Goal: Task Accomplishment & Management: Manage account settings

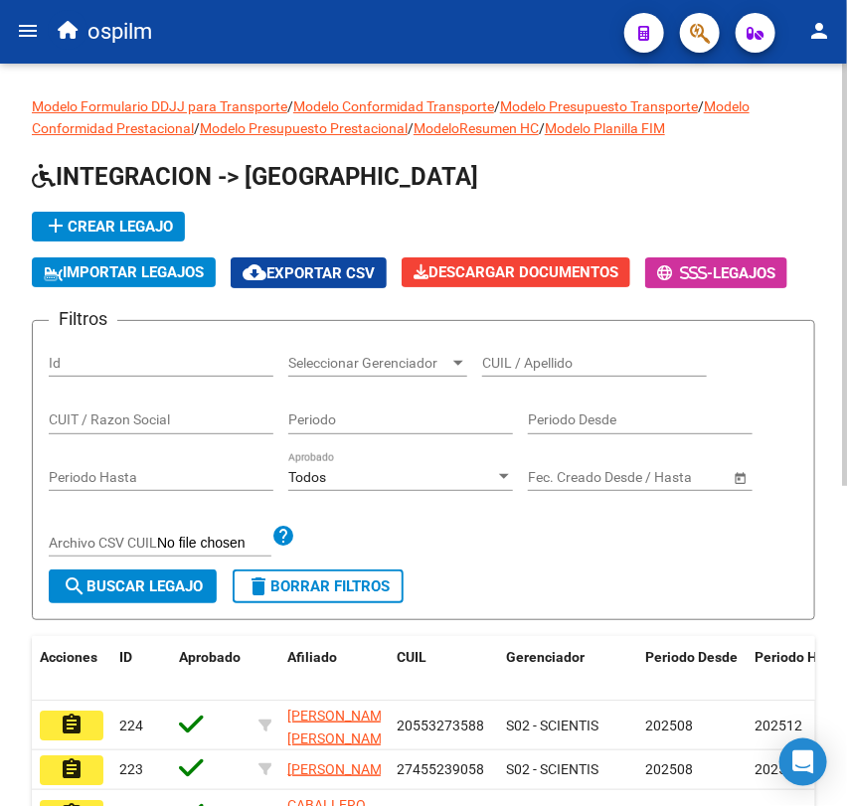
click at [345, 413] on input "Periodo" at bounding box center [400, 420] width 225 height 17
click at [145, 419] on input "CUIT / Razon Social" at bounding box center [161, 420] width 225 height 17
click at [532, 351] on div "CUIL / Apellido" at bounding box center [594, 357] width 225 height 40
paste input "27491143989"
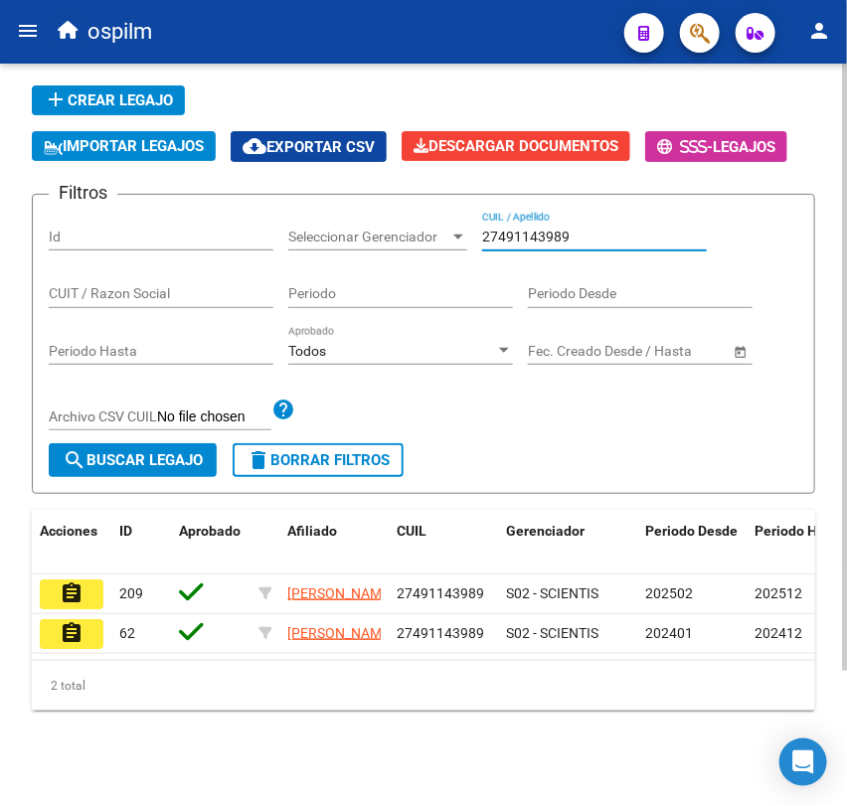
scroll to position [165, 0]
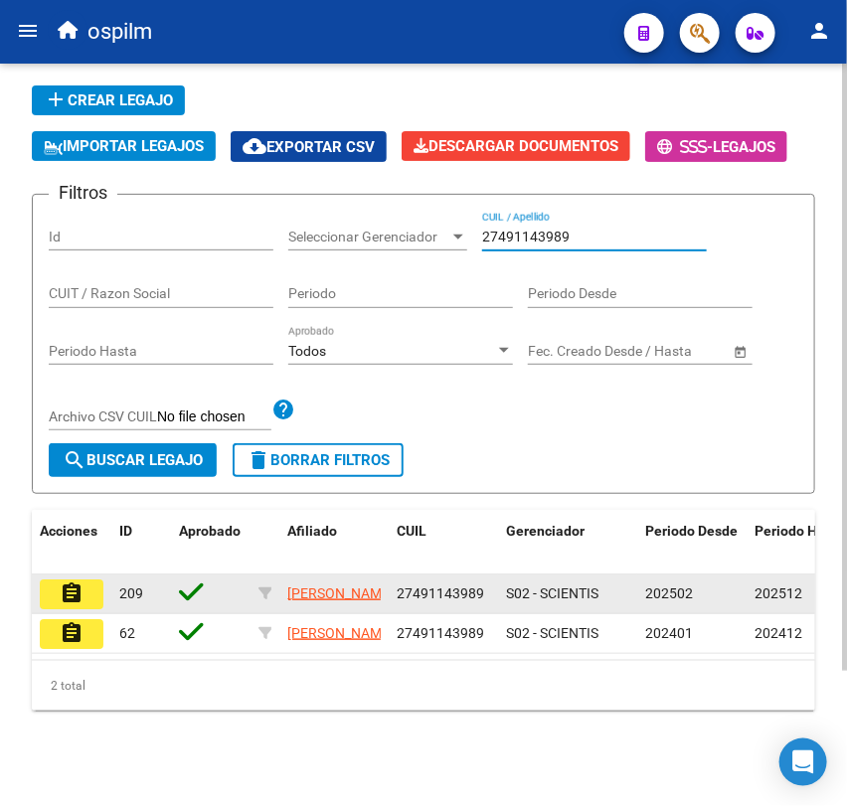
type input "27491143989"
click at [55, 580] on button "assignment" at bounding box center [72, 595] width 64 height 30
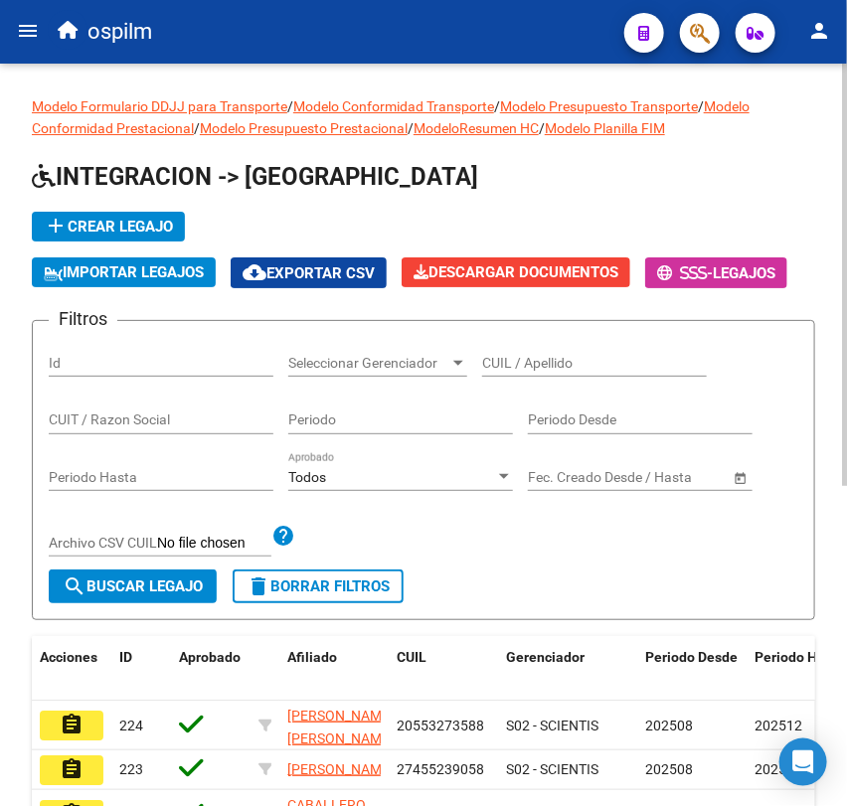
click at [558, 355] on input "CUIL / Apellido" at bounding box center [594, 363] width 225 height 17
paste input "20511436584"
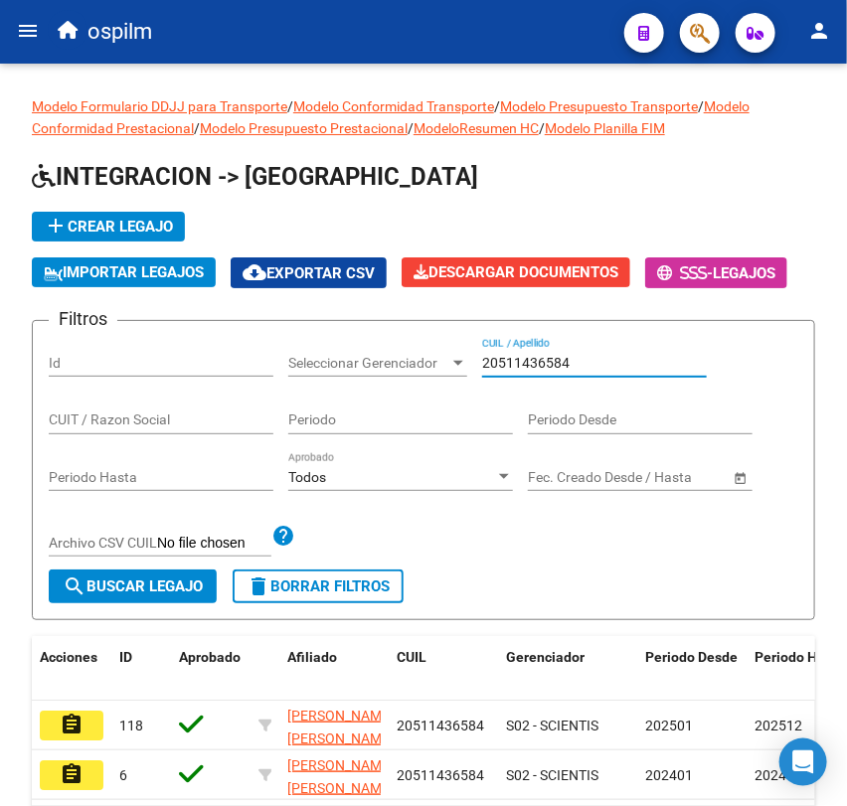
type input "20511436584"
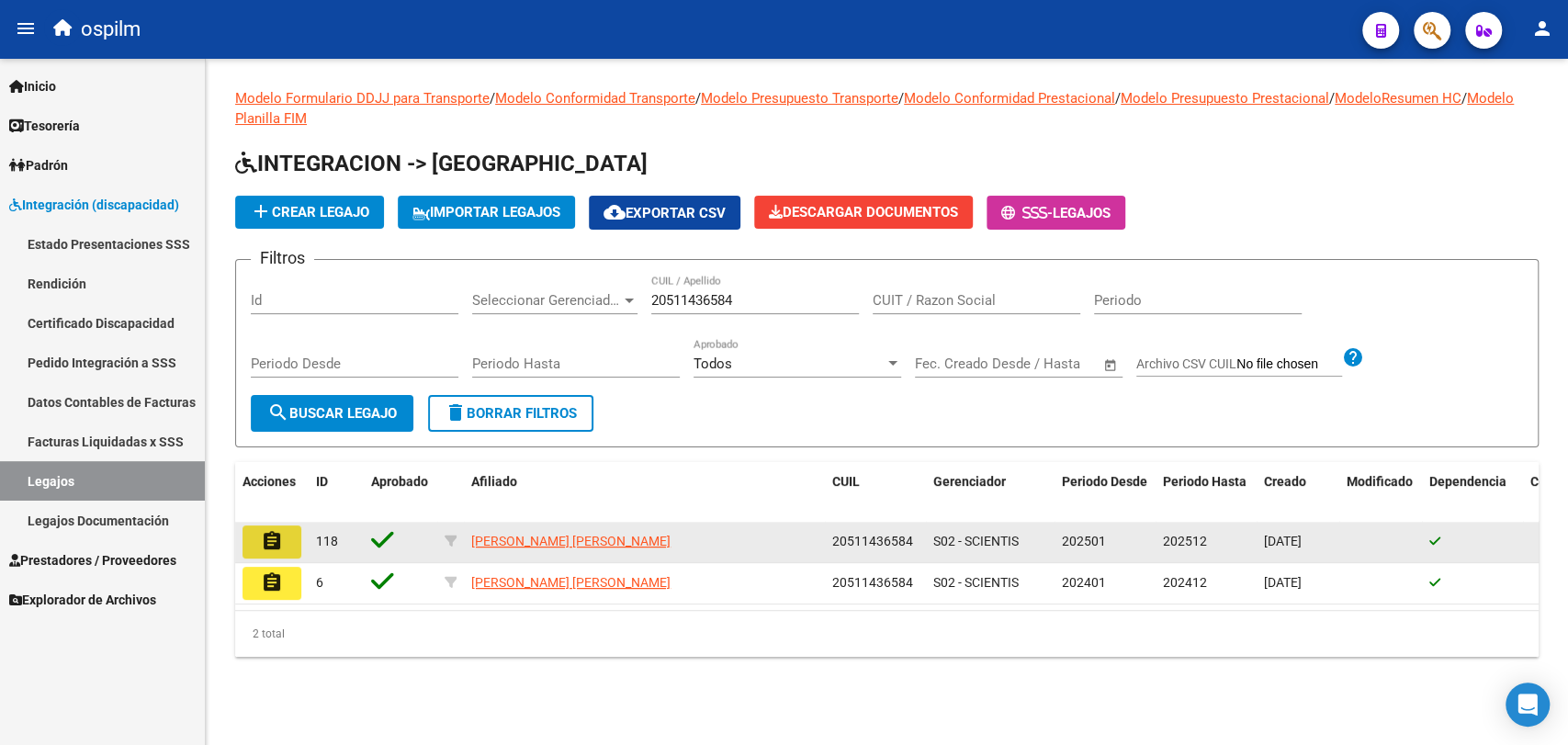
click at [264, 545] on mat-icon "assignment" at bounding box center [272, 542] width 22 height 22
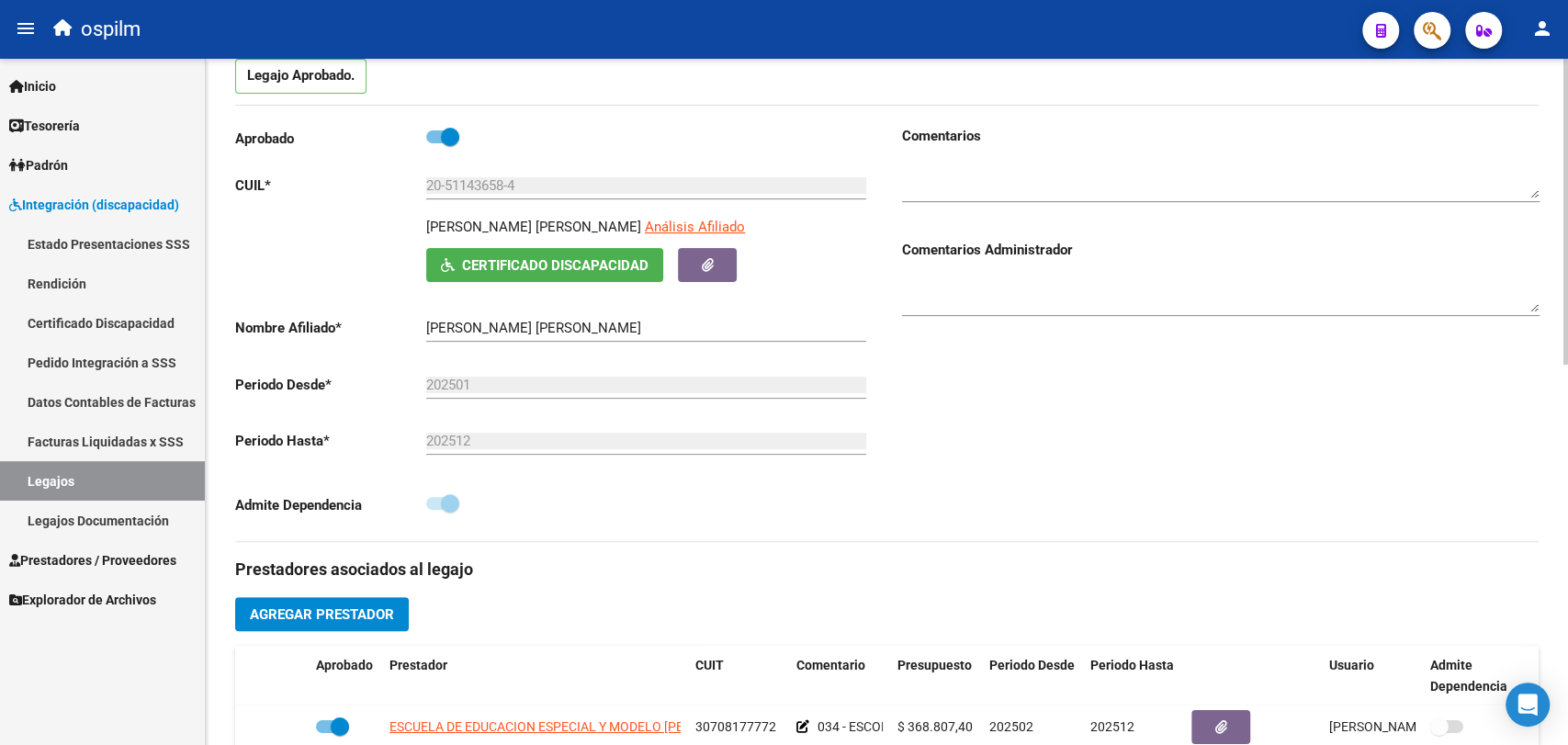
scroll to position [408, 0]
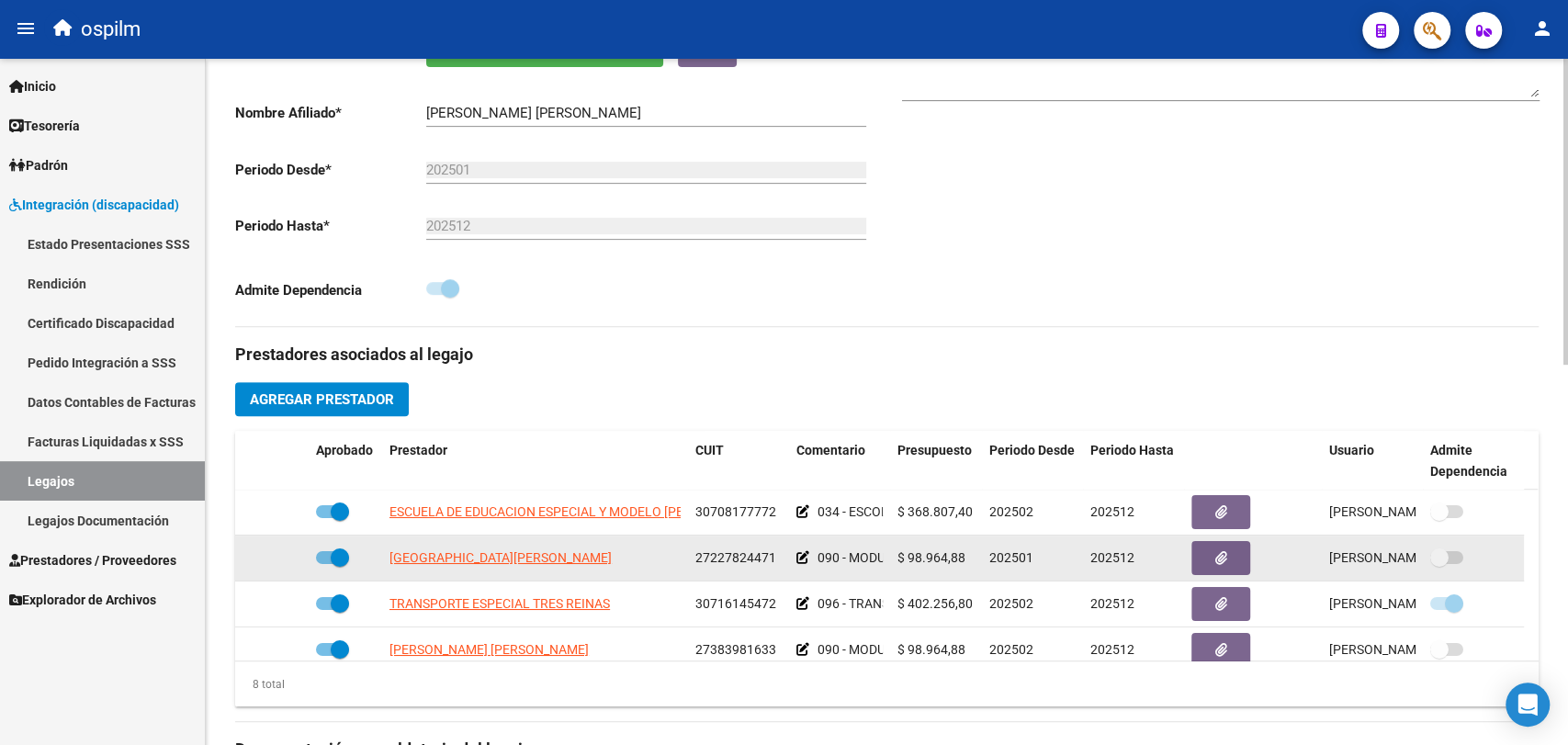
click at [801, 556] on icon at bounding box center [803, 558] width 13 height 13
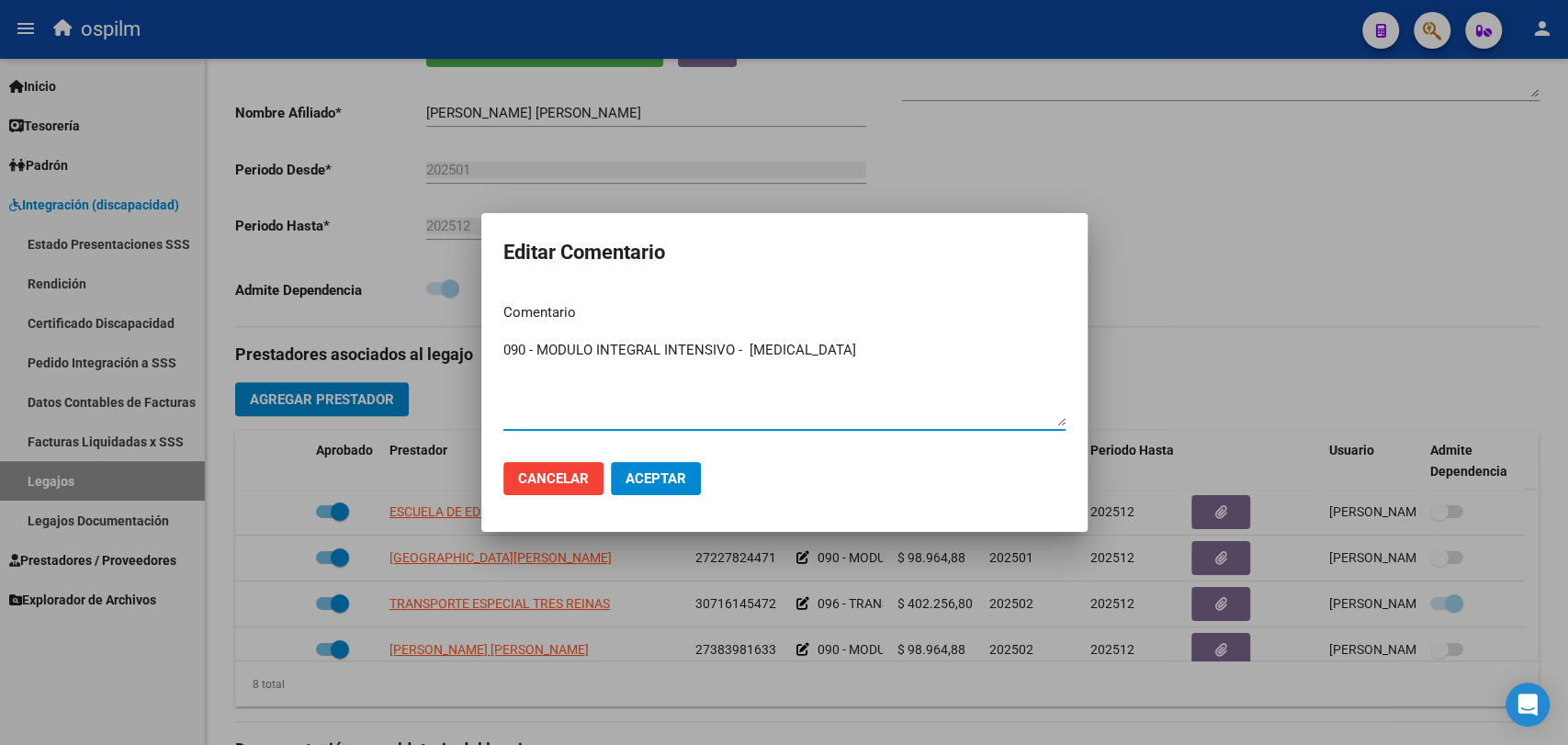
drag, startPoint x: 894, startPoint y: 349, endPoint x: 407, endPoint y: 350, distance: 487.0
click at [407, 350] on div "Editar Comentario Comentario 090 - MODULO INTEGRAL INTENSIVO - [MEDICAL_DATA] I…" at bounding box center [784, 372] width 1568 height 745
type textarea "090 - REHABILITACIÓN - MODULO INTEGRAL INTENSIVO (SEMANAL) [MEDICAL_DATA] 2 SES…"
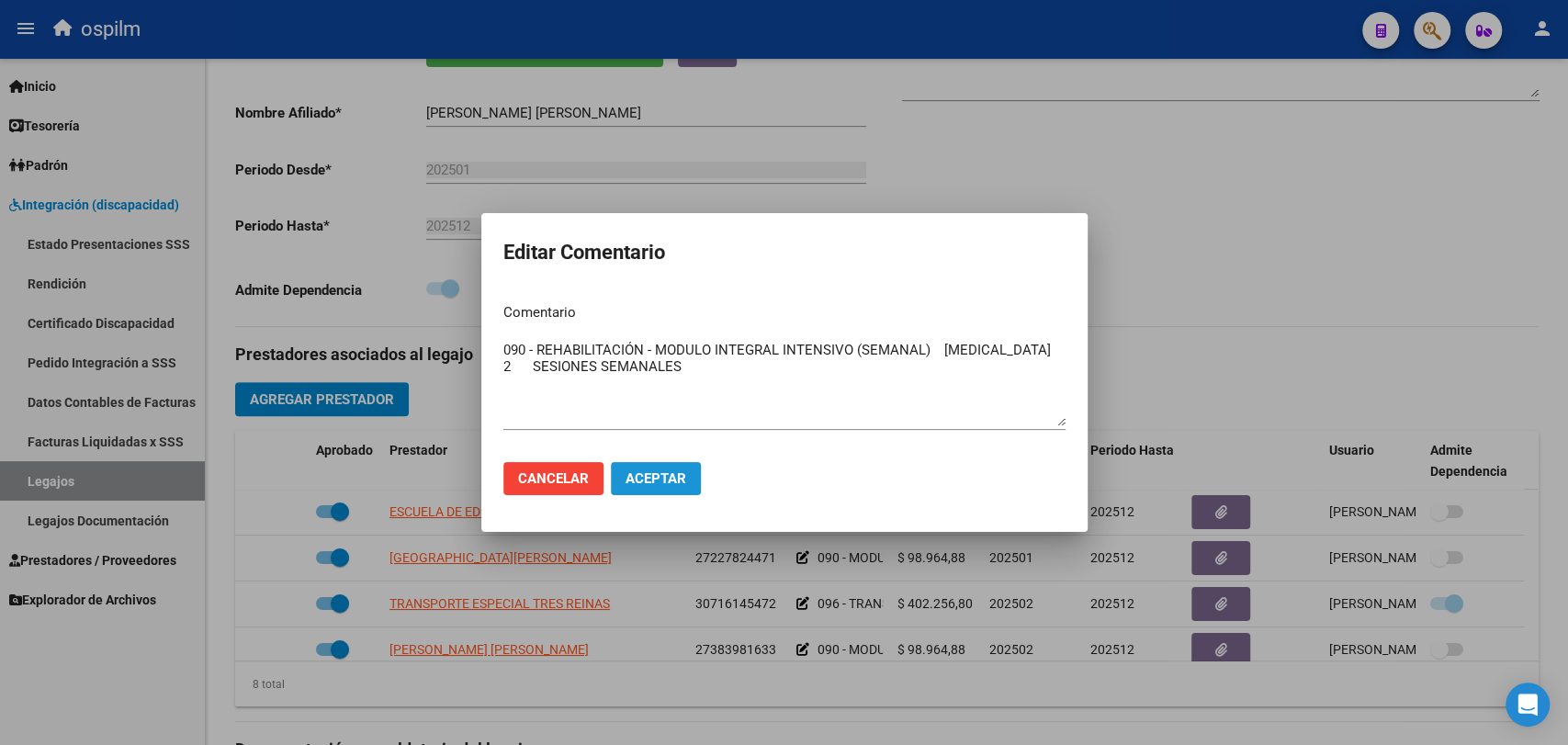
click at [678, 491] on button "Aceptar" at bounding box center [655, 479] width 90 height 33
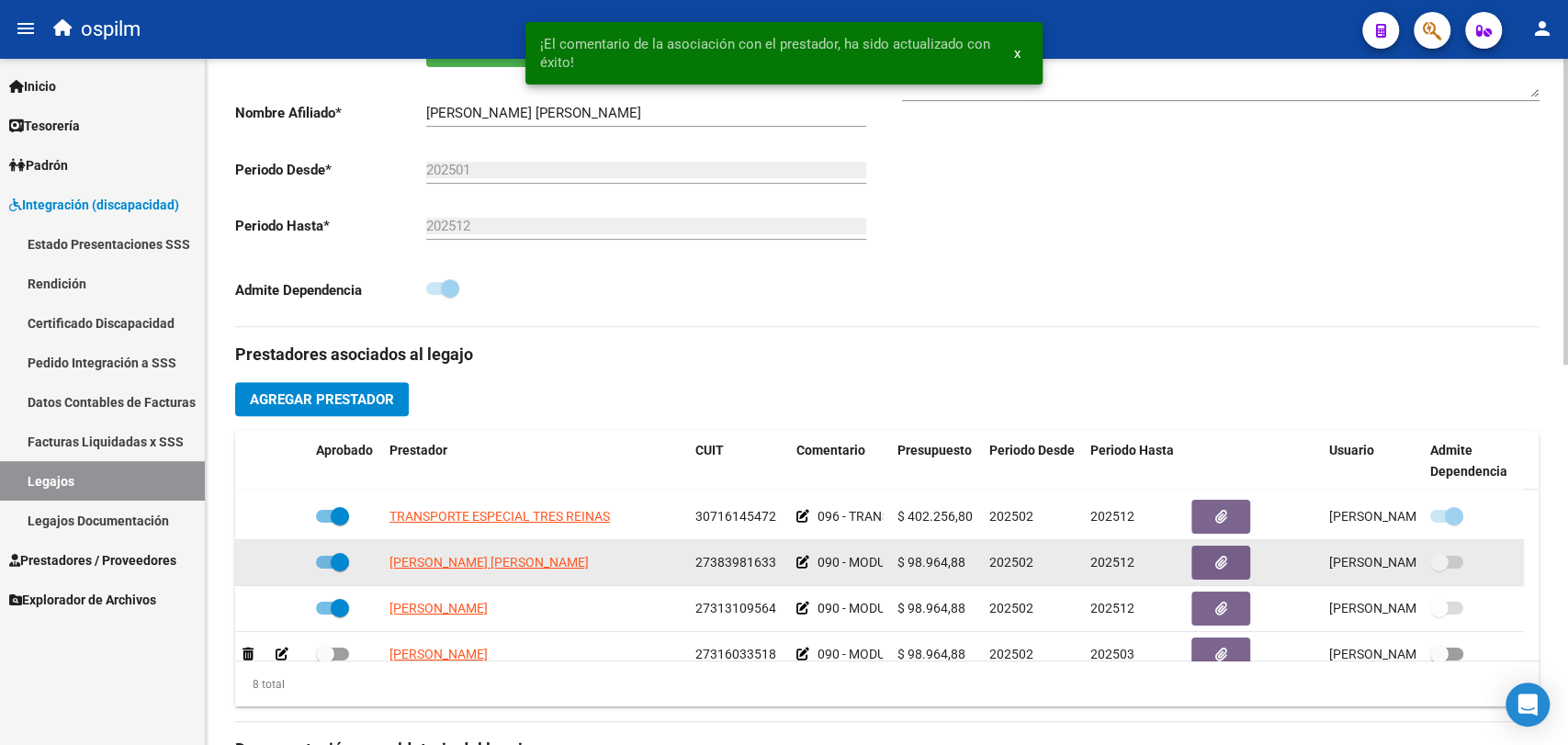
scroll to position [102, 0]
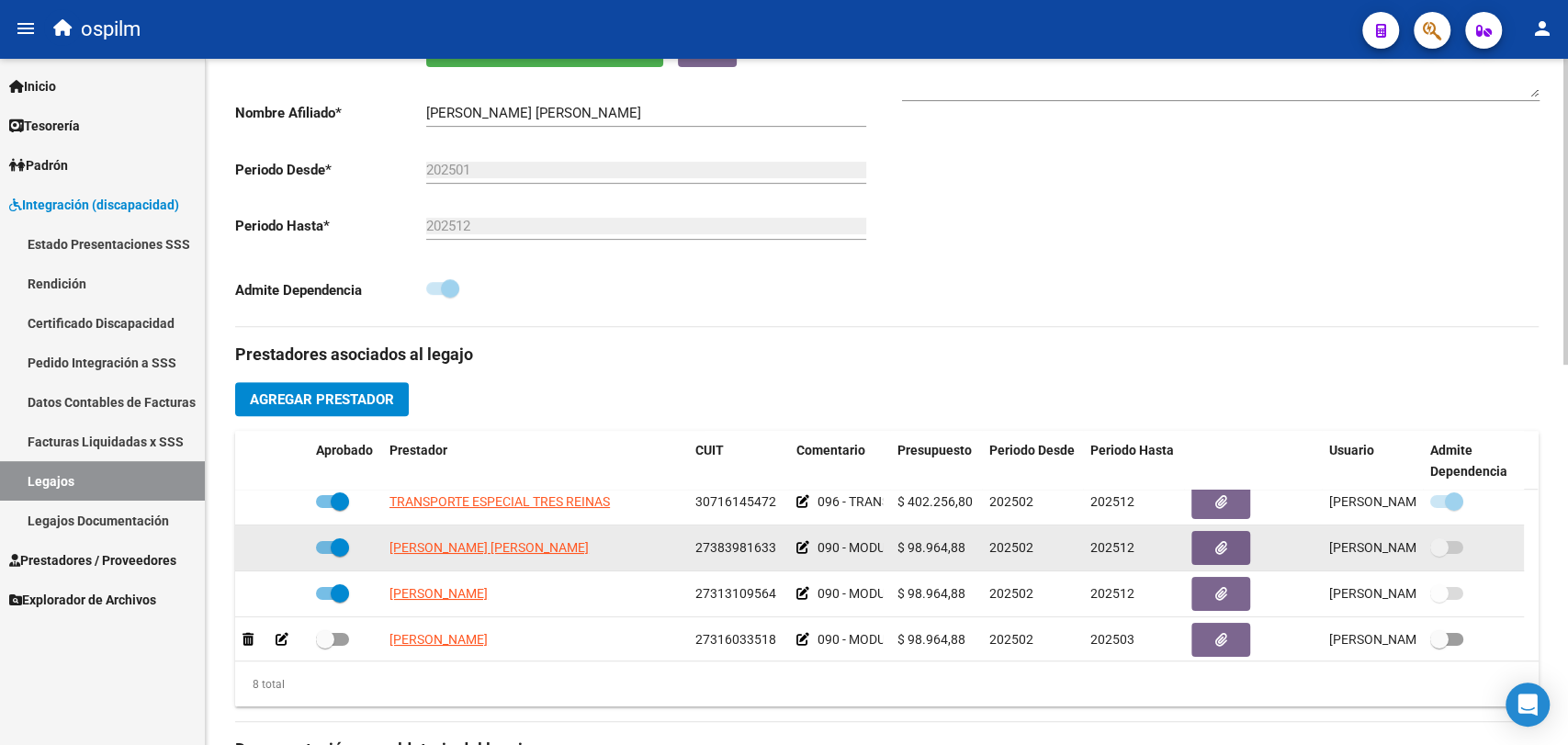
click at [808, 553] on icon at bounding box center [803, 548] width 13 height 13
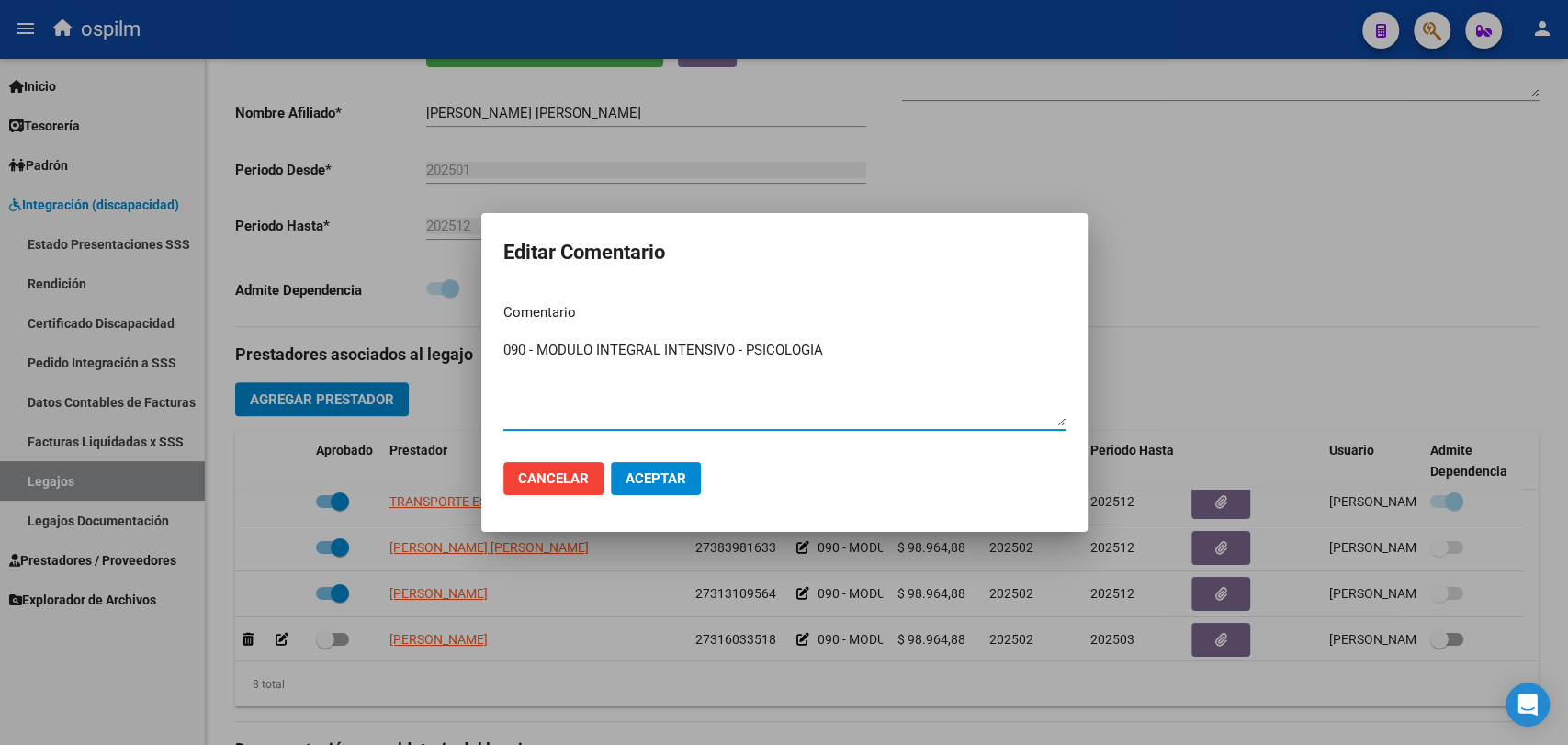
drag, startPoint x: 835, startPoint y: 349, endPoint x: 486, endPoint y: 318, distance: 350.4
click at [486, 318] on mat-dialog-content "Comentario 090 - MODULO INTEGRAL INTENSIVO - PSICOLOGIA Ingresar el comentario" at bounding box center [784, 368] width 606 height 159
paste textarea "REHABILITACIÓN - MODULO INTEGRAL INTENSIVO (SEMANAL) PSICOLOGIA 2 SESIONES SEMA…"
click at [1015, 356] on textarea "090 - REHABILITACIÓN - MODULO INTEGRAL INTENSIVO (SEMANAL) PSICOLOGIA 2 SESIONE…" at bounding box center [784, 383] width 562 height 86
type textarea "090 - REHABILITACIÓN - MODULO INTEGRAL INTENSIVO (SEMANAL) PSICOLOGIA 2 SESIONE…"
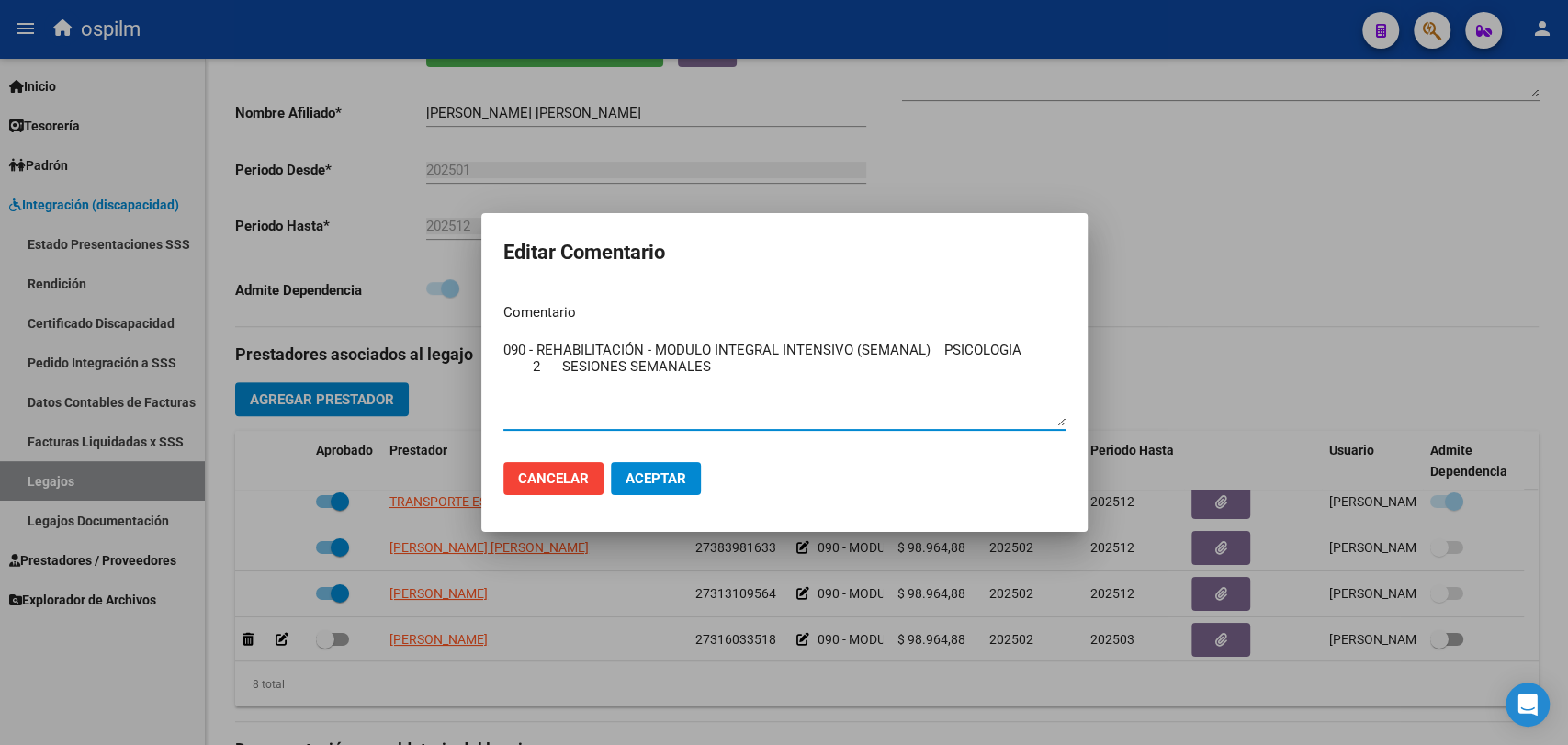
click at [662, 472] on span "Aceptar" at bounding box center [656, 479] width 61 height 17
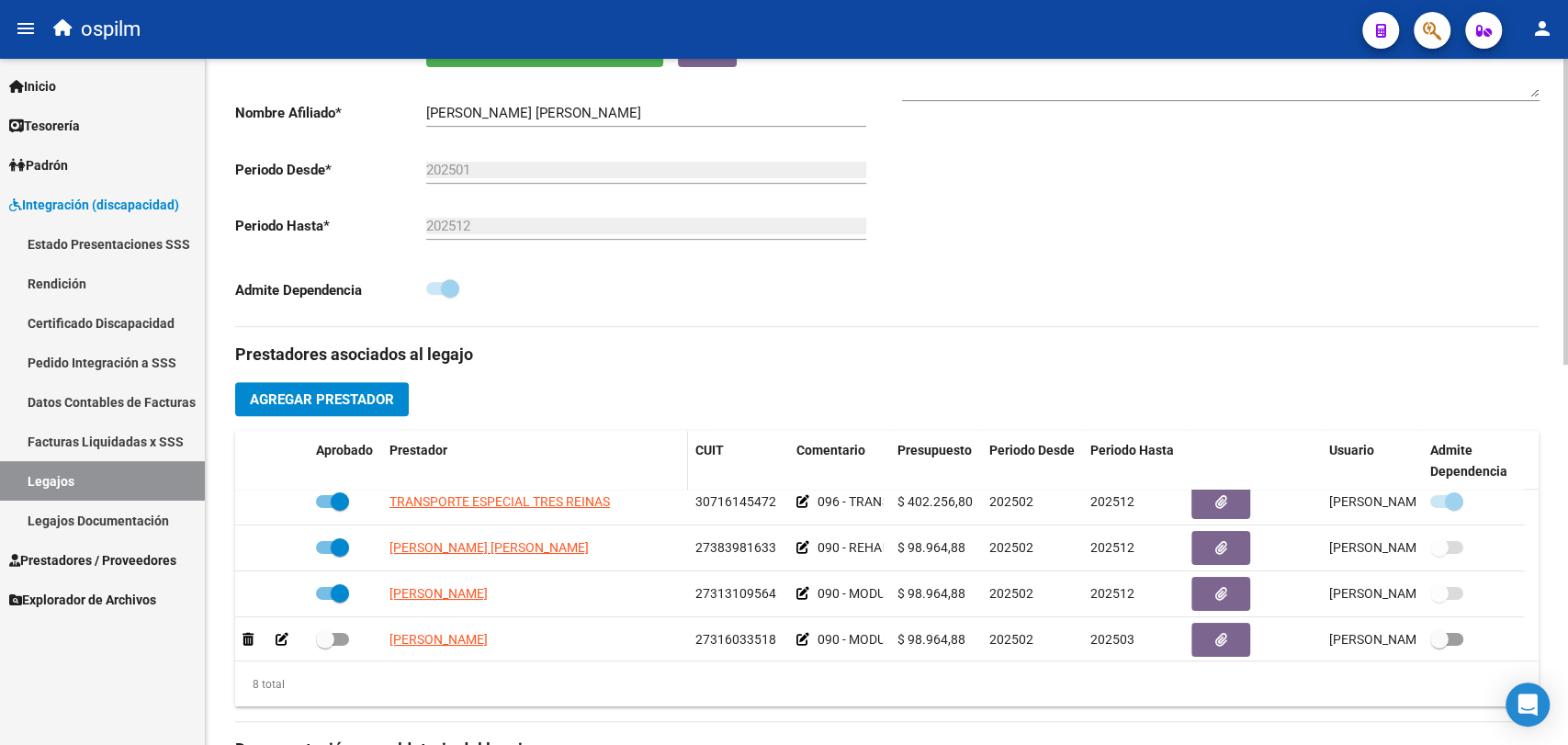
scroll to position [510, 0]
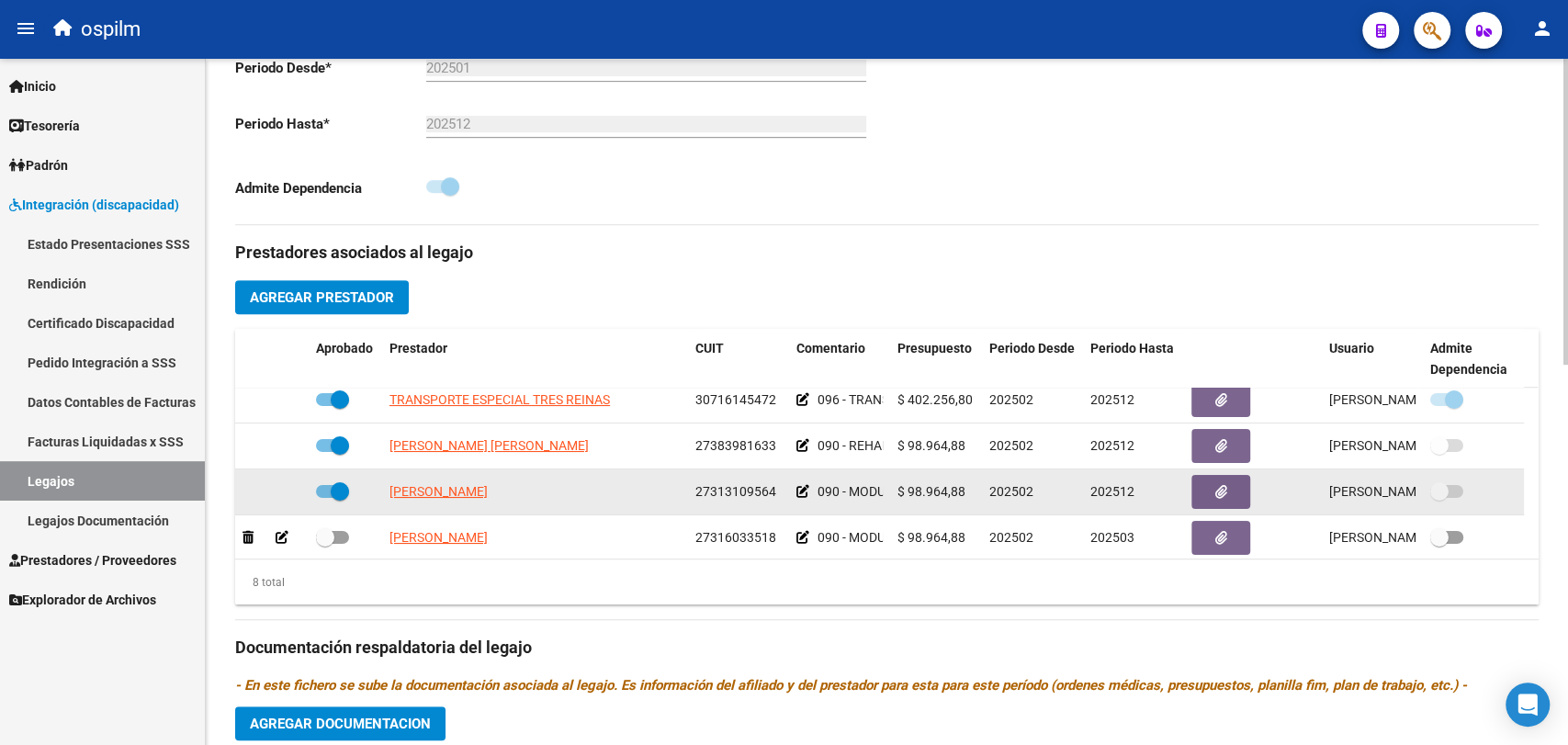
click at [802, 492] on icon at bounding box center [803, 492] width 13 height 13
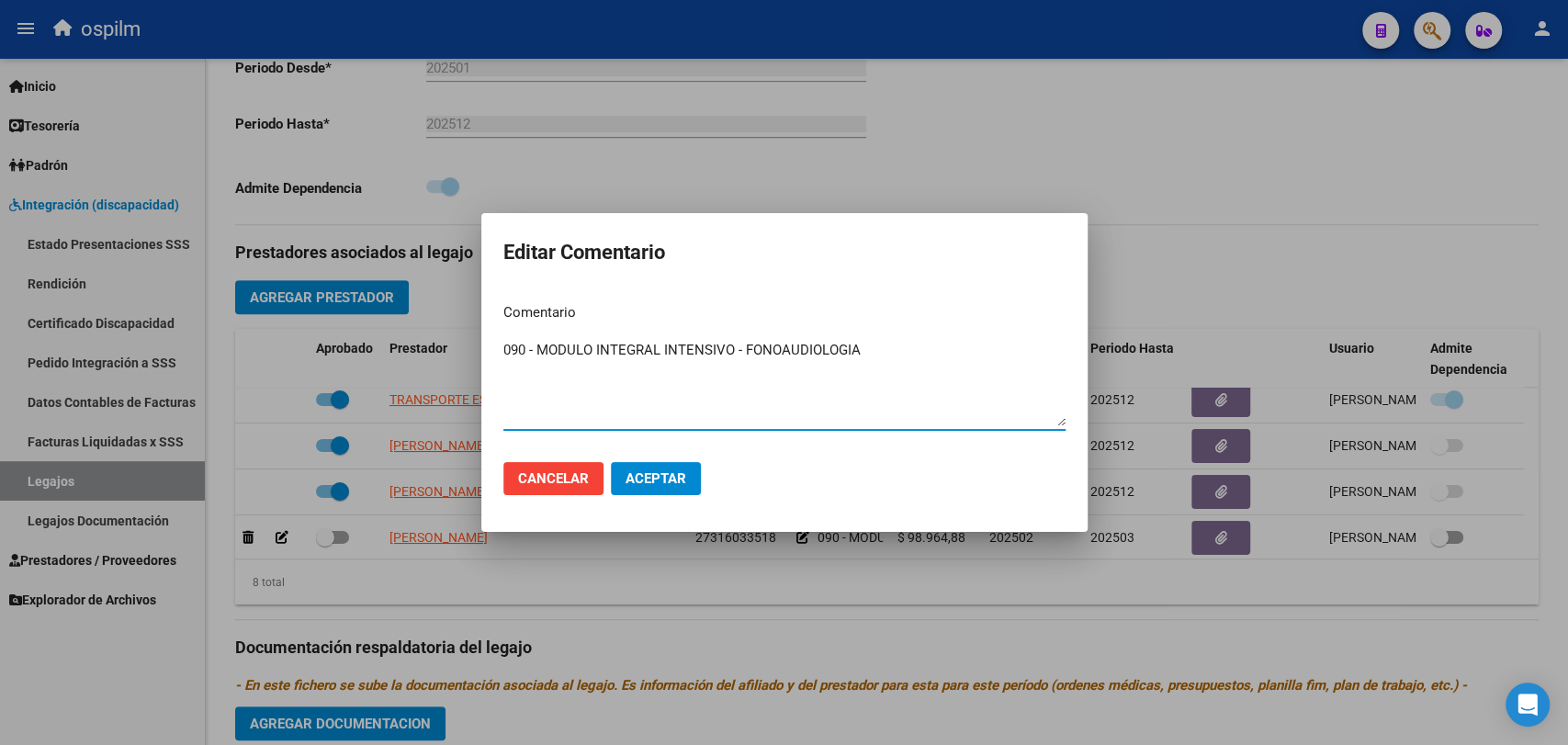
drag, startPoint x: 870, startPoint y: 361, endPoint x: 346, endPoint y: 360, distance: 524.0
click at [346, 360] on div "Editar Comentario Comentario 090 - MODULO INTEGRAL INTENSIVO - FONOAUDIOLOGIA I…" at bounding box center [784, 372] width 1568 height 745
type textarea "090 - REHABILITACIÓN - MODULO INTEGRAL INTENSIVO (SEMANAL) FONOAUDIOLOGIA 2 SES…"
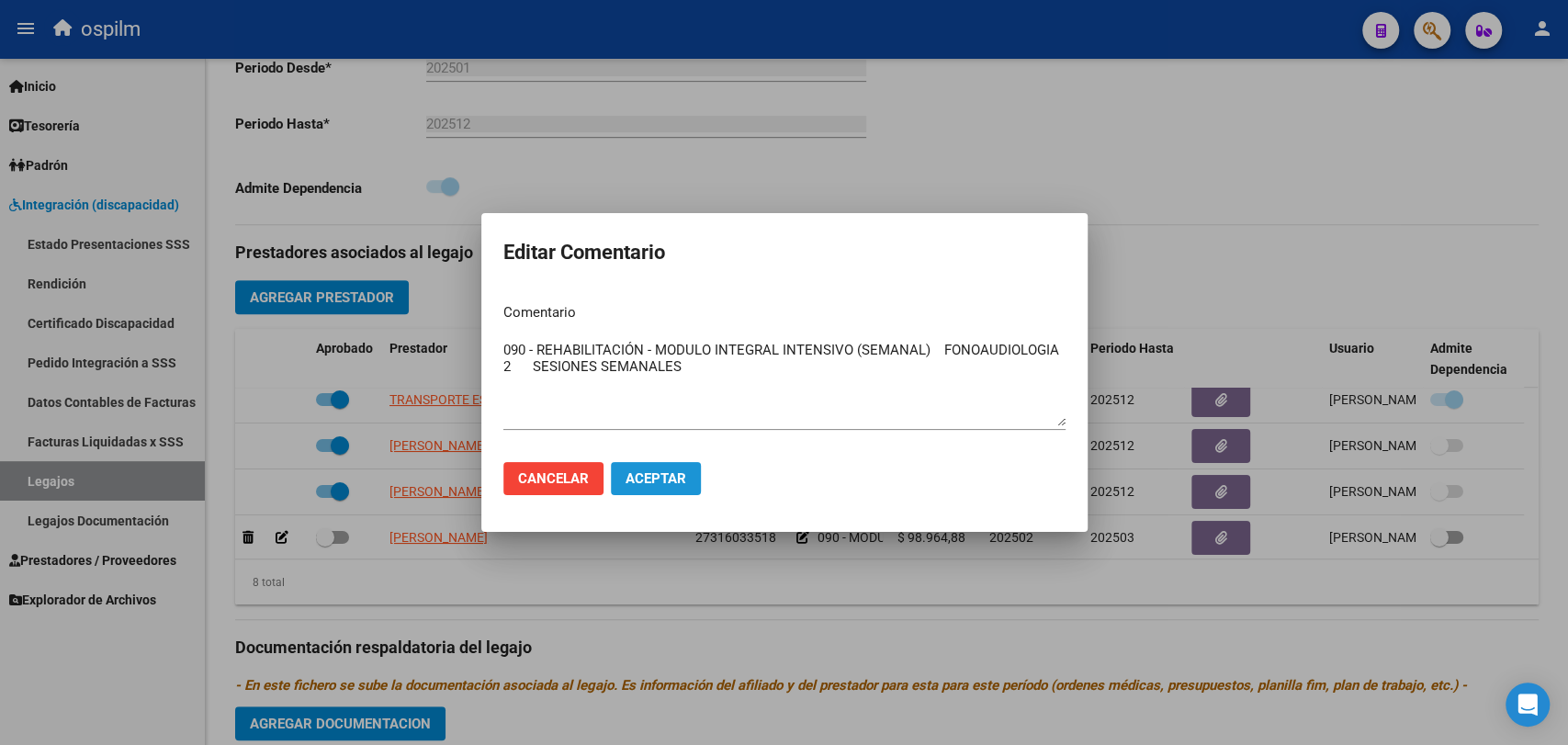
click at [693, 467] on button "Aceptar" at bounding box center [655, 479] width 90 height 33
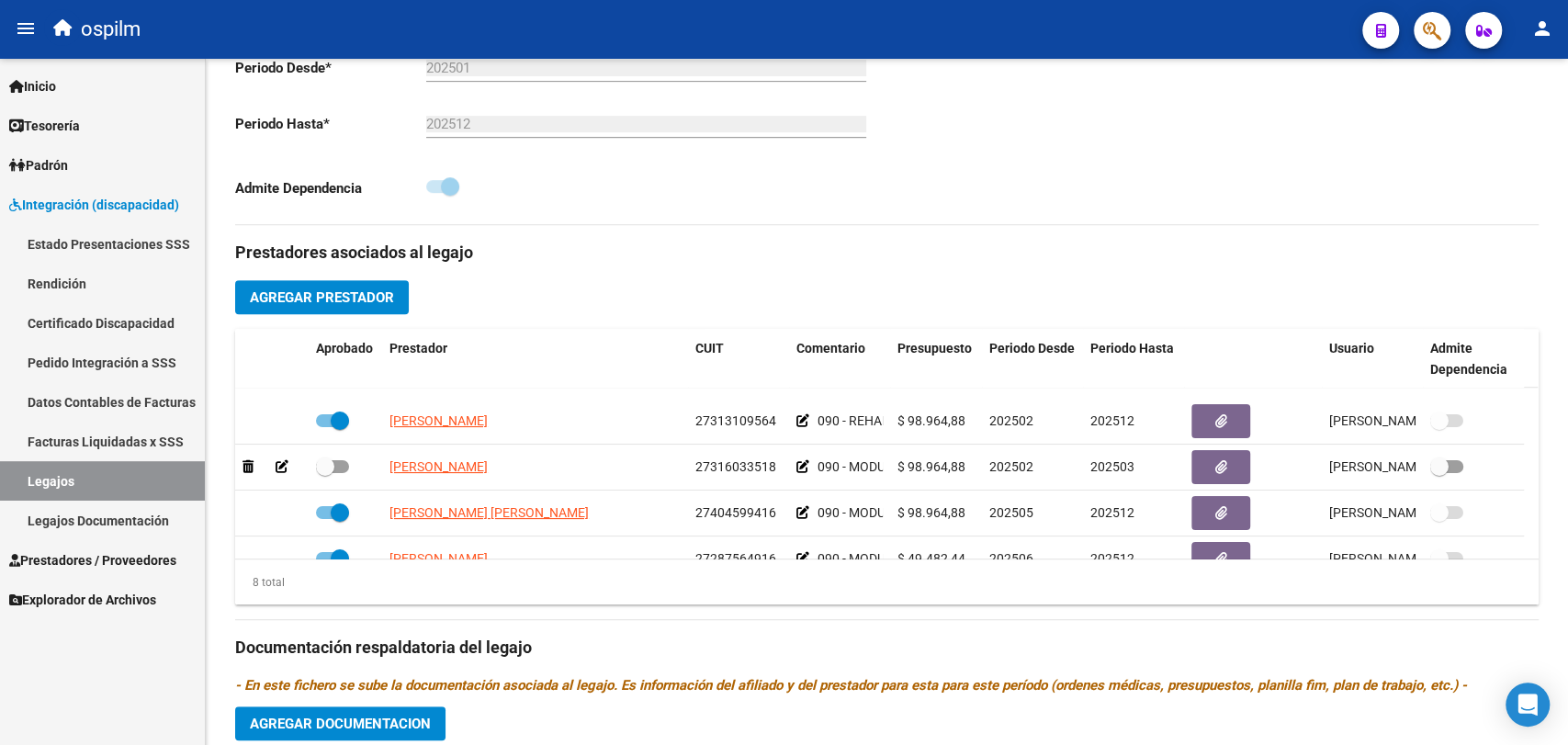
scroll to position [204, 0]
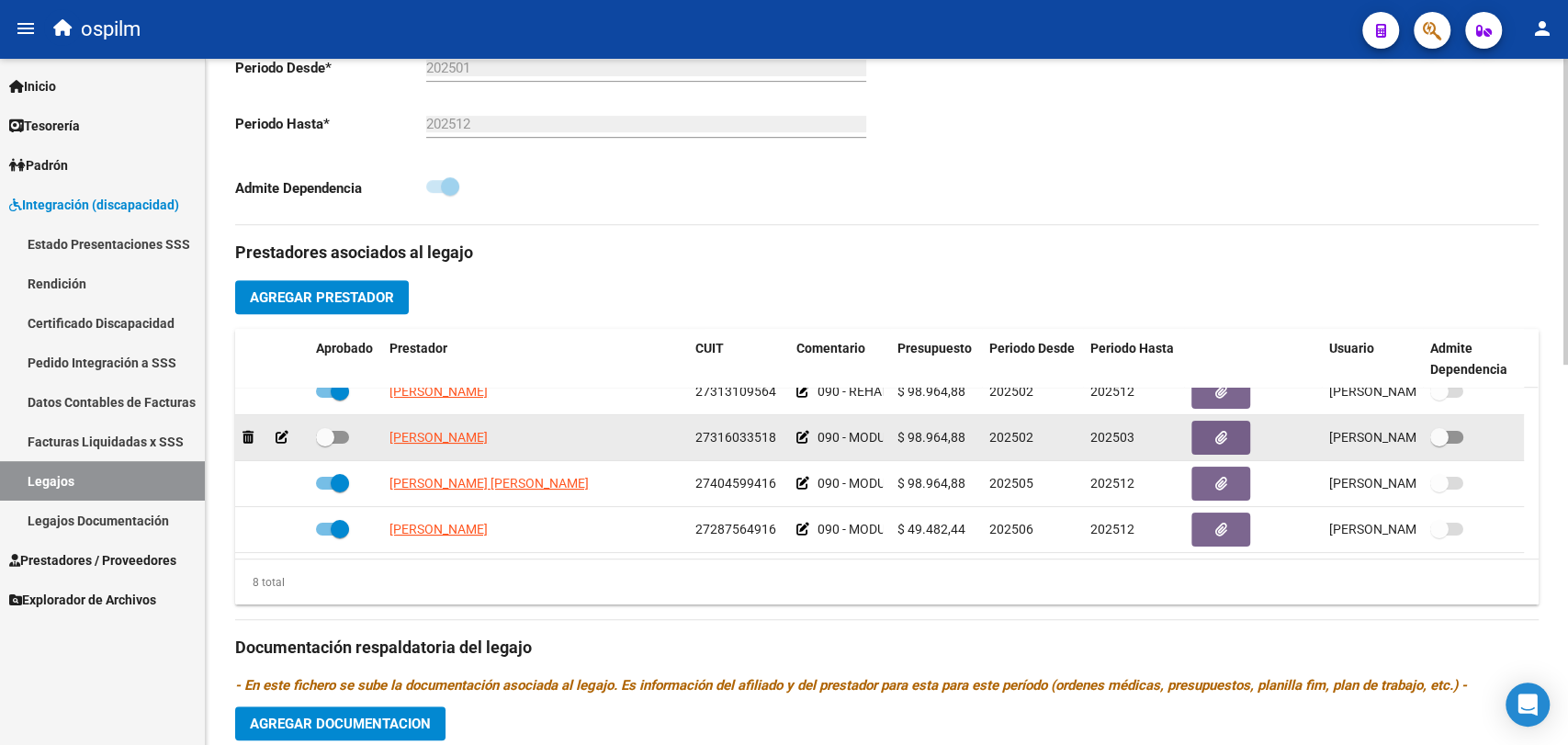
click at [801, 435] on icon at bounding box center [803, 437] width 13 height 13
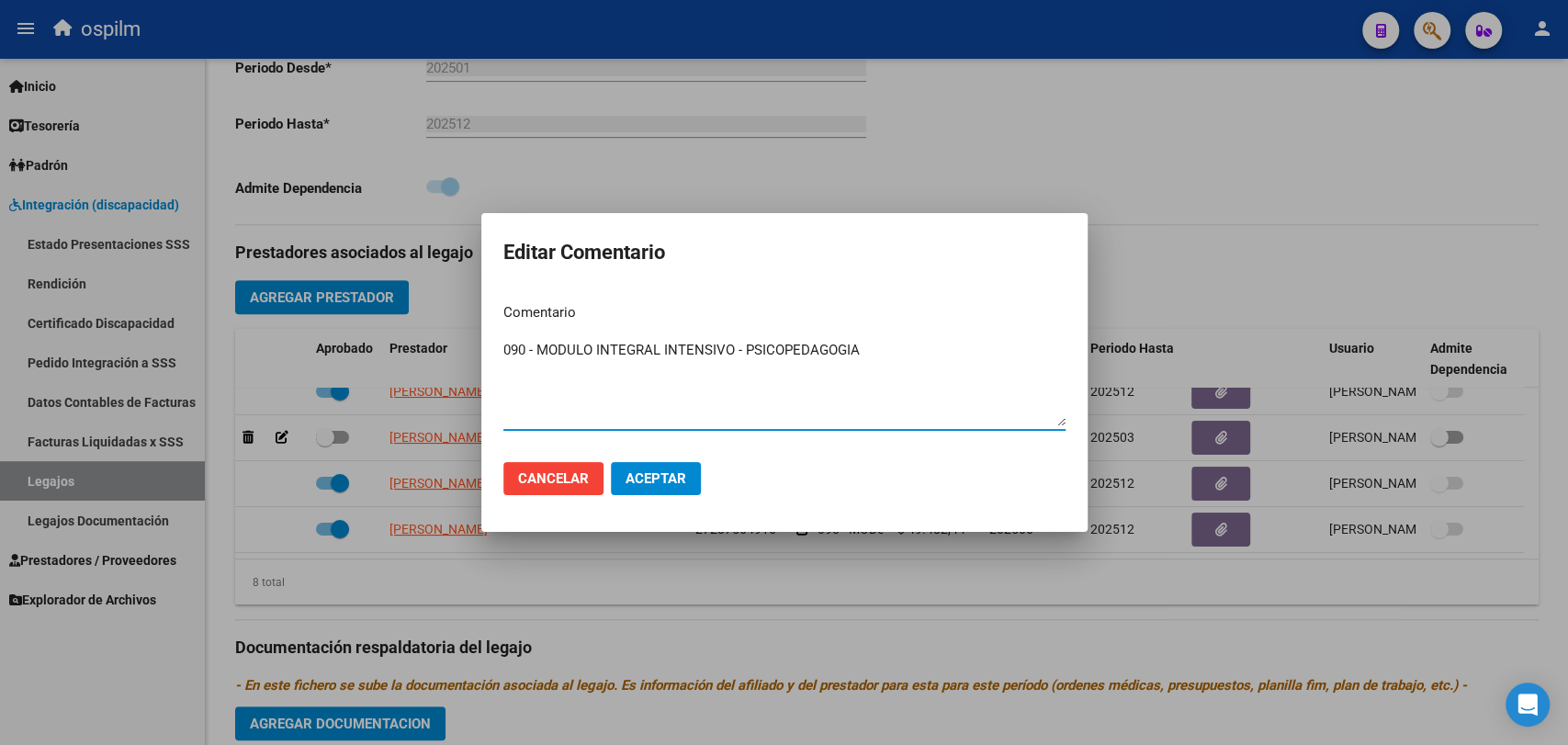
drag, startPoint x: 889, startPoint y: 343, endPoint x: 442, endPoint y: 348, distance: 447.0
click at [442, 348] on div "Editar Comentario Comentario 090 - MODULO INTEGRAL INTENSIVO - PSICOPEDAGOGIA I…" at bounding box center [784, 372] width 1568 height 745
paste textarea "REHABILITACIÓN - MODULO INTEGRAL INTENSIVO (SEMANAL) PSICOPEDAGOGIA 1 SESIONES …"
click at [701, 482] on mat-dialog-actions "Cancelar Aceptar" at bounding box center [784, 479] width 562 height 63
drag, startPoint x: 712, startPoint y: 373, endPoint x: 494, endPoint y: 362, distance: 218.3
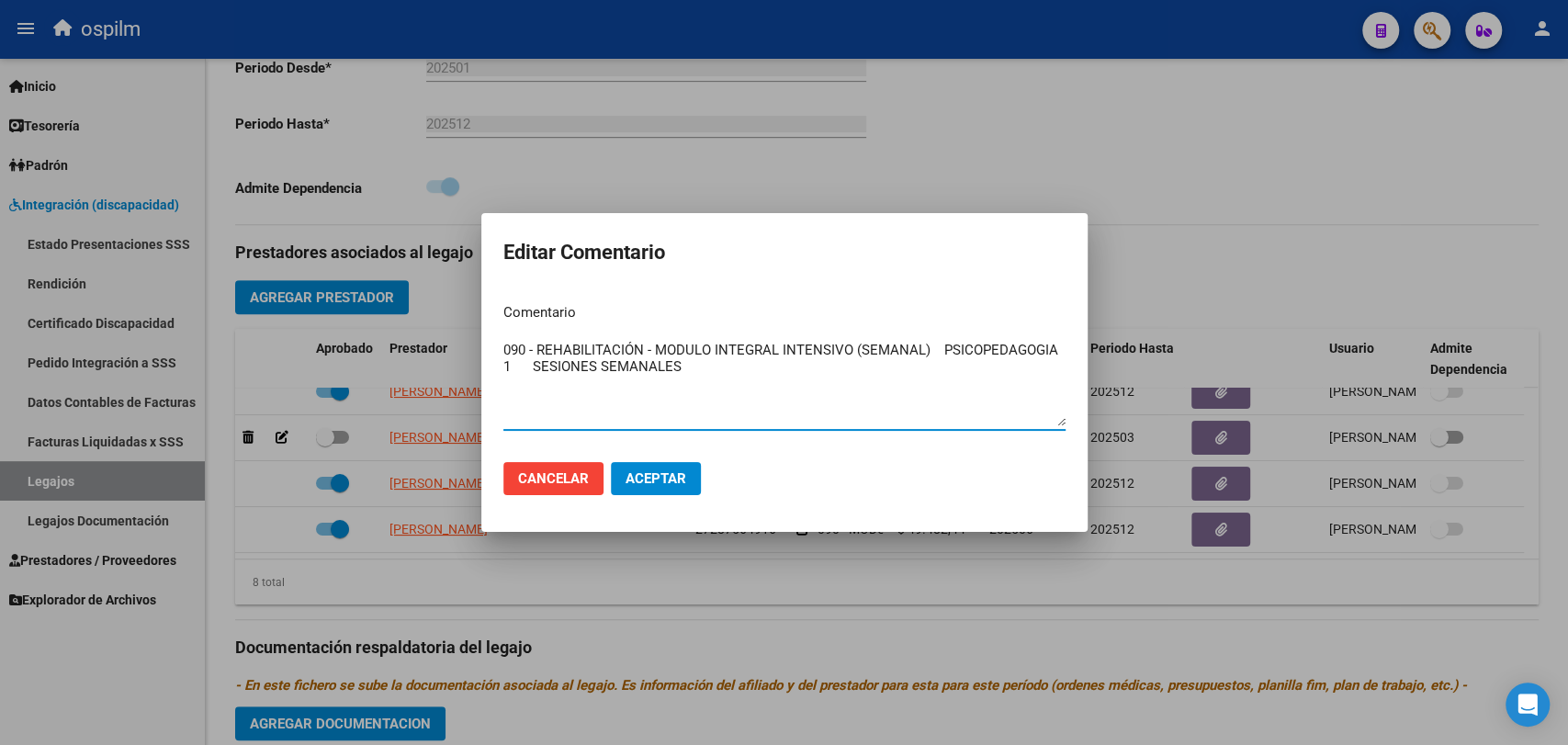
click at [494, 362] on mat-dialog-content "Comentario 090 - REHABILITACIÓN - MODULO INTEGRAL INTENSIVO (SEMANAL) PSICOPEDA…" at bounding box center [784, 368] width 606 height 159
type textarea "090 - REHABILITACIÓN - MODULO INTEGRAL INTENSIVO (SEMANAL) PSICOPEDAGOGIA"
click at [664, 485] on span "Aceptar" at bounding box center [656, 479] width 61 height 17
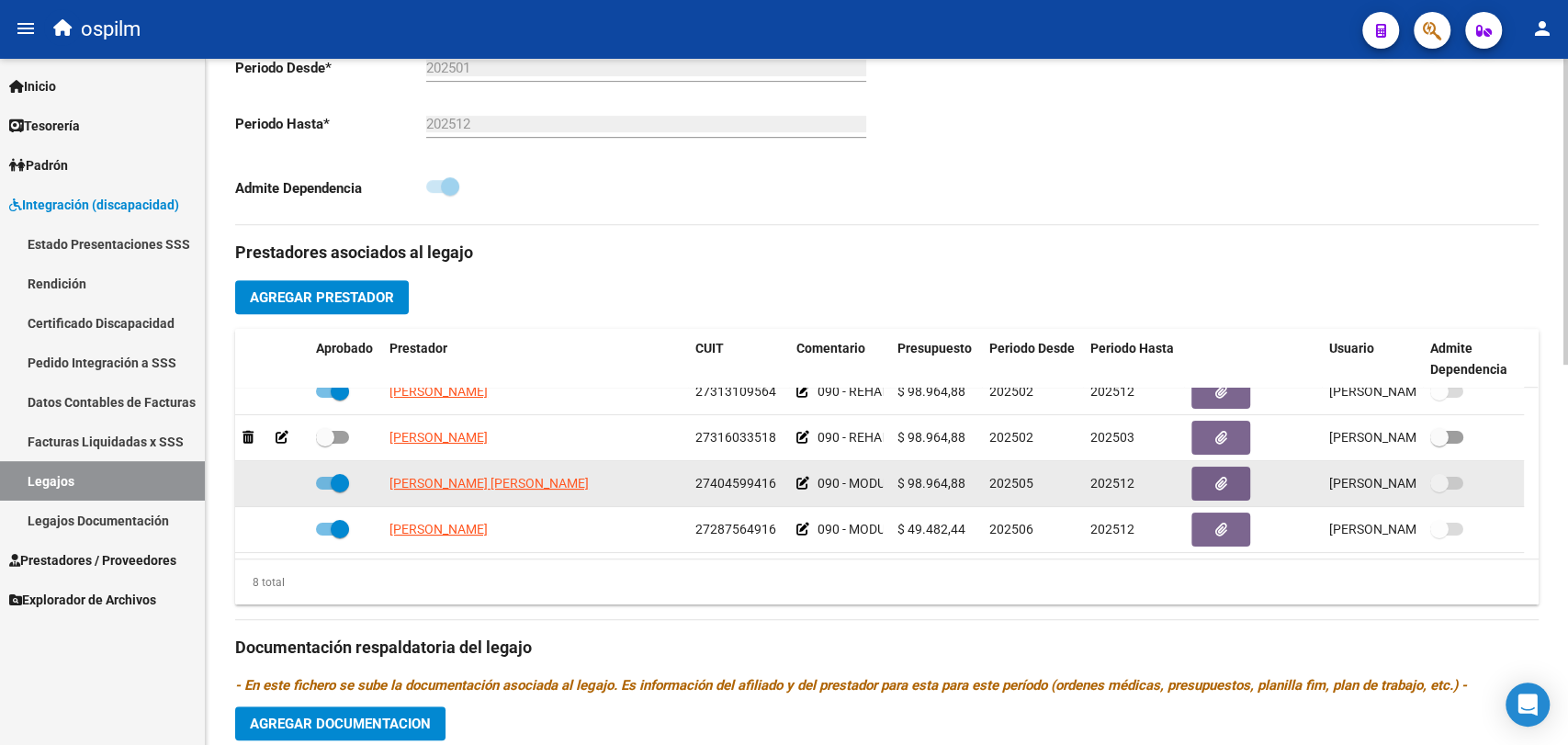
scroll to position [217, 0]
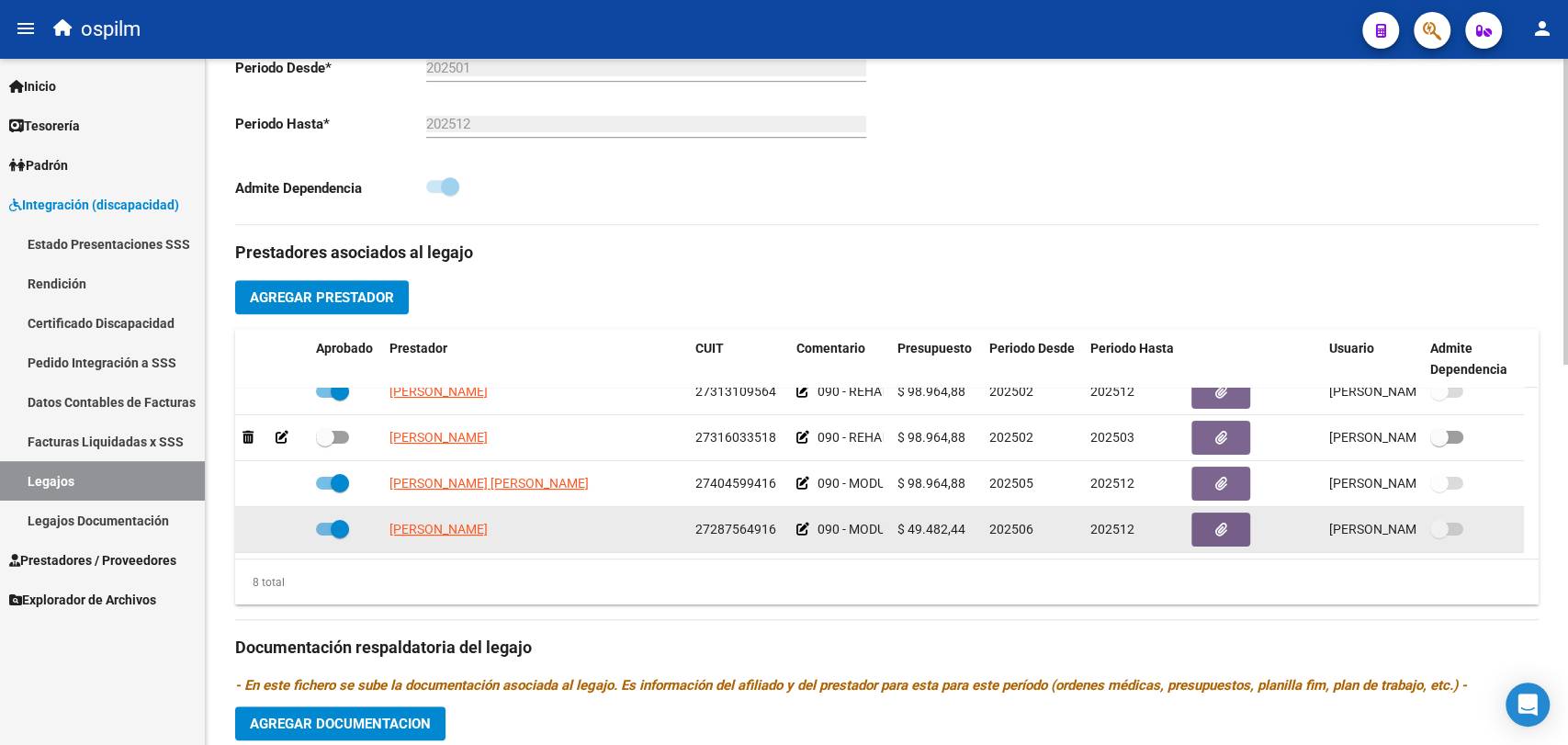
click at [797, 523] on icon at bounding box center [803, 530] width 13 height 13
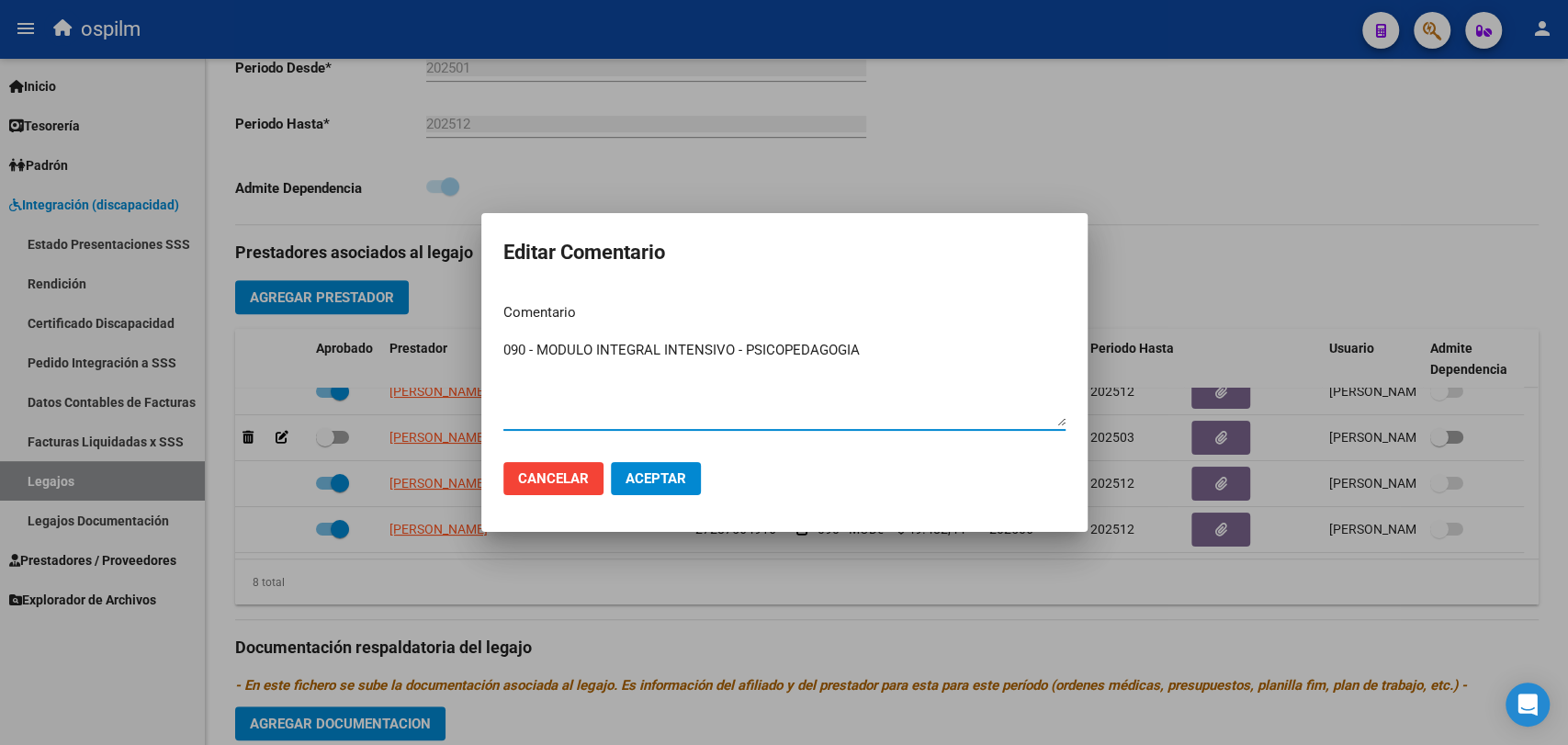
drag, startPoint x: 882, startPoint y: 345, endPoint x: 410, endPoint y: 305, distance: 473.7
click at [410, 305] on div "Editar Comentario Comentario 090 - MODULO INTEGRAL INTENSIVO - PSICOPEDAGOGIA I…" at bounding box center [784, 372] width 1568 height 745
paste textarea "PSICOPEDAGOGIA 1 SESIONES SEMANALES"
paste textarea "REHABILITACIÓN - MODULO INTEGRAL INTENSIVO (SEMANAL) PSICOPEDAGOGIA 1 SESIONES …"
type textarea "090 - REHABILITACIÓN - MODULO INTEGRAL INTENSIVO (SEMANAL) PSICOPEDAGOGIA 1 SES…"
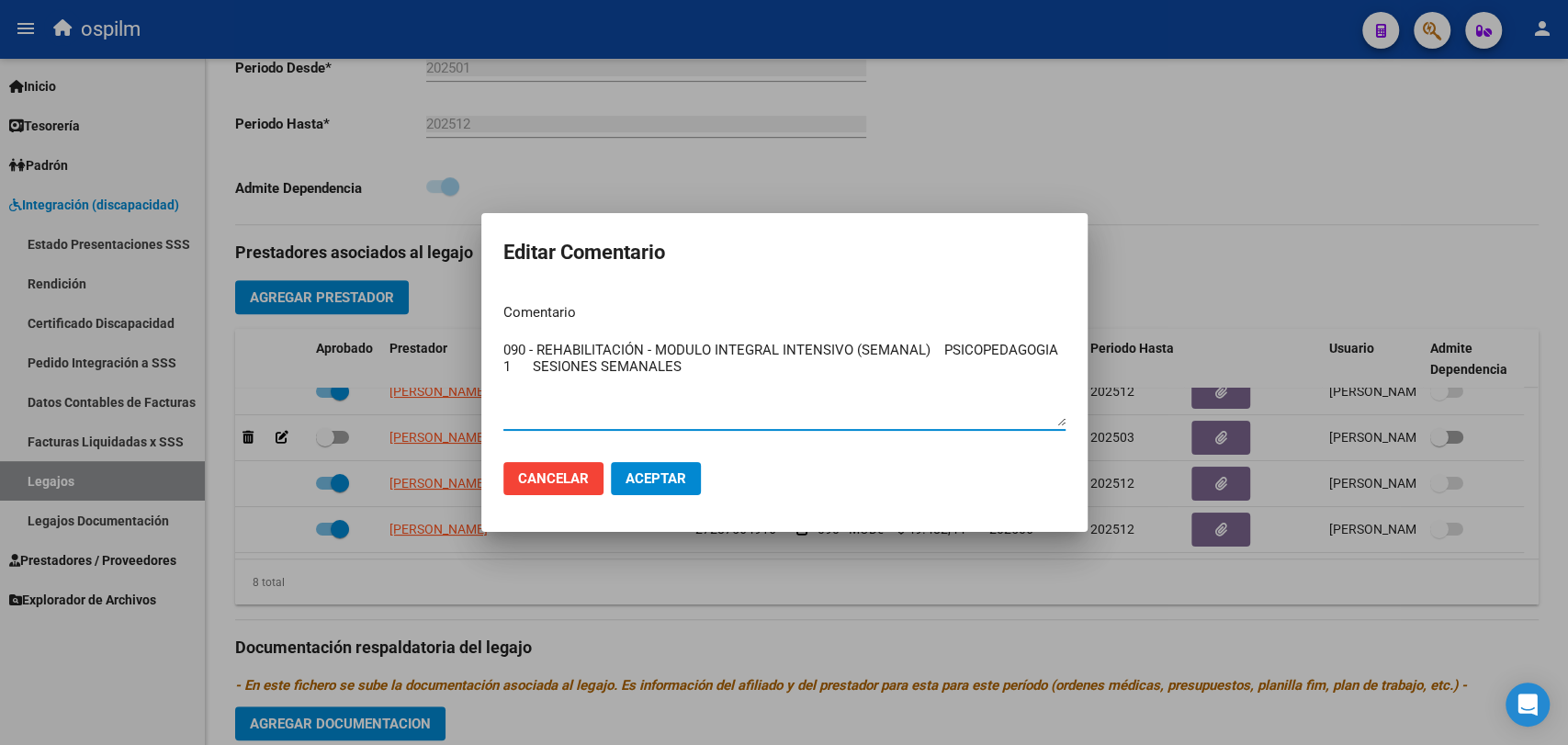
click at [657, 466] on button "Aceptar" at bounding box center [655, 479] width 90 height 33
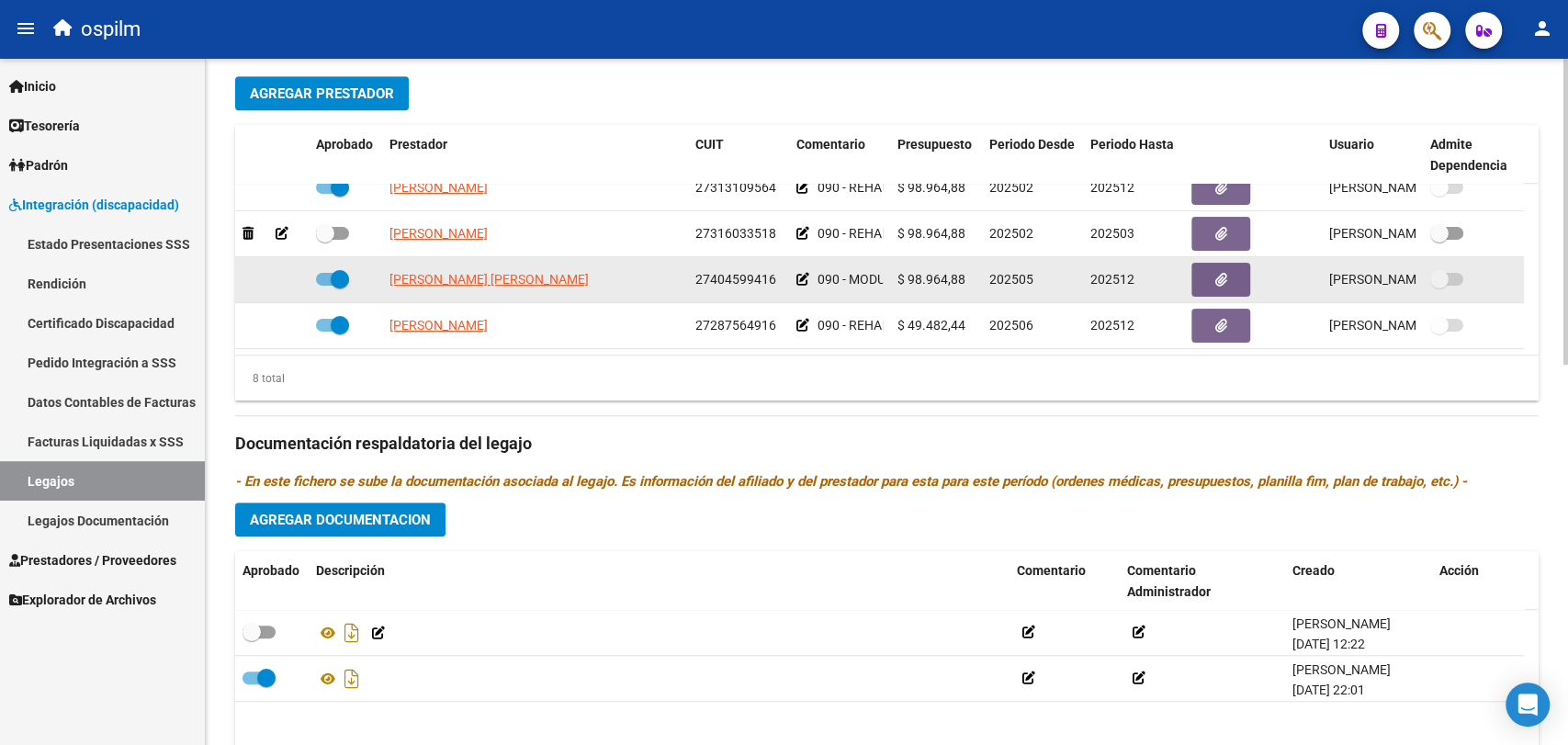
click at [801, 273] on icon at bounding box center [803, 279] width 13 height 13
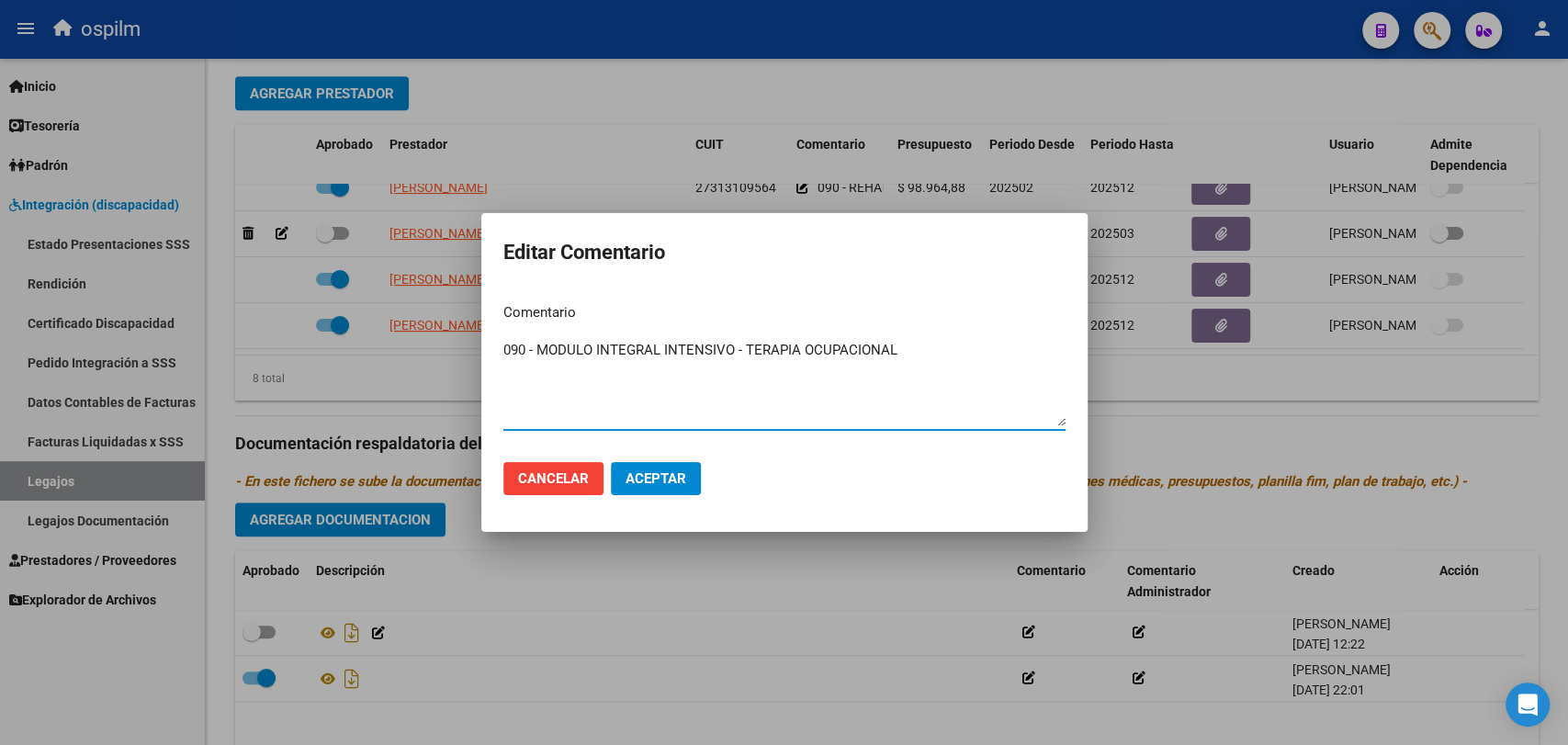
drag, startPoint x: 911, startPoint y: 348, endPoint x: 480, endPoint y: 351, distance: 431.0
click at [481, 351] on mat-dialog-content "Comentario 090 - MODULO INTEGRAL INTENSIVO - TERAPIA OCUPACIONAL Ingresar el co…" at bounding box center [784, 368] width 606 height 159
paste textarea "REHABILITACIÓN - MODULO INTEGRAL INTENSIVO (SEMANAL) TERAPIA OCUPACIONAL 2 SESI…"
click at [612, 363] on textarea "090 - REHABILITACIÓN - MODULO INTEGRAL INTENSIVO (SEMANAL) TERAPIA OCUPACIONAL …" at bounding box center [784, 383] width 562 height 86
click at [935, 341] on textarea "090 - REHABILITACIÓN - MODULO INTEGRAL INTENSIVO (SEMANAL) TERAPIA OCUPACIONAL …" at bounding box center [784, 383] width 562 height 86
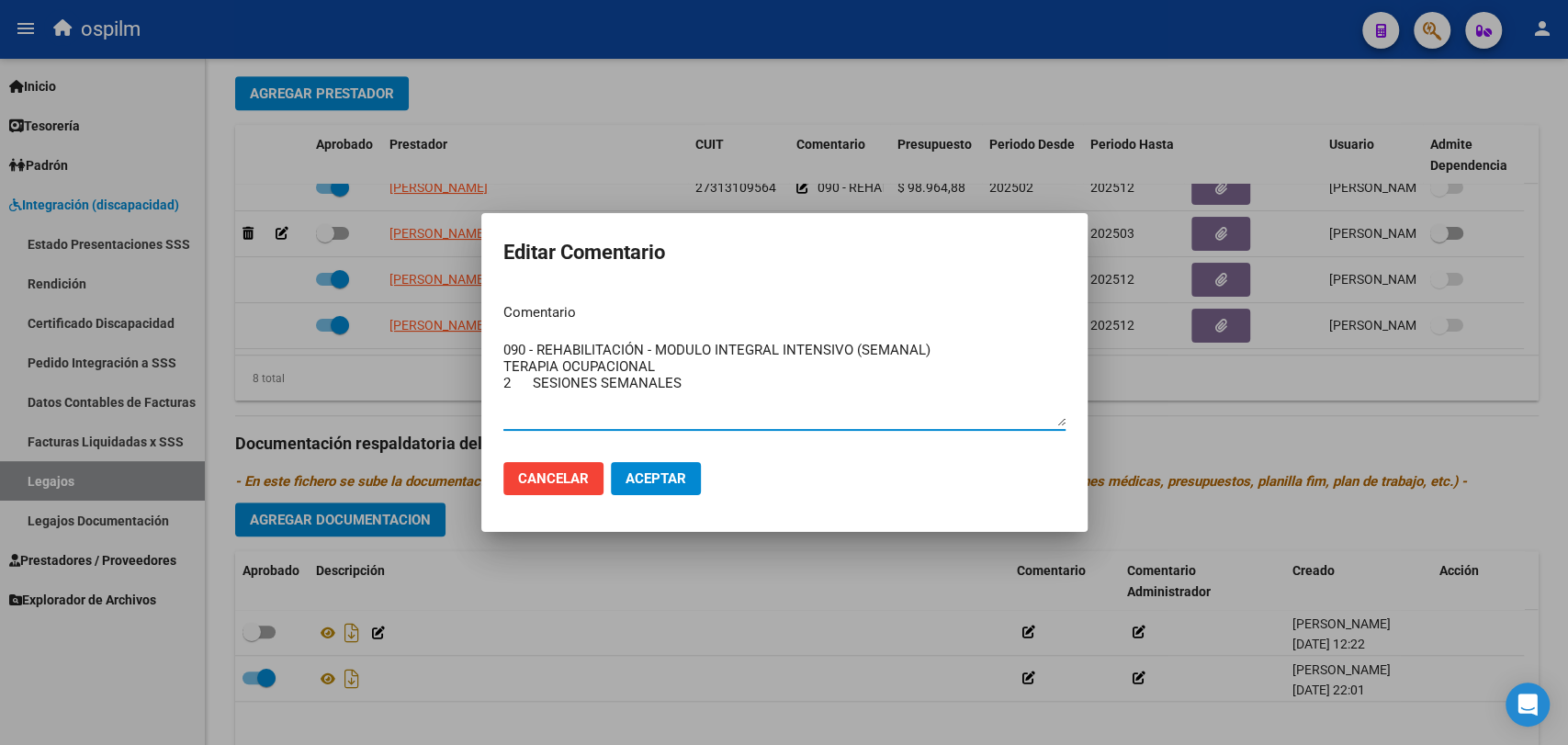
type textarea "090 - REHABILITACIÓN - MODULO INTEGRAL INTENSIVO (SEMANAL) TERAPIA OCUPACIONAL …"
click at [660, 479] on span "Aceptar" at bounding box center [656, 479] width 61 height 17
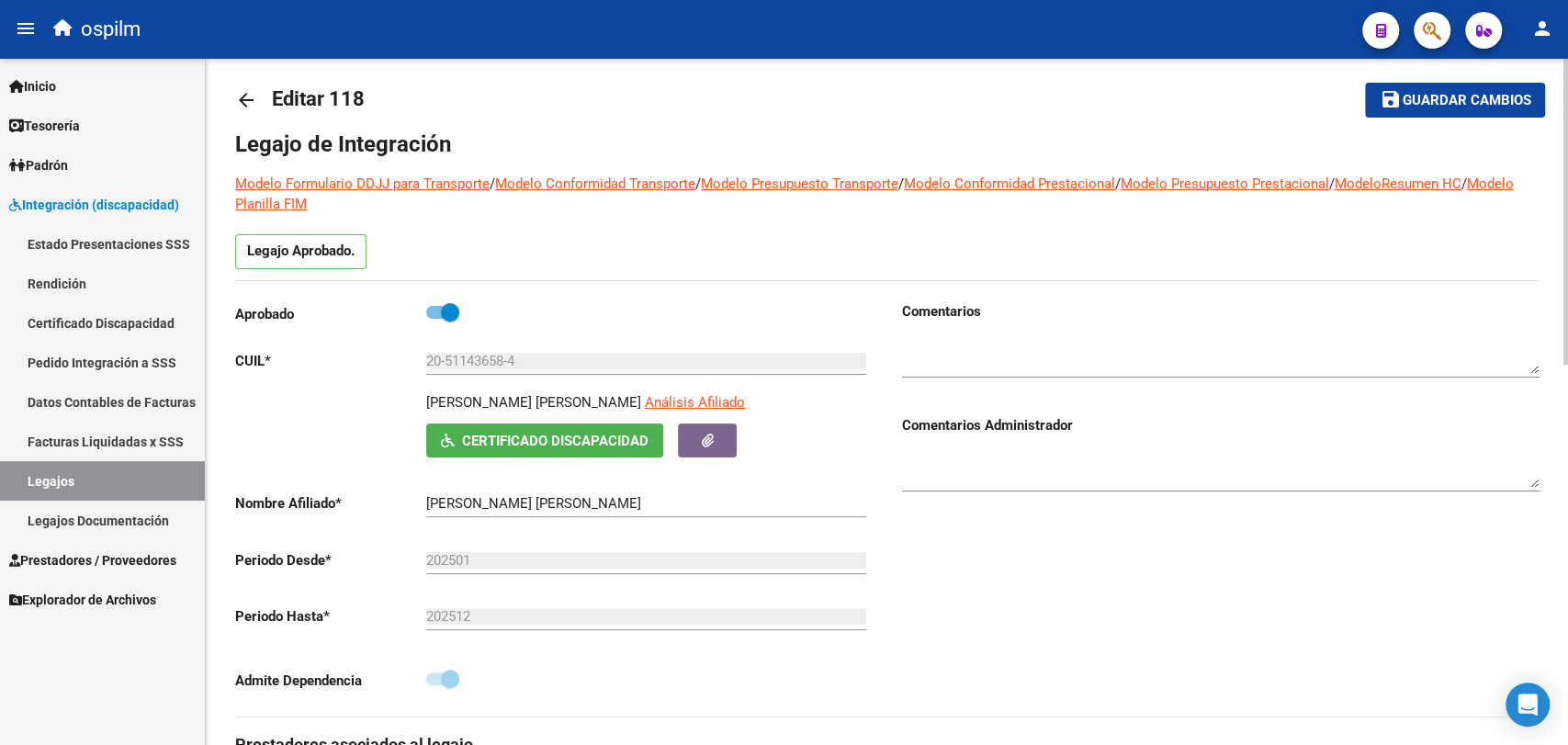
scroll to position [0, 0]
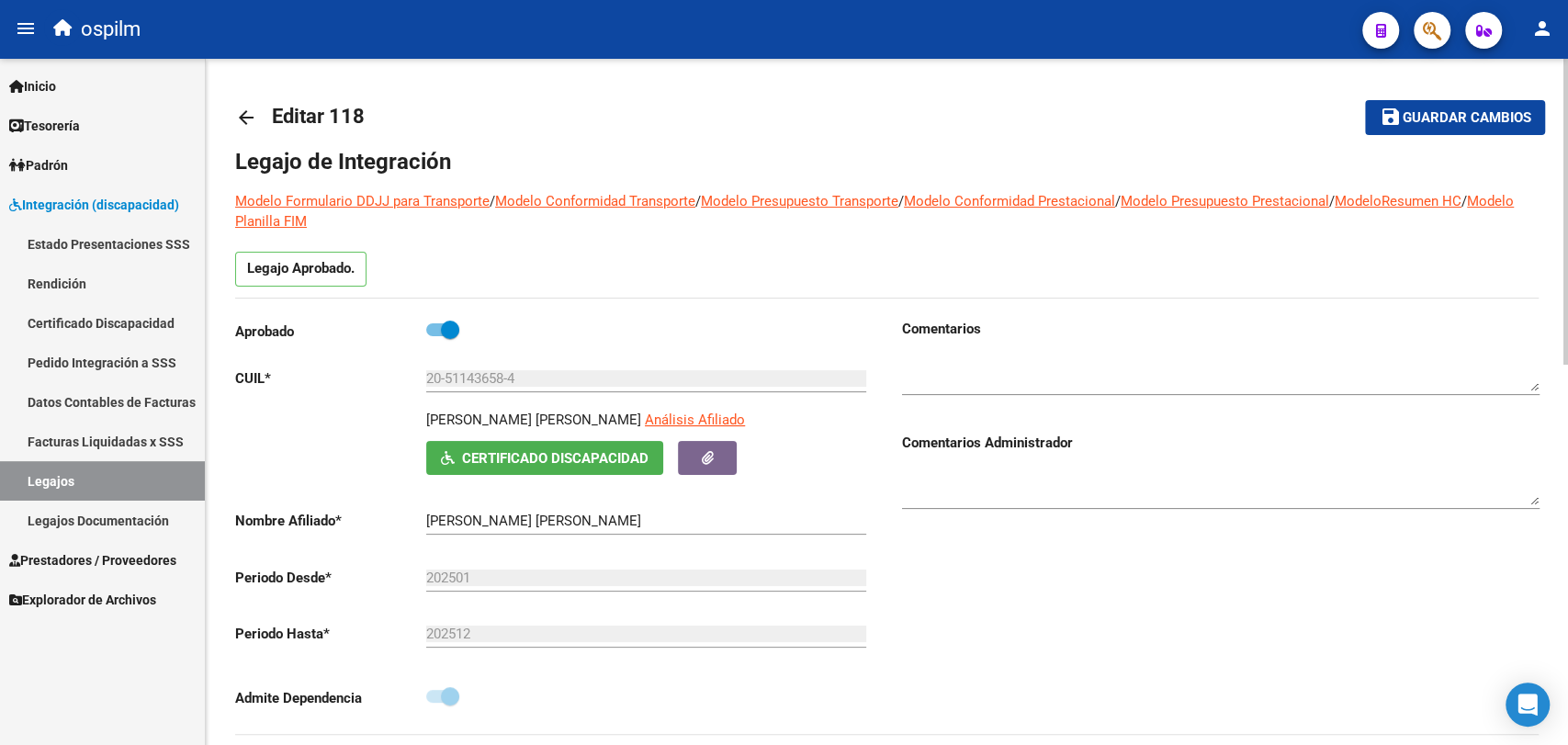
click at [1410, 116] on span "Guardar cambios" at bounding box center [1465, 118] width 128 height 17
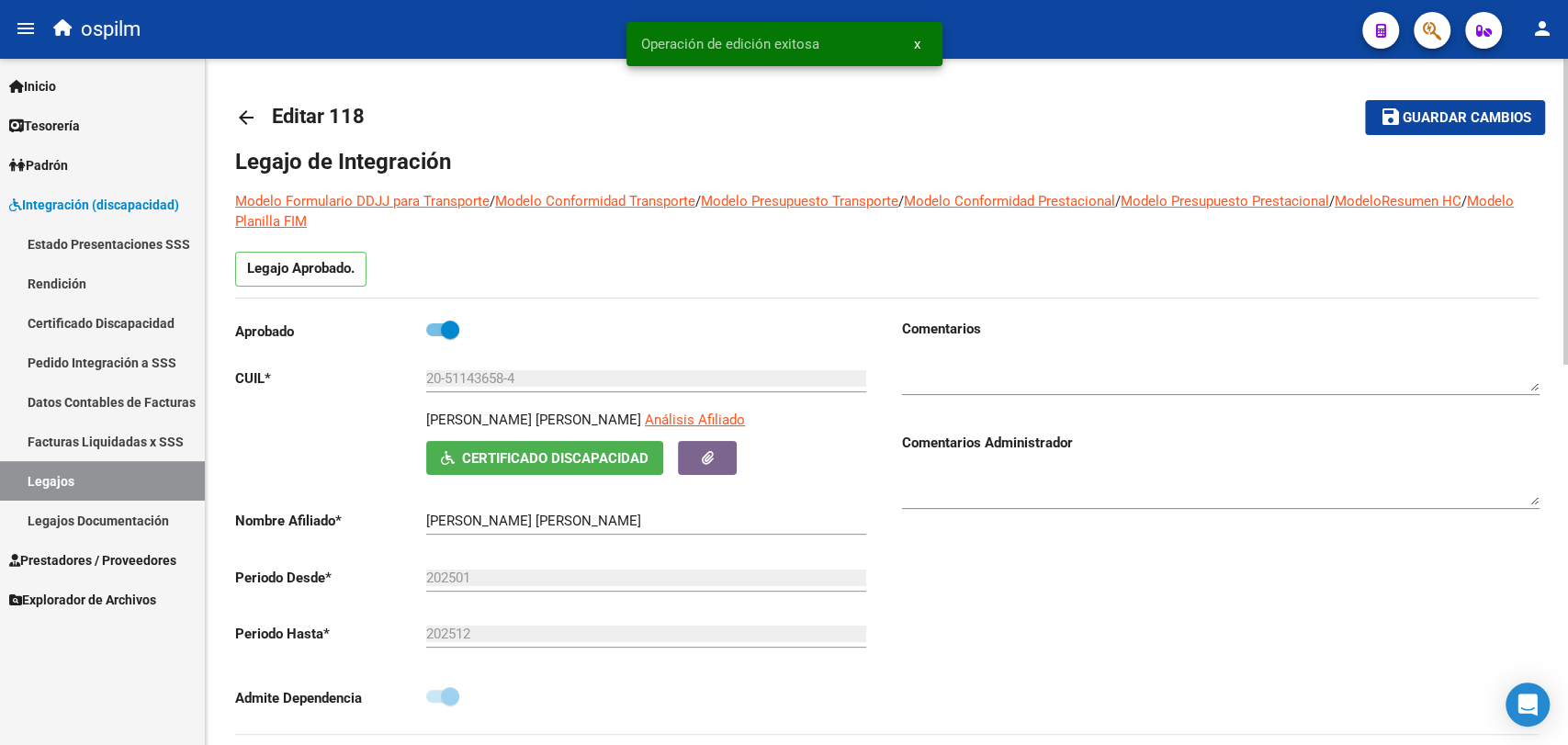
click at [249, 119] on mat-icon "arrow_back" at bounding box center [247, 117] width 22 height 22
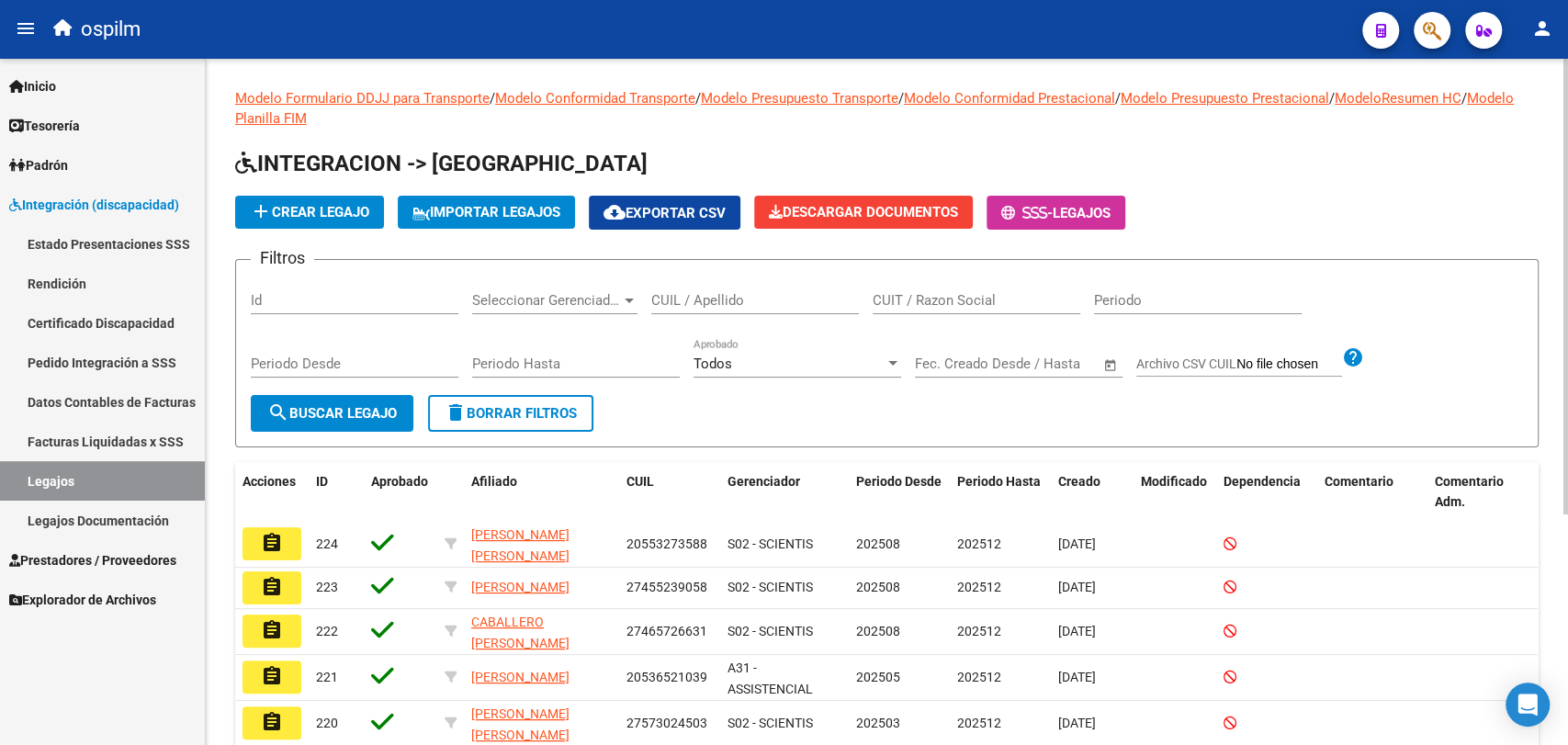
click at [790, 289] on div "CUIL / Apellido" at bounding box center [755, 294] width 208 height 40
paste input "20553273588"
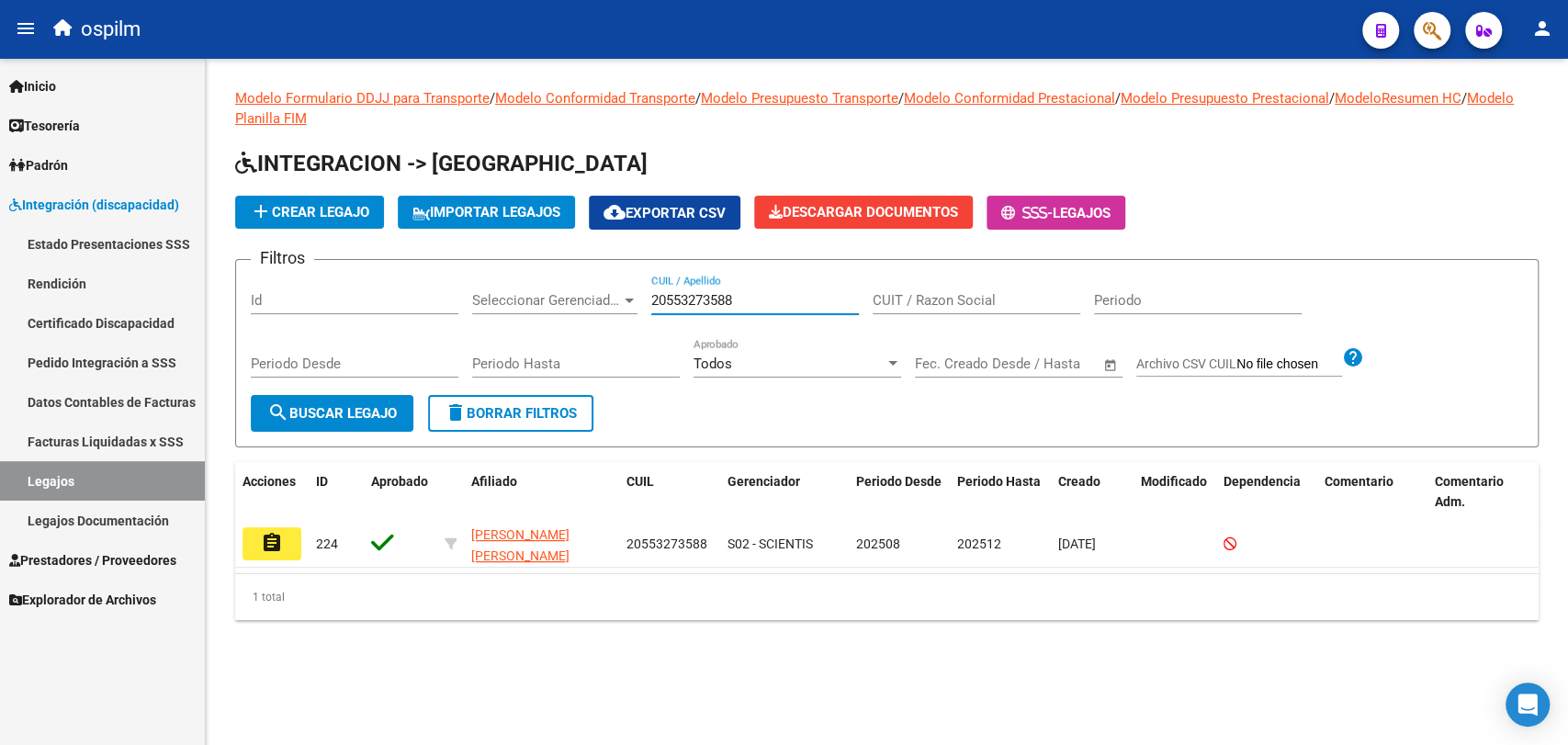
type input "20553273588"
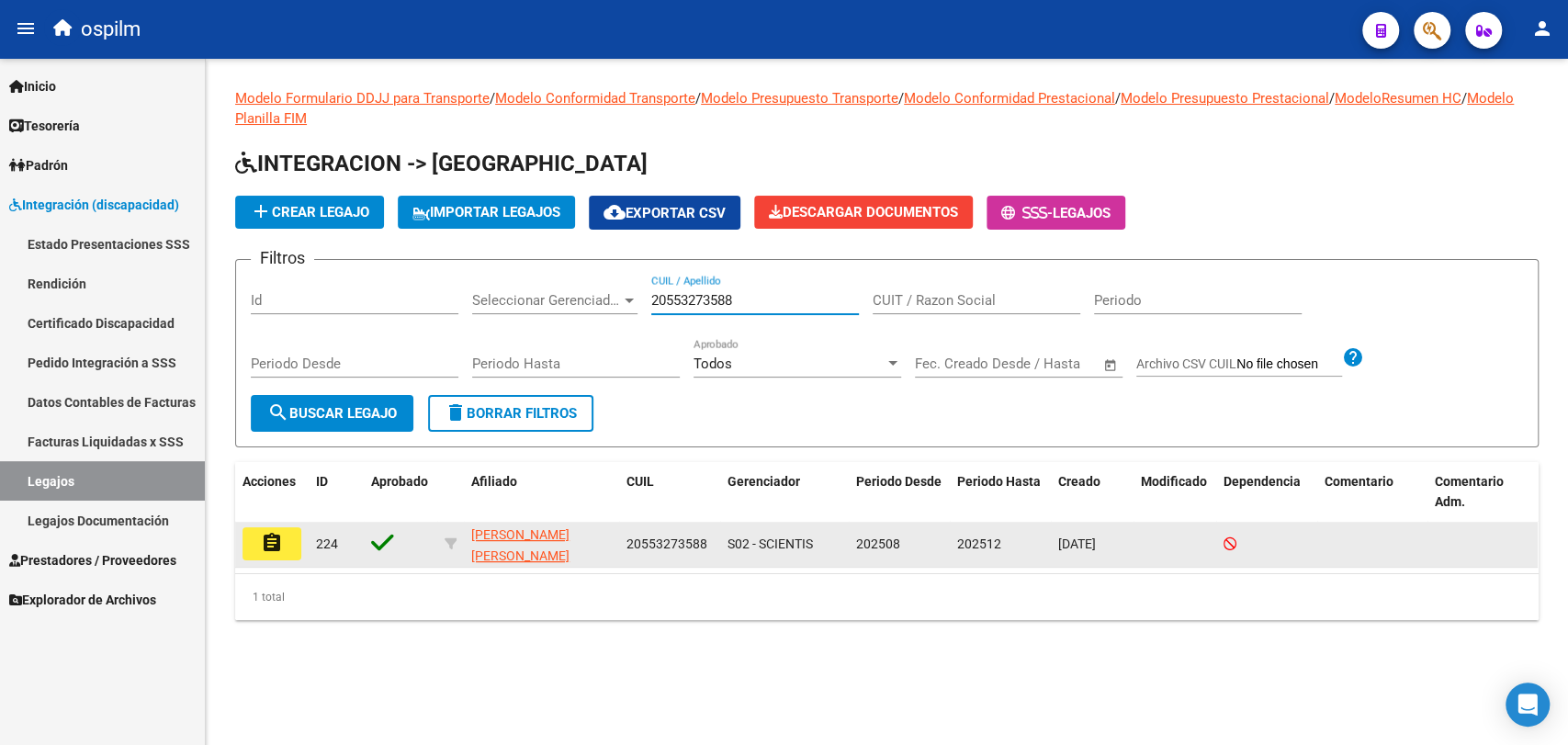
click at [257, 546] on button "assignment" at bounding box center [272, 544] width 59 height 33
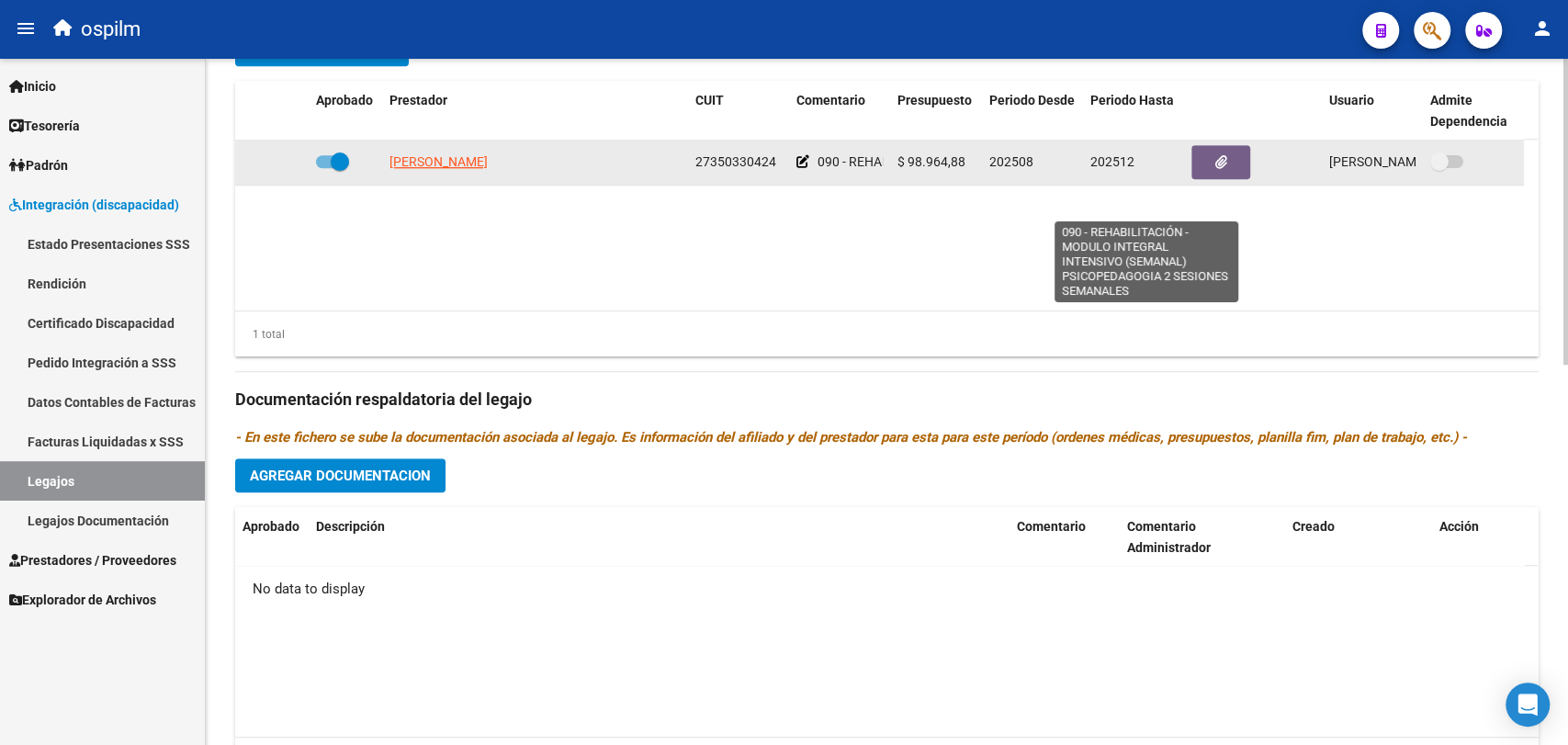
scroll to position [714, 0]
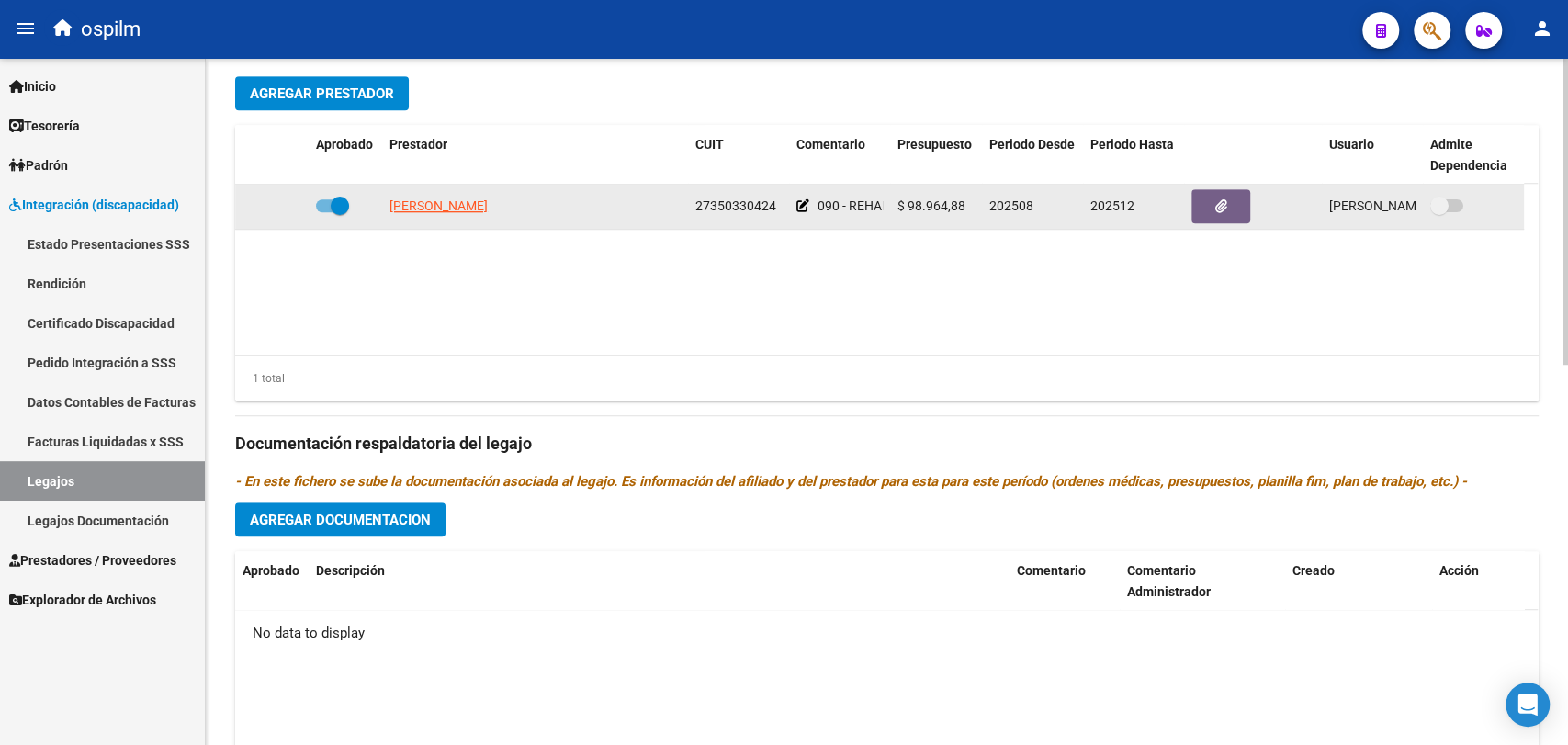
click at [809, 211] on div "090 - REHABILITACIÓN - MODULO INTEGRAL INTENSIVO (SEMANAL) PSICOPEDAGOGIA 2 SES…" at bounding box center [839, 206] width 86 height 21
click at [802, 208] on icon at bounding box center [803, 206] width 13 height 13
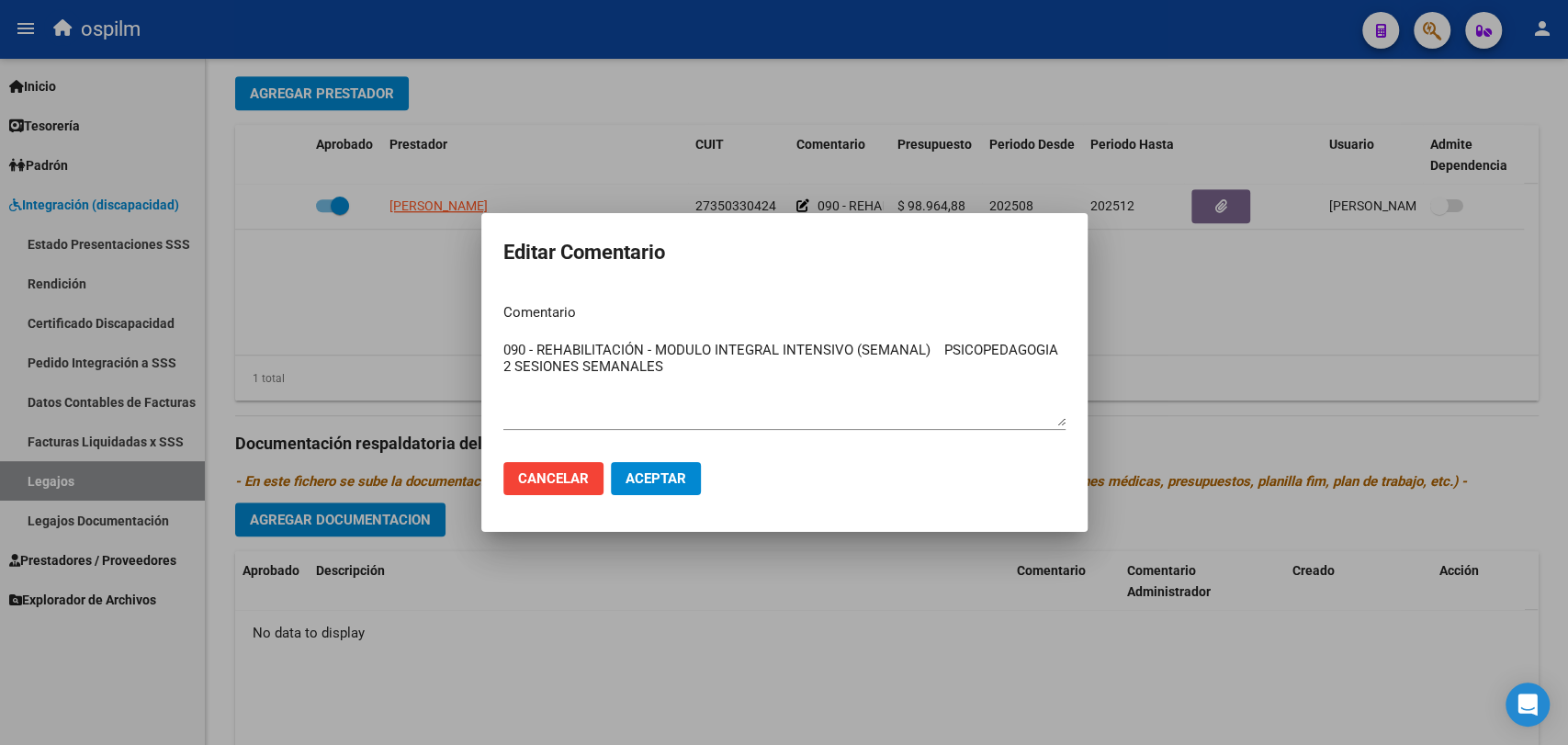
click at [162, 312] on div at bounding box center [784, 372] width 1568 height 745
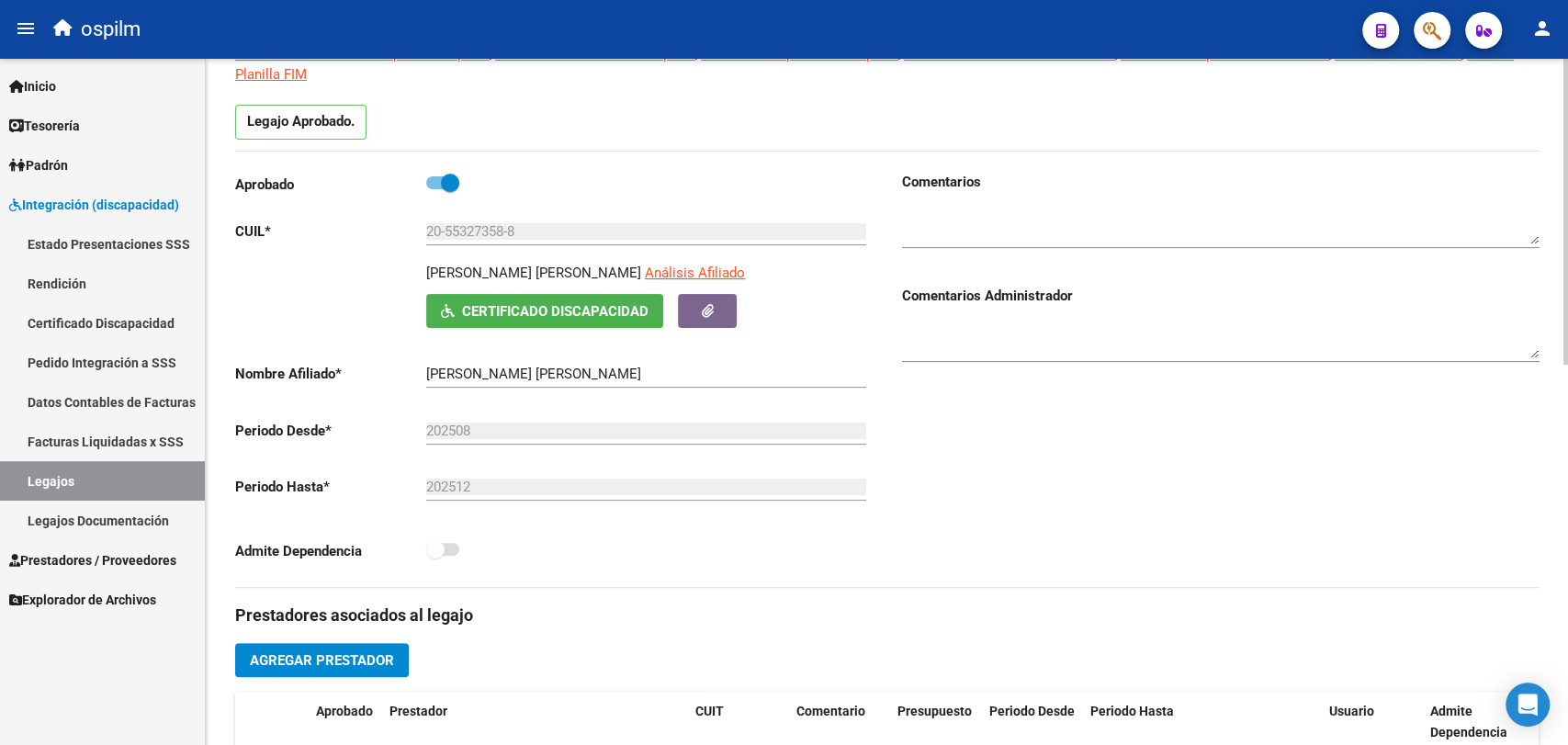
scroll to position [0, 0]
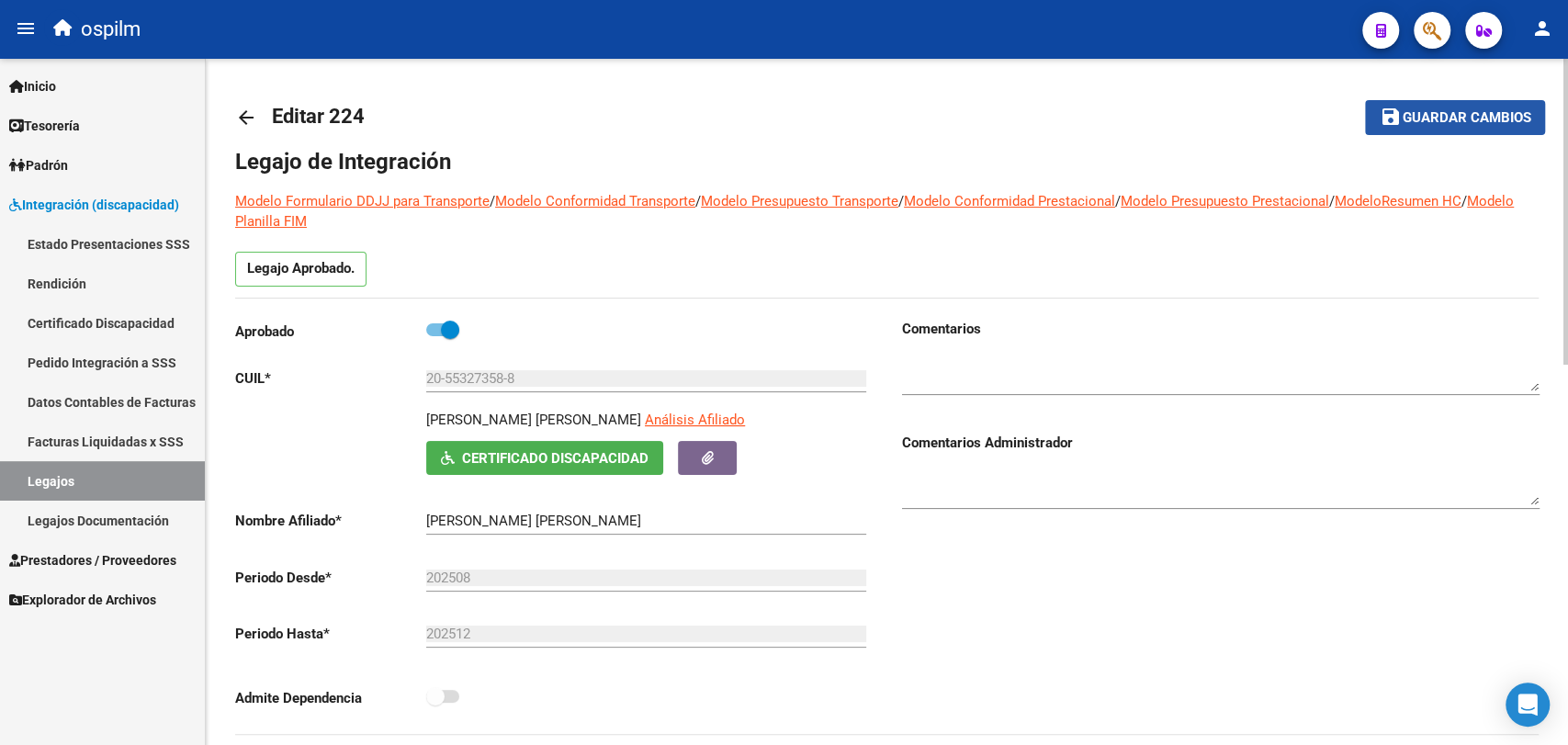
click at [1410, 102] on button "save Guardar cambios" at bounding box center [1454, 116] width 180 height 34
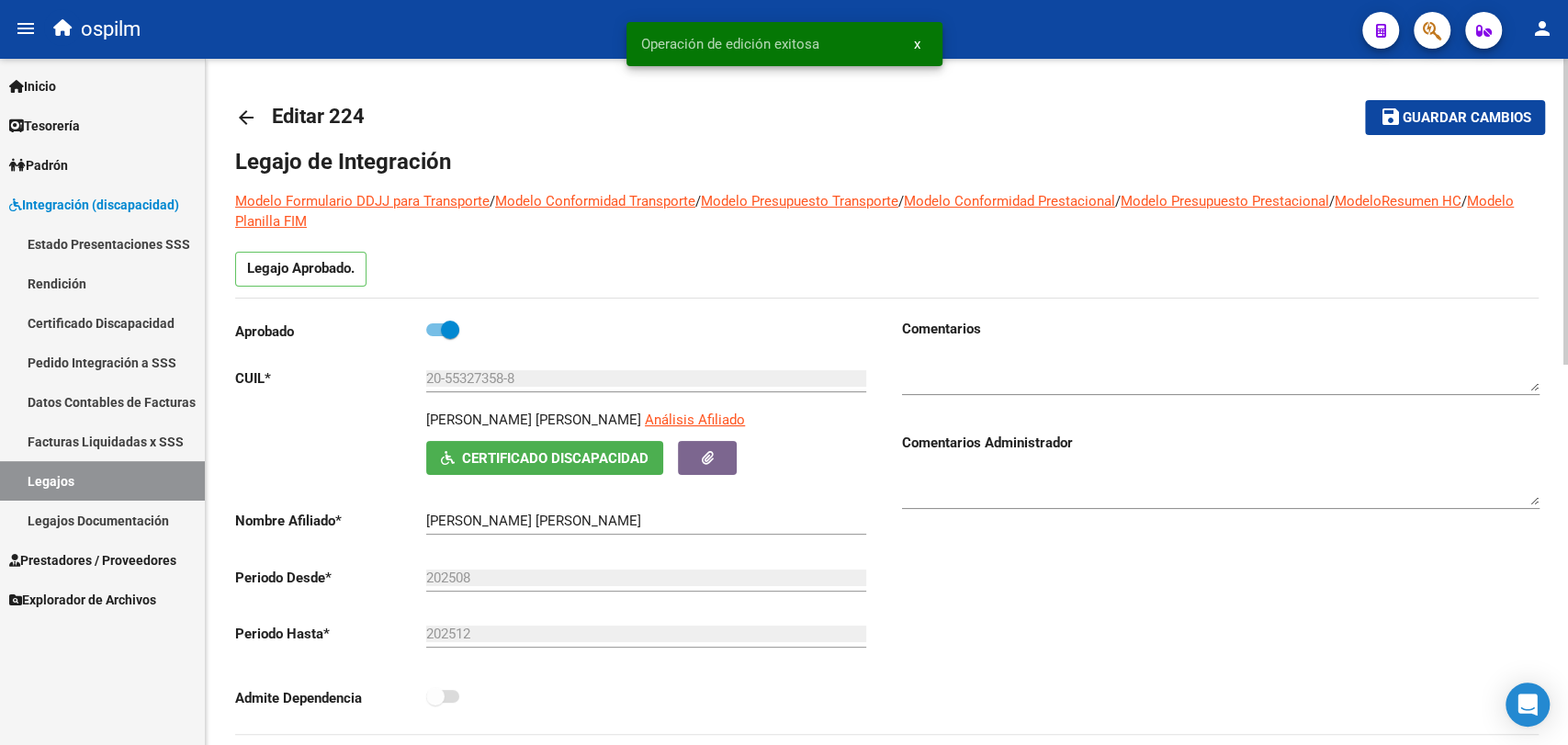
click at [245, 123] on mat-icon "arrow_back" at bounding box center [247, 117] width 22 height 22
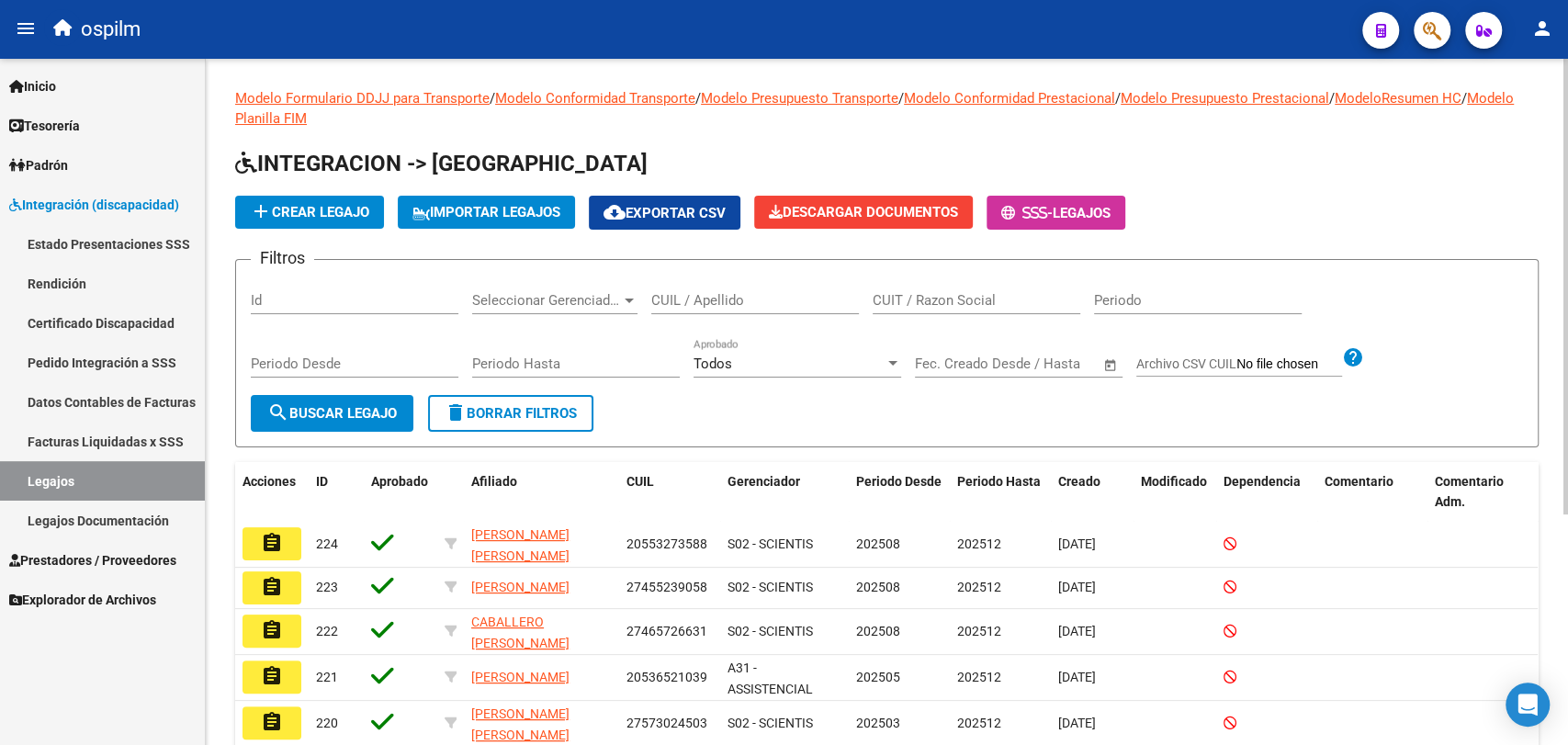
click at [1186, 133] on div "Modelo Formulario DDJJ para Transporte / Modelo Conformidad Transporte / Modelo…" at bounding box center [887, 554] width 1304 height 932
click at [711, 296] on input "CUIL / Apellido" at bounding box center [755, 300] width 208 height 17
paste input "20511436584"
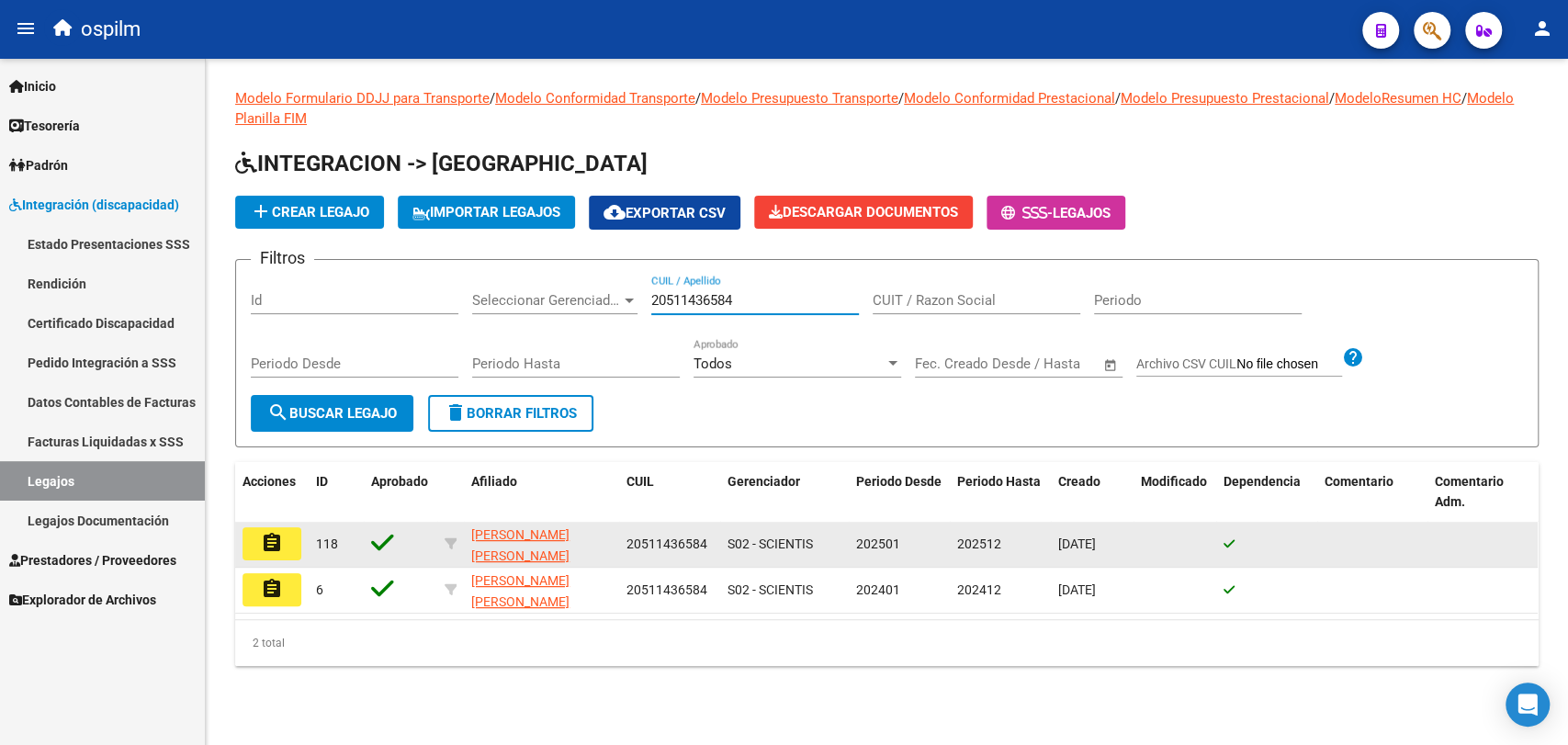
type input "20511436584"
click at [272, 548] on mat-icon "assignment" at bounding box center [272, 543] width 22 height 22
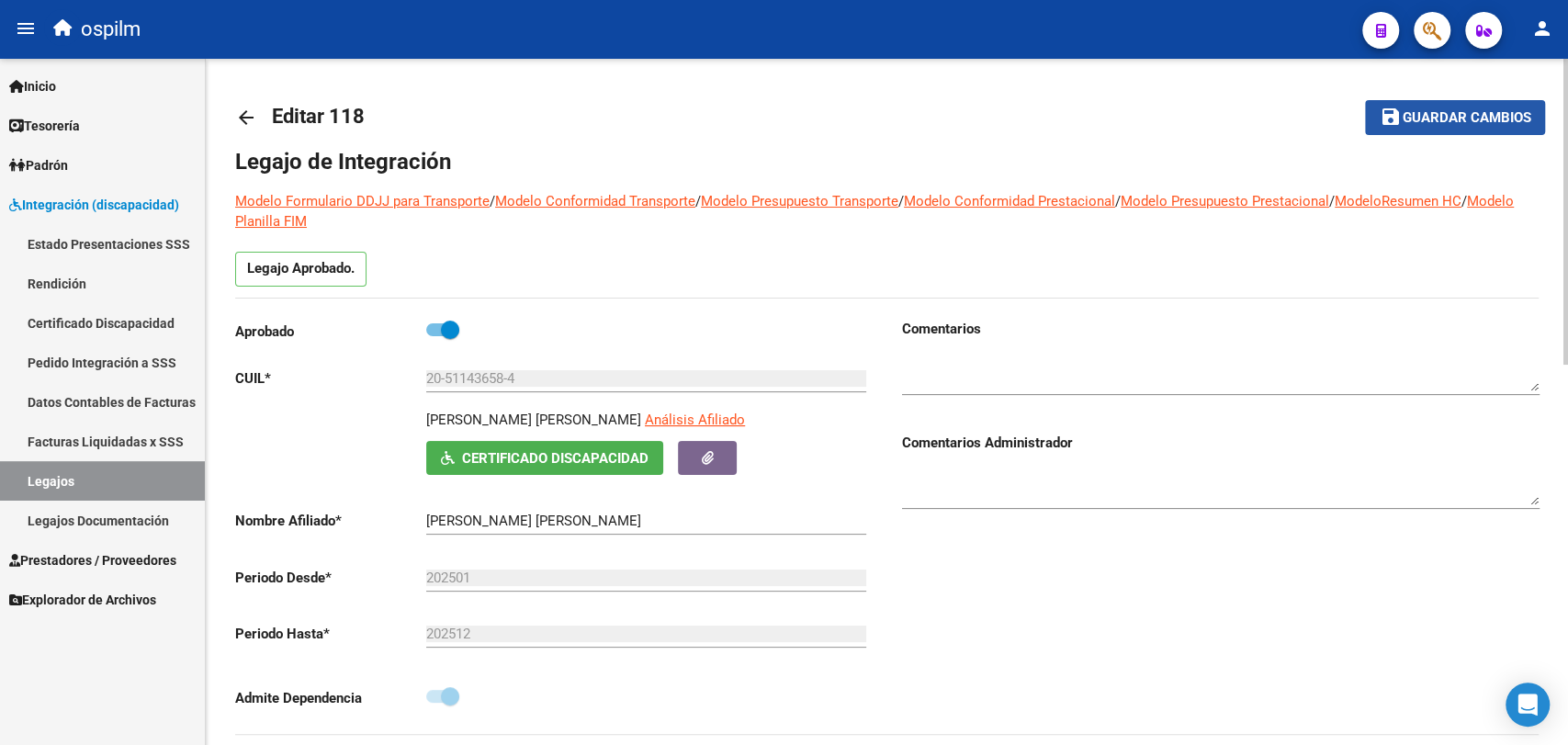
click at [1410, 110] on span "Guardar cambios" at bounding box center [1465, 118] width 128 height 17
click at [1410, 121] on span "Guardar cambios" at bounding box center [1465, 118] width 128 height 17
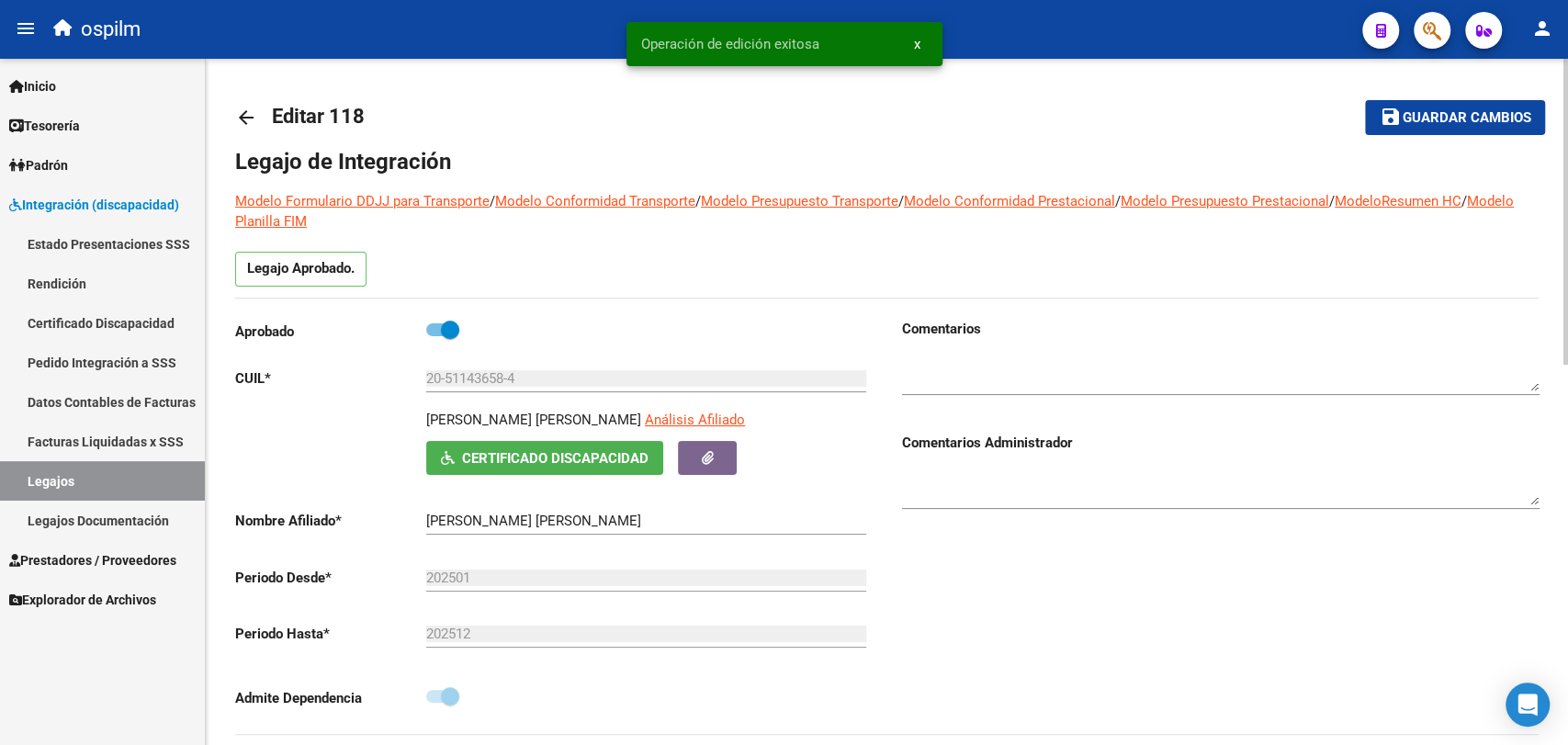
click at [239, 116] on mat-icon "arrow_back" at bounding box center [247, 117] width 22 height 22
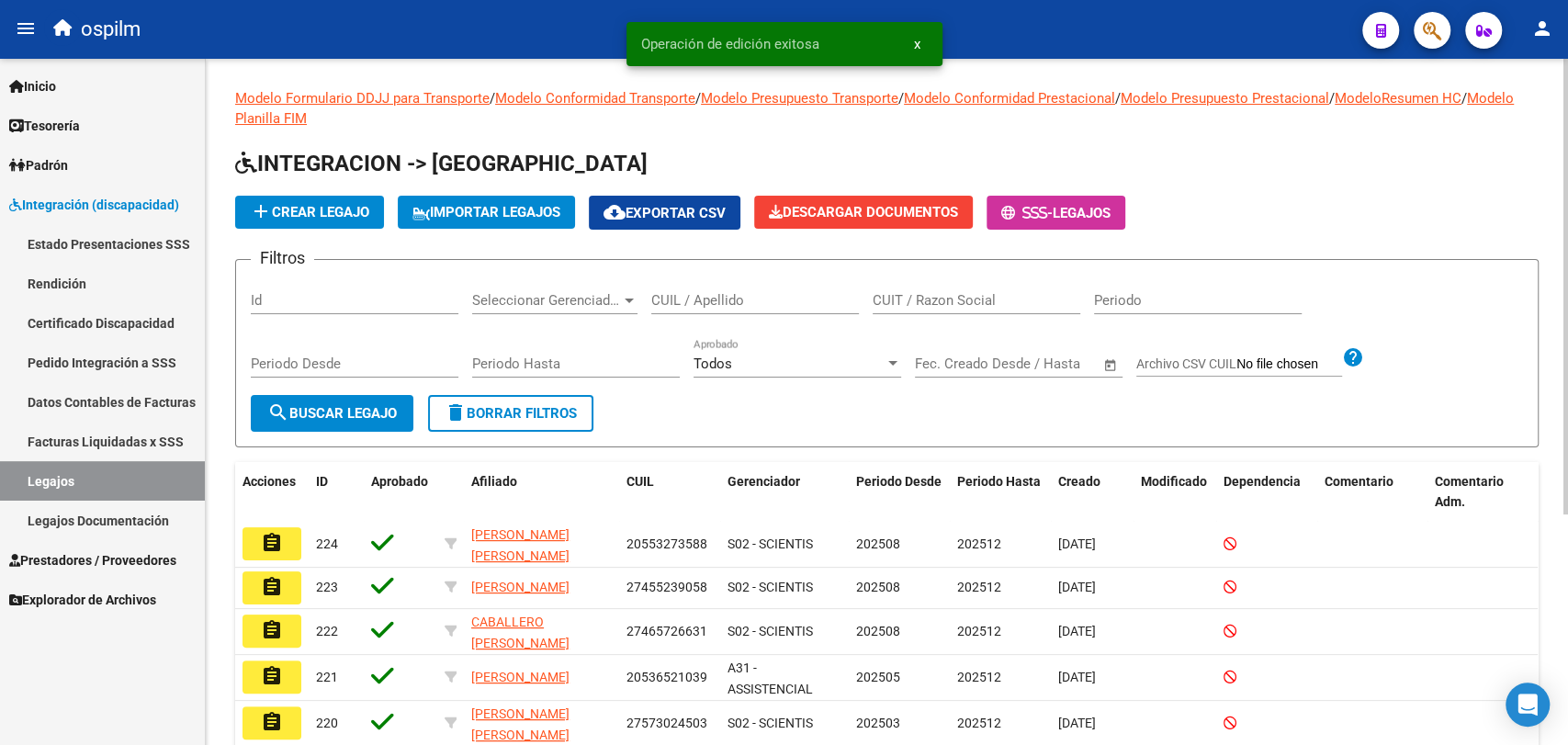
click at [727, 305] on input "CUIL / Apellido" at bounding box center [755, 300] width 208 height 17
paste input "20552786573"
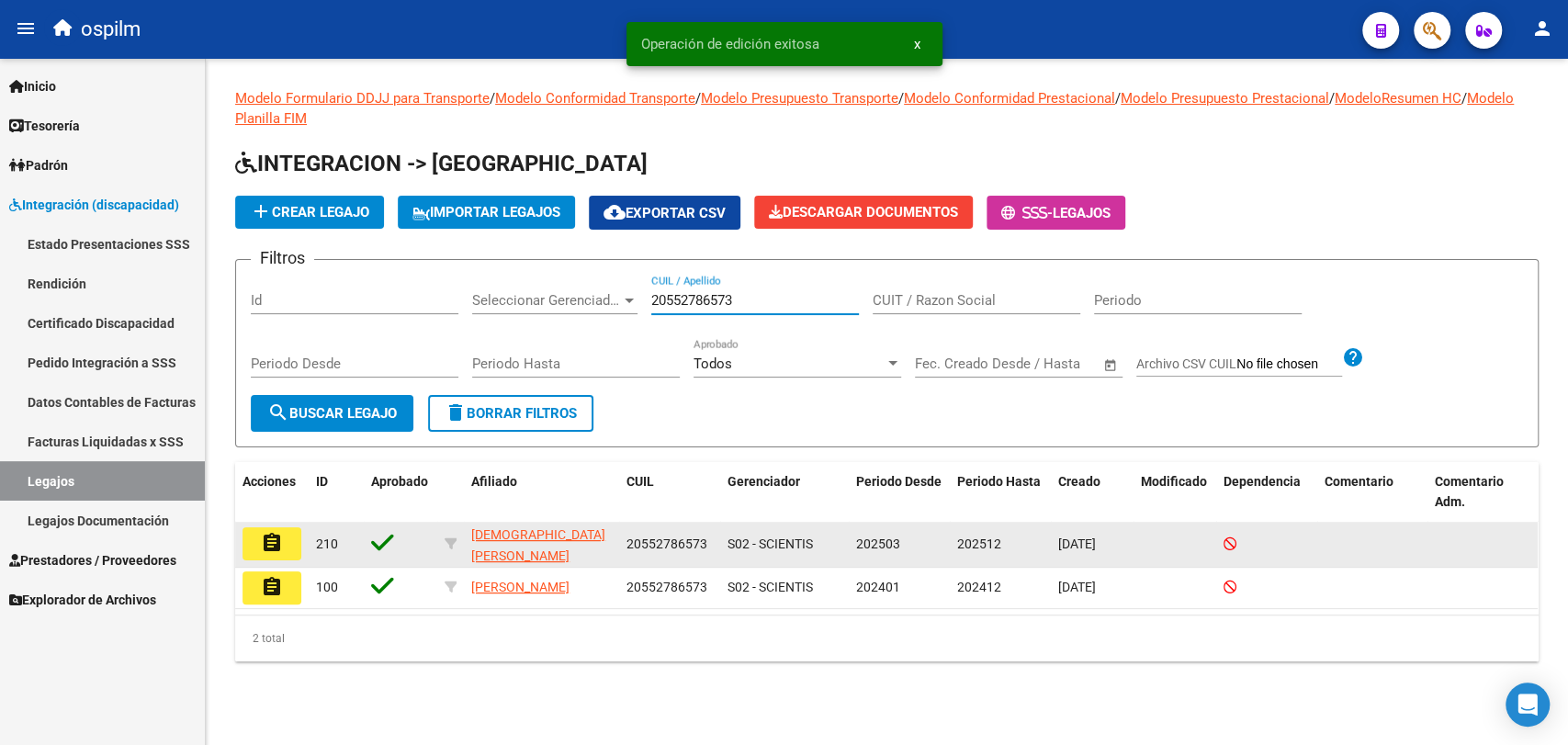
type input "20552786573"
click at [286, 543] on button "assignment" at bounding box center [272, 544] width 59 height 33
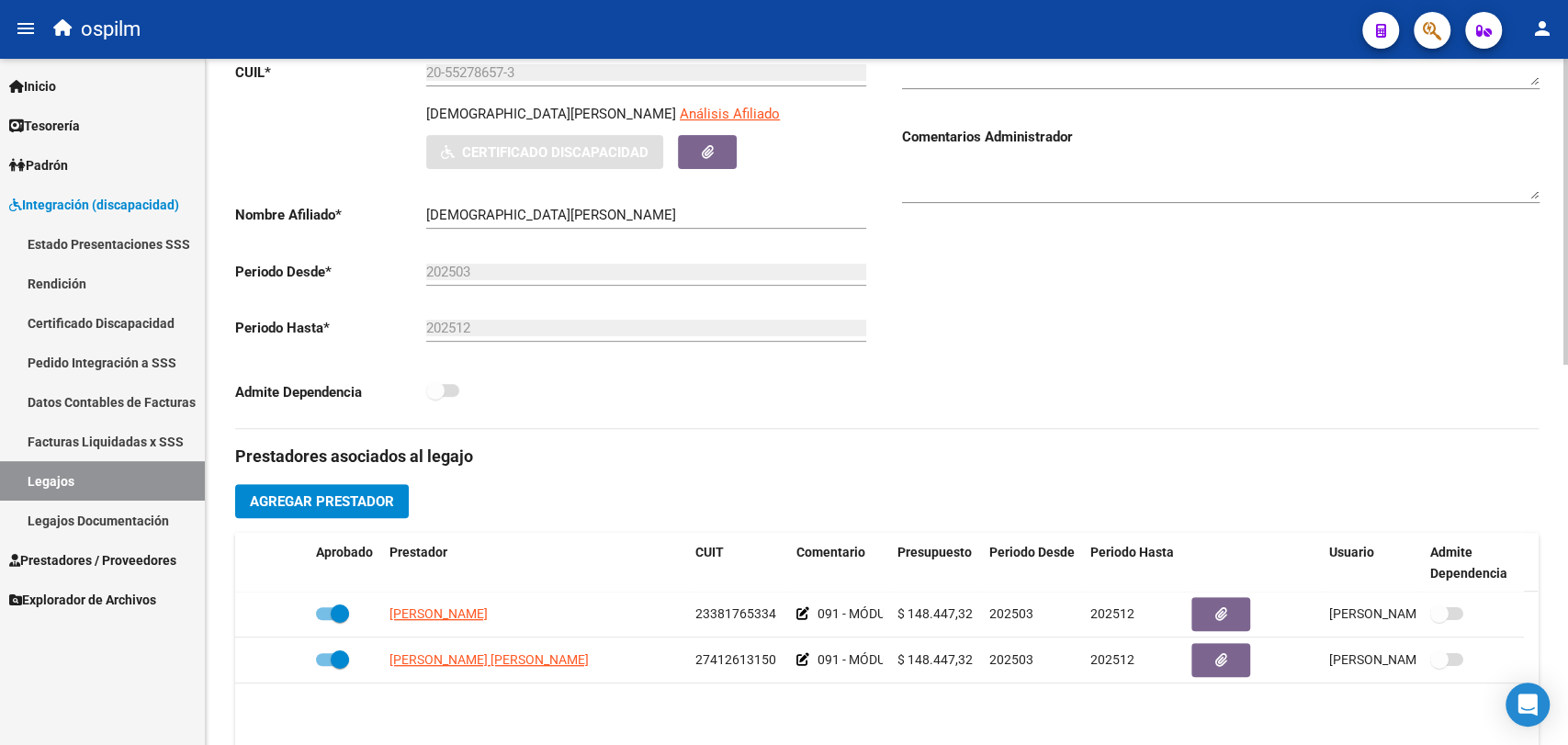
scroll to position [510, 0]
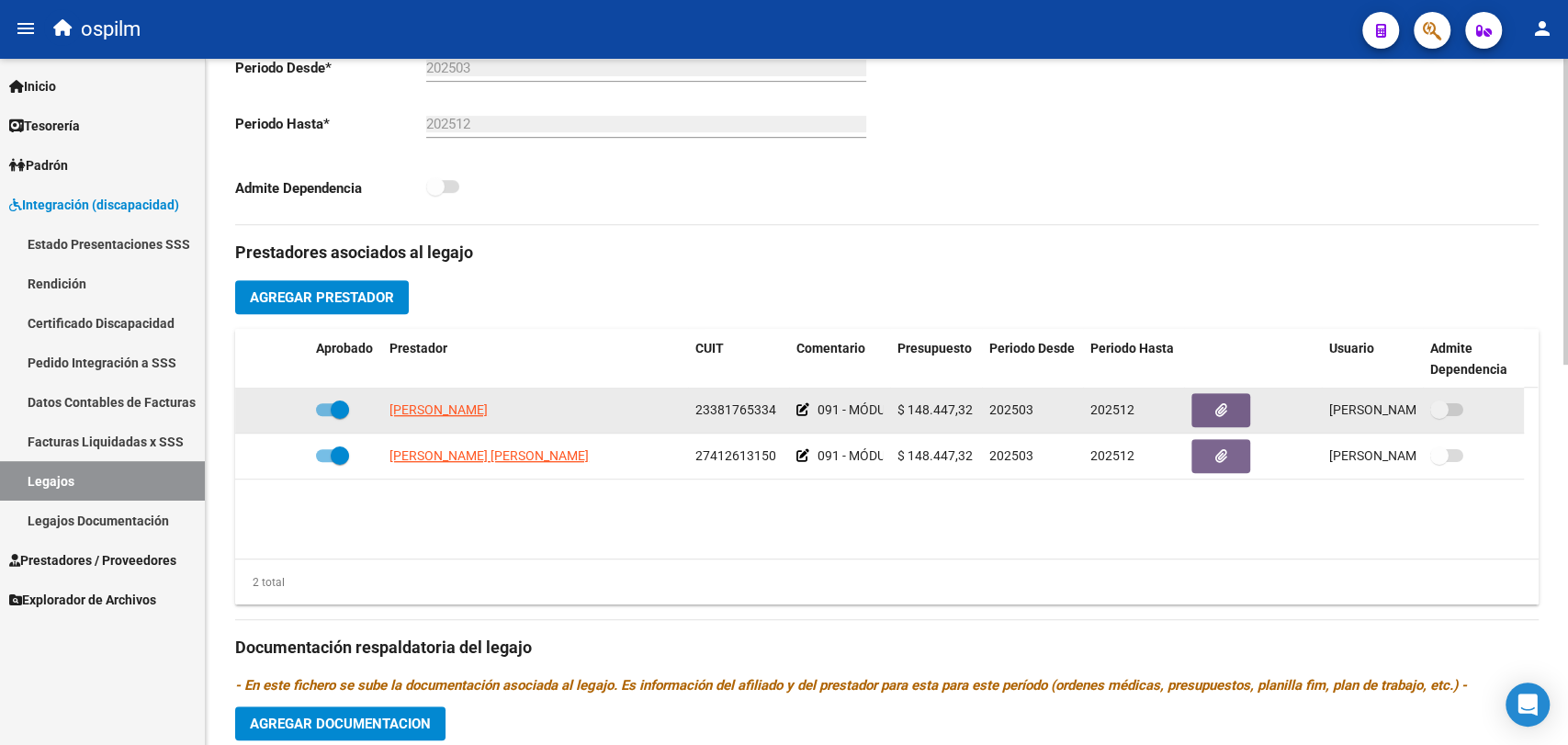
click at [801, 413] on icon at bounding box center [803, 409] width 13 height 13
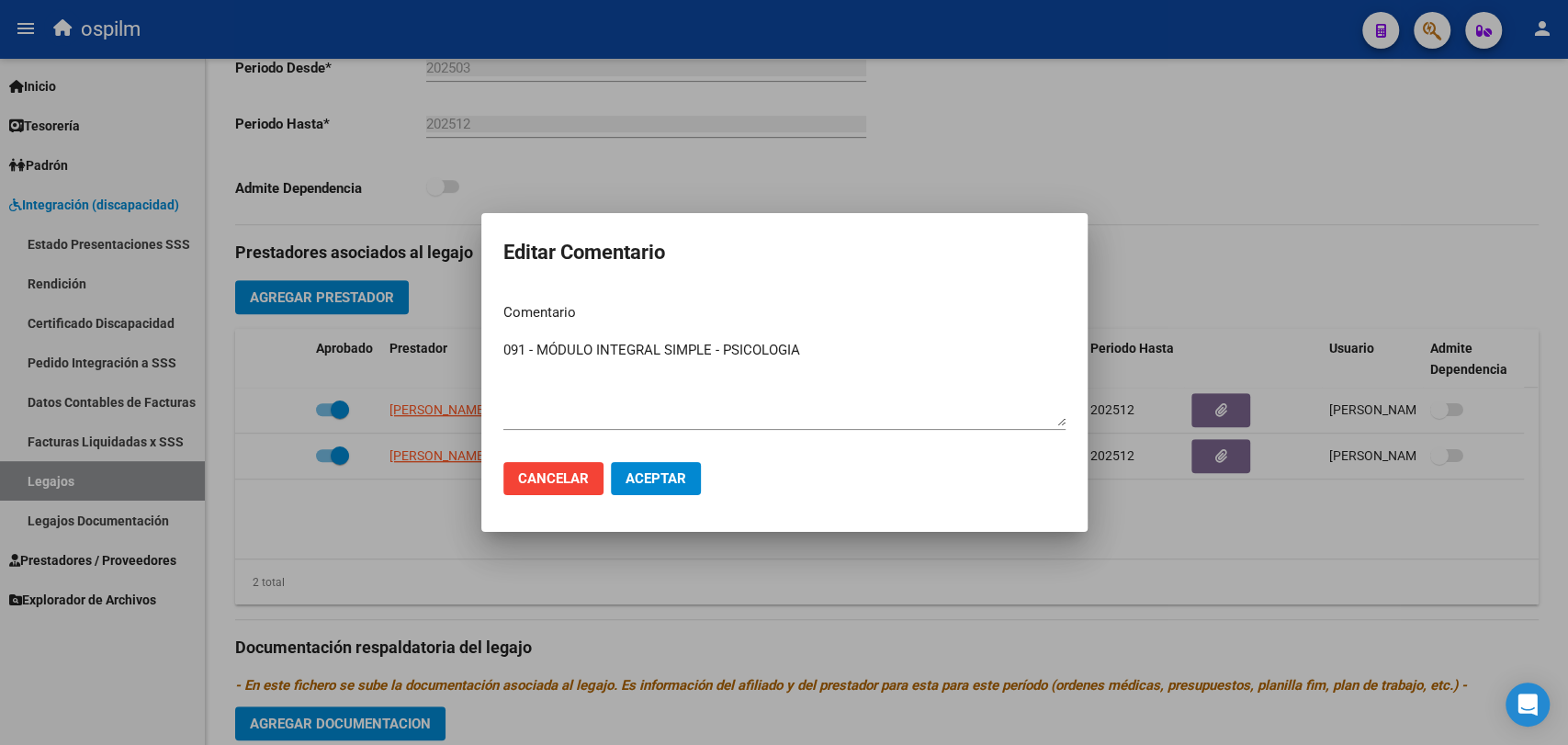
click at [416, 526] on div at bounding box center [784, 372] width 1568 height 745
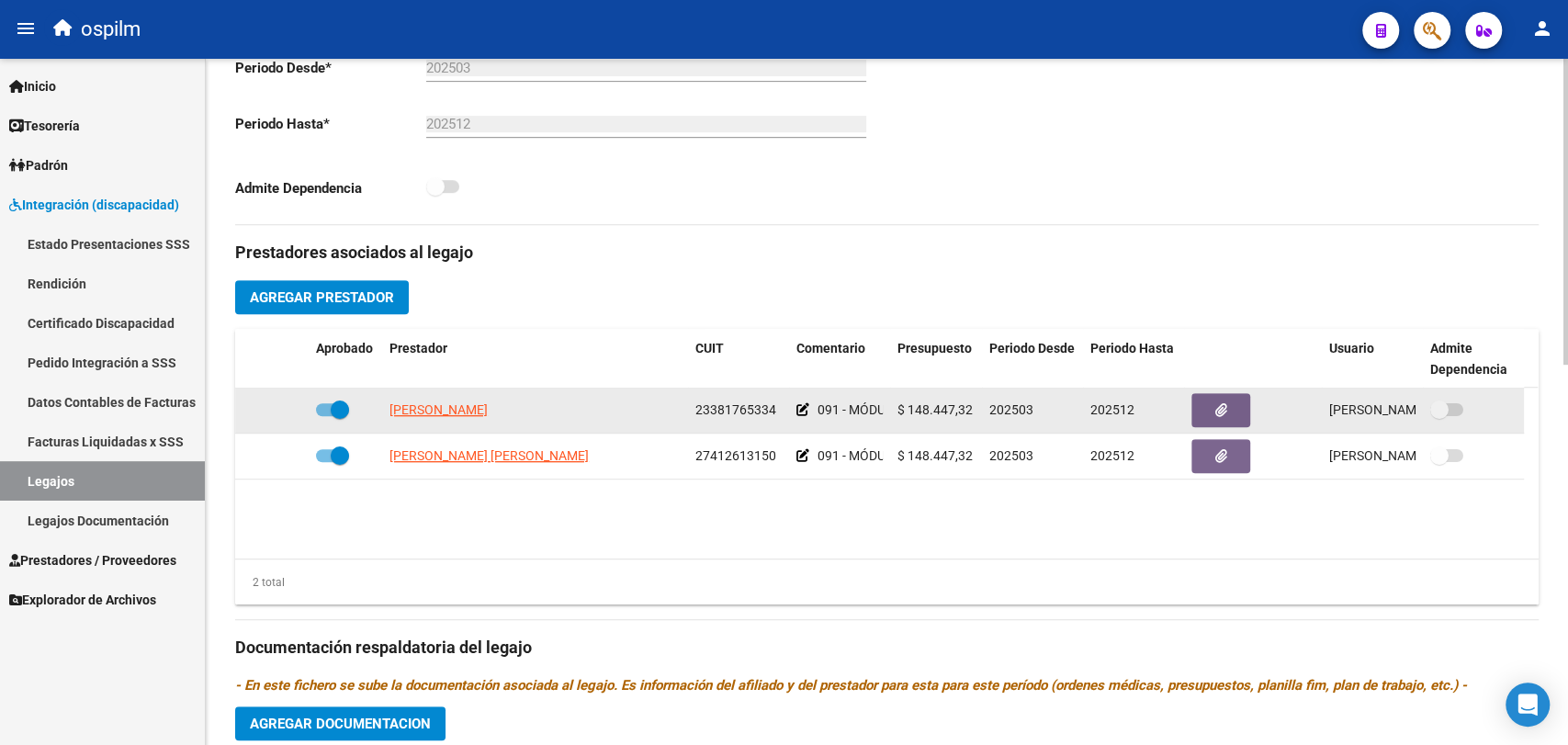
click at [796, 408] on icon at bounding box center [803, 409] width 13 height 13
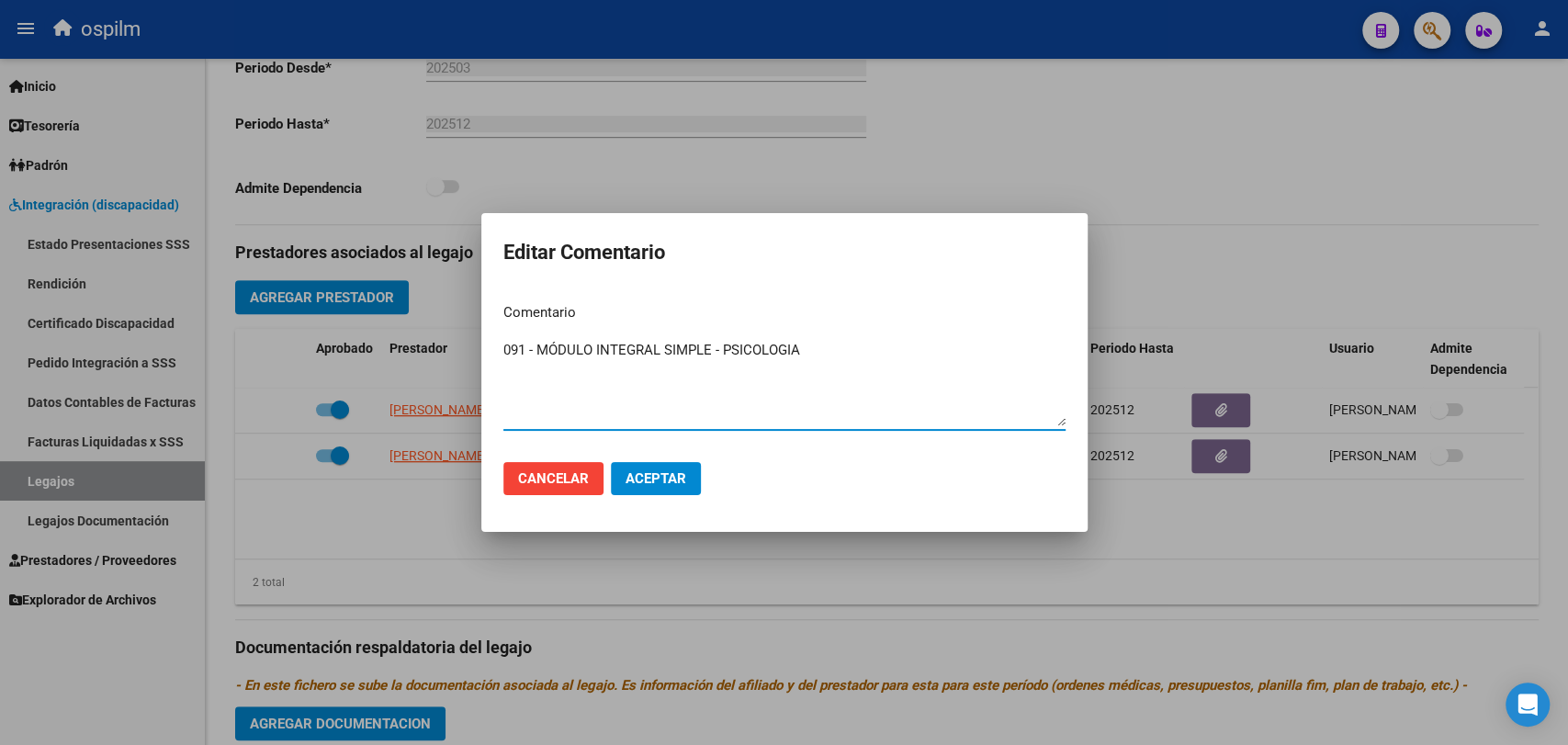
drag, startPoint x: 833, startPoint y: 353, endPoint x: 456, endPoint y: 339, distance: 377.3
click at [456, 339] on div "Editar Comentario Comentario 091 - MÓDULO INTEGRAL SIMPLE - PSICOLOGIA Ingresar…" at bounding box center [784, 372] width 1568 height 745
paste textarea "0 - REHABILITACIÓN - MODULO INTEGRAL INTENSIVO (SEMANAL) PSICOLOGIA 3 SESIONES …"
drag, startPoint x: 933, startPoint y: 346, endPoint x: 996, endPoint y: 358, distance: 64.1
click at [939, 345] on textarea "090 - REHABILITACIÓN - MODULO INTEGRAL INTENSIVO (SEMANAL) PSICOLOGIA 3 SESIONE…" at bounding box center [784, 383] width 562 height 86
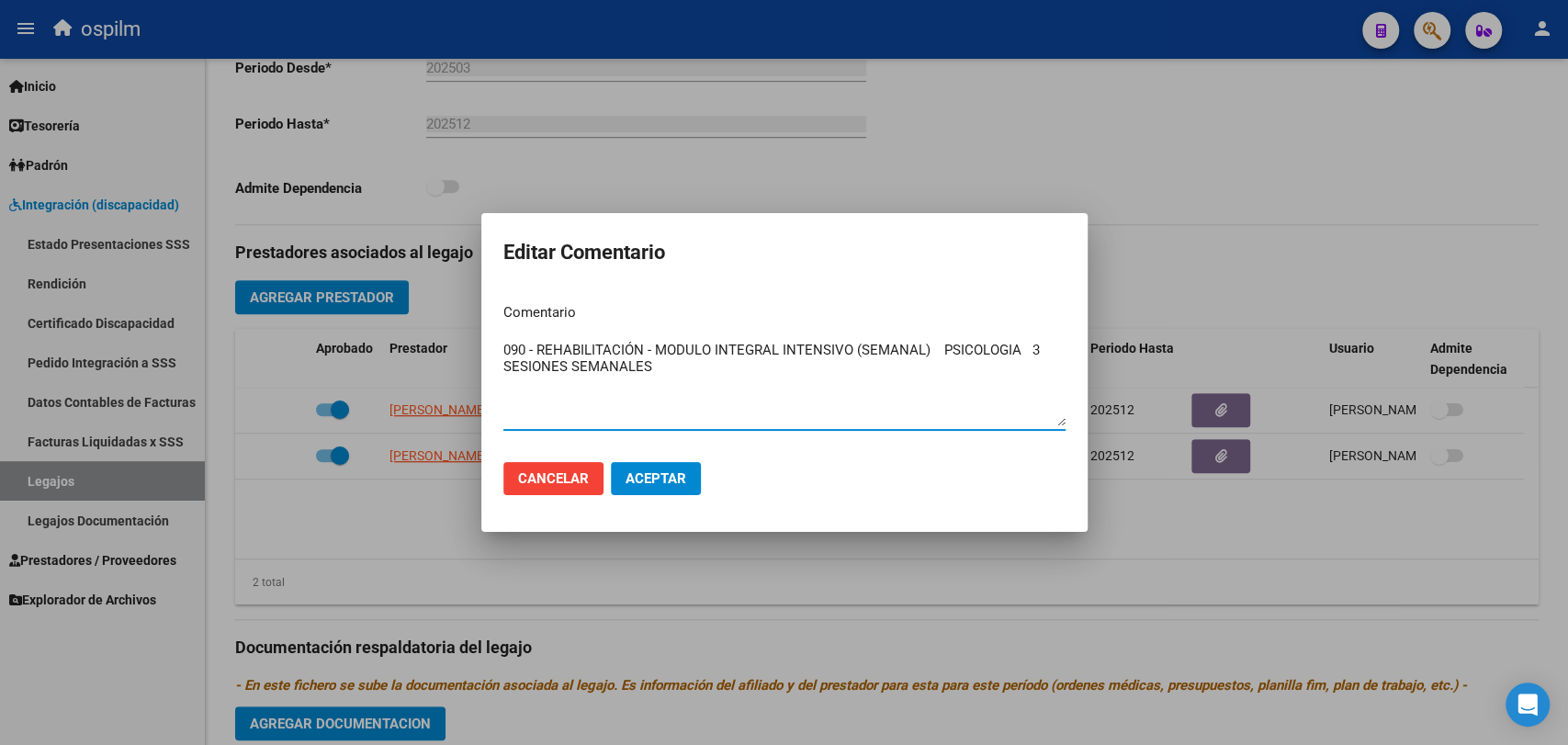
click at [1016, 352] on textarea "090 - REHABILITACIÓN - MODULO INTEGRAL INTENSIVO (SEMANAL) PSICOLOGIA 3 SESIONE…" at bounding box center [784, 383] width 562 height 86
type textarea "090 - REHABILITACIÓN - MODULO INTEGRAL INTENSIVO (SEMANAL) PSICOLOGIA. 3 SESION…"
click at [646, 482] on span "Aceptar" at bounding box center [656, 479] width 61 height 17
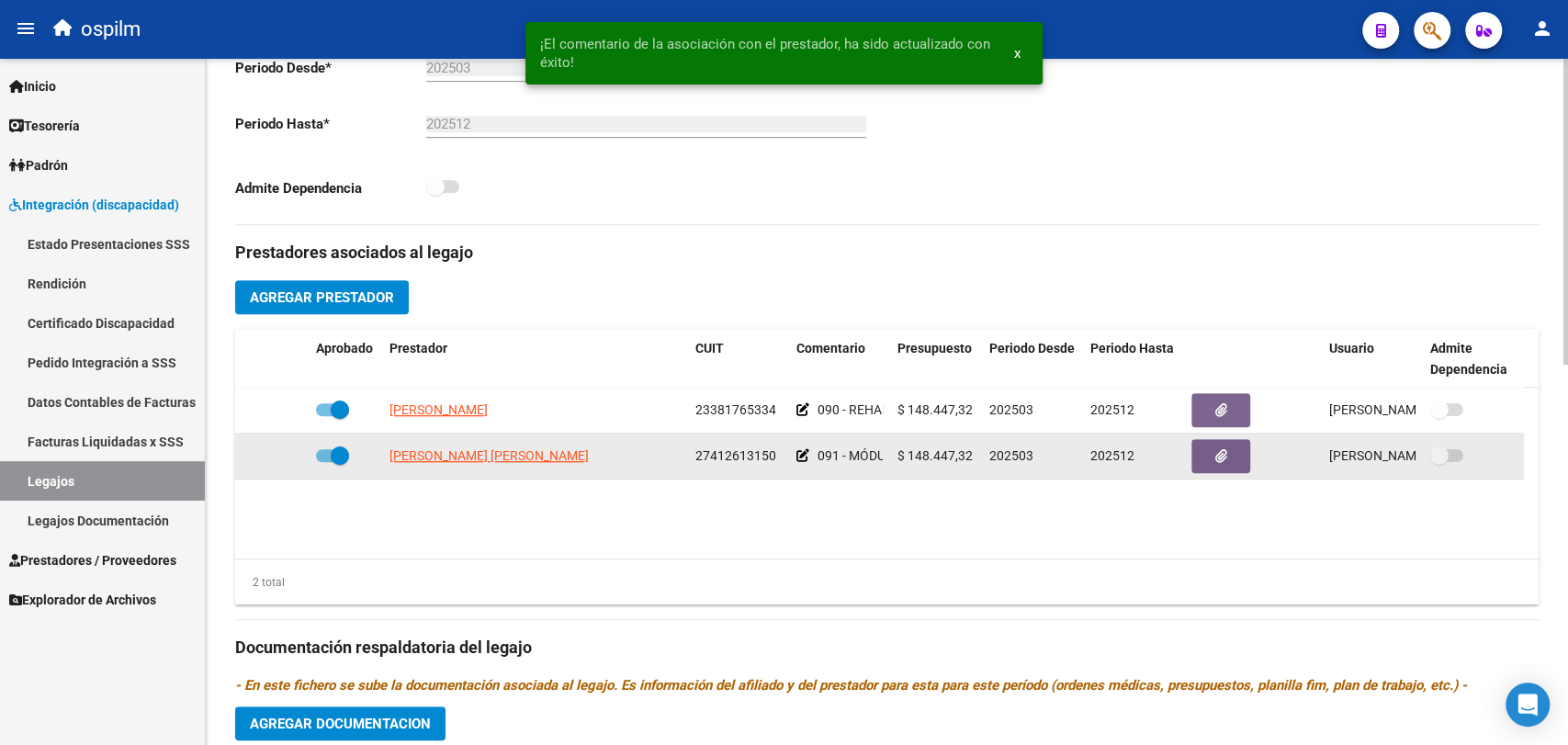
click at [794, 457] on datatable-body-cell "091 - MÓDULO INTEGRAL SIMPLE - PSICOPEDAGOGIA" at bounding box center [839, 456] width 101 height 45
click at [807, 454] on icon at bounding box center [803, 456] width 13 height 13
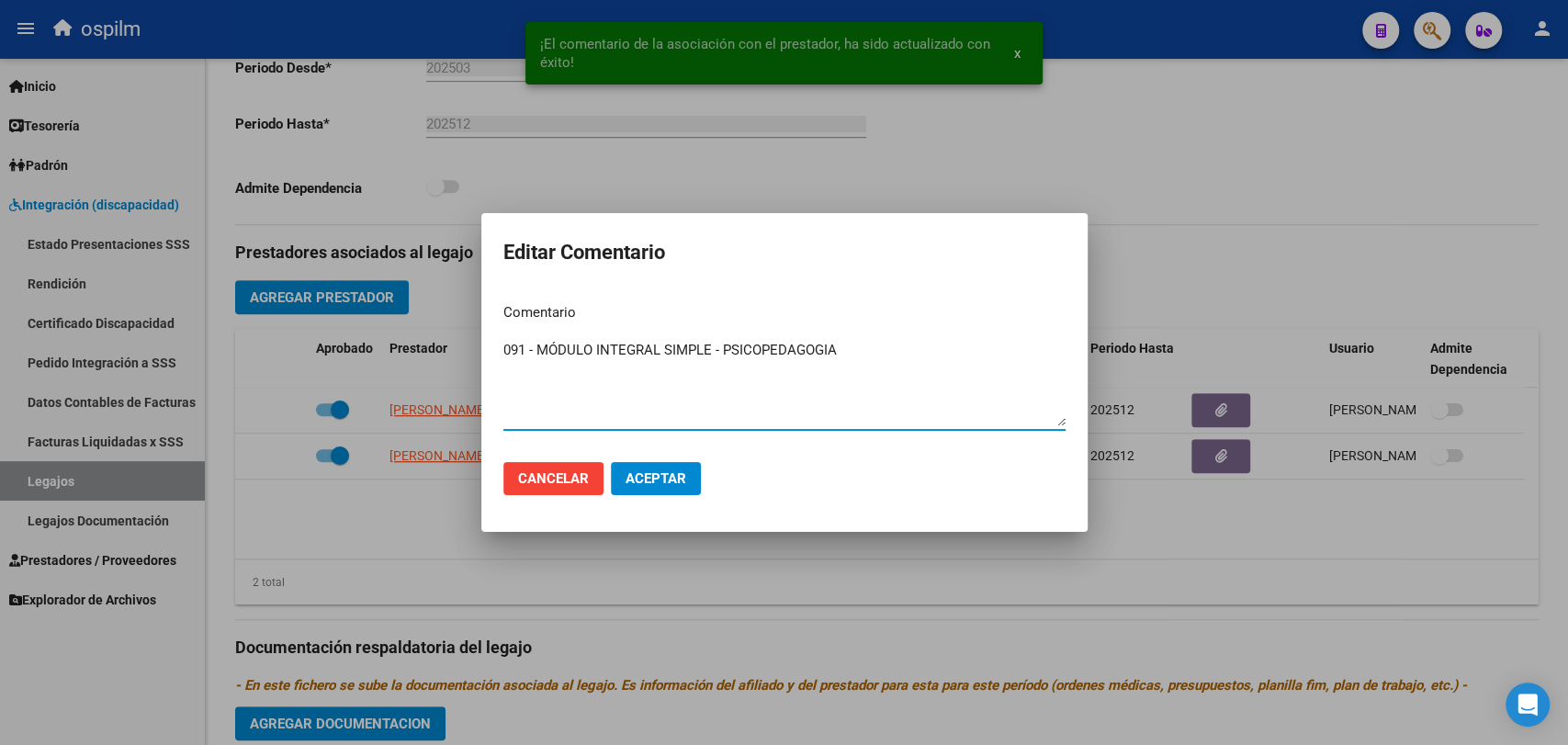
drag, startPoint x: 790, startPoint y: 354, endPoint x: 366, endPoint y: 318, distance: 425.5
click at [346, 311] on div "¡El comentario de la asociación con el prestador, ha sido actualizado con éxito…" at bounding box center [784, 372] width 1568 height 745
type textarea "090 - REHABILITACIÓN - MODULO INTEGRAL INTENSIVO (SEMANAL) PSICOPEDAGOGIA 3 SES…"
click at [638, 477] on span "Aceptar" at bounding box center [656, 479] width 61 height 17
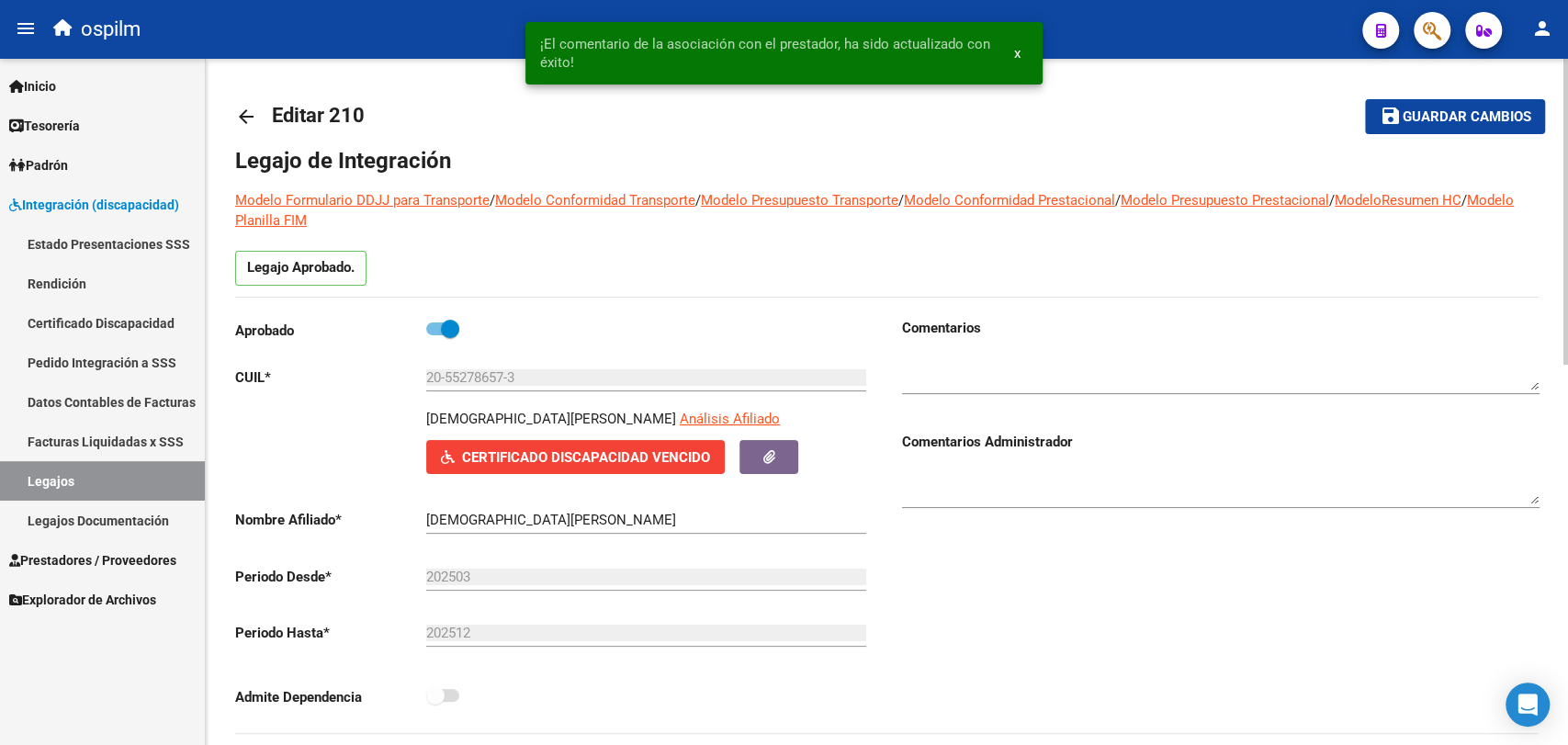
scroll to position [0, 0]
click at [1410, 108] on span "save Guardar cambios" at bounding box center [1454, 116] width 151 height 17
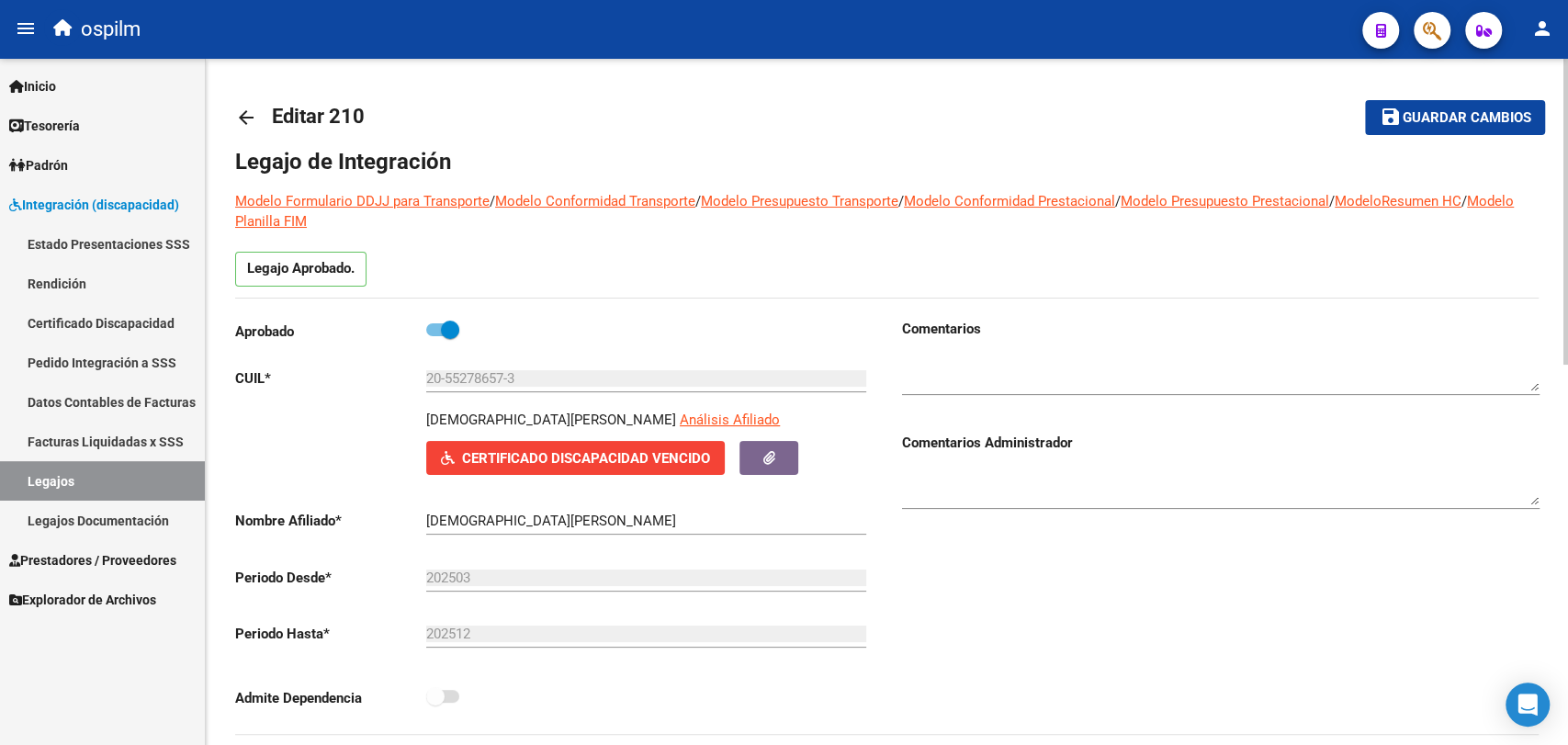
click at [1410, 112] on span "Guardar cambios" at bounding box center [1465, 118] width 128 height 17
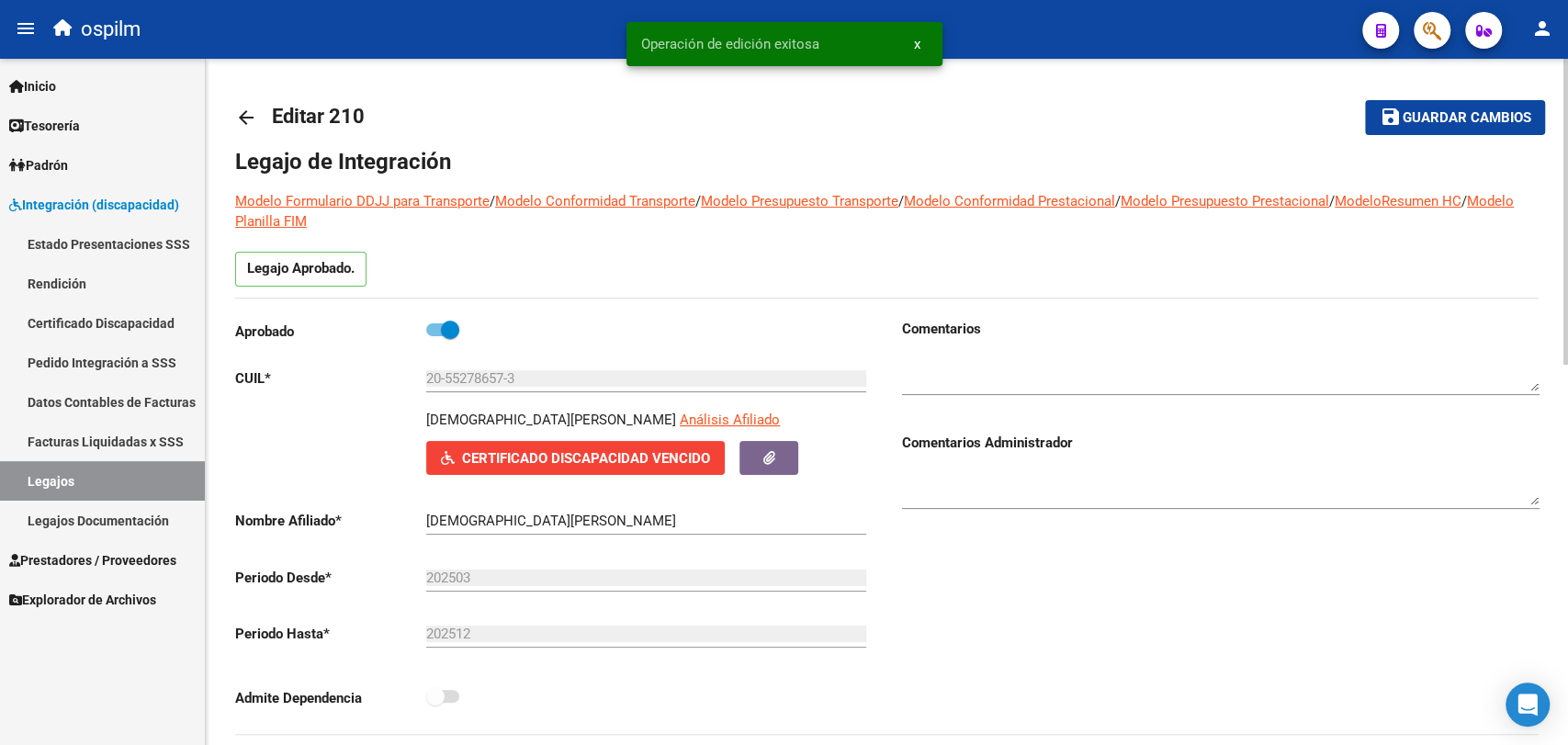
click at [249, 108] on mat-icon "arrow_back" at bounding box center [247, 117] width 22 height 22
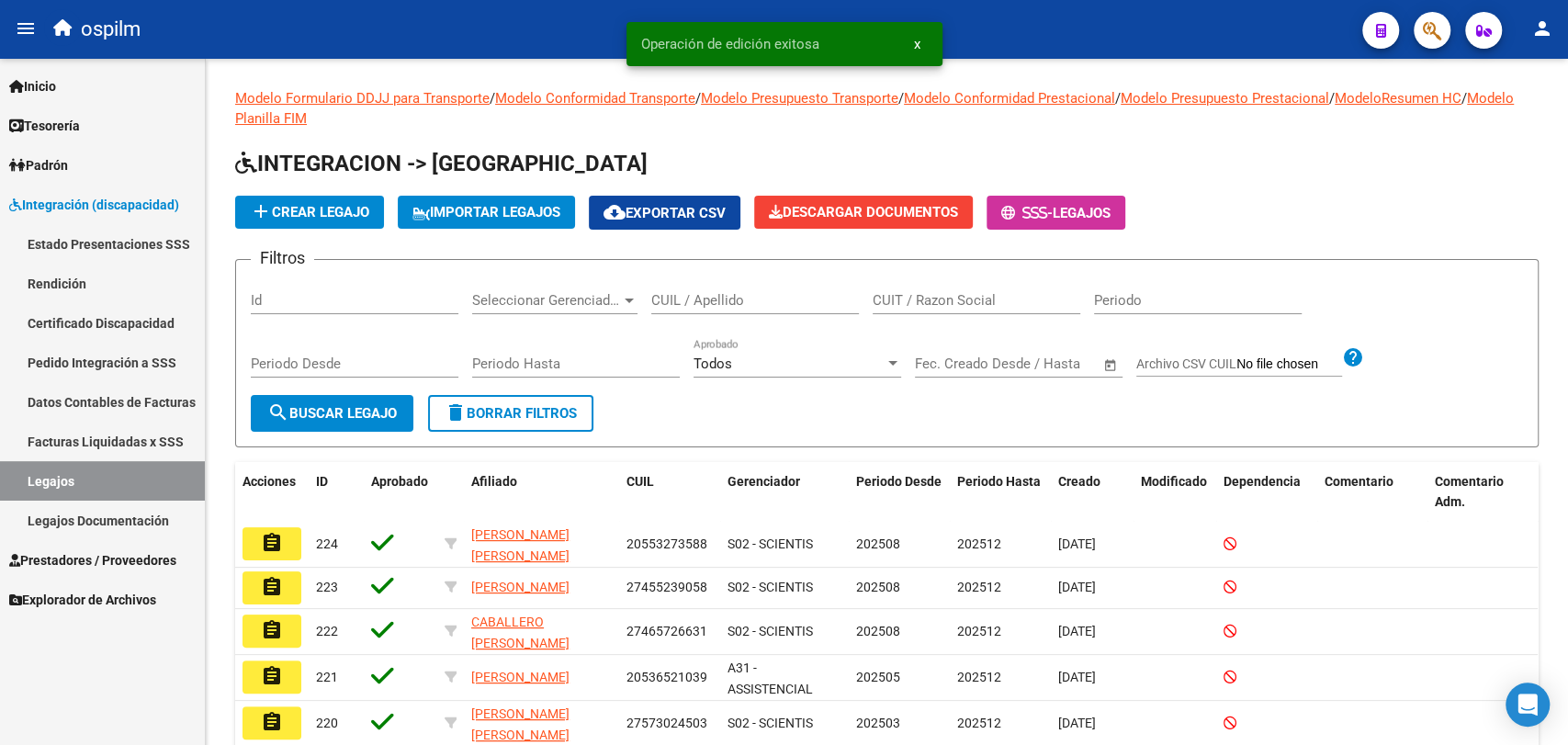
click at [713, 301] on input "CUIL / Apellido" at bounding box center [755, 300] width 208 height 17
paste input "20546016057"
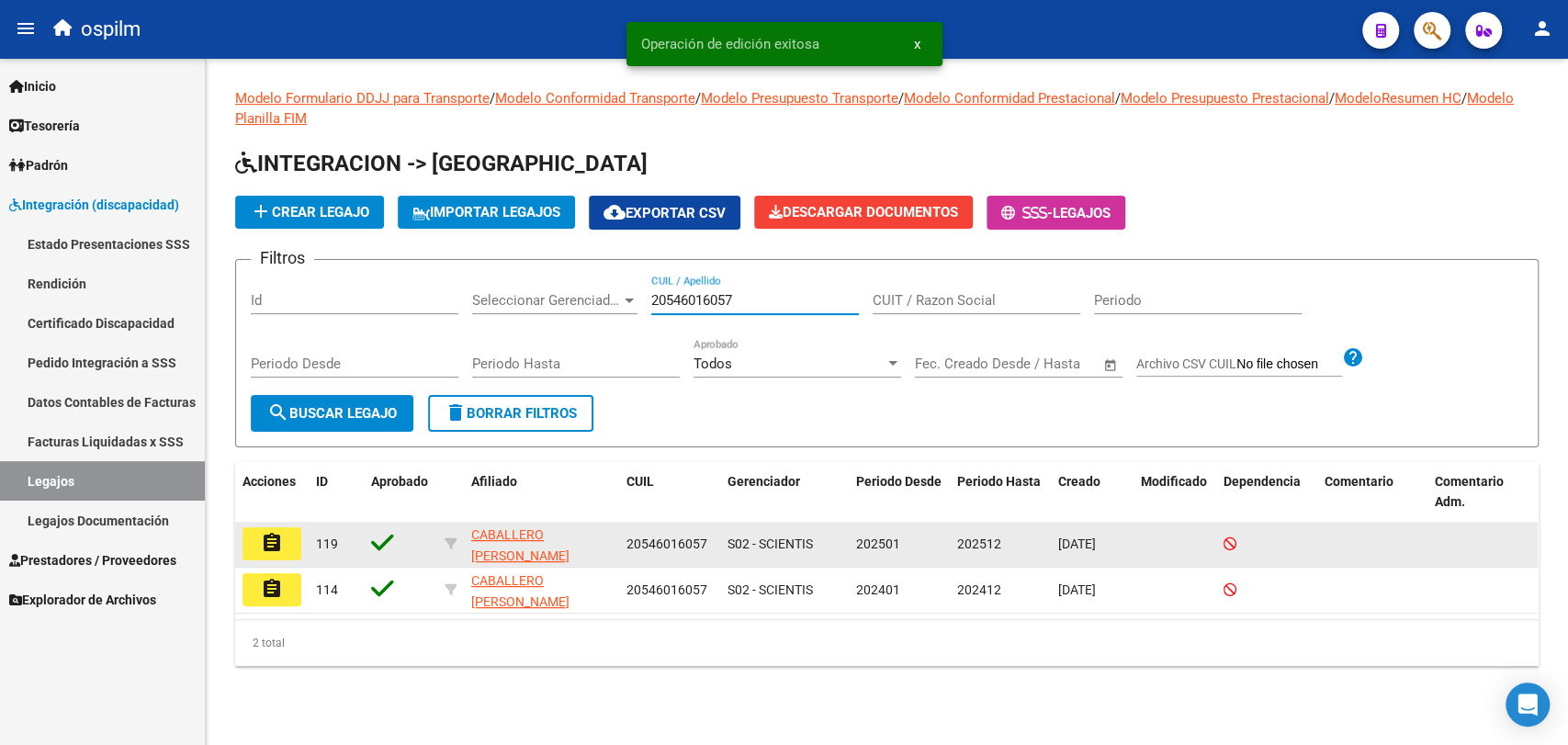
type input "20546016057"
click at [271, 546] on mat-icon "assignment" at bounding box center [272, 543] width 22 height 22
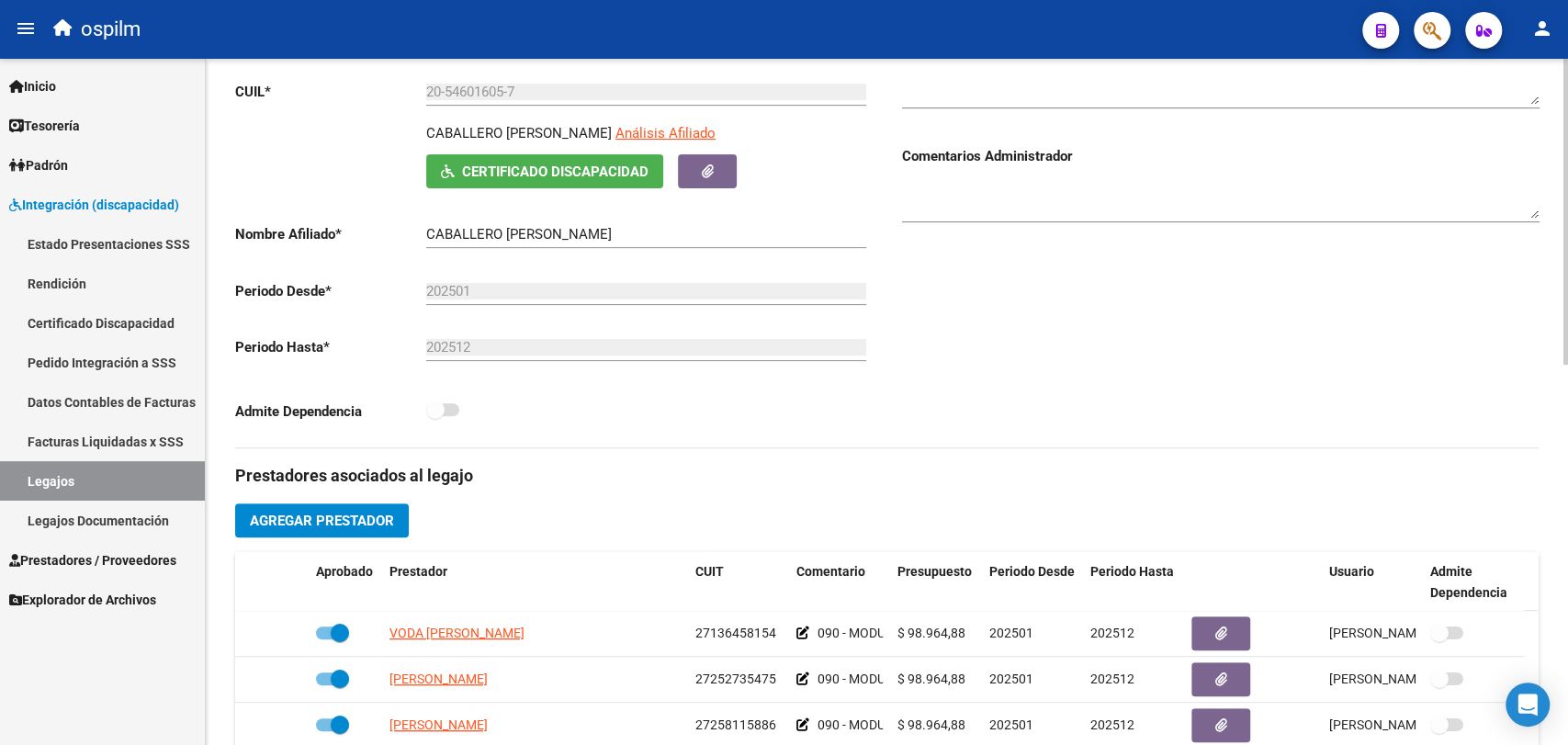
scroll to position [510, 0]
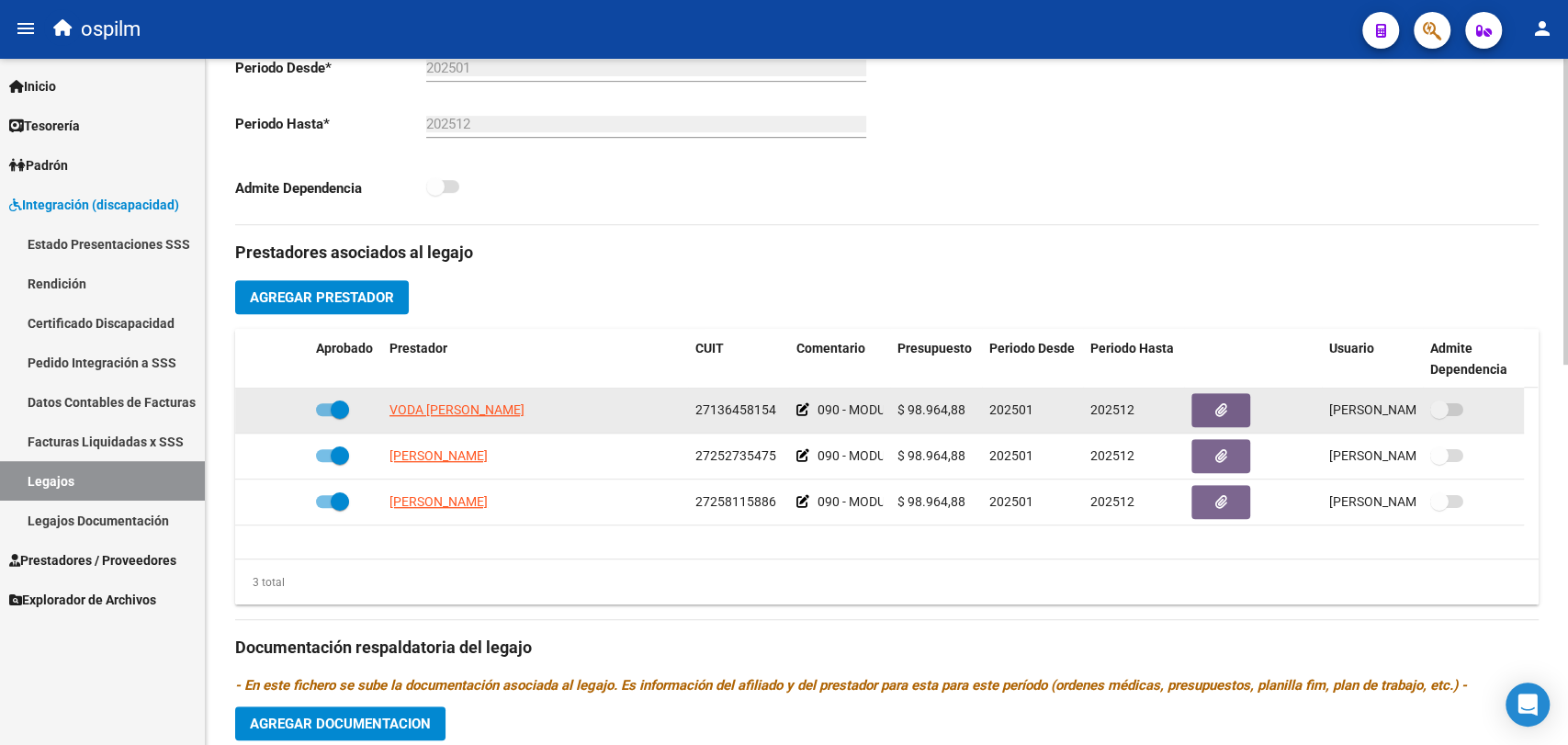
click at [812, 409] on div "090 - MODULO INTEGRAL INTENSIVO - PSICOPEDAGOGIA" at bounding box center [839, 409] width 86 height 21
click at [806, 411] on icon at bounding box center [803, 409] width 13 height 13
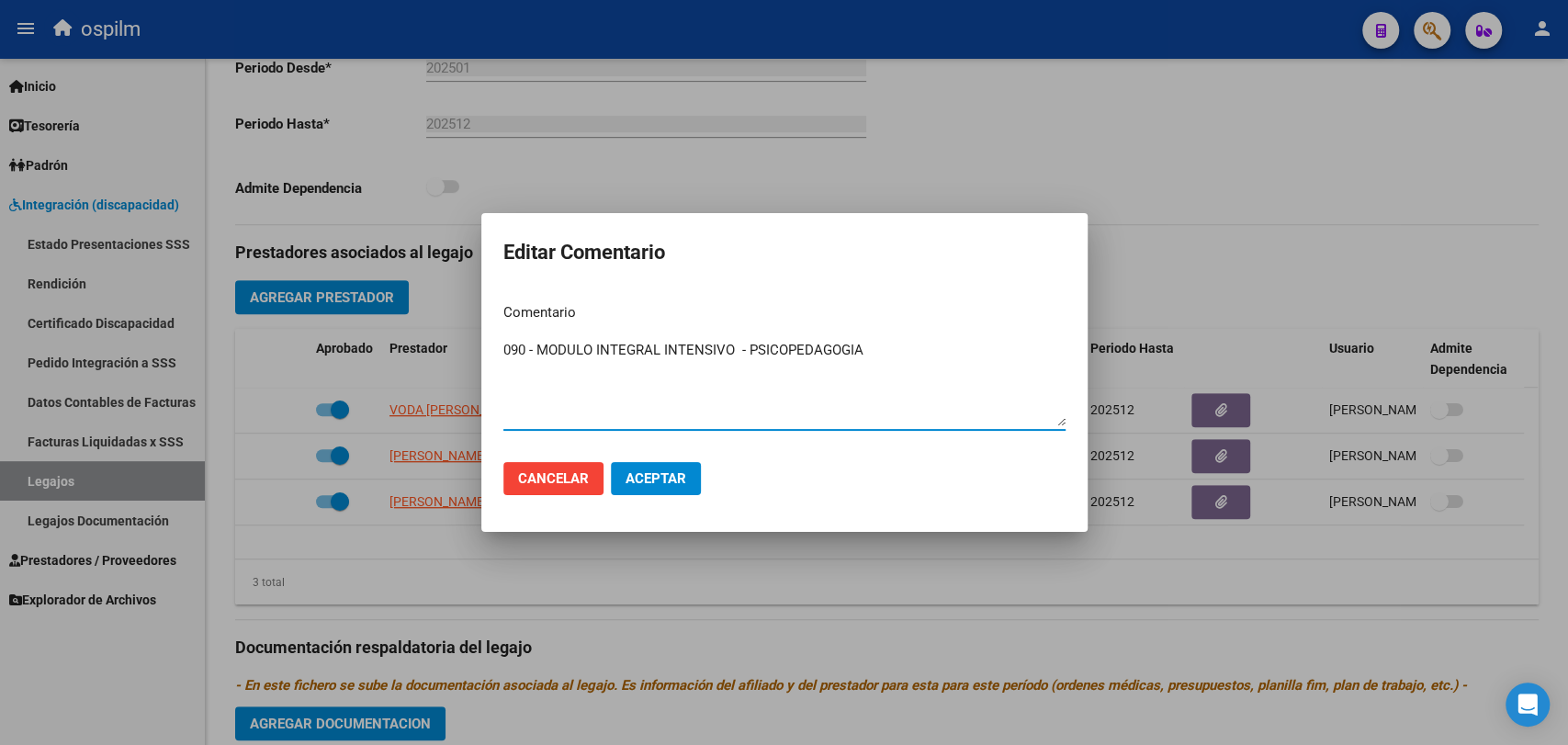
drag, startPoint x: 912, startPoint y: 348, endPoint x: 340, endPoint y: 355, distance: 572.0
click at [340, 355] on div "Editar Comentario Comentario 090 - MODULO INTEGRAL INTENSIVO - PSICOPEDAGOGIA I…" at bounding box center [784, 372] width 1568 height 745
paste textarea "REHABILITACIÓN - MODULO INTEGRAL INTENSIVO (SEMANAL) PSICOPEDAGOGIA 2 SESIONES …"
type textarea "090 - REHABILITACIÓN - MODULO INTEGRAL INTENSIVO (SEMANAL) PSICOPEDAGOGIA 2 SES…"
click at [667, 475] on span "Aceptar" at bounding box center [656, 479] width 61 height 17
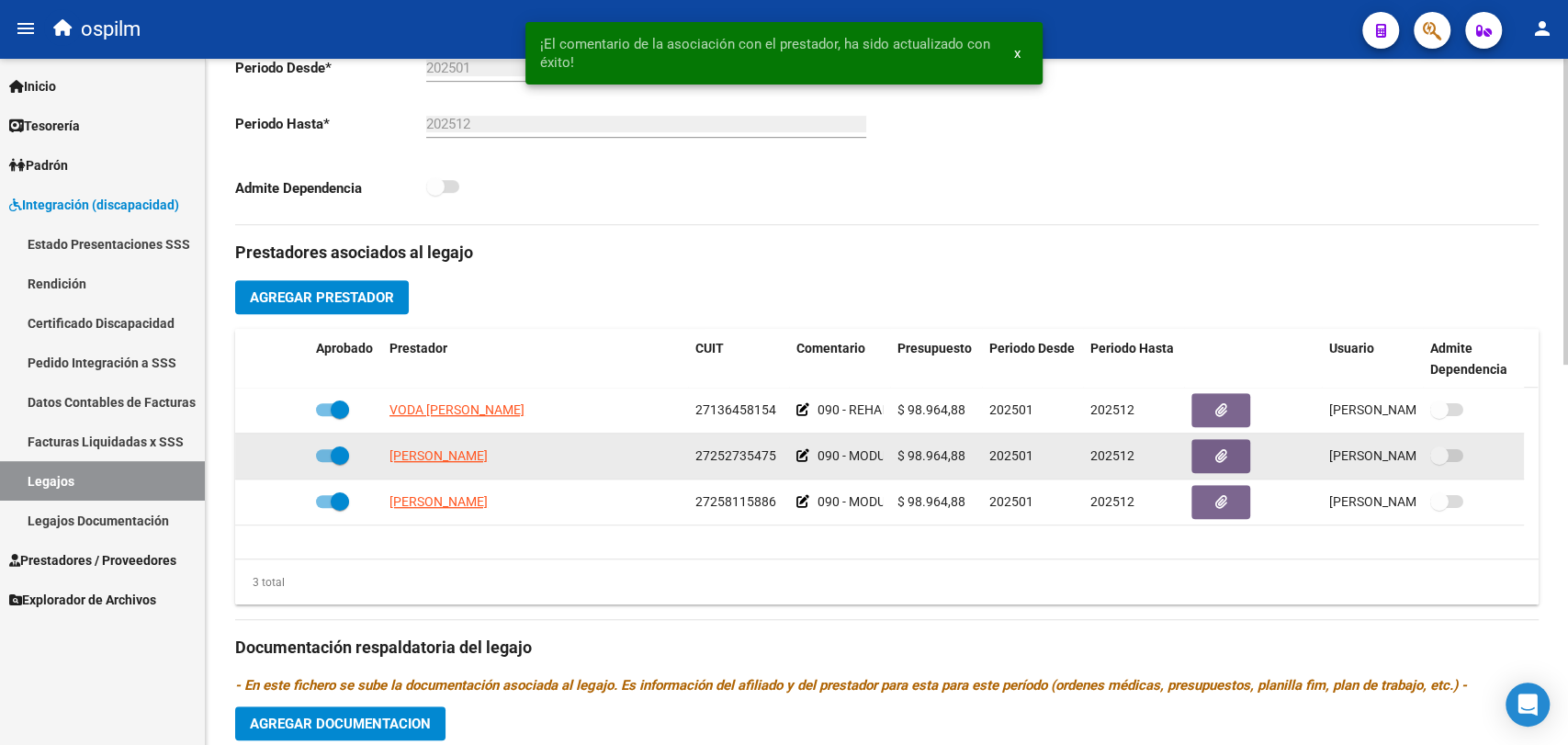
click at [806, 449] on icon at bounding box center [803, 456] width 13 height 13
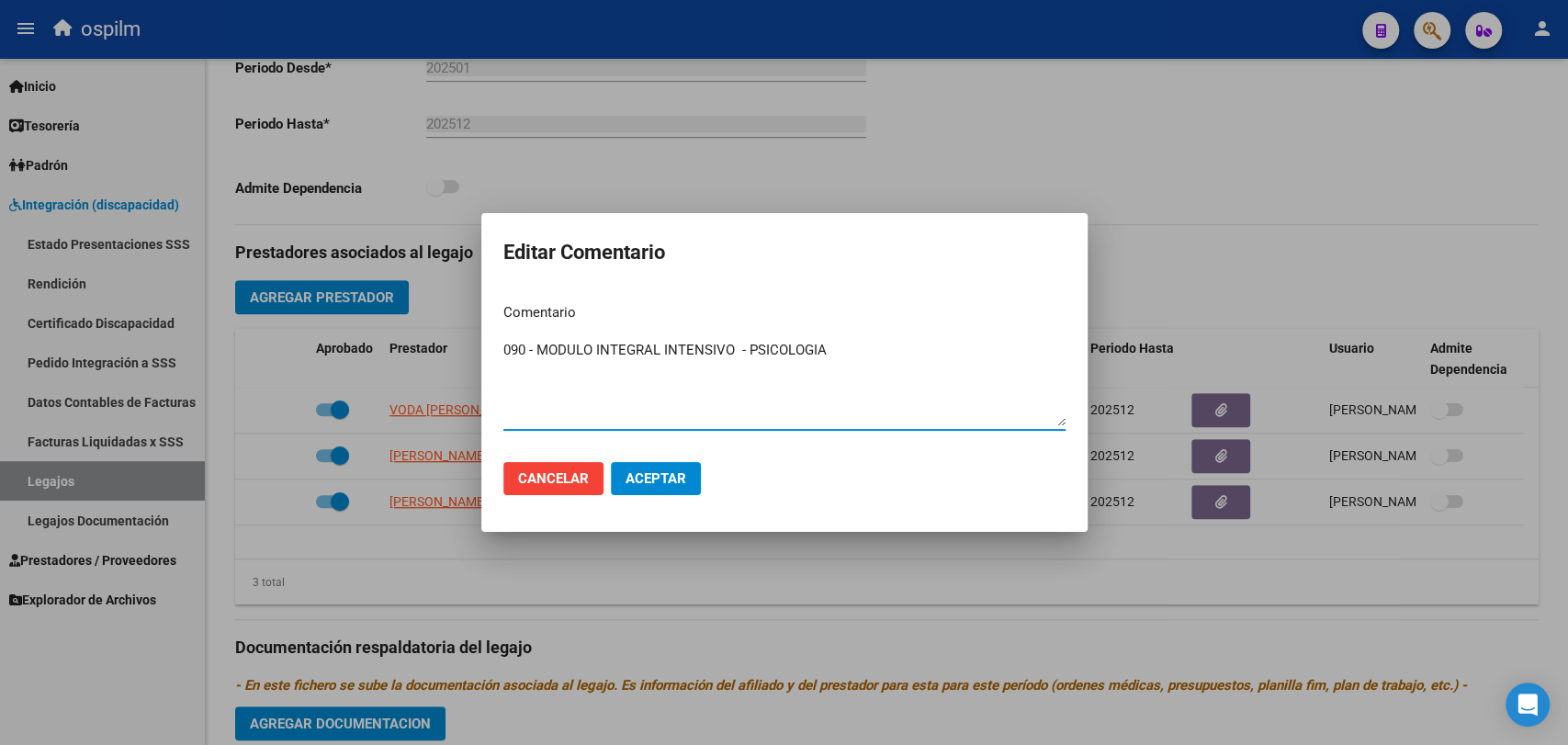
drag, startPoint x: 516, startPoint y: 335, endPoint x: 303, endPoint y: 329, distance: 213.1
click at [303, 329] on div "Editar Comentario Comentario 090 - MODULO INTEGRAL INTENSIVO - PSICOLOGIA Ingre…" at bounding box center [784, 372] width 1568 height 745
type textarea "090 - REHABILITACIÓN - MODULO INTEGRAL INTENSIVO (SEMANAL) PSICOLOGIA 2 SESIONE…"
click at [665, 470] on span "Aceptar" at bounding box center [656, 479] width 61 height 17
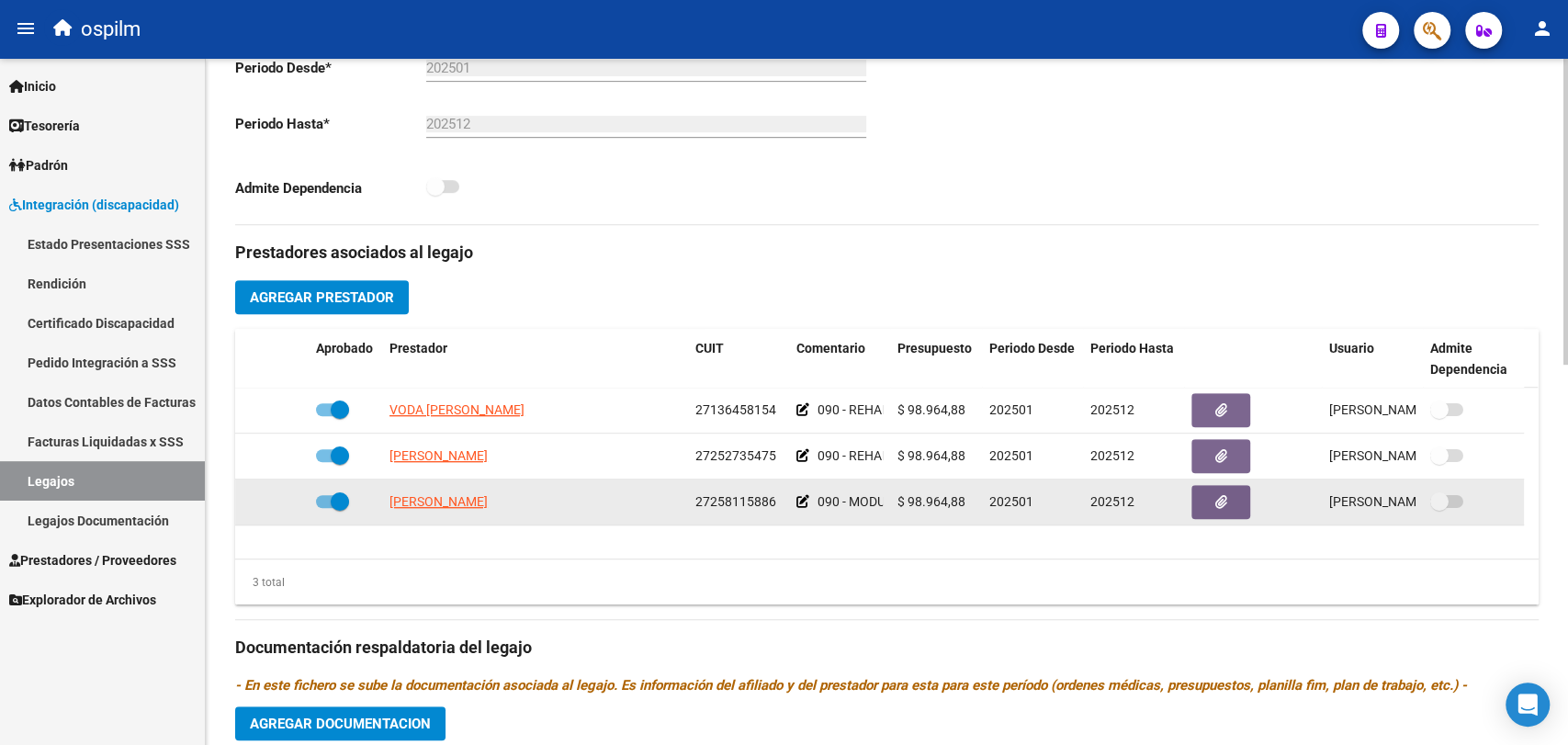
click at [803, 503] on icon at bounding box center [803, 502] width 13 height 13
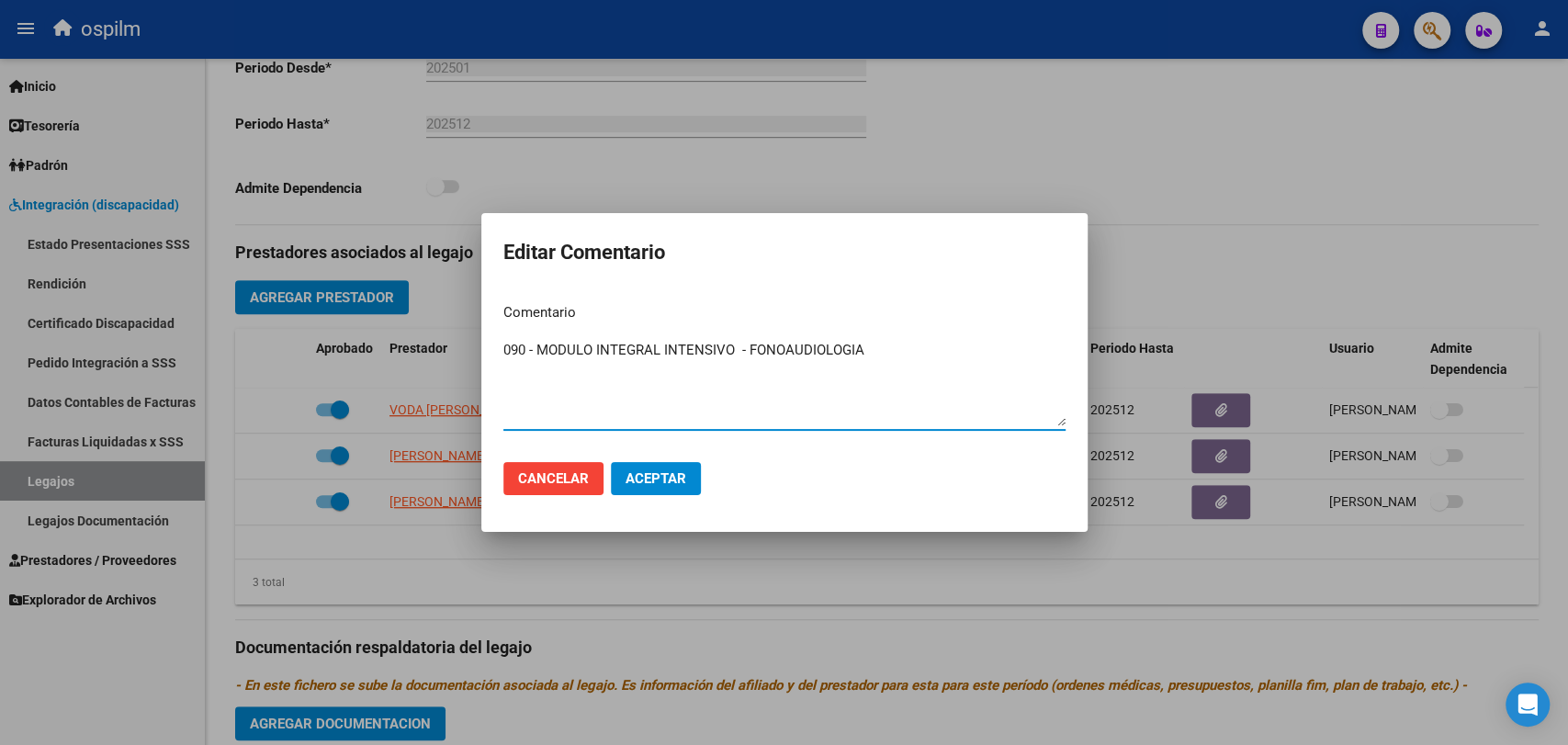
drag, startPoint x: 869, startPoint y: 361, endPoint x: 439, endPoint y: 324, distance: 431.6
click at [439, 324] on div "Editar Comentario Comentario 090 - MODULO INTEGRAL INTENSIVO - FONOAUDIOLOGIA I…" at bounding box center [784, 372] width 1568 height 745
paste textarea "REHABILITACIÓN - MODULO INTEGRAL INTENSIVO (SEMANAL) FONOAUDIOLOGIA 2 SESIONES …"
type textarea "090 - REHABILITACIÓN - MODULO INTEGRAL INTENSIVO (SEMANAL) FONOAUDIOLOGIA 2 SES…"
click at [683, 478] on span "Aceptar" at bounding box center [656, 479] width 61 height 17
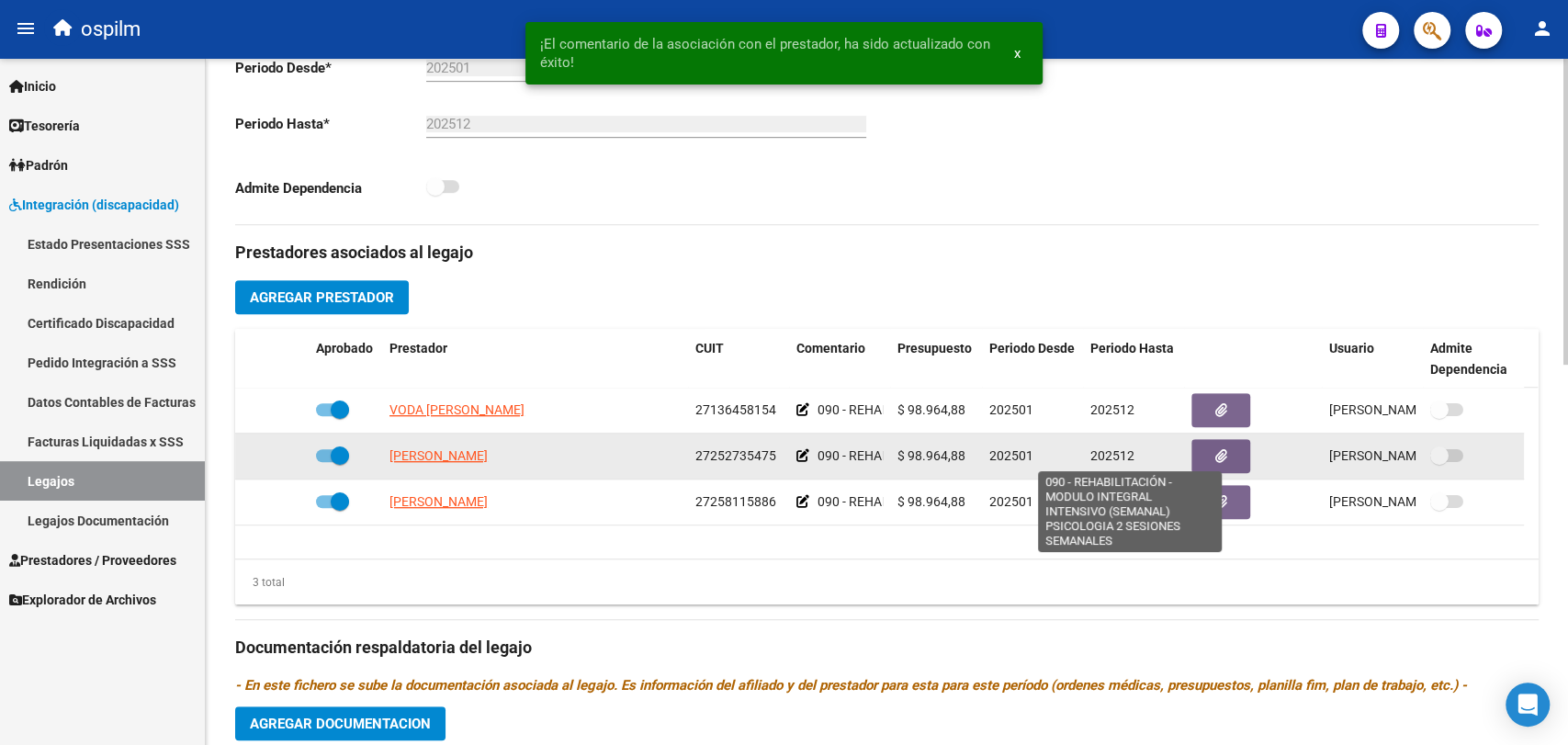
click at [862, 452] on span "090 - REHABILITACIÓN - MODULO INTEGRAL INTENSIVO (SEMANAL) PSICOLOGIA 2 SESIONE…" at bounding box center [1128, 456] width 622 height 15
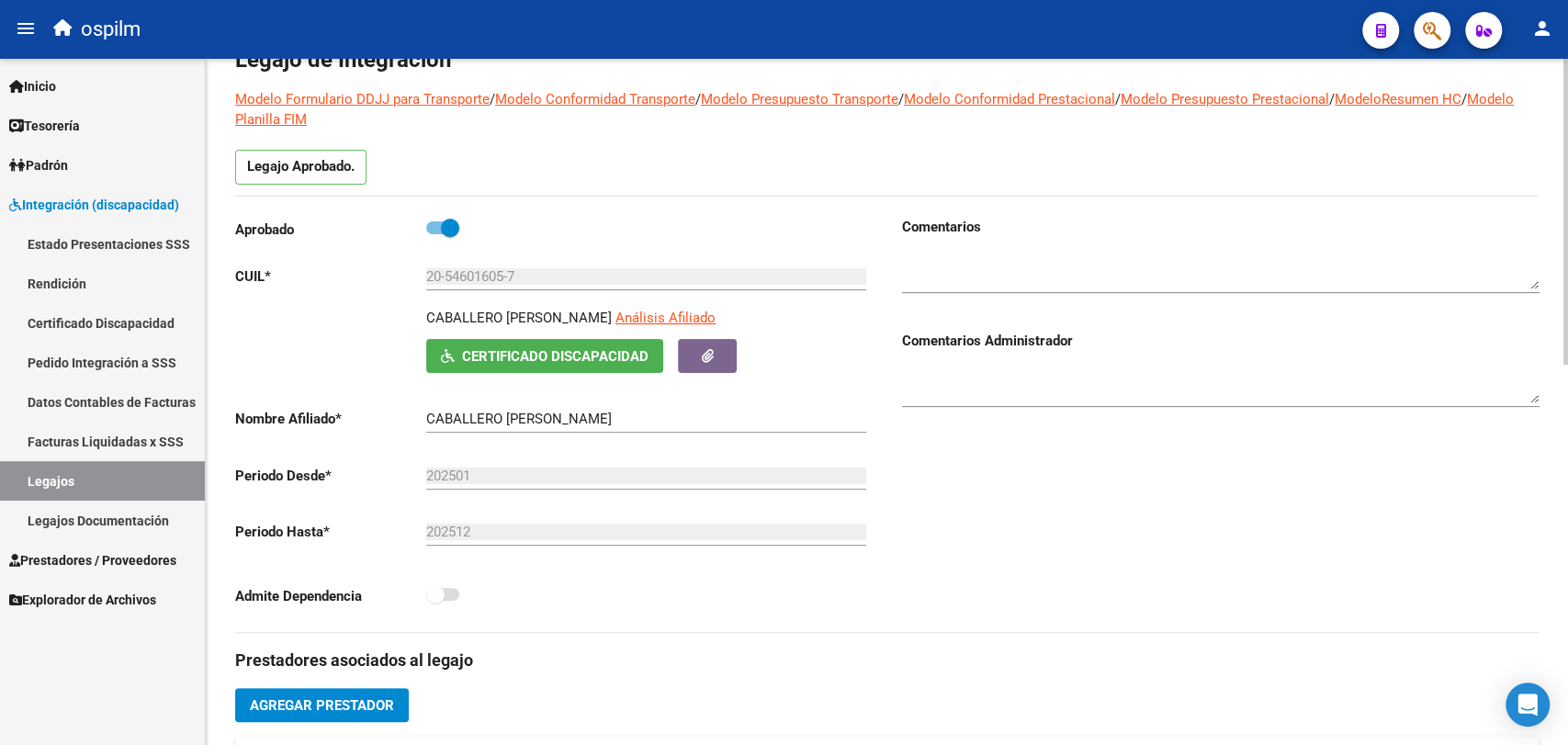
scroll to position [0, 0]
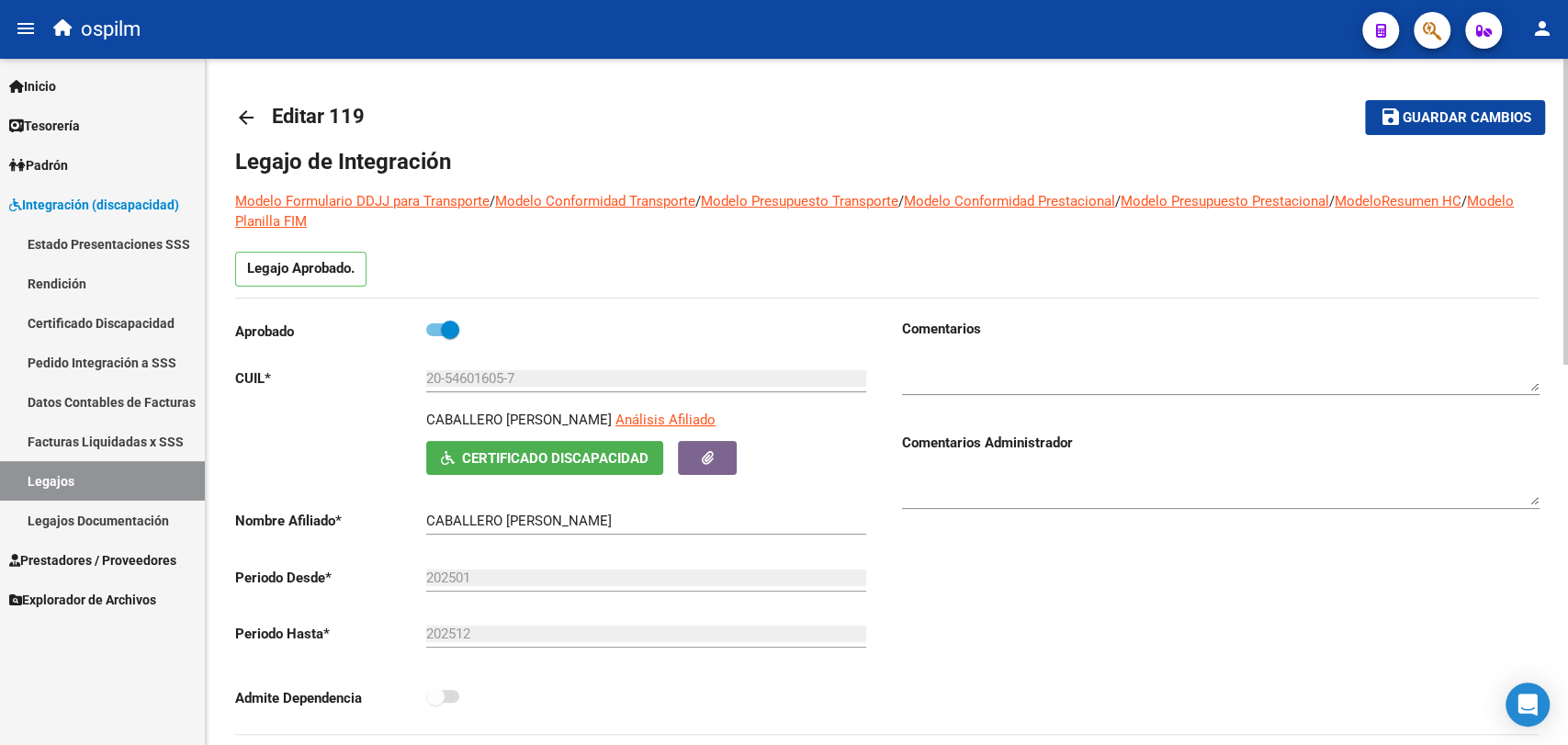
click at [1410, 124] on span "Guardar cambios" at bounding box center [1465, 118] width 128 height 17
click at [1410, 116] on span "Guardar cambios" at bounding box center [1465, 118] width 128 height 17
click at [257, 118] on link "arrow_back" at bounding box center [254, 116] width 37 height 43
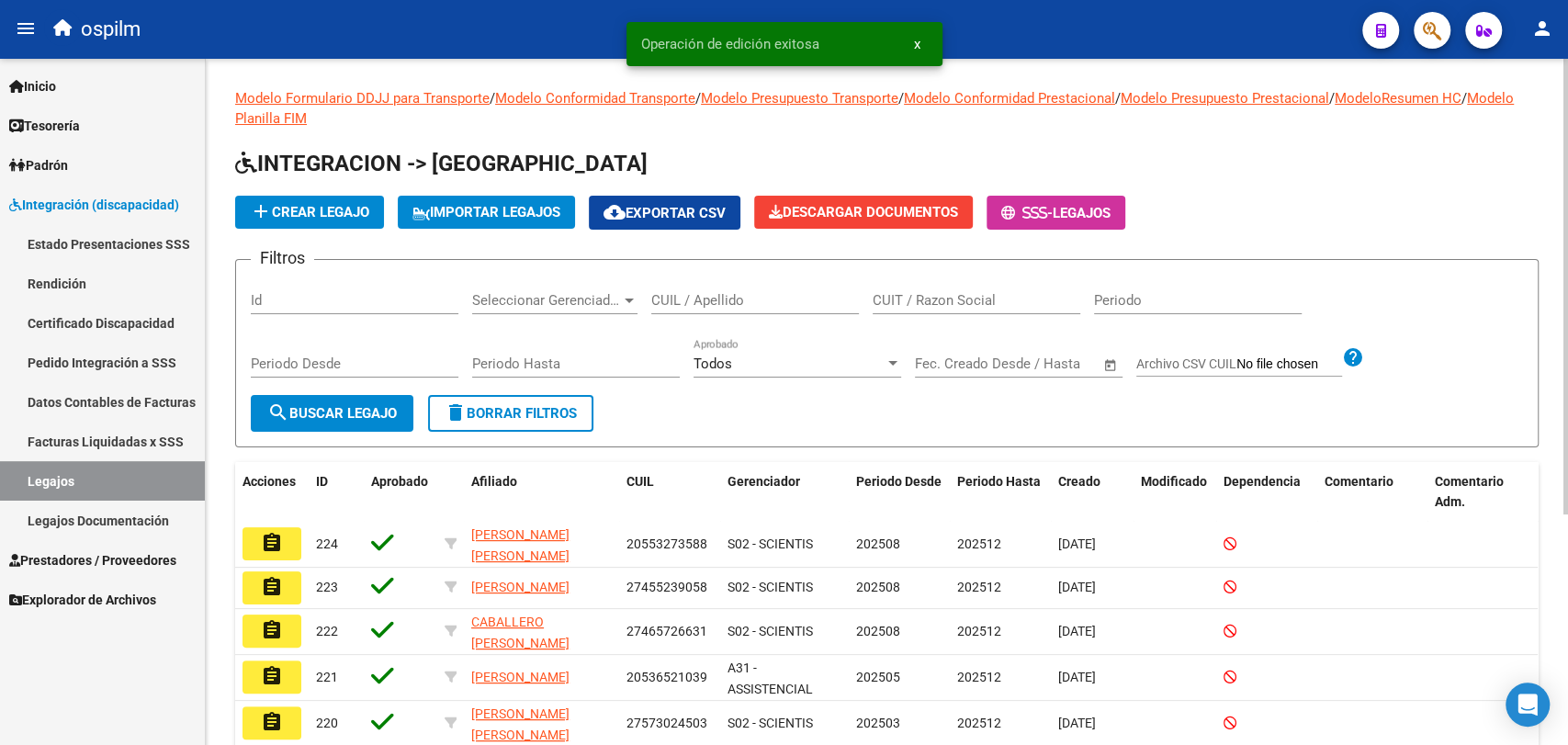
click at [735, 299] on input "CUIL / Apellido" at bounding box center [755, 300] width 208 height 17
paste input "20552786573"
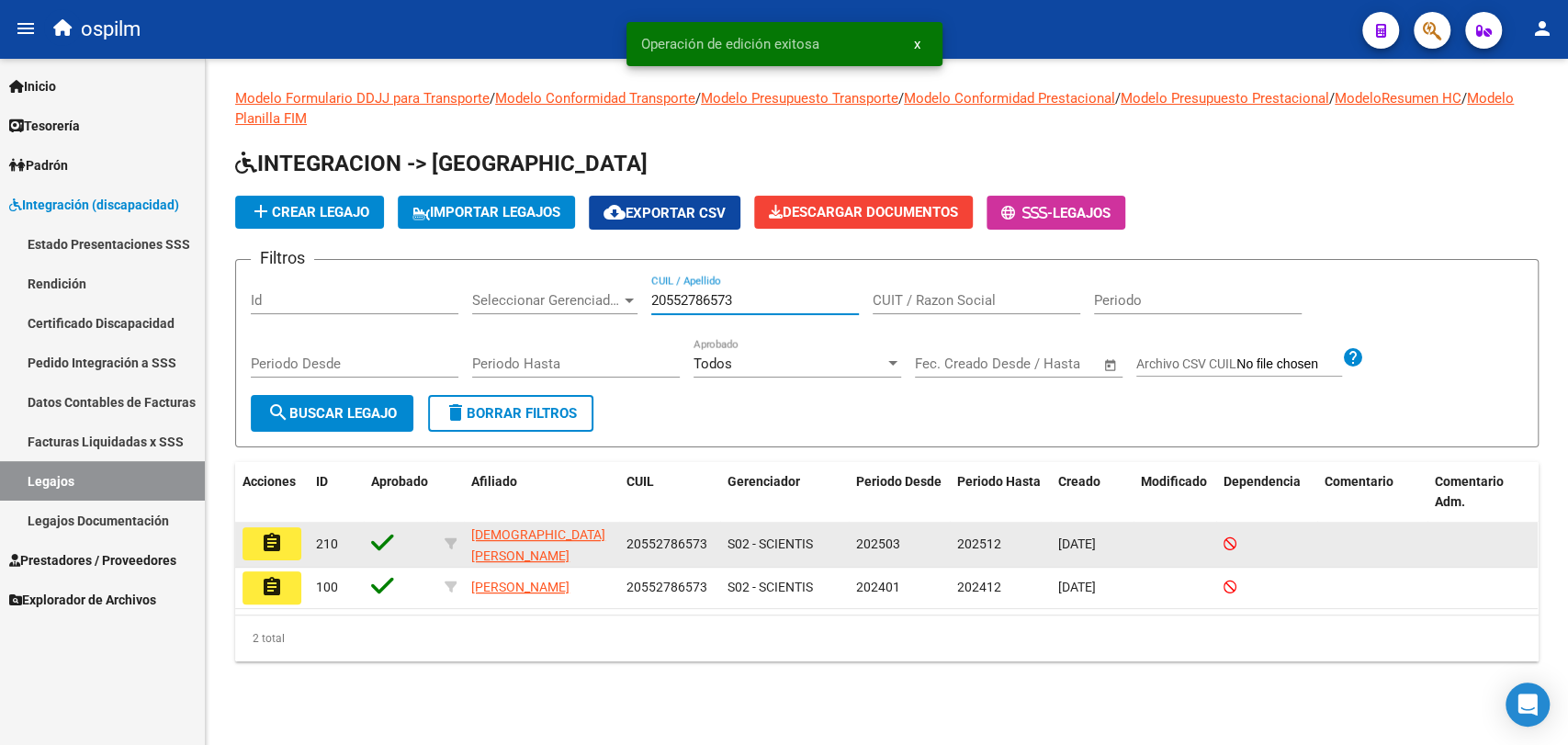
type input "20552786573"
click at [257, 544] on button "assignment" at bounding box center [272, 544] width 59 height 33
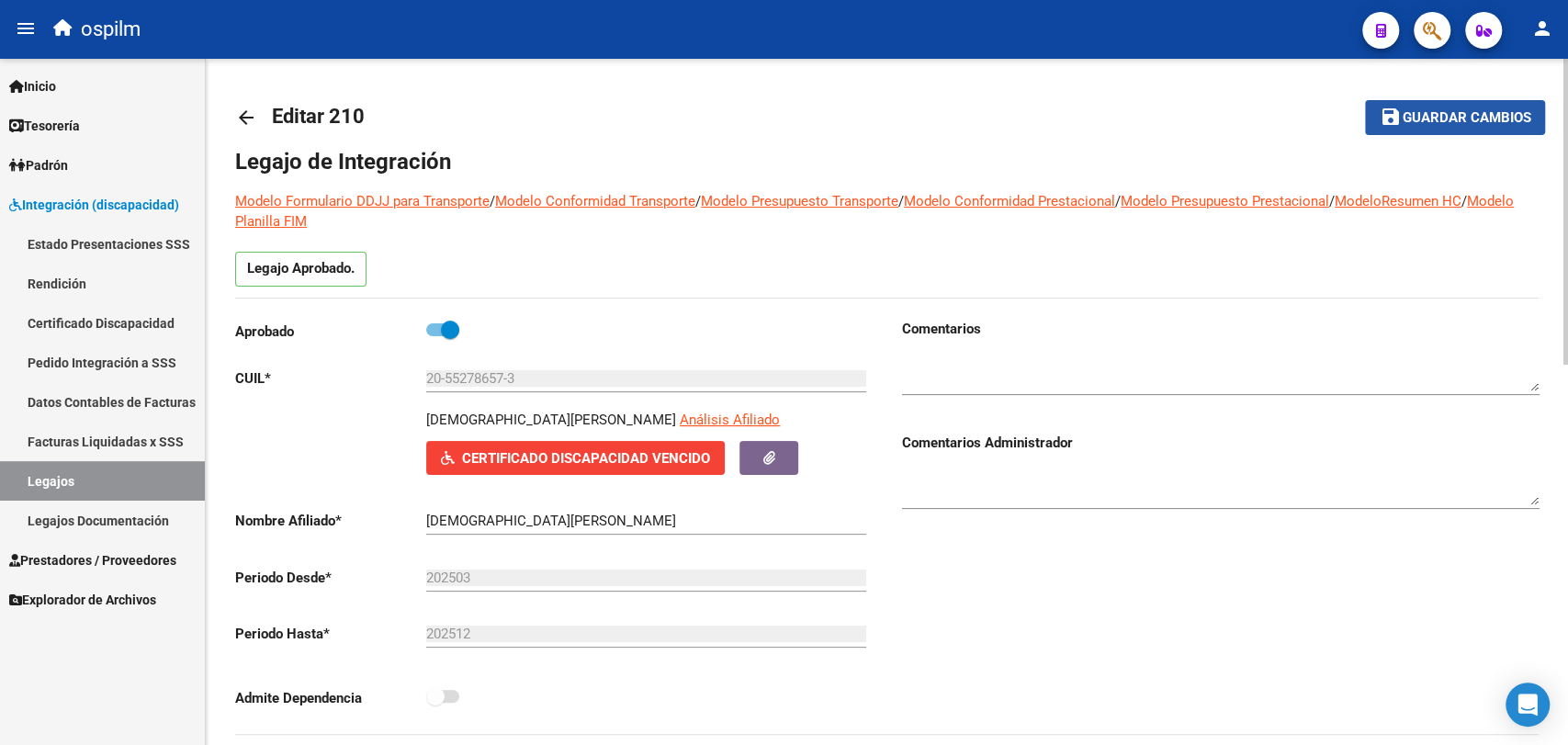
click at [1388, 130] on button "save Guardar cambios" at bounding box center [1454, 116] width 180 height 34
click at [1410, 113] on span "Guardar cambios" at bounding box center [1465, 118] width 128 height 17
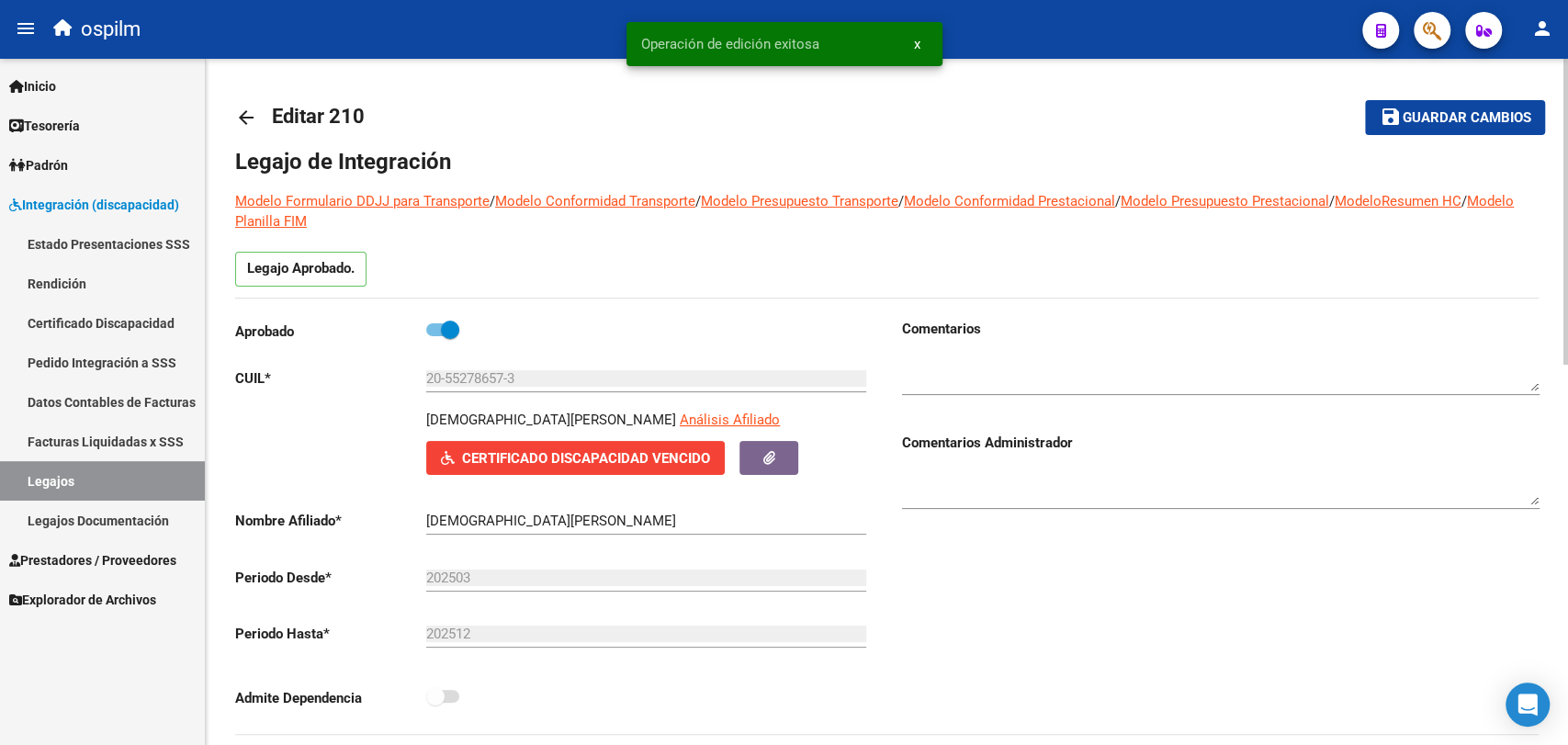
click at [257, 103] on link "arrow_back" at bounding box center [254, 116] width 37 height 43
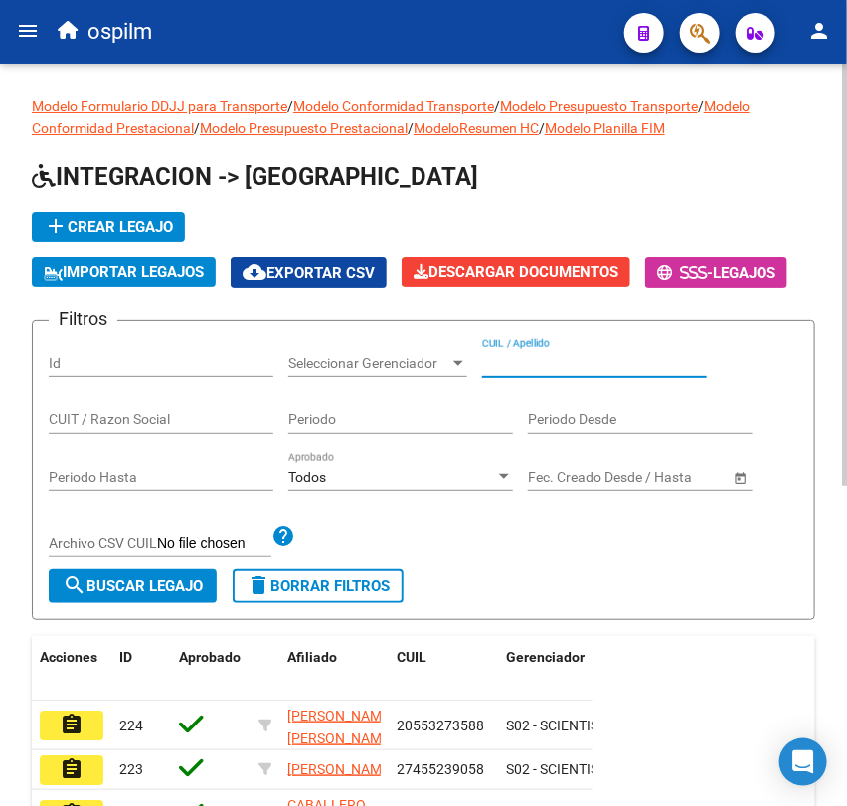
click at [521, 362] on input "CUIL / Apellido" at bounding box center [594, 363] width 225 height 17
paste input "20546016057"
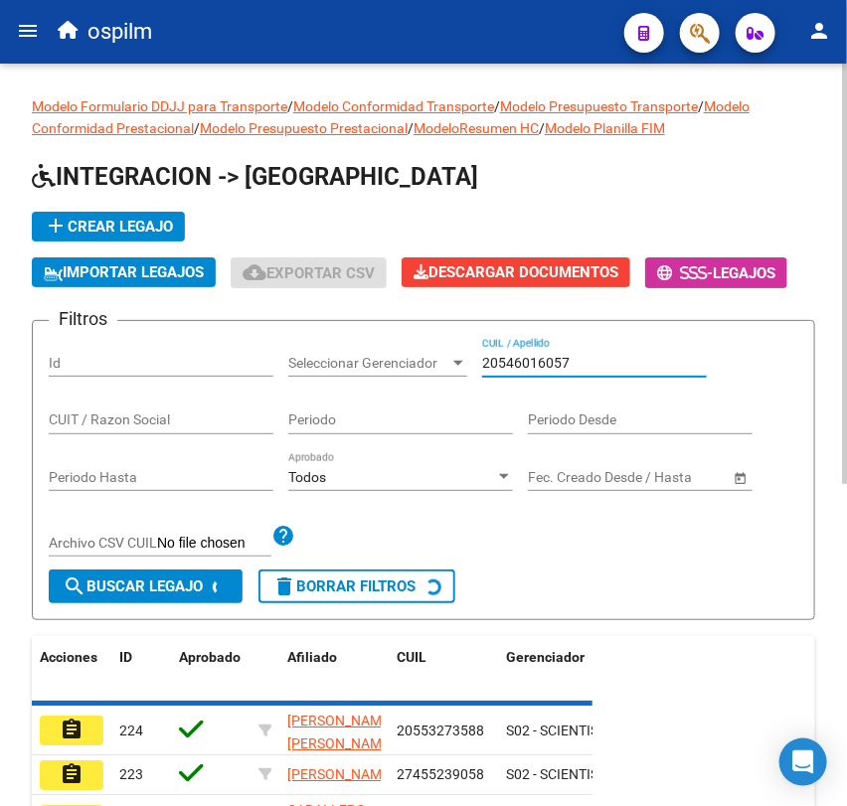
scroll to position [165, 0]
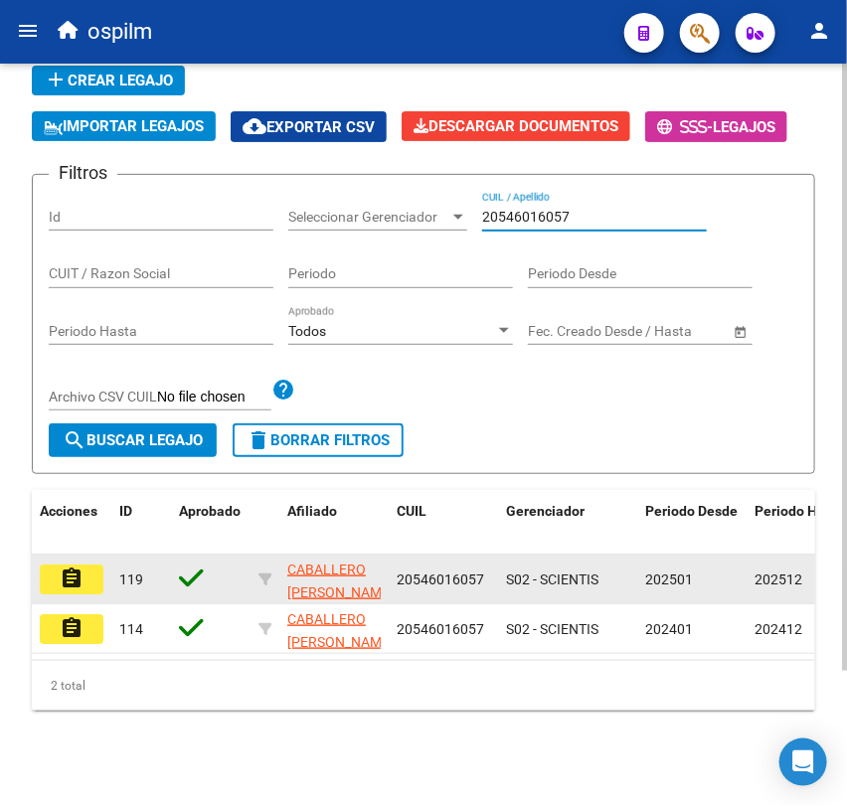
type input "20546016057"
click at [70, 578] on datatable-body-cell "assignment" at bounding box center [72, 579] width 80 height 49
click at [76, 571] on mat-icon "assignment" at bounding box center [72, 579] width 24 height 24
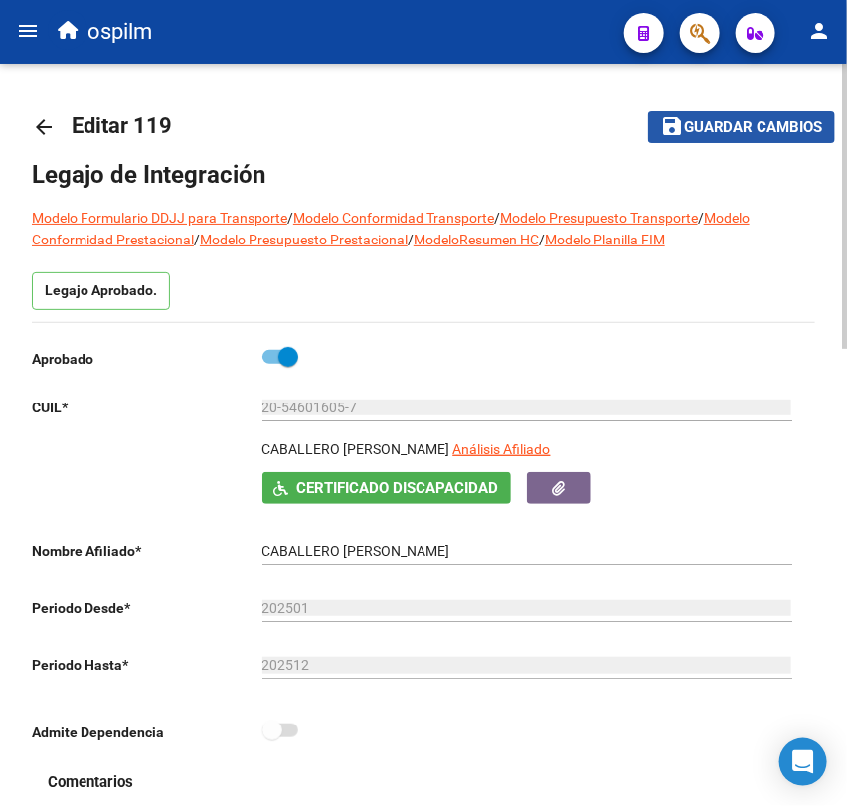
click at [696, 126] on span "Guardar cambios" at bounding box center [753, 128] width 139 height 18
click at [701, 124] on span "Guardar cambios" at bounding box center [753, 128] width 139 height 18
click at [49, 119] on mat-icon "arrow_back" at bounding box center [44, 127] width 24 height 24
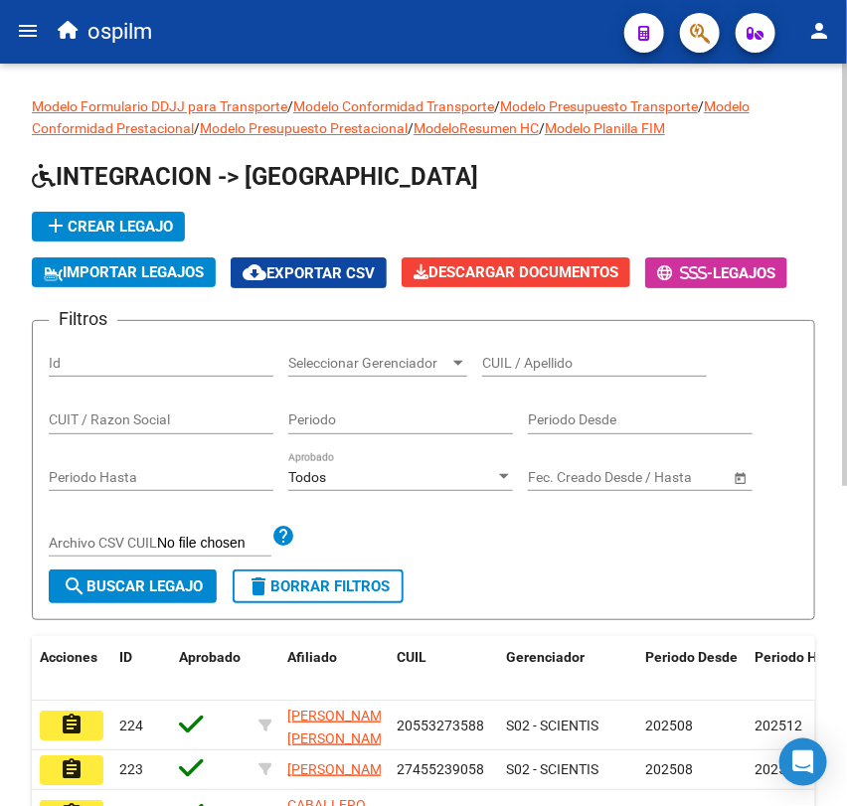
drag, startPoint x: 533, startPoint y: 376, endPoint x: 550, endPoint y: 366, distance: 19.6
click at [550, 366] on div "CUIL / Apellido" at bounding box center [594, 365] width 225 height 57
click at [550, 366] on input "CUIL / Apellido" at bounding box center [594, 363] width 225 height 17
paste input "27465726631"
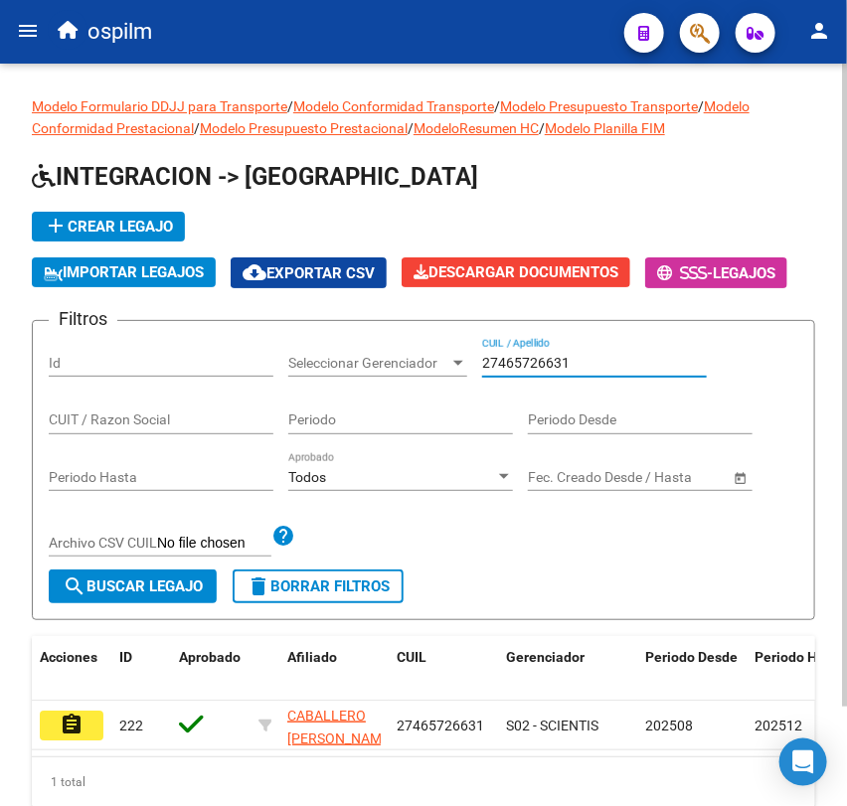
scroll to position [115, 0]
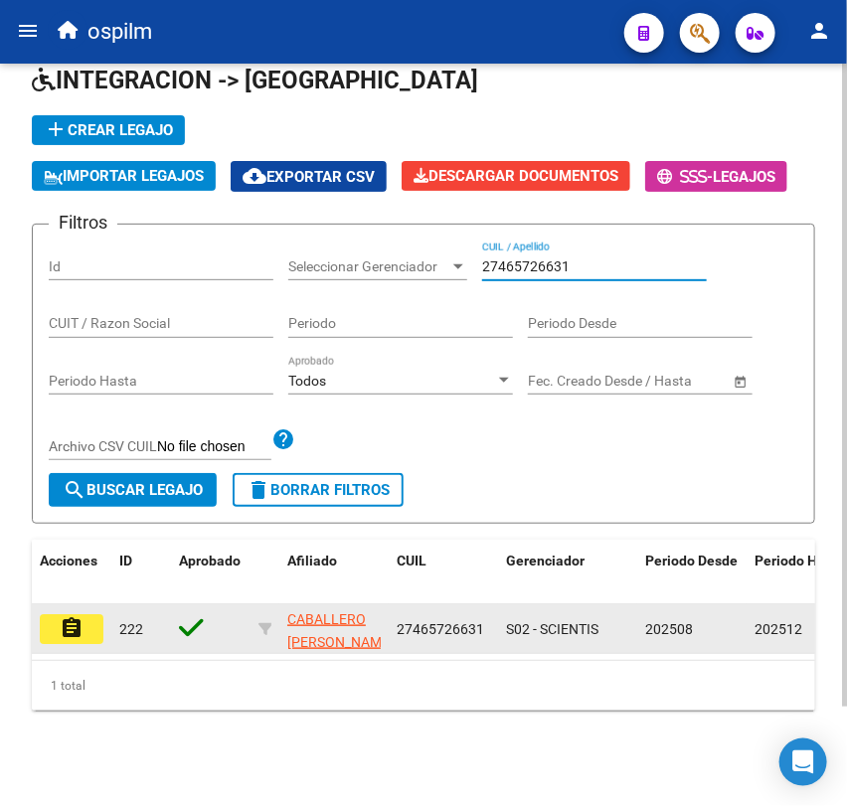
type input "27465726631"
click at [81, 616] on mat-icon "assignment" at bounding box center [72, 628] width 24 height 24
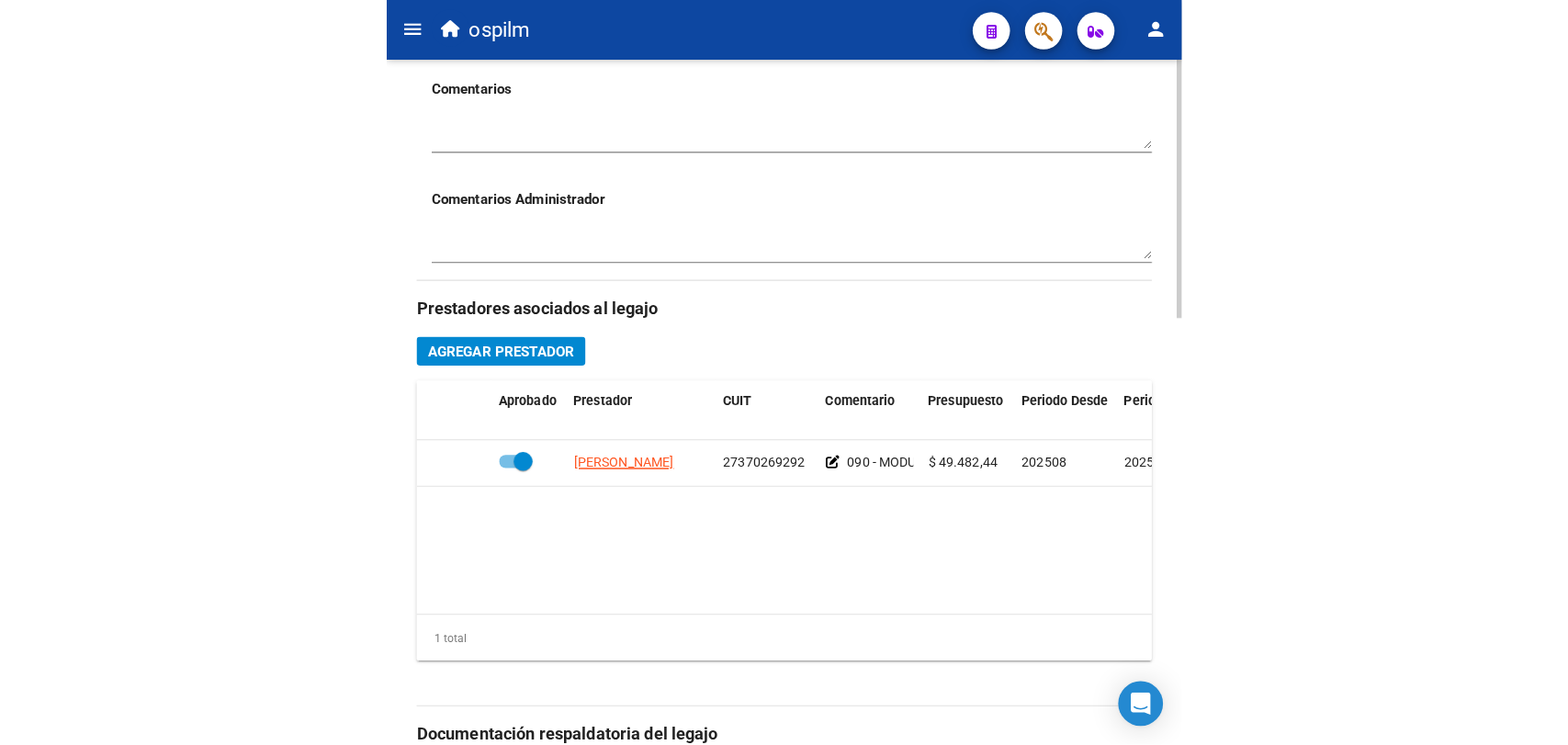
scroll to position [636, 0]
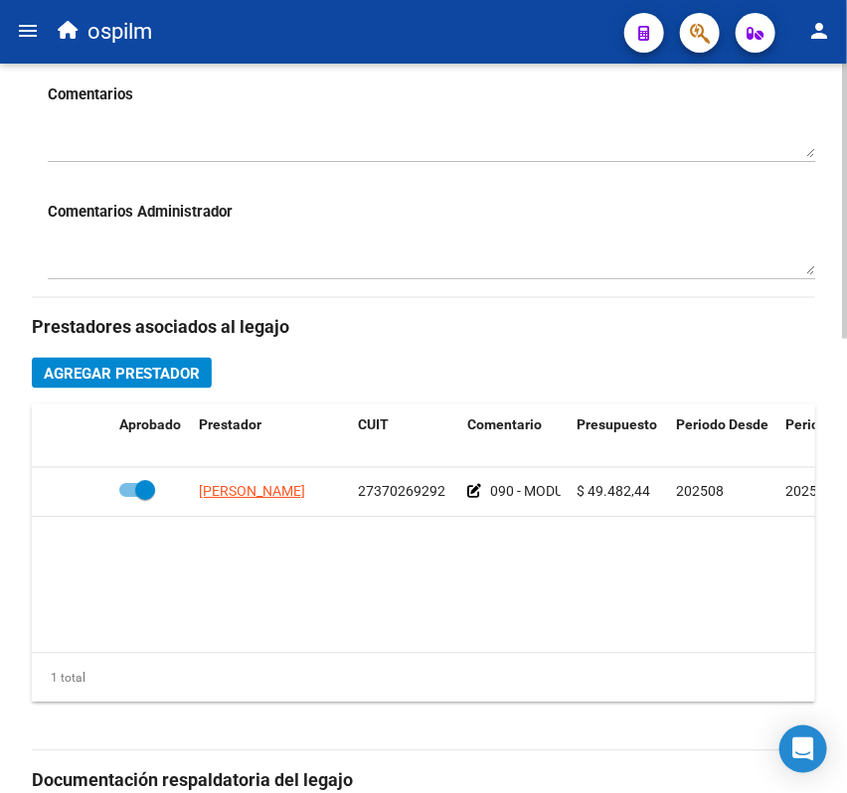
click at [285, 198] on div "Comentarios Administrador" at bounding box center [432, 237] width 768 height 117
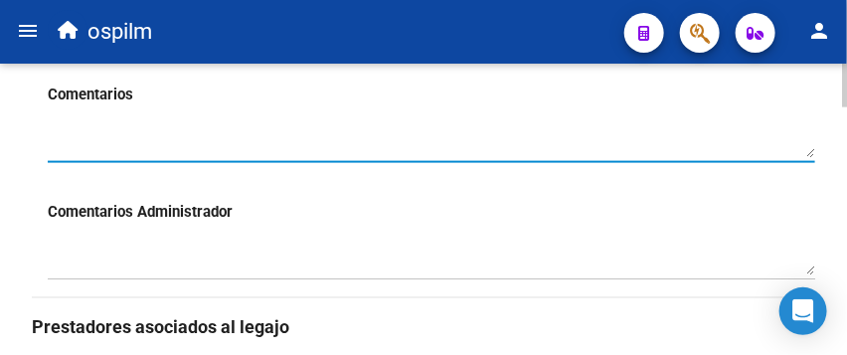
click at [509, 137] on textarea at bounding box center [432, 140] width 768 height 38
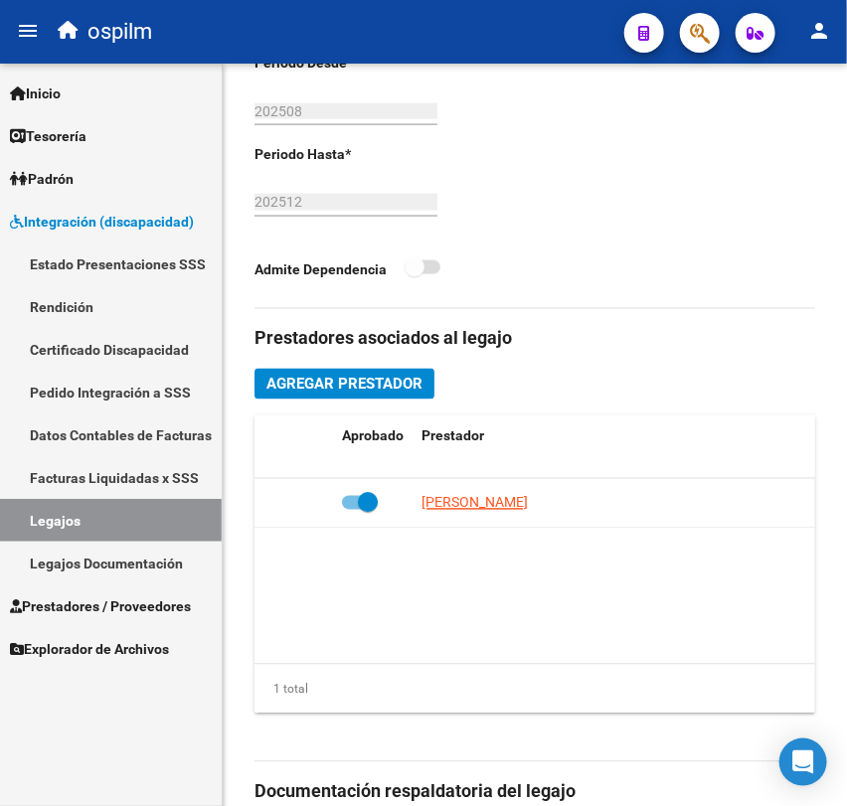
scroll to position [914, 0]
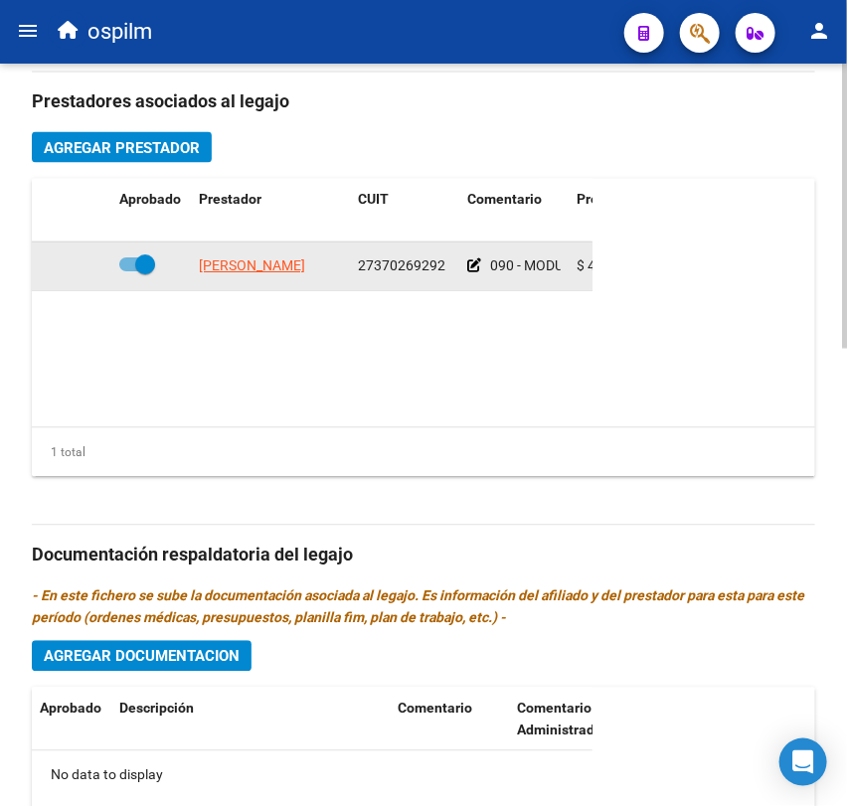
click at [476, 273] on icon at bounding box center [474, 266] width 14 height 14
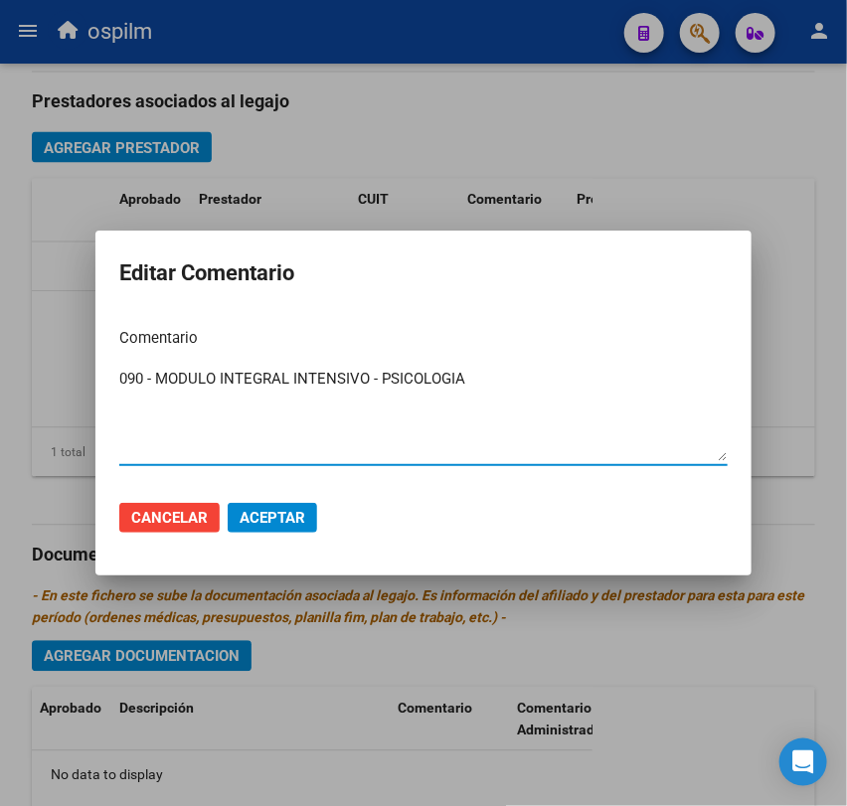
drag, startPoint x: 490, startPoint y: 385, endPoint x: 198, endPoint y: 379, distance: 292.4
click at [198, 379] on textarea "090 - MODULO INTEGRAL INTENSIVO - PSICOLOGIA" at bounding box center [423, 414] width 608 height 93
type textarea "0"
click at [681, 384] on textarea "090 - REHABILITACIÓN - MODULO INTEGRAL INTENSIVO (SEMANAL) PSICOLOGIA 1 SESIONE…" at bounding box center [423, 414] width 608 height 93
type textarea "090 - REHABILITACIÓN - MODULO INTEGRAL INTENSIVO (SEMANAL) PSICOLOGIA 1 SESIONE…"
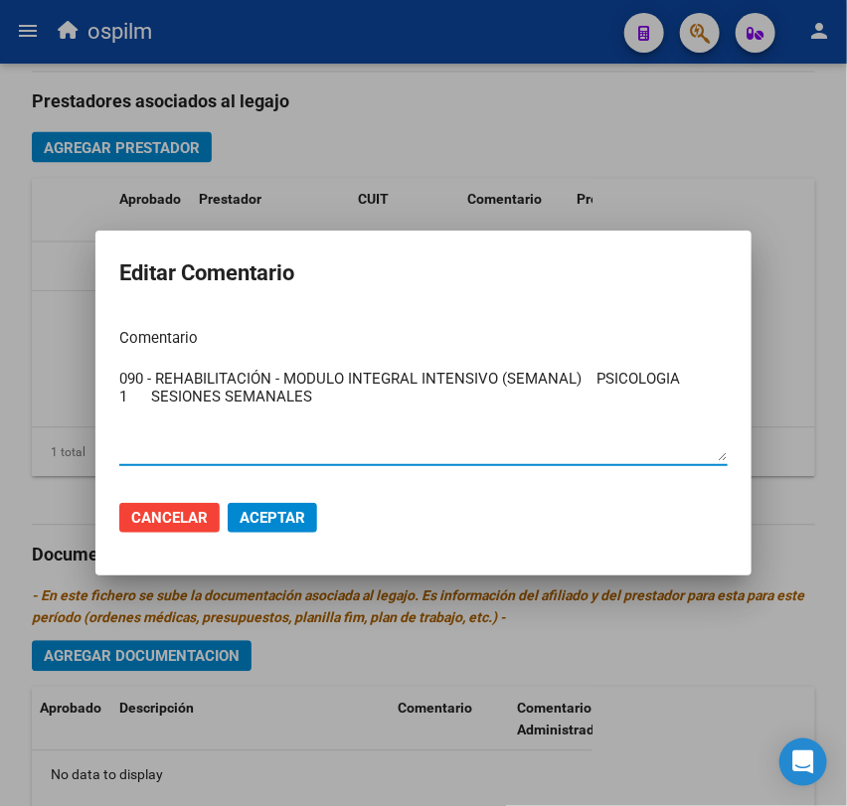
click at [285, 498] on mat-dialog-actions "Cancelar Aceptar" at bounding box center [423, 518] width 608 height 68
click at [270, 527] on button "Aceptar" at bounding box center [272, 518] width 89 height 30
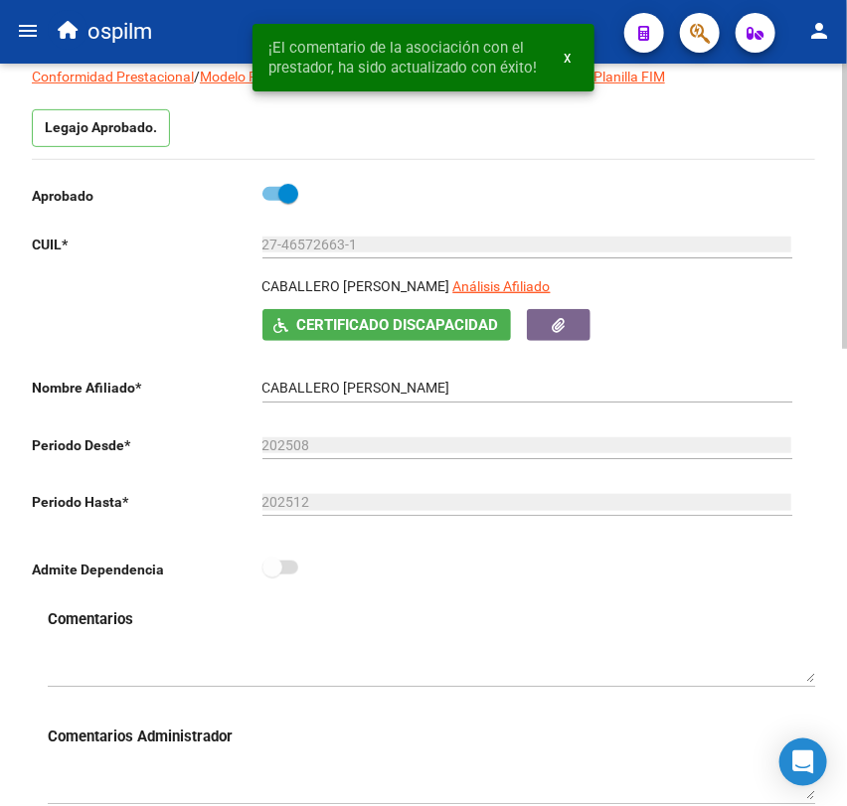
scroll to position [0, 0]
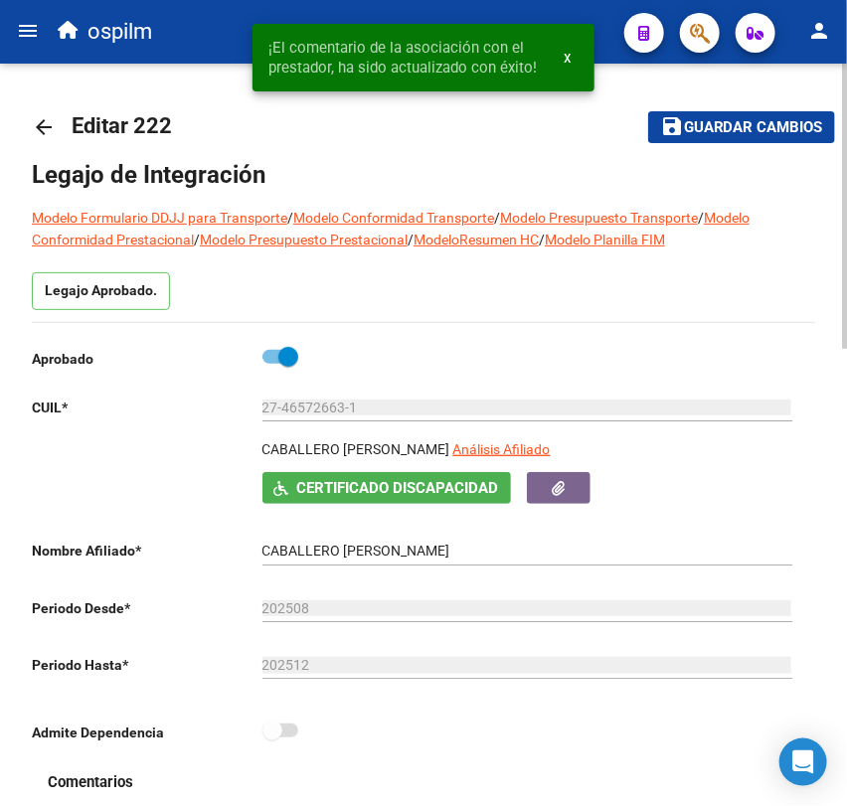
click at [737, 135] on span "Guardar cambios" at bounding box center [753, 128] width 139 height 18
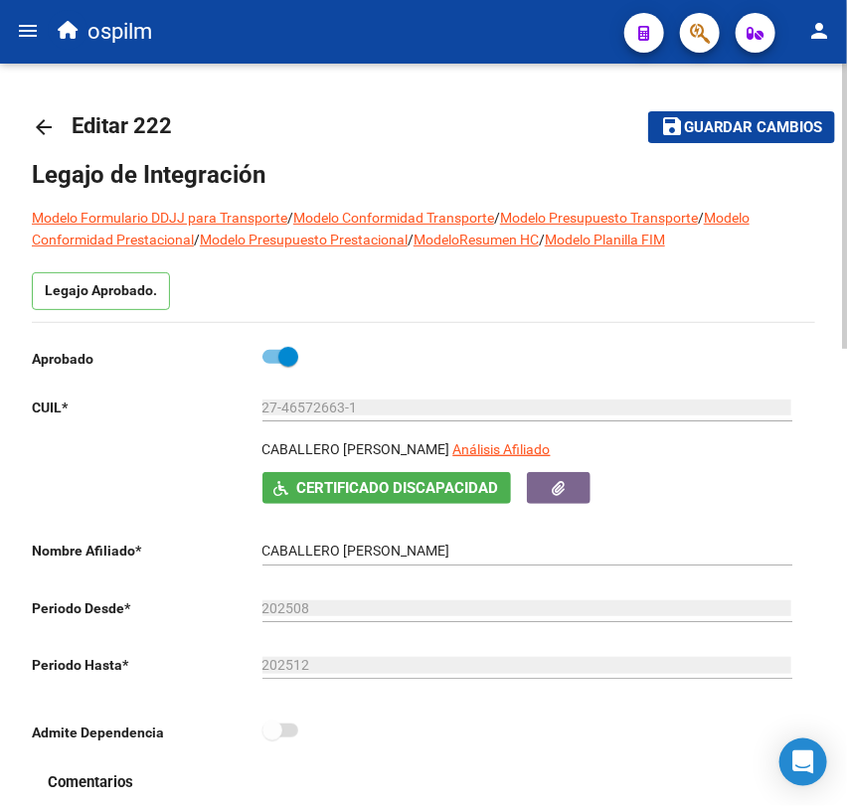
click at [725, 129] on span "Guardar cambios" at bounding box center [753, 128] width 139 height 18
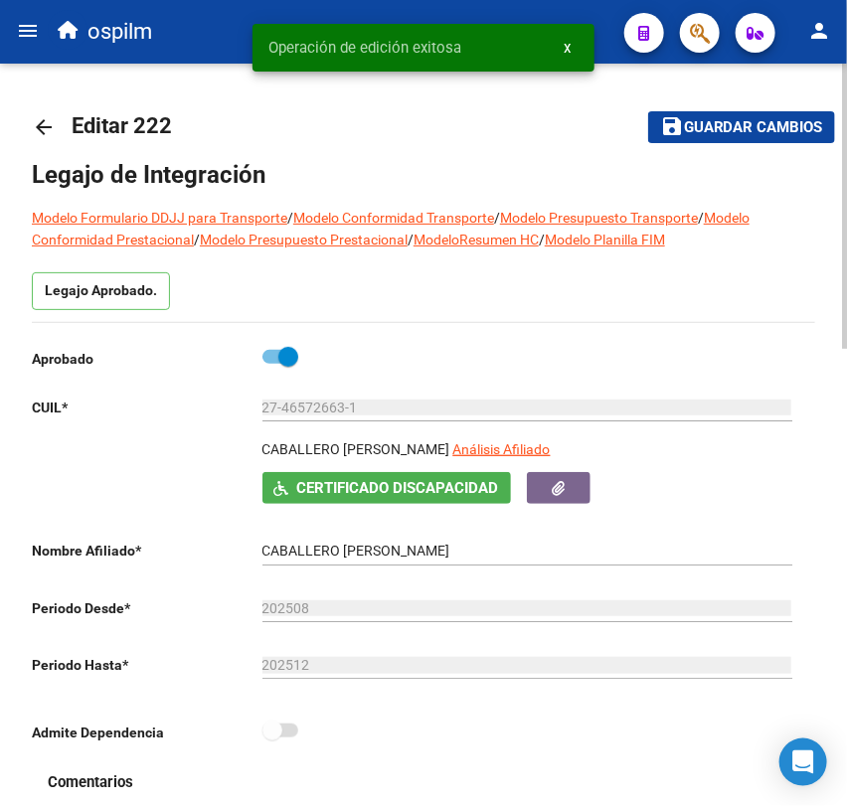
click at [44, 126] on mat-icon "arrow_back" at bounding box center [44, 127] width 24 height 24
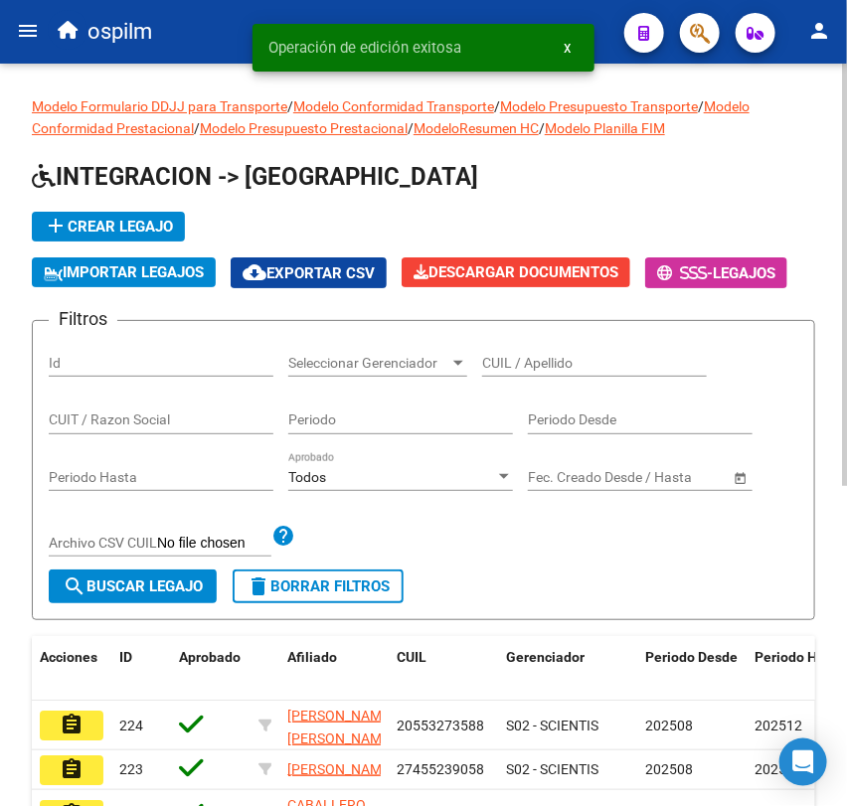
click at [525, 368] on input "CUIL / Apellido" at bounding box center [594, 363] width 225 height 17
paste input "20556019739"
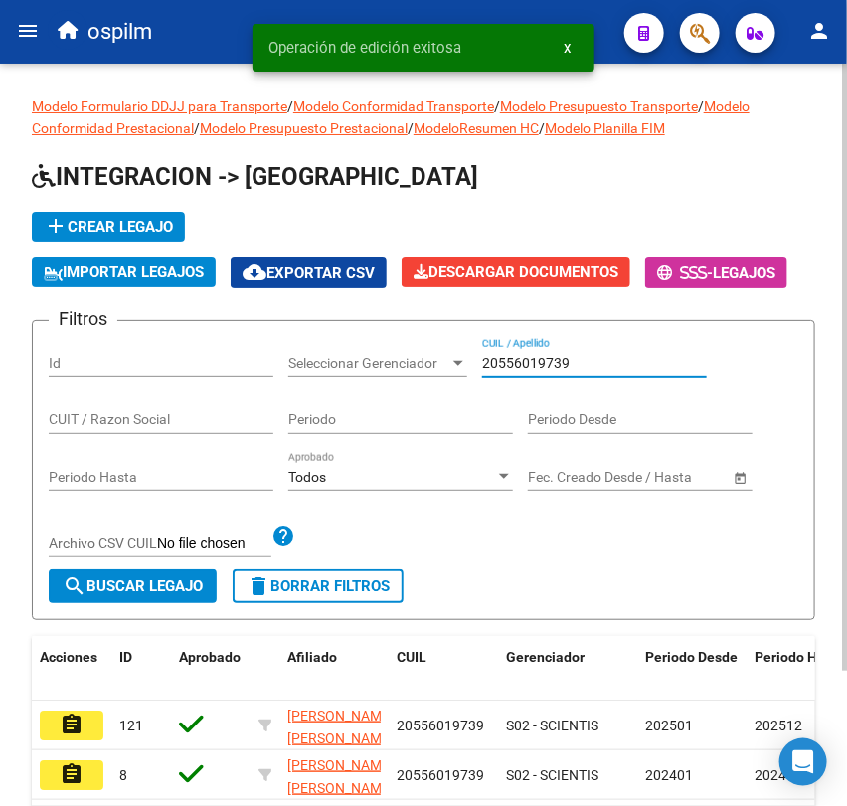
scroll to position [60, 0]
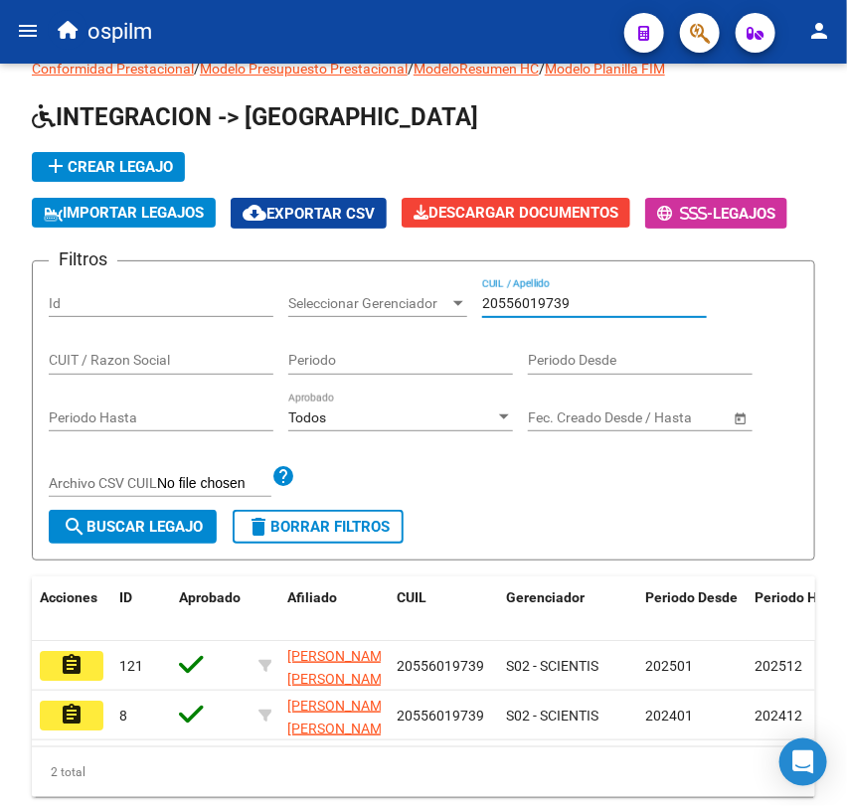
type input "20556019739"
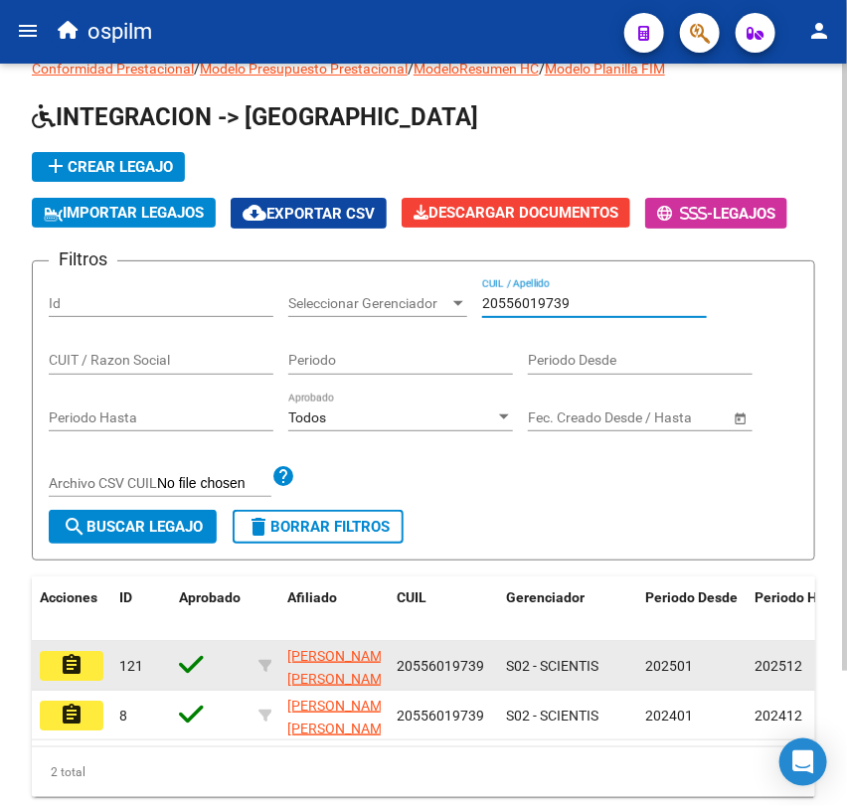
click at [64, 672] on mat-icon "assignment" at bounding box center [72, 665] width 24 height 24
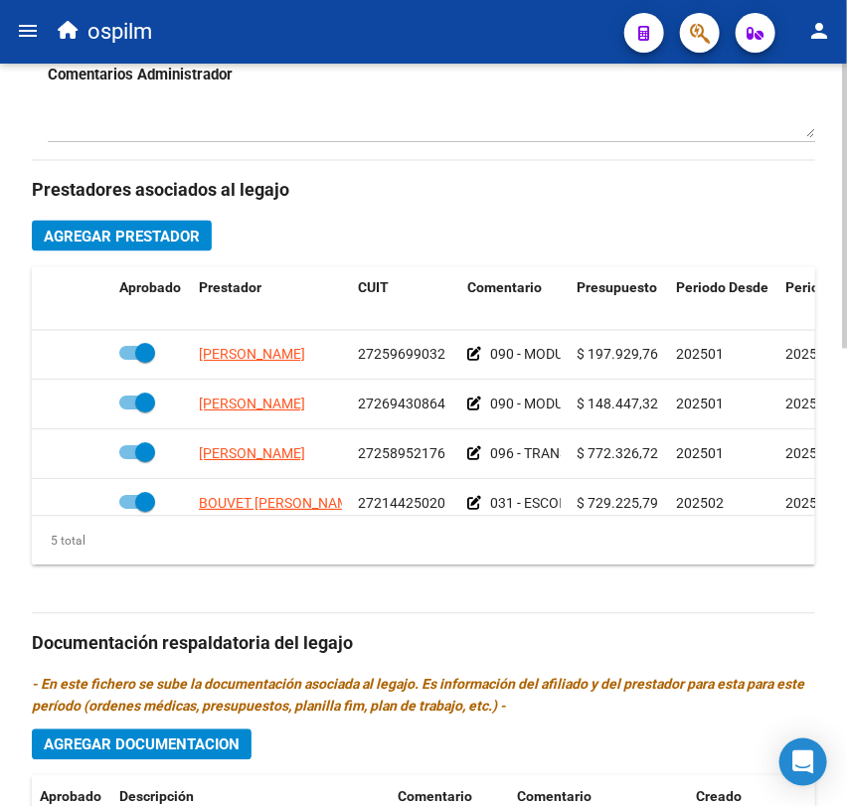
scroll to position [0, 13]
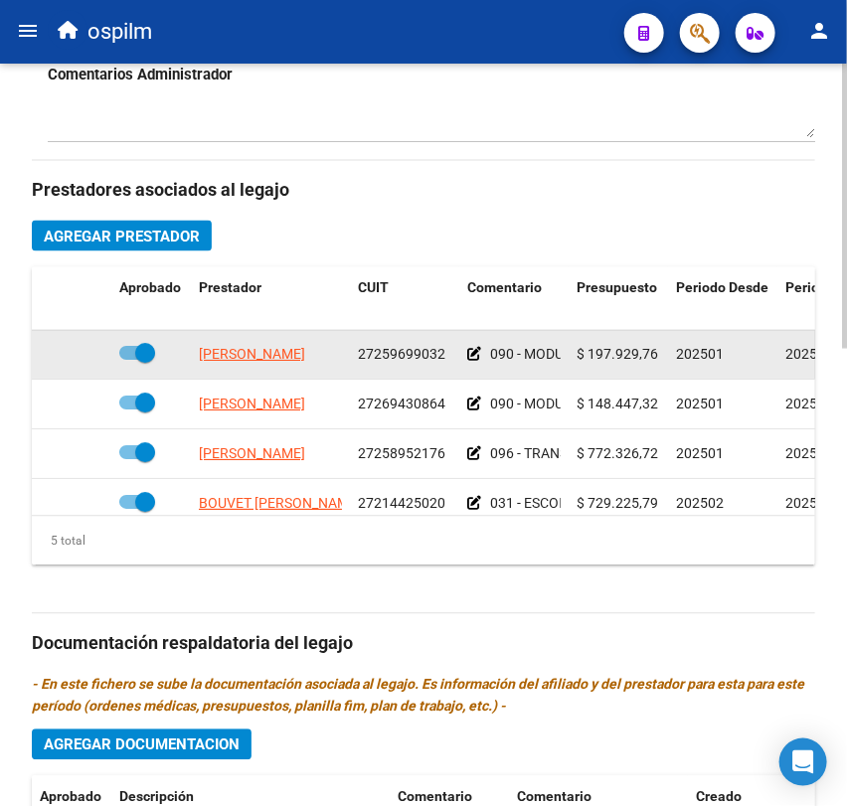
click at [472, 358] on icon at bounding box center [474, 355] width 14 height 14
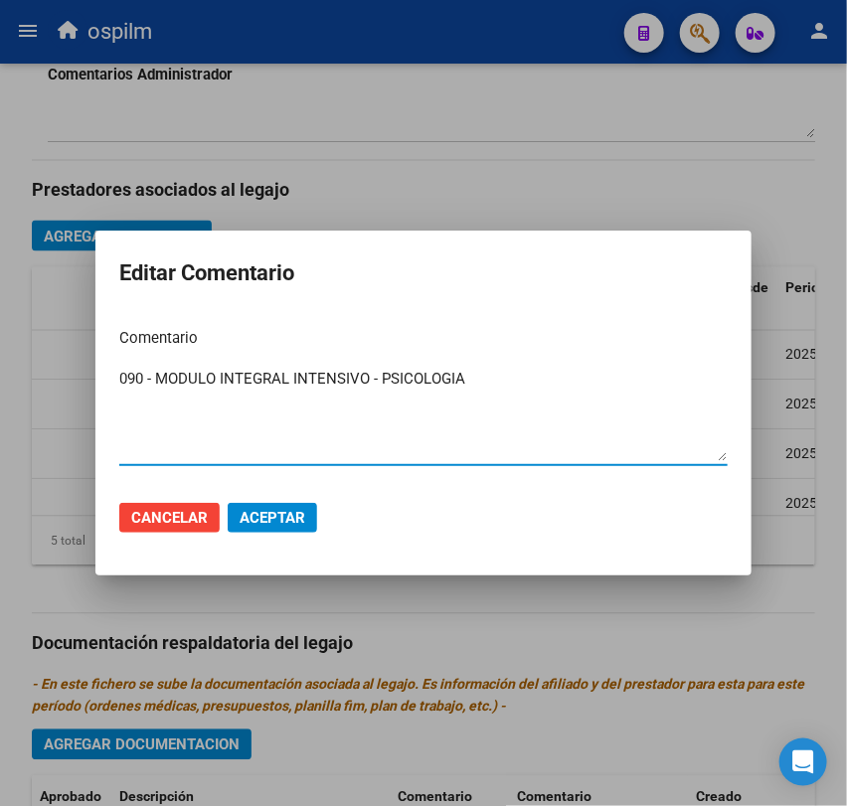
drag, startPoint x: 490, startPoint y: 391, endPoint x: 34, endPoint y: 408, distance: 456.7
click at [34, 408] on div "Editar Comentario Comentario 090 - MODULO INTEGRAL INTENSIVO - PSICOLOGIA Ingre…" at bounding box center [423, 403] width 847 height 806
paste textarea "REHABILITACIÓN - MODULO INTEGRAL INTENSIVO (SEMANAL) PSICOLOGIA 4 SESIONES SEMA…"
click at [674, 385] on textarea "090 - REHABILITACIÓN - MODULO INTEGRAL INTENSIVO (SEMANAL) PSICOLOGIA 4 SESIONE…" at bounding box center [423, 414] width 608 height 93
type textarea "090 - REHABILITACIÓN - MODULO INTEGRAL INTENSIVO (SEMANAL) PSICOLOGIA 4 SESIONE…"
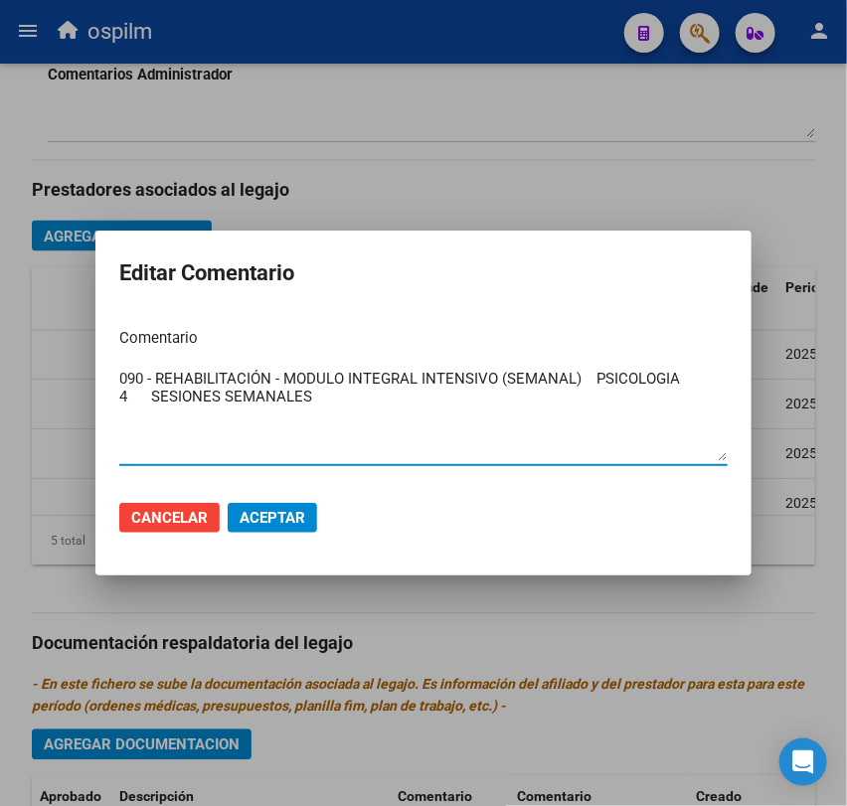
click at [295, 509] on span "Aceptar" at bounding box center [273, 518] width 66 height 18
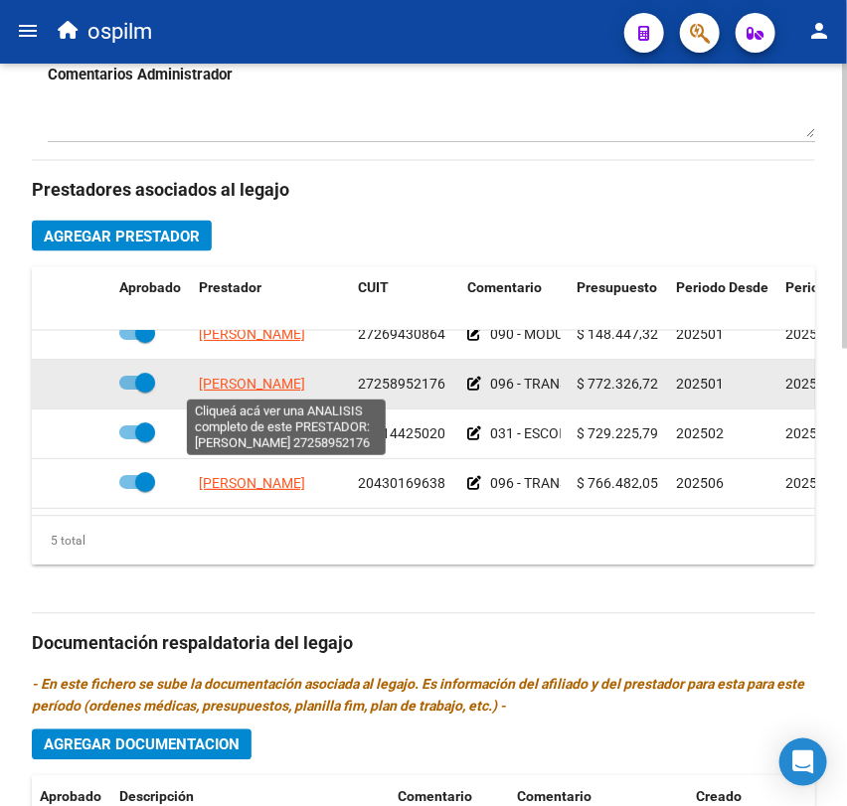
scroll to position [0, 0]
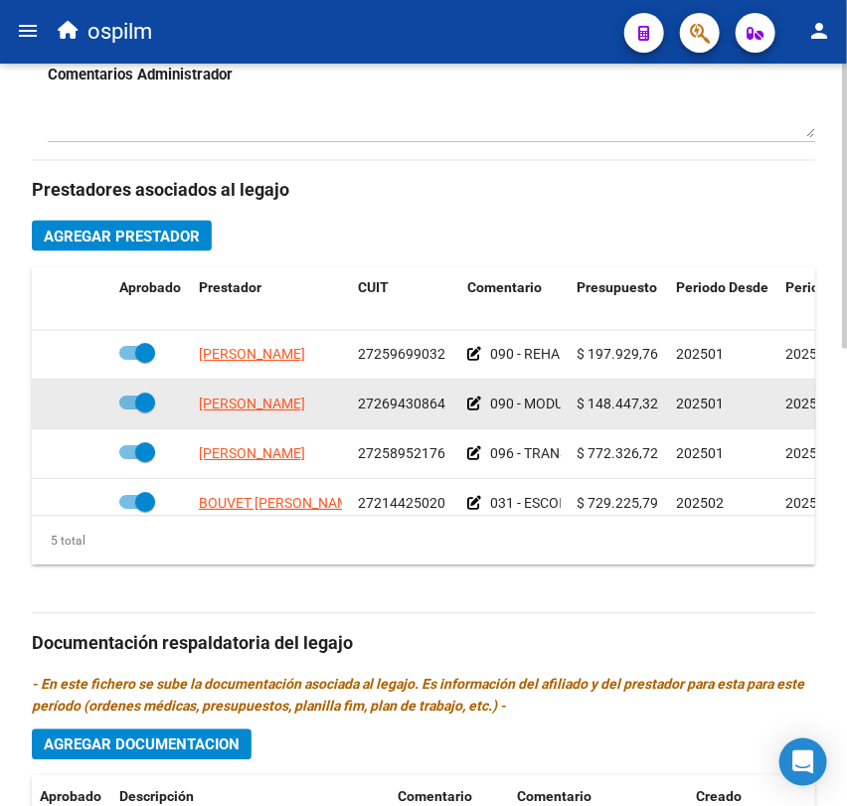
click at [469, 404] on icon at bounding box center [474, 405] width 14 height 14
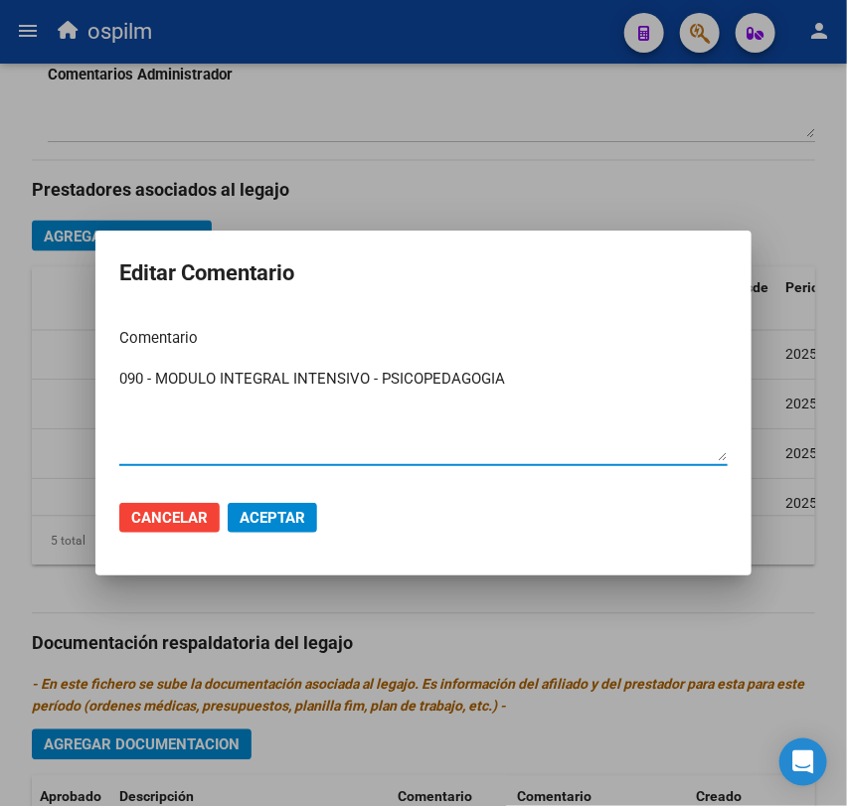
drag, startPoint x: 517, startPoint y: 387, endPoint x: 36, endPoint y: 429, distance: 483.0
click at [36, 429] on div "Editar Comentario Comentario 090 - MODULO INTEGRAL INTENSIVO - PSICOPEDAGOGIA I…" at bounding box center [423, 403] width 847 height 806
paste textarea "REHABILITACIÓN - MODULO INTEGRAL INTENSIVO (SEMANAL) PSICOPEDAGOGIA 3 SESIONES …"
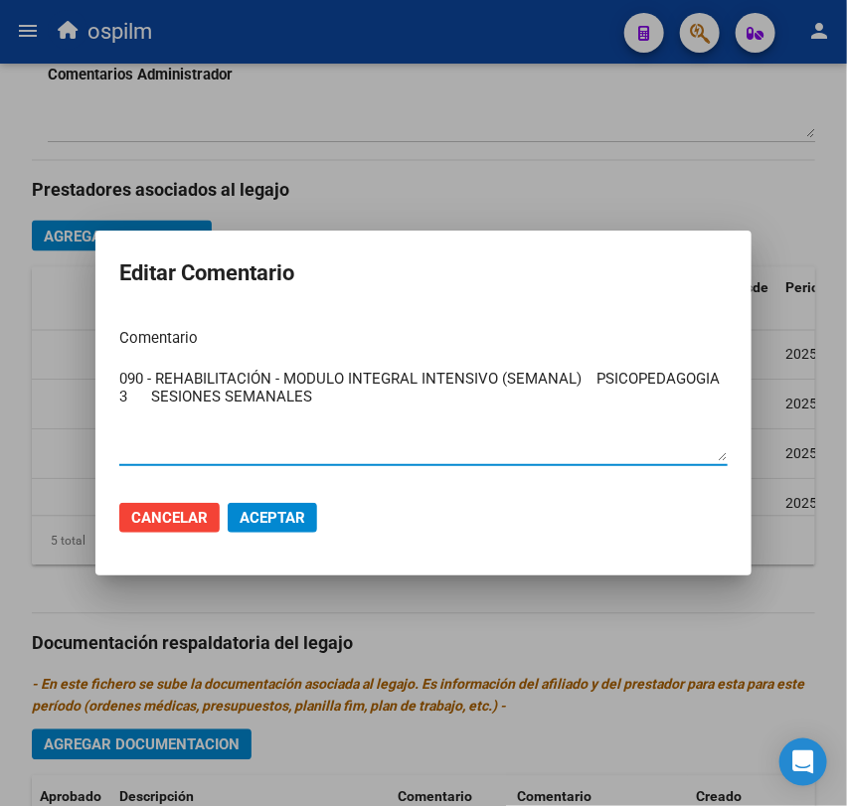
type textarea "090 - REHABILITACIÓN - MODULO INTEGRAL INTENSIVO (SEMANAL) PSICOPEDAGOGIA 3 SES…"
click at [281, 515] on span "Aceptar" at bounding box center [273, 518] width 66 height 18
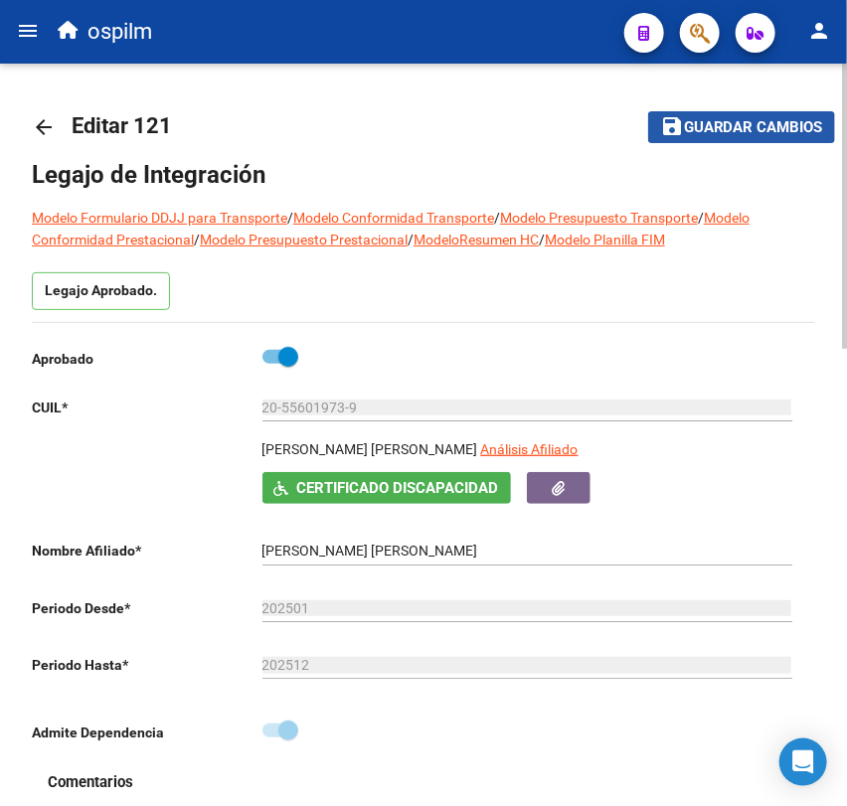
click at [723, 130] on span "Guardar cambios" at bounding box center [753, 128] width 139 height 18
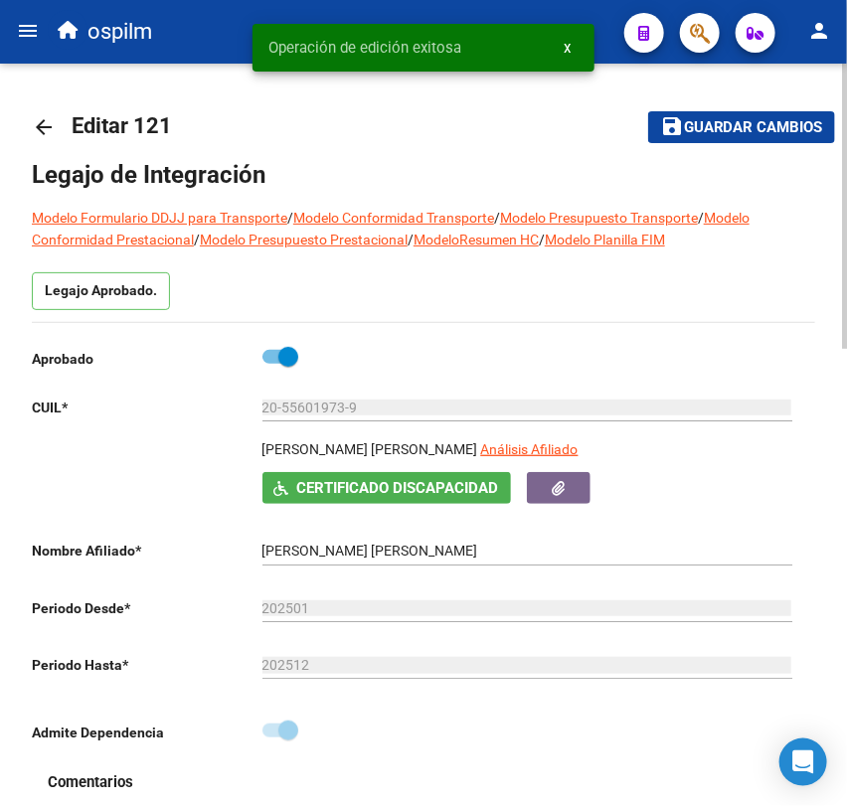
click at [44, 120] on mat-icon "arrow_back" at bounding box center [44, 127] width 24 height 24
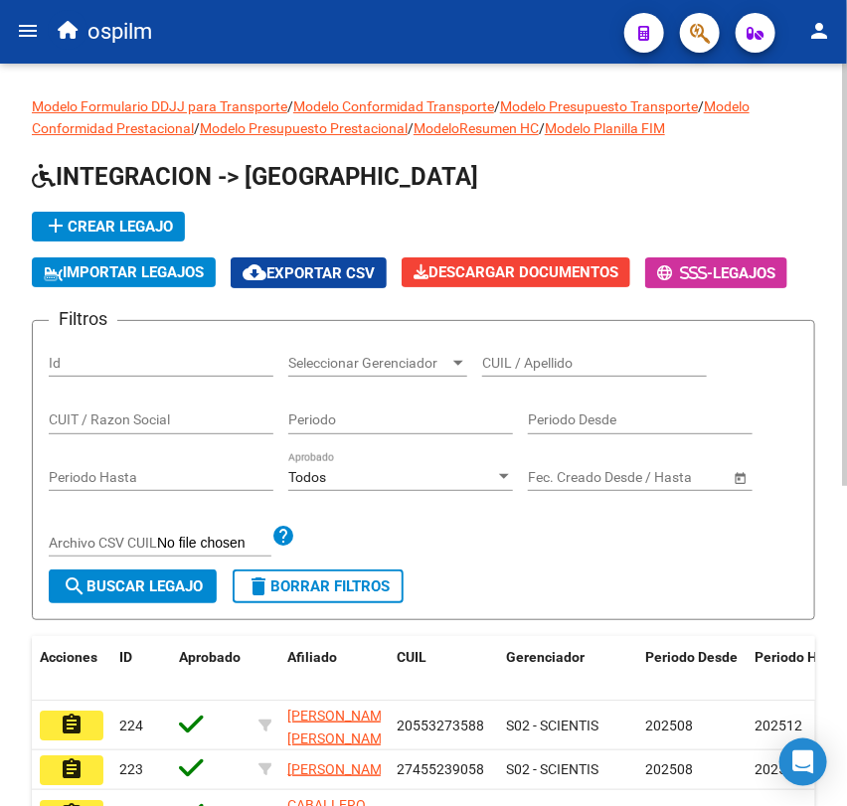
click at [545, 350] on div "CUIL / Apellido" at bounding box center [594, 357] width 225 height 40
paste input "20546016057"
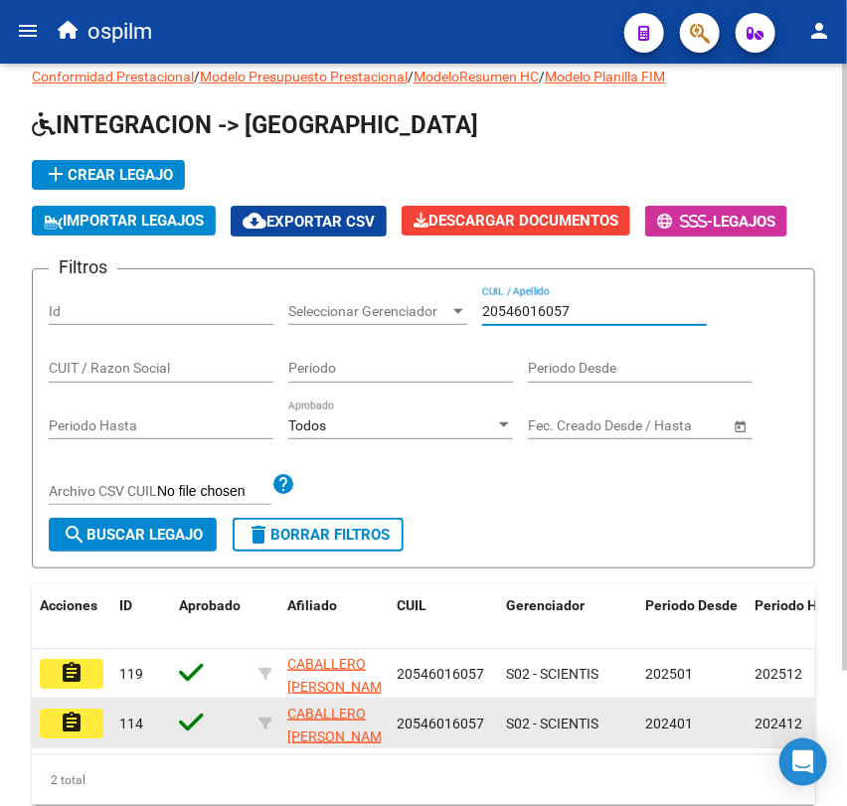
scroll to position [53, 0]
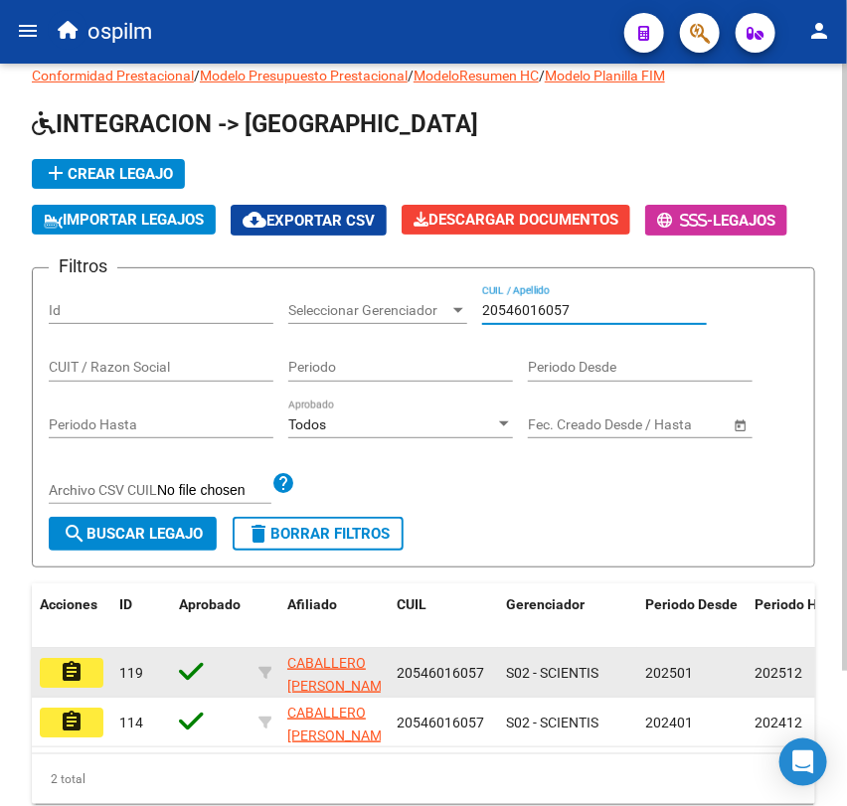
type input "20546016057"
click at [86, 683] on button "assignment" at bounding box center [72, 673] width 64 height 30
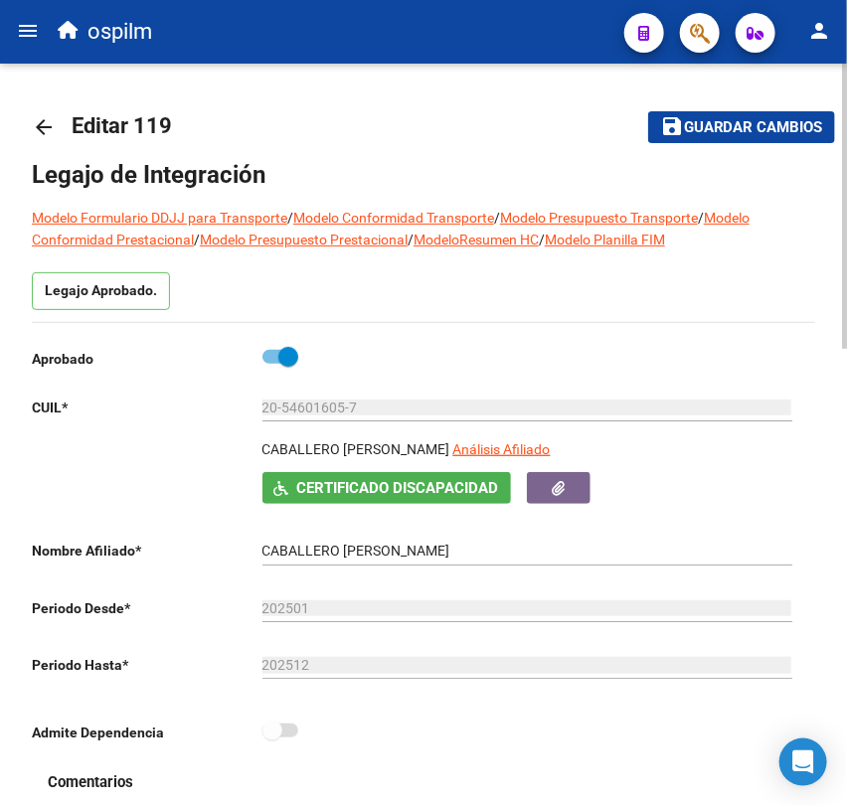
click at [57, 130] on link "arrow_back" at bounding box center [52, 126] width 40 height 47
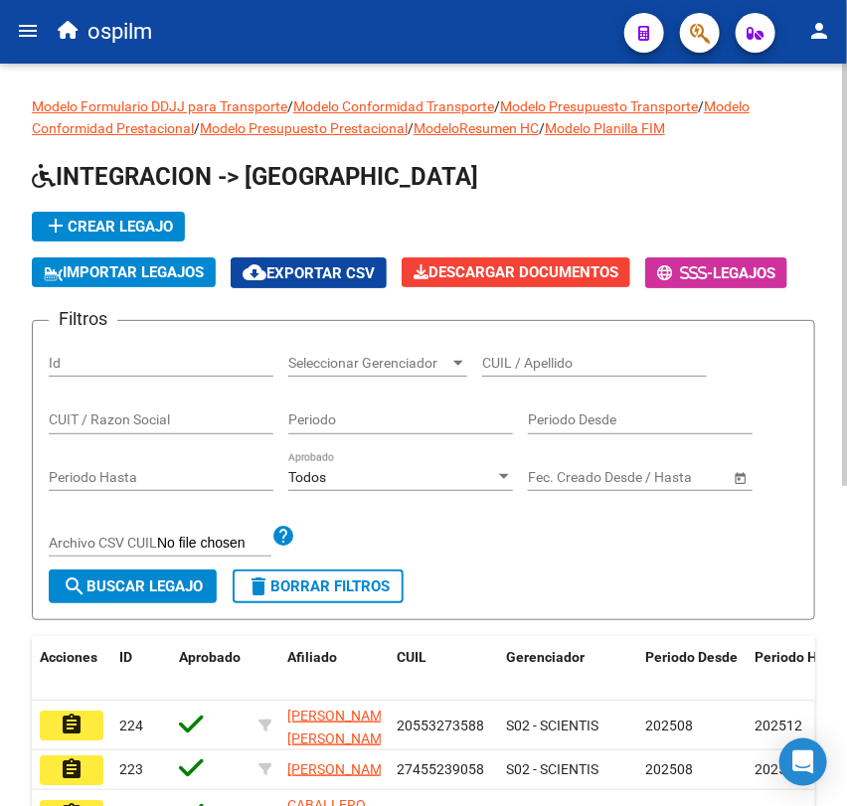
click at [507, 362] on input "CUIL / Apellido" at bounding box center [594, 363] width 225 height 17
paste input "20552786573"
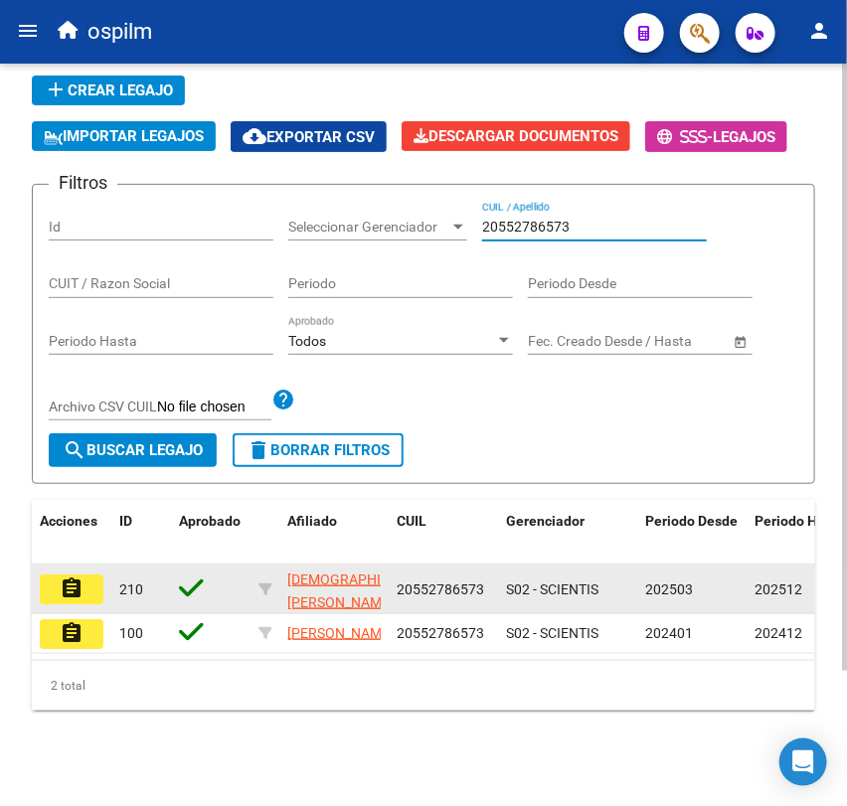
type input "20552786573"
click at [74, 577] on mat-icon "assignment" at bounding box center [72, 589] width 24 height 24
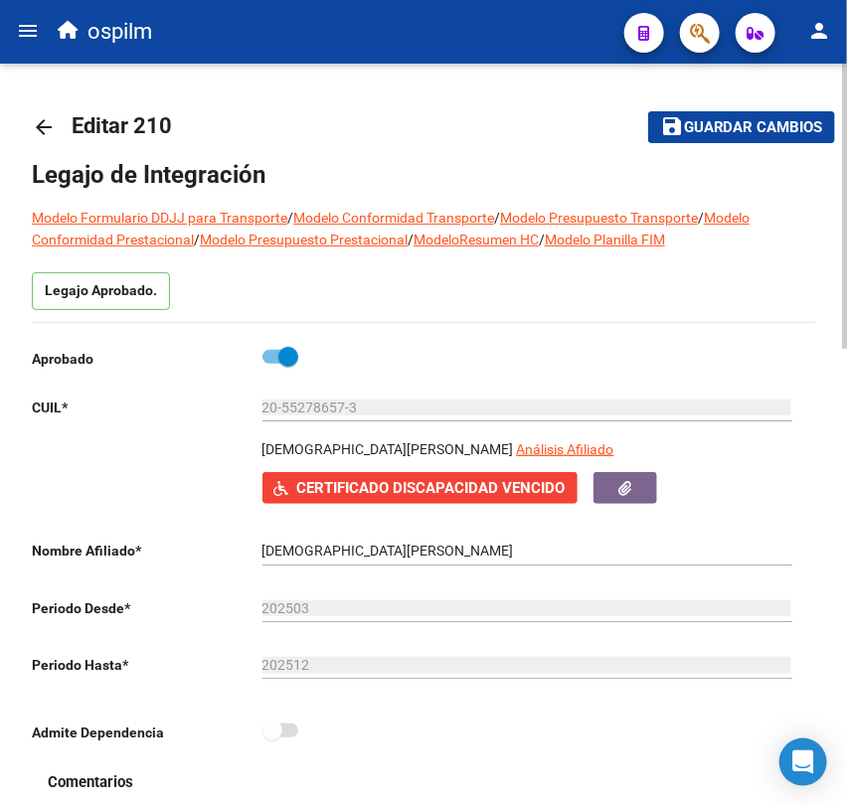
click at [721, 129] on span "Guardar cambios" at bounding box center [753, 128] width 139 height 18
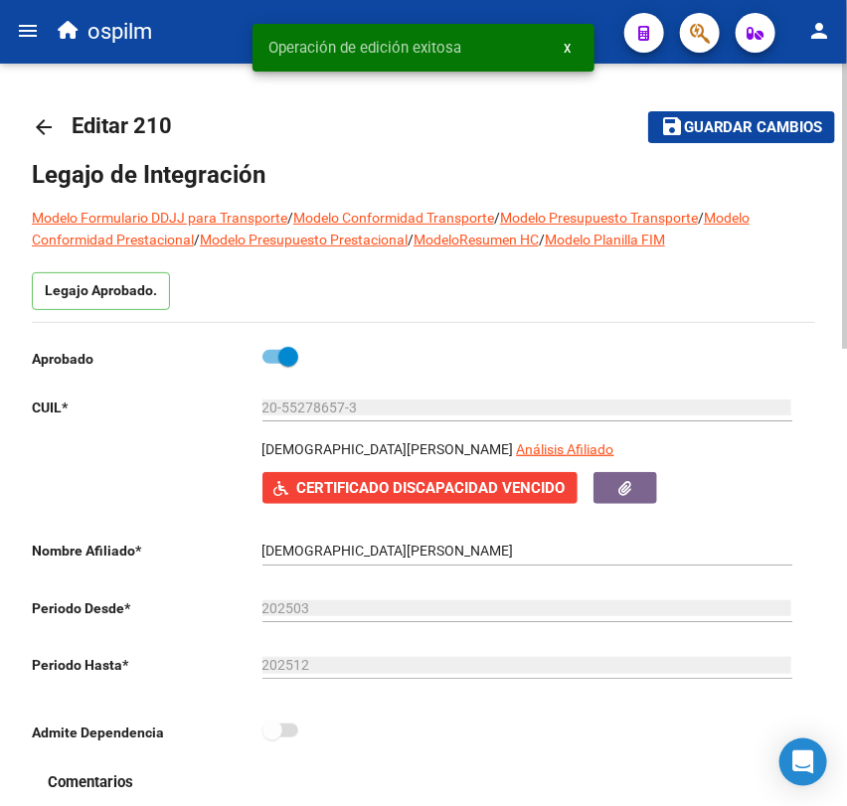
click at [40, 113] on link "arrow_back" at bounding box center [52, 126] width 40 height 47
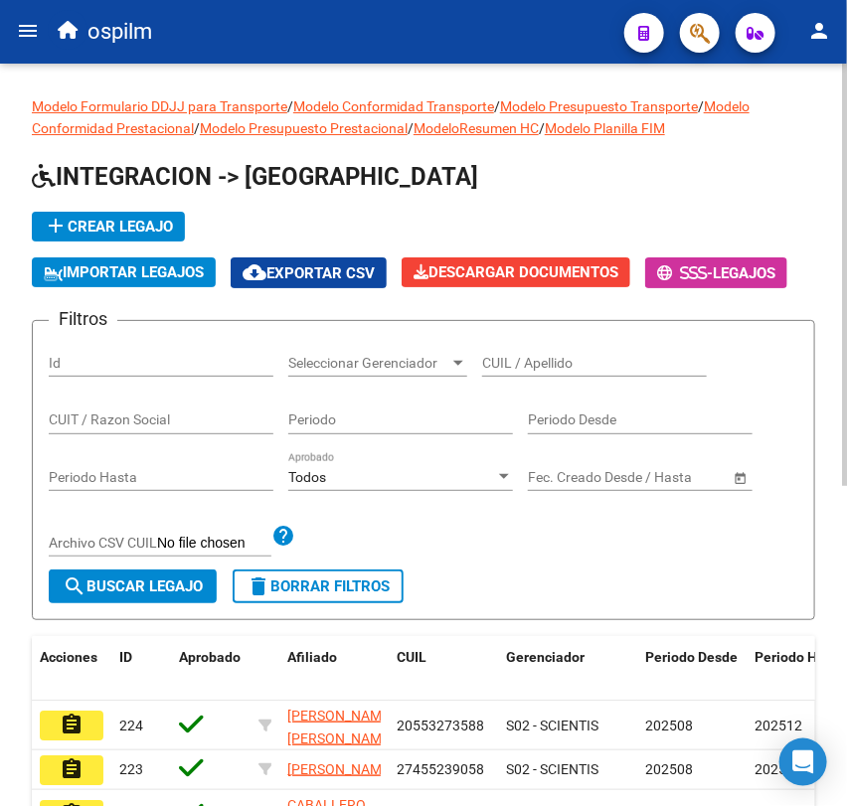
click at [529, 361] on input "CUIL / Apellido" at bounding box center [594, 363] width 225 height 17
paste input "27495334150"
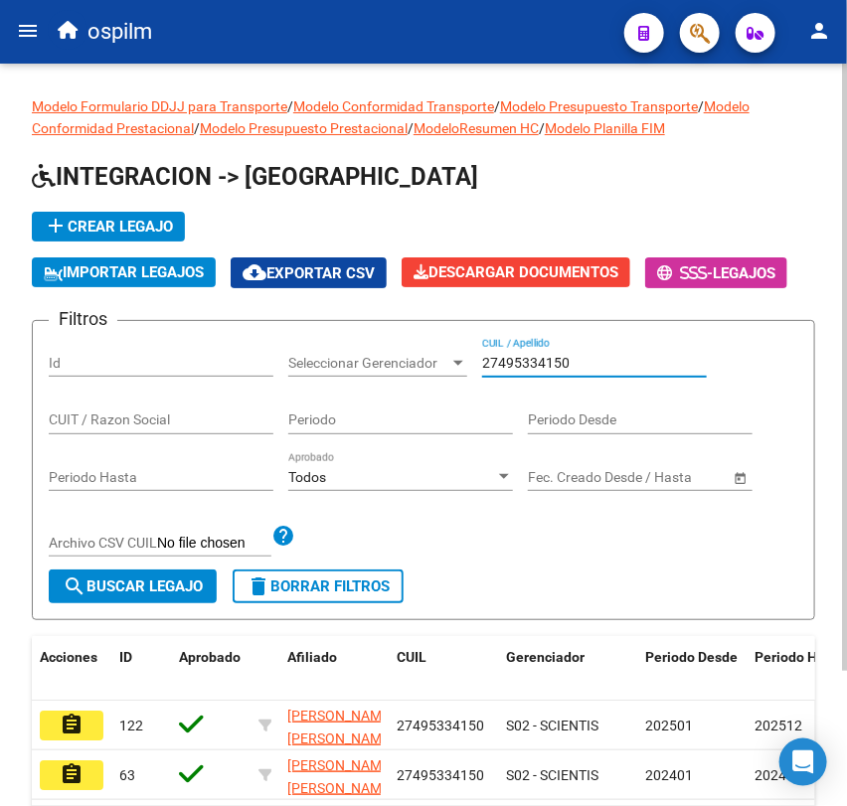
scroll to position [165, 0]
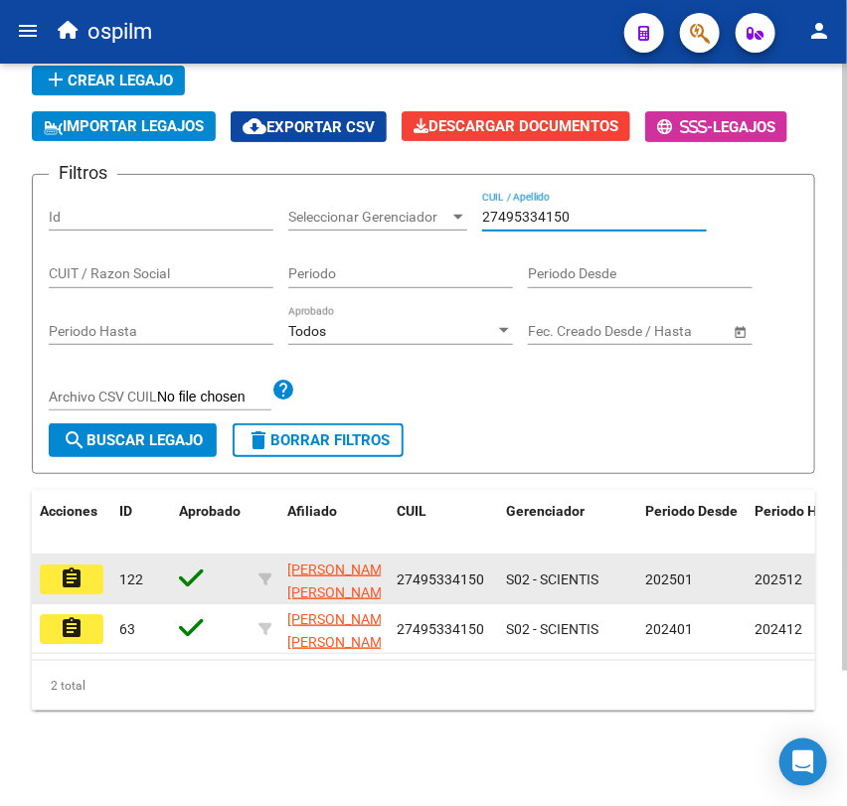
type input "27495334150"
click at [79, 567] on mat-icon "assignment" at bounding box center [72, 579] width 24 height 24
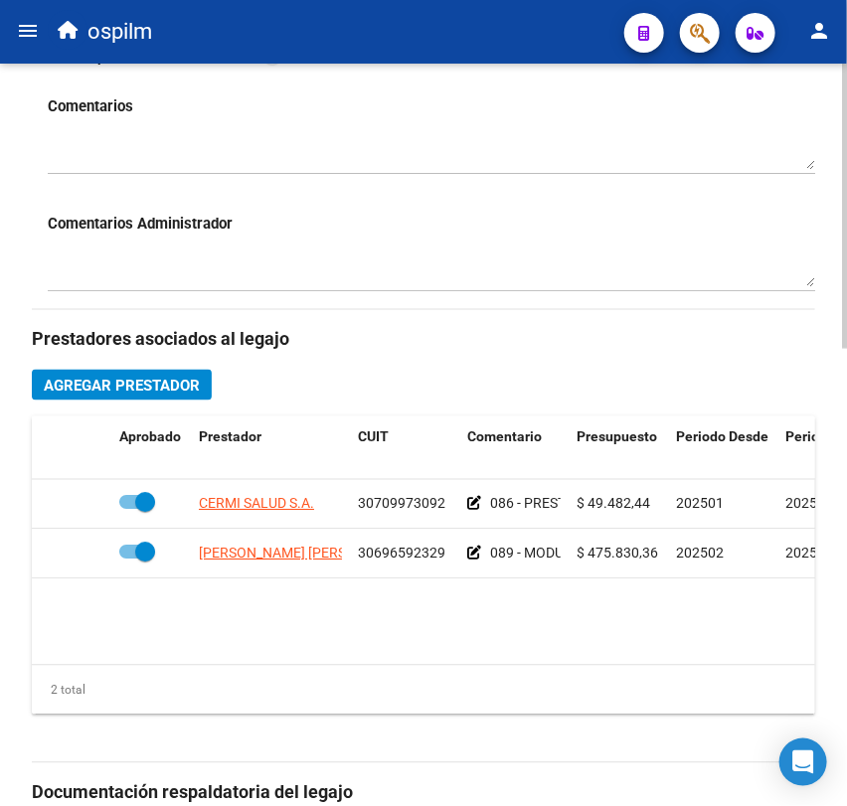
scroll to position [679, 0]
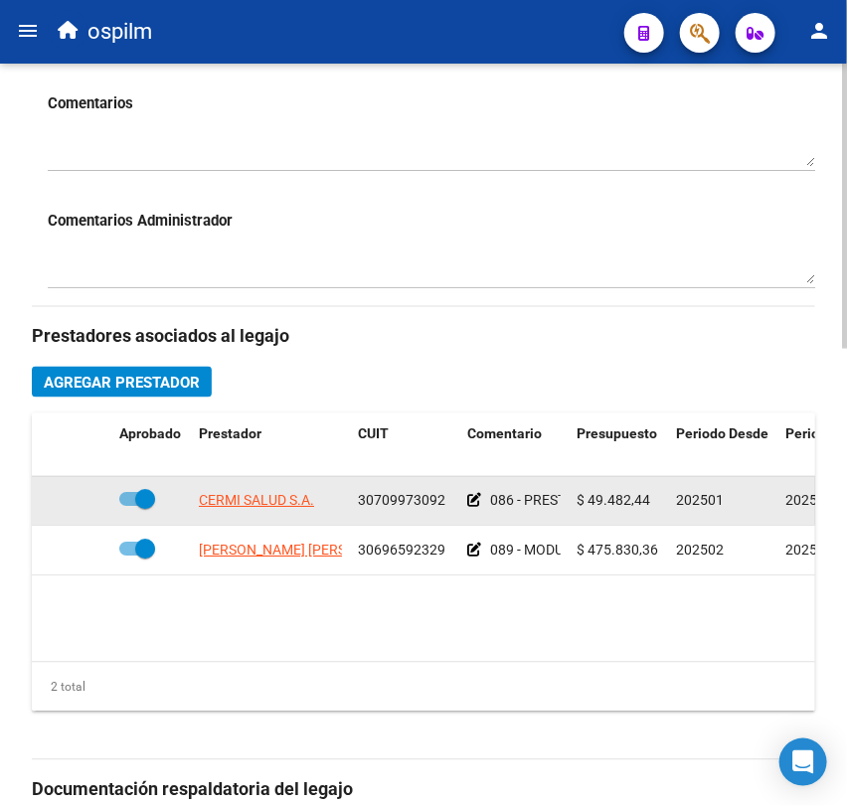
click at [469, 495] on icon at bounding box center [474, 501] width 14 height 14
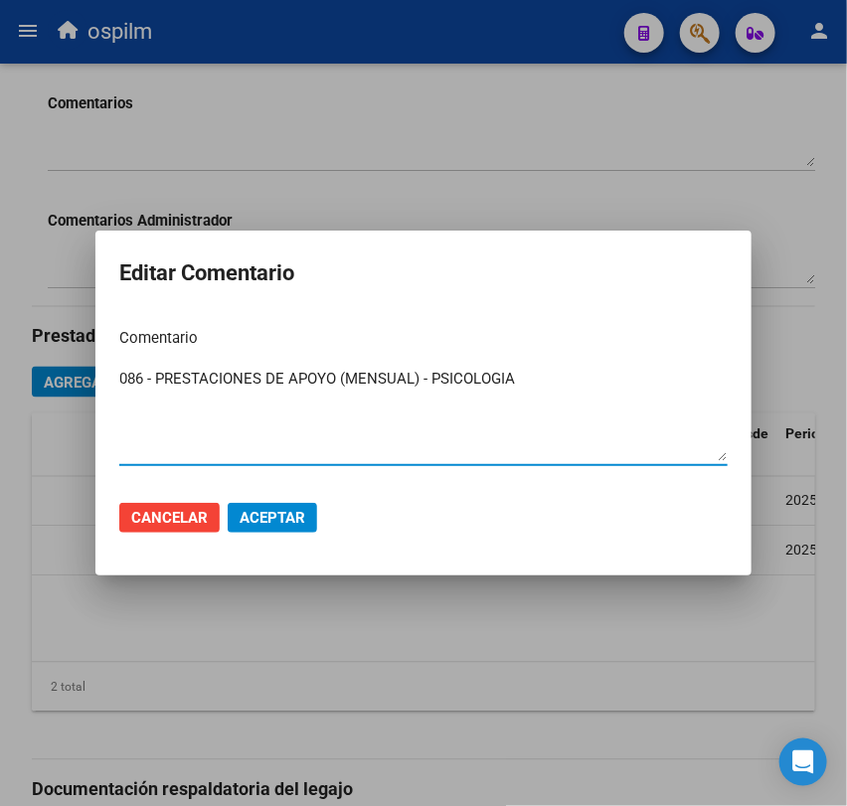
drag, startPoint x: 520, startPoint y: 387, endPoint x: 68, endPoint y: 357, distance: 453.4
click at [68, 357] on div "Editar Comentario Comentario 086 - PRESTACIONES DE APOYO (MENSUAL) - PSICOLOGIA…" at bounding box center [423, 403] width 847 height 806
paste textarea "PSICOLOGIA 1 SESIONES SEMANALES"
click at [524, 382] on textarea "086 - PRESTACIONES DE APOYO (MENSUAL) PSICOLOGIA 1 SESIONES SEMANALES" at bounding box center [423, 414] width 608 height 93
type textarea "086 - PRESTACIONES DE APOYO (MENSUAL) PSICOLOGIA 1 SESIONES SEMANALES"
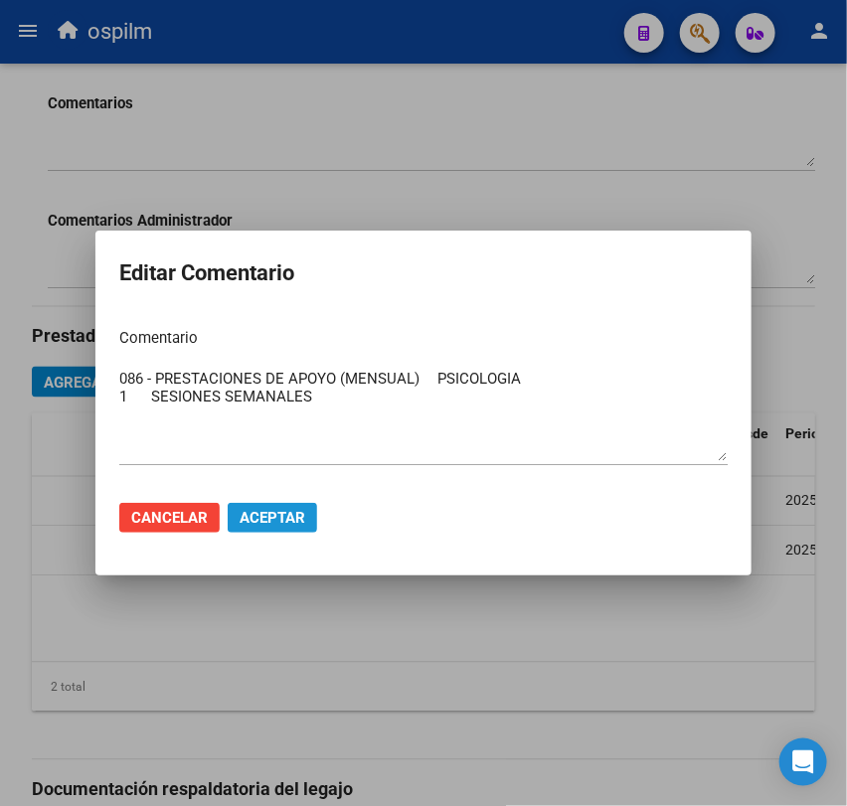
click at [252, 509] on span "Aceptar" at bounding box center [273, 518] width 66 height 18
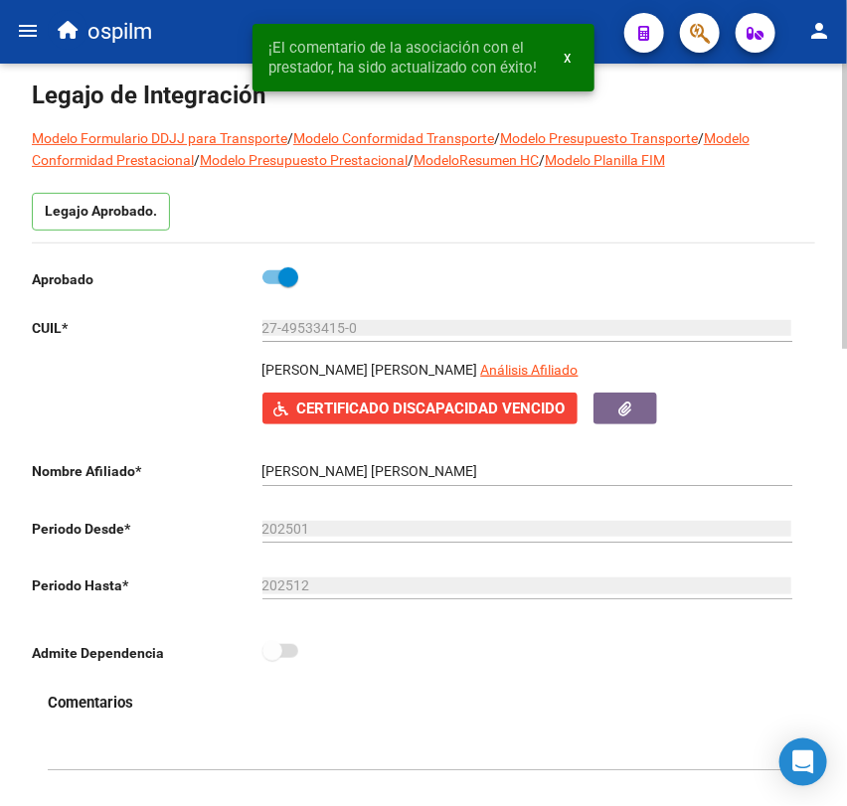
scroll to position [0, 0]
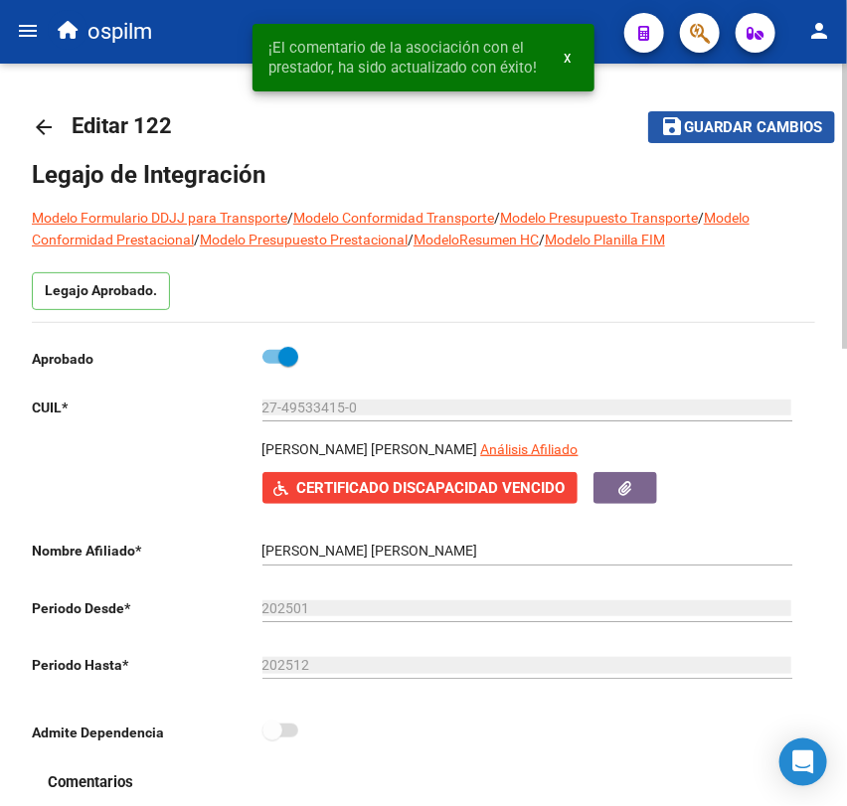
click at [668, 129] on mat-icon "save" at bounding box center [672, 126] width 24 height 24
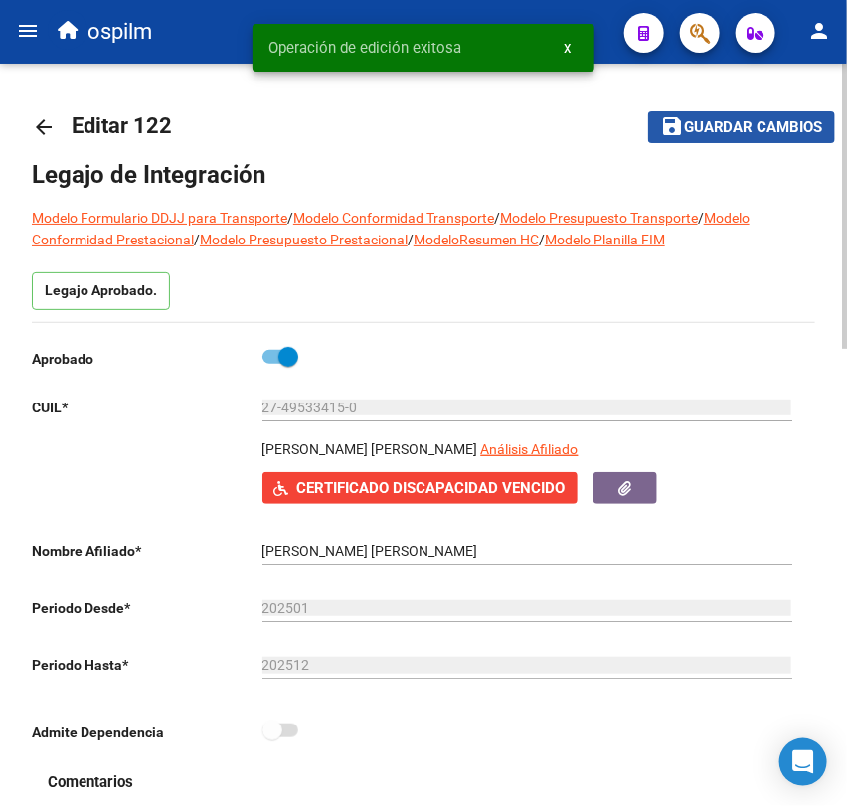
click at [668, 129] on mat-icon "save" at bounding box center [672, 126] width 24 height 24
click at [44, 117] on mat-icon "arrow_back" at bounding box center [44, 127] width 24 height 24
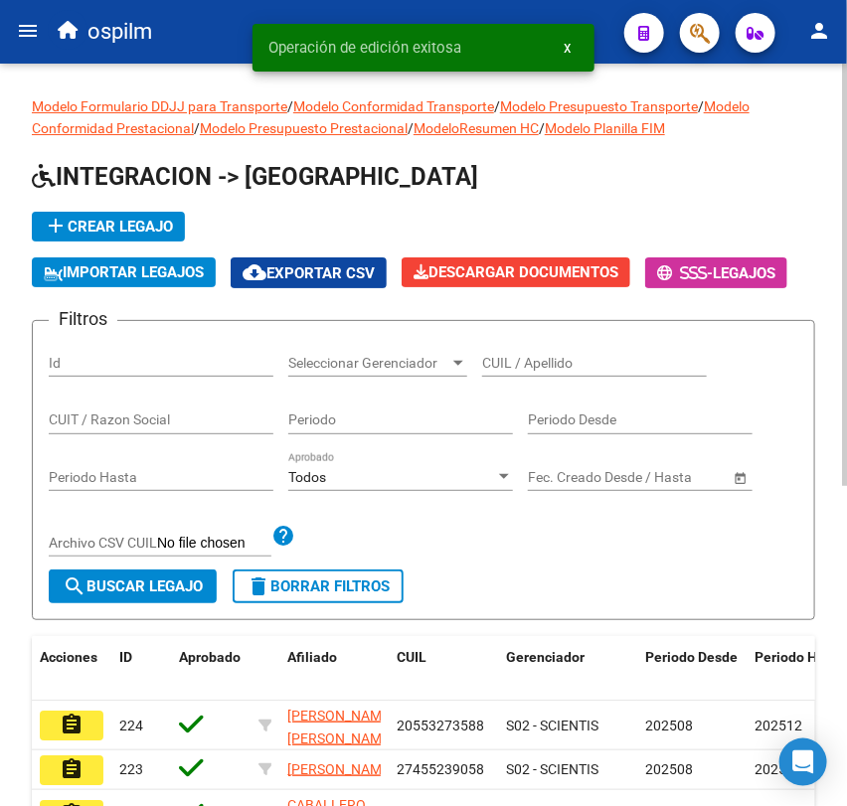
scroll to position [31, 0]
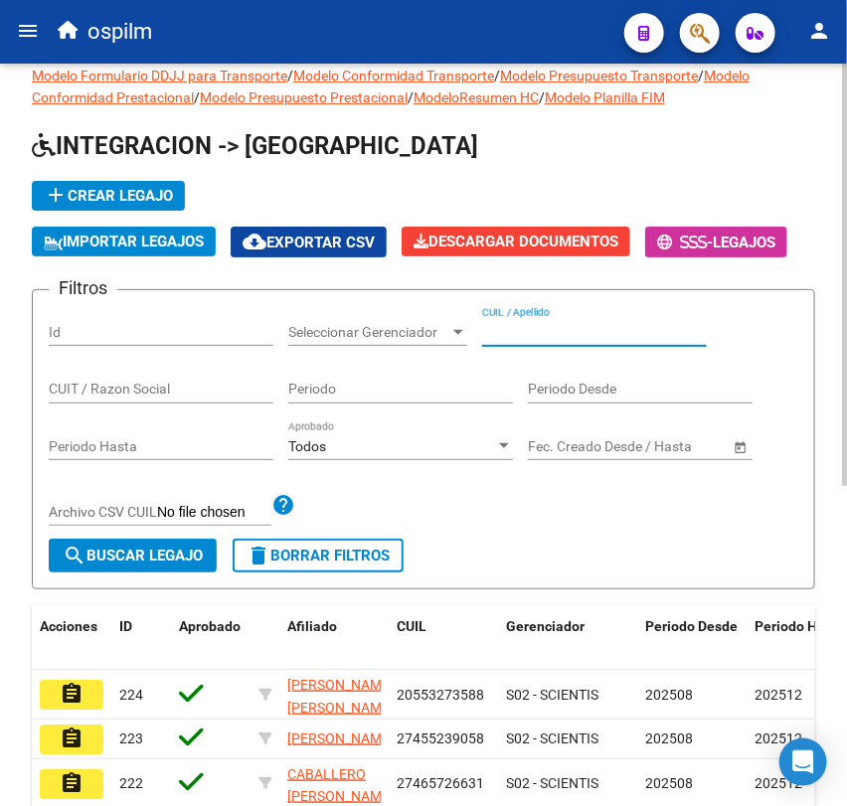
click at [515, 337] on input "CUIL / Apellido" at bounding box center [594, 332] width 225 height 17
paste input "27495334150"
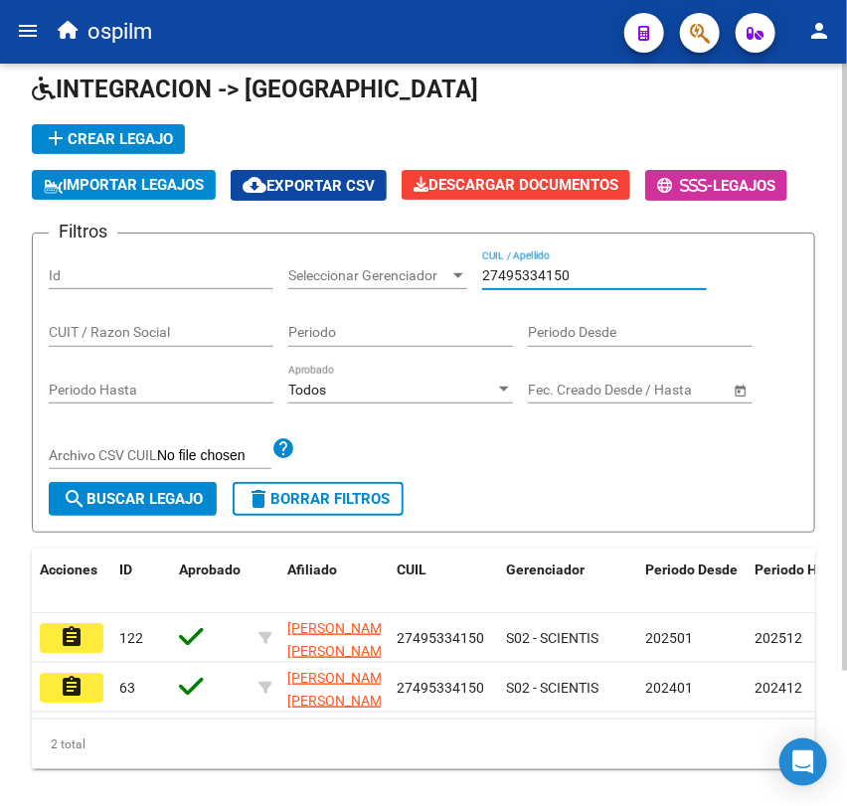
scroll to position [88, 0]
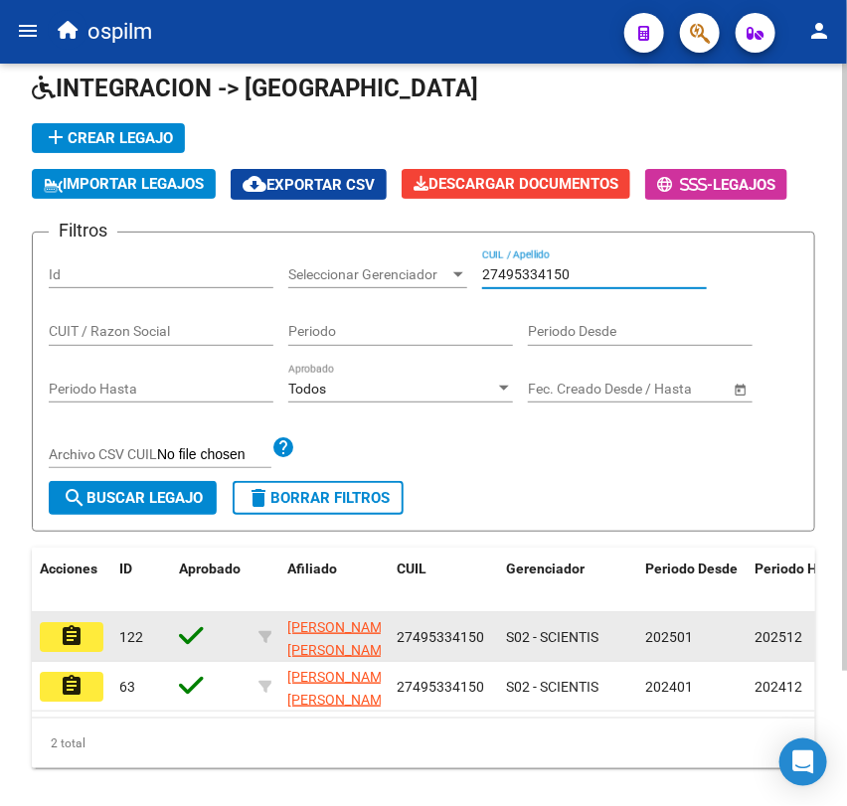
type input "27495334150"
click at [74, 646] on mat-icon "assignment" at bounding box center [72, 636] width 24 height 24
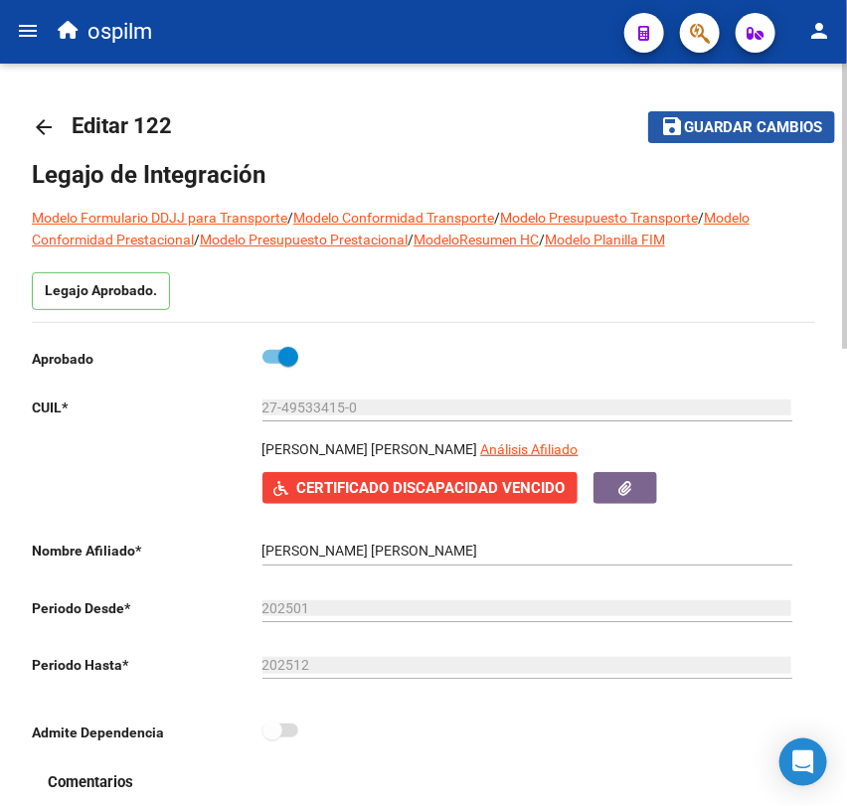
click at [755, 133] on span "Guardar cambios" at bounding box center [753, 128] width 139 height 18
click at [706, 119] on span "Guardar cambios" at bounding box center [753, 128] width 139 height 18
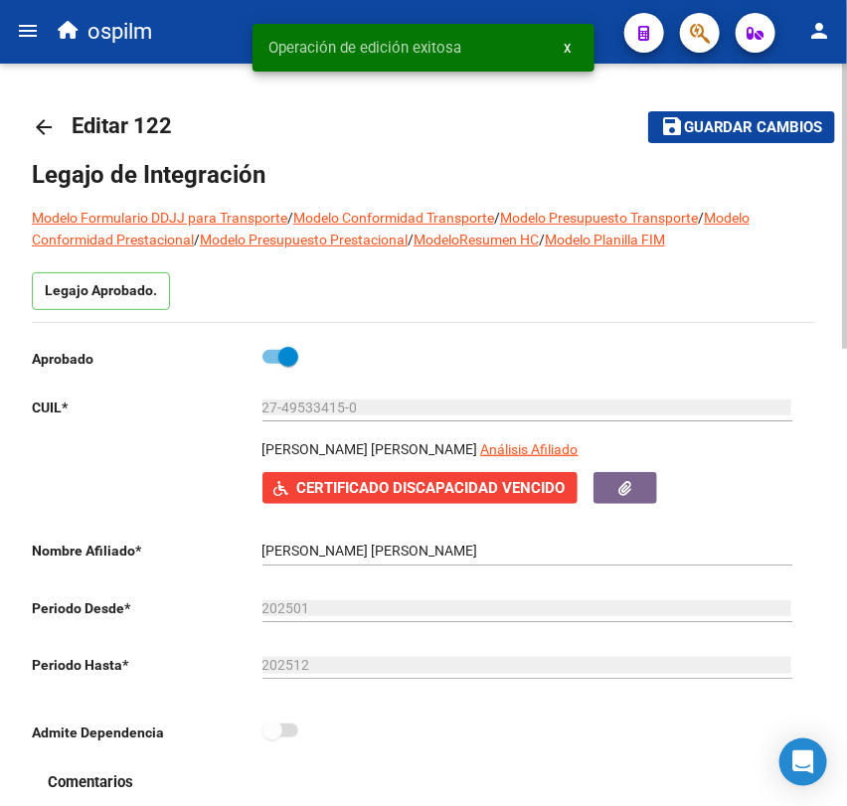
click at [54, 128] on mat-icon "arrow_back" at bounding box center [44, 127] width 24 height 24
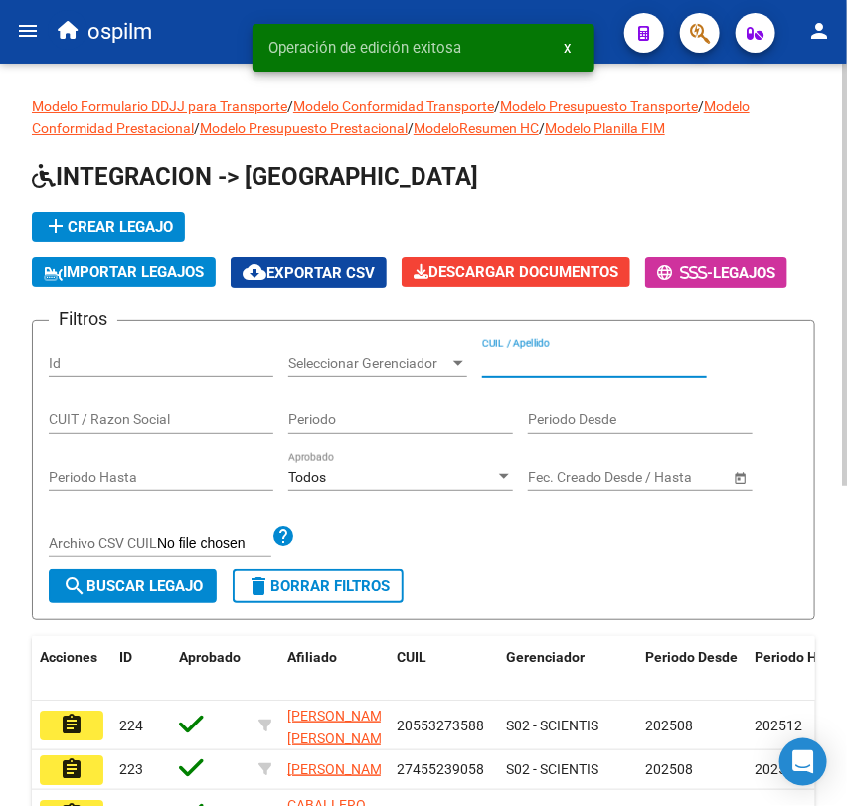
click at [507, 355] on input "CUIL / Apellido" at bounding box center [594, 363] width 225 height 17
paste input "20574707278"
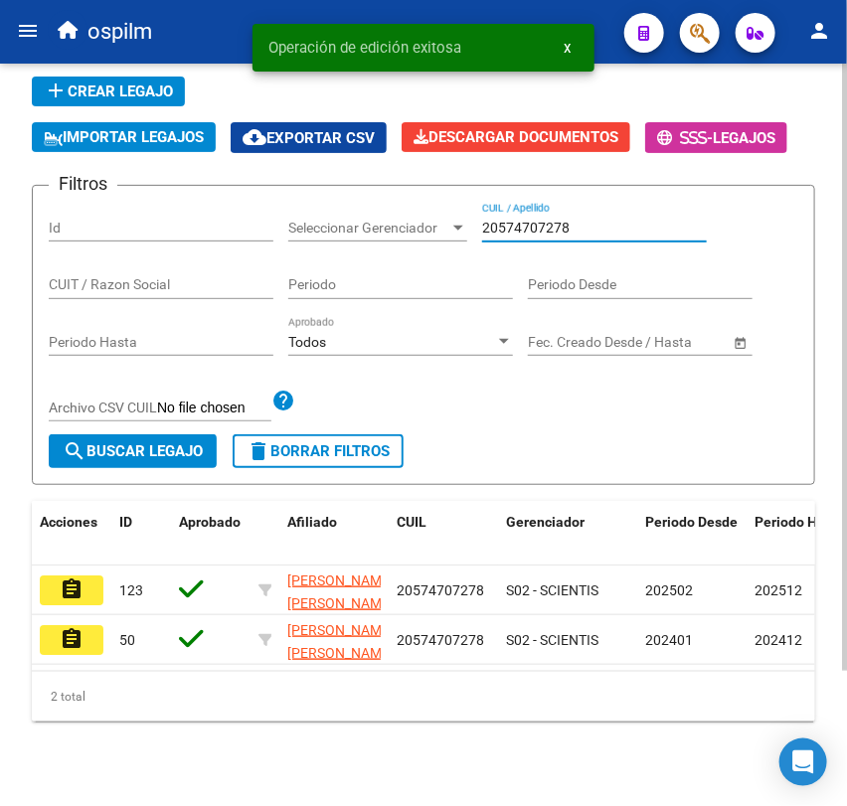
scroll to position [140, 0]
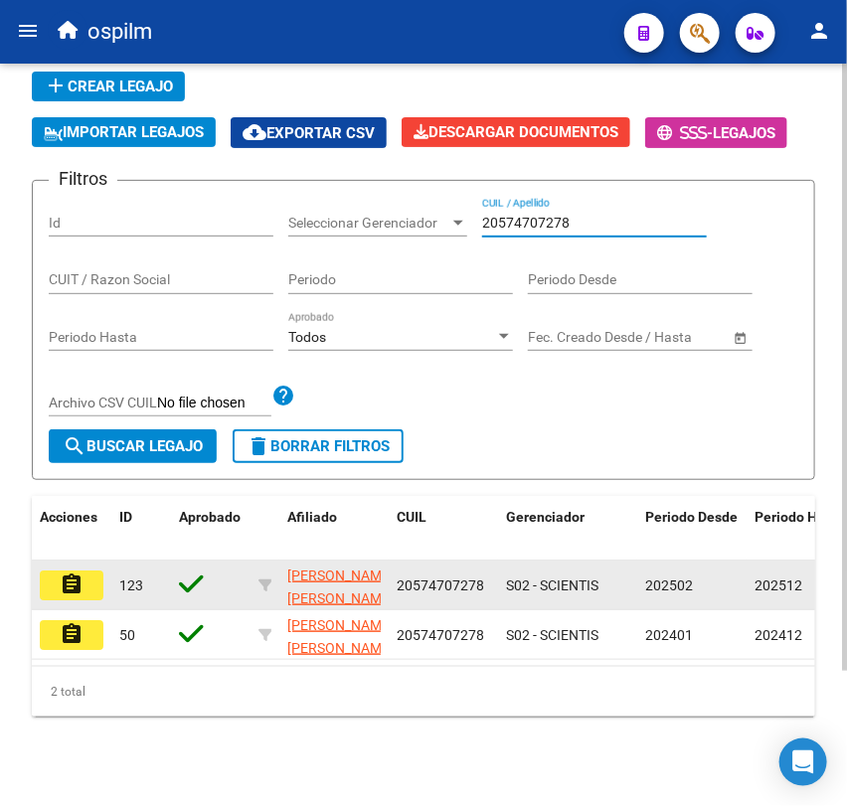
type input "20574707278"
click at [77, 593] on mat-icon "assignment" at bounding box center [72, 585] width 24 height 24
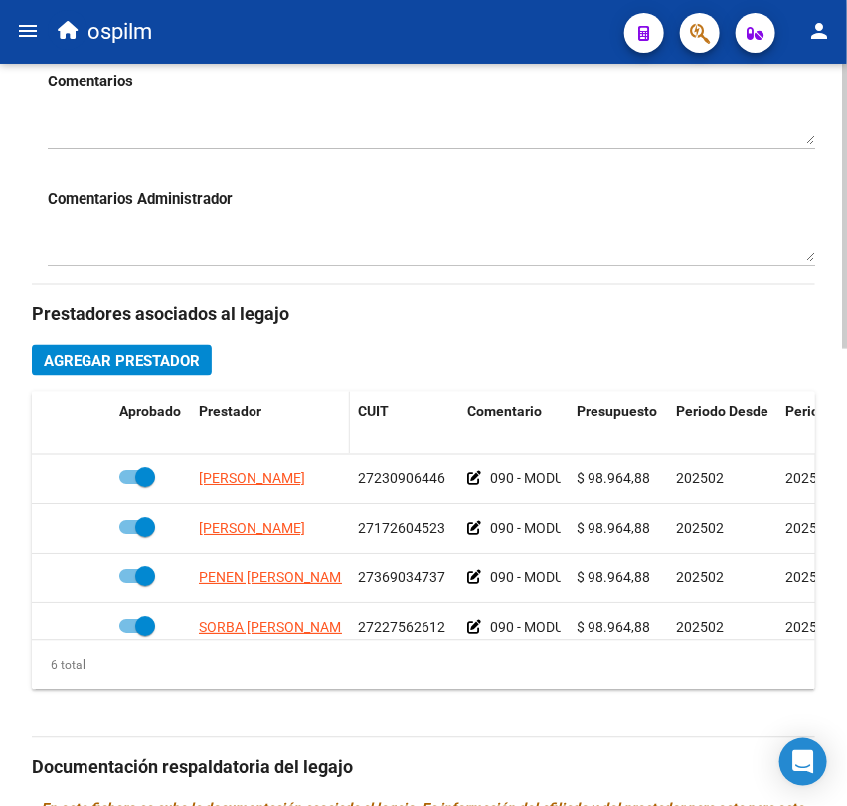
scroll to position [700, 0]
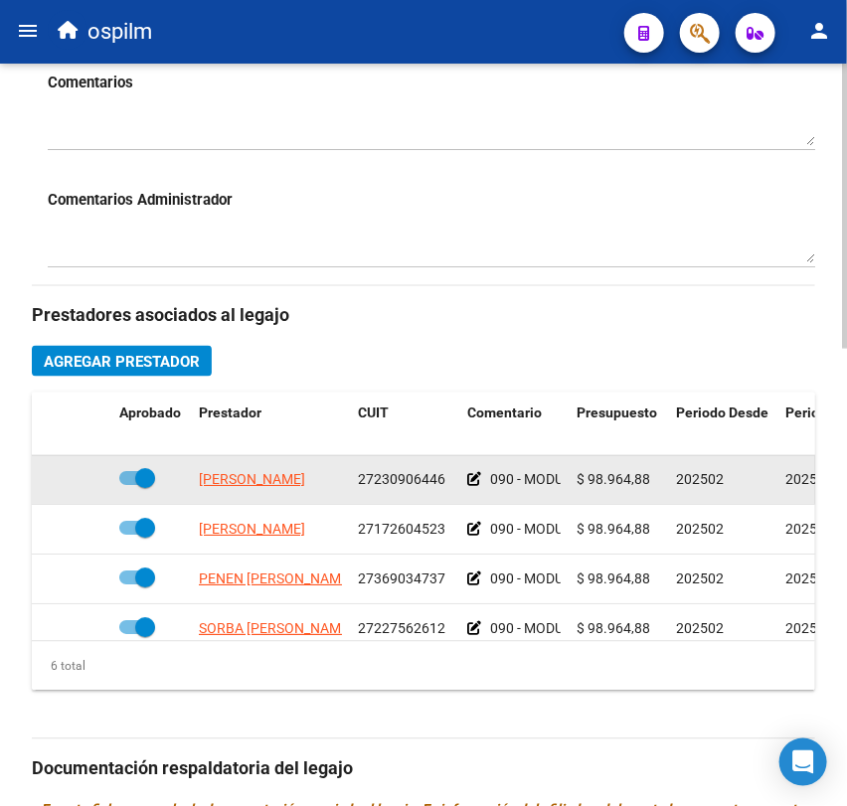
click at [477, 482] on icon at bounding box center [474, 480] width 14 height 14
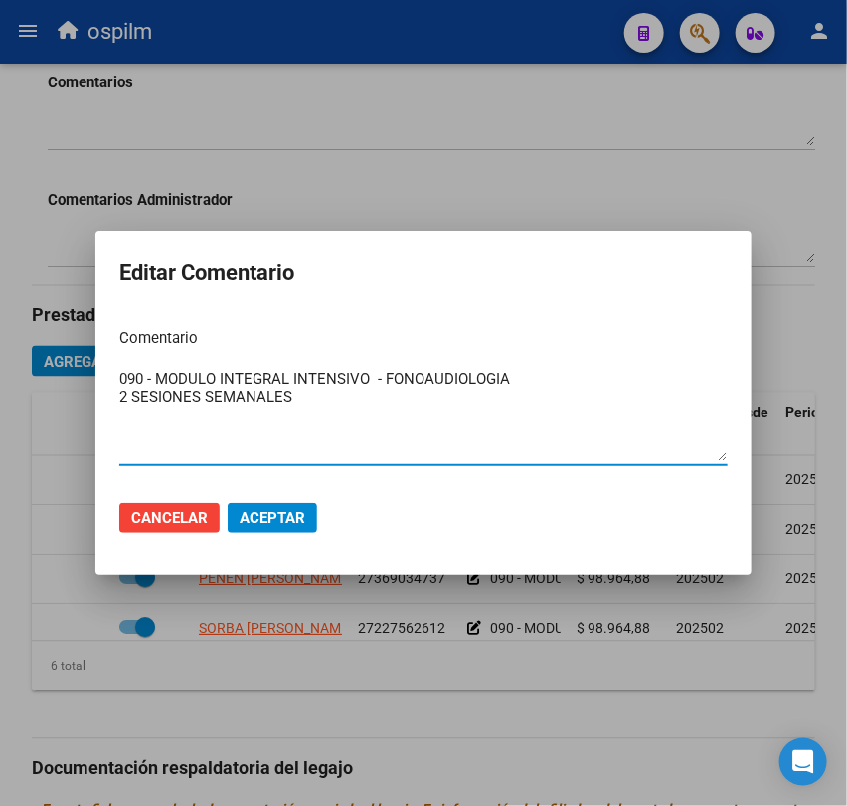
drag, startPoint x: 350, startPoint y: 408, endPoint x: 104, endPoint y: 394, distance: 246.0
click at [104, 394] on mat-dialog-content "Comentario 090 - MODULO INTEGRAL INTENSIVO - FONOAUDIOLOGIA 2 SESIONES SEMANALE…" at bounding box center [423, 398] width 656 height 172
type textarea "090 - MODULO INTEGRAL INTENSIVO - FONOAUDIOLOGIA 2 SESIONES SEMANALES"
click at [240, 513] on span "Aceptar" at bounding box center [273, 518] width 66 height 18
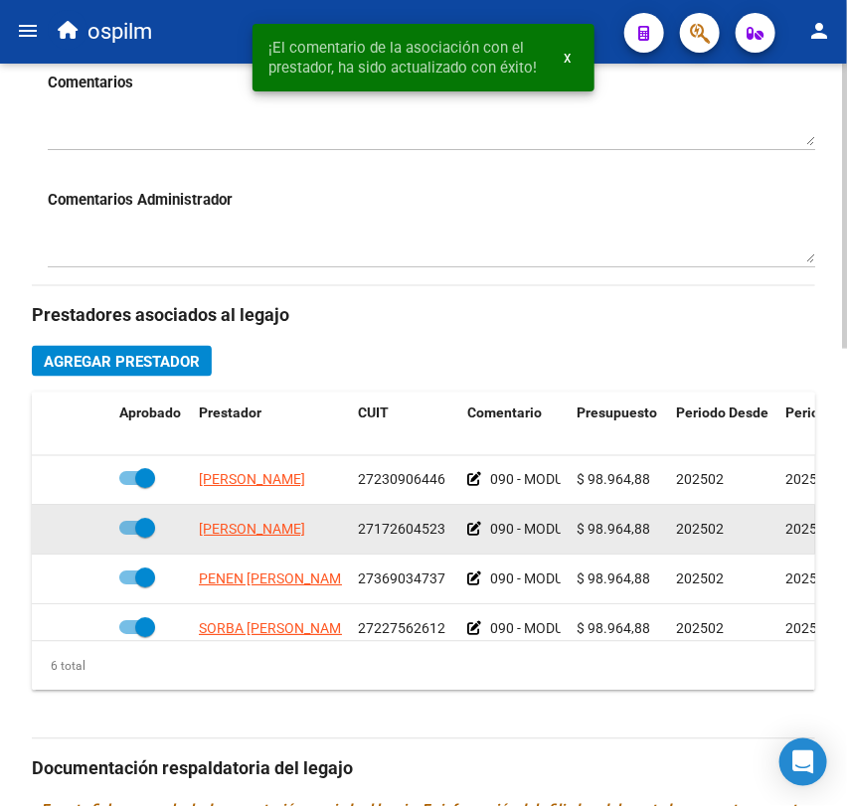
click at [464, 526] on datatable-body-cell "090 - MODULO INTEGRAL INTENSIVO - PSICOLOGIA" at bounding box center [513, 530] width 109 height 49
click at [470, 527] on icon at bounding box center [474, 530] width 14 height 14
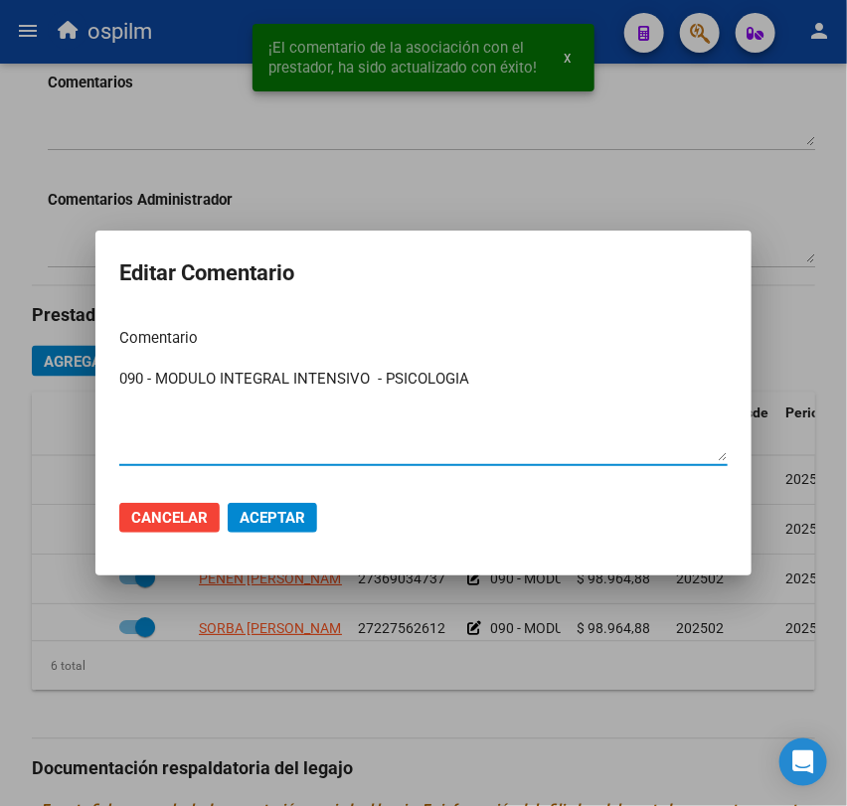
paste textarea "2 SESIONES SEMANALES"
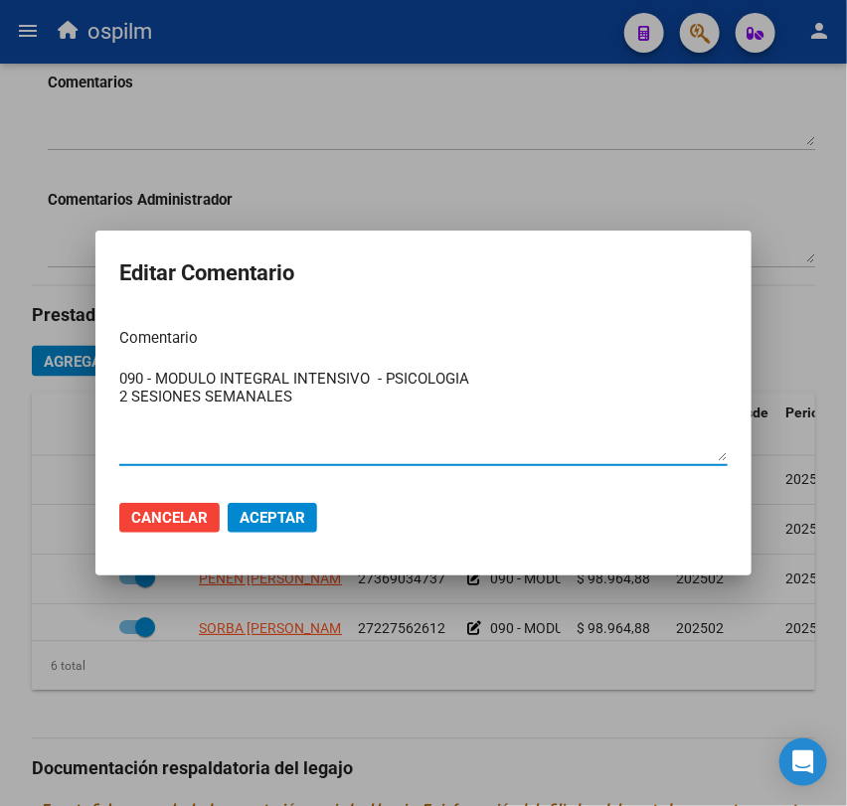
type textarea "090 - MODULO INTEGRAL INTENSIVO - PSICOLOGIA 2 SESIONES SEMANALES"
click at [298, 511] on span "Aceptar" at bounding box center [273, 518] width 66 height 18
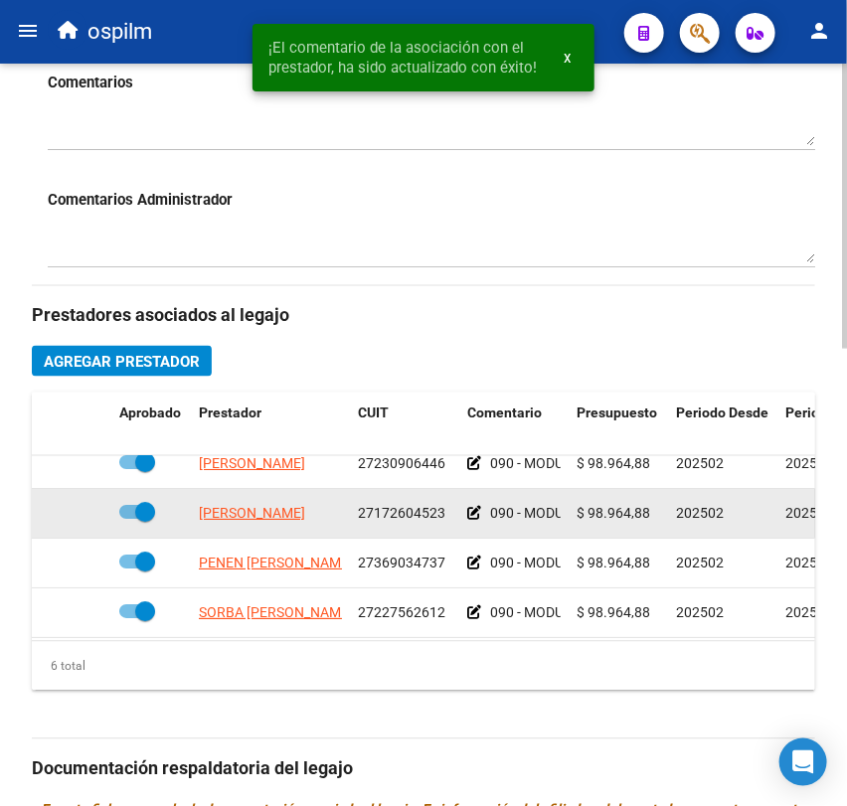
scroll to position [29, 0]
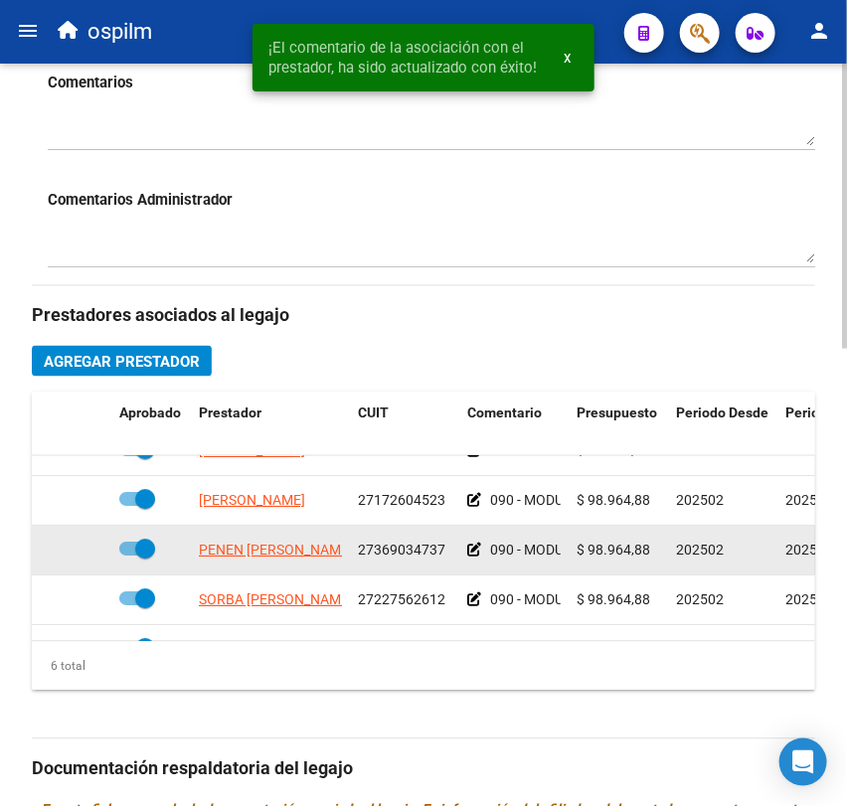
click at [482, 549] on div "090 - MODULO INTEGRAL INTENSIVO - TERAPIA OCUPACIONAL" at bounding box center [513, 551] width 93 height 23
click at [469, 551] on icon at bounding box center [474, 551] width 14 height 14
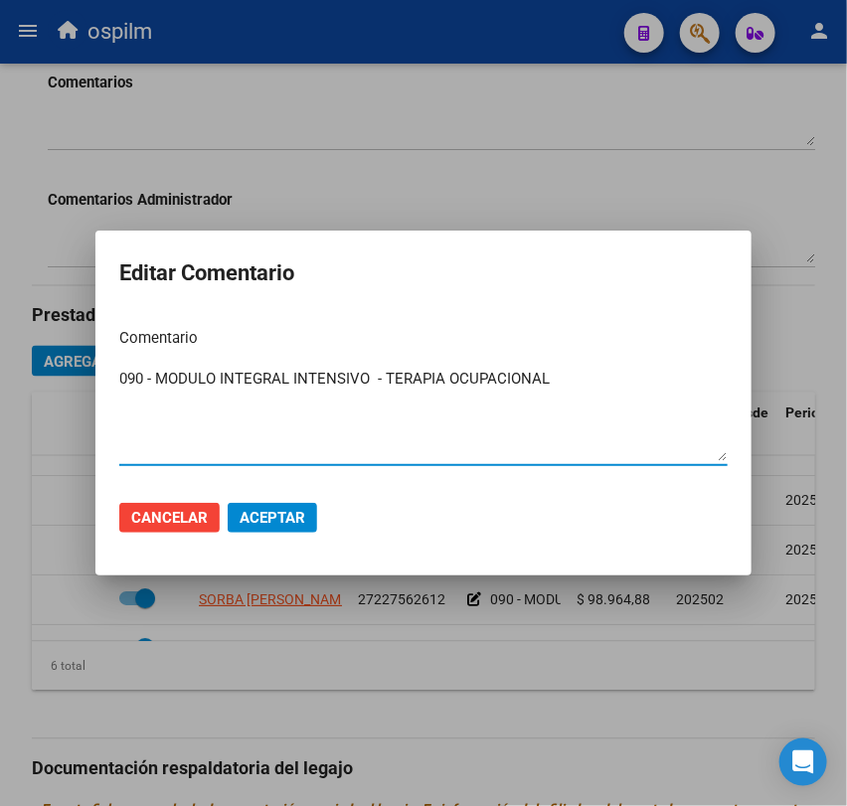
paste textarea "2 SESIONES SEMANALES"
type textarea "090 - MODULO INTEGRAL INTENSIVO - TERAPIA OCUPACIONAL 2 SESIONES SEMANALES"
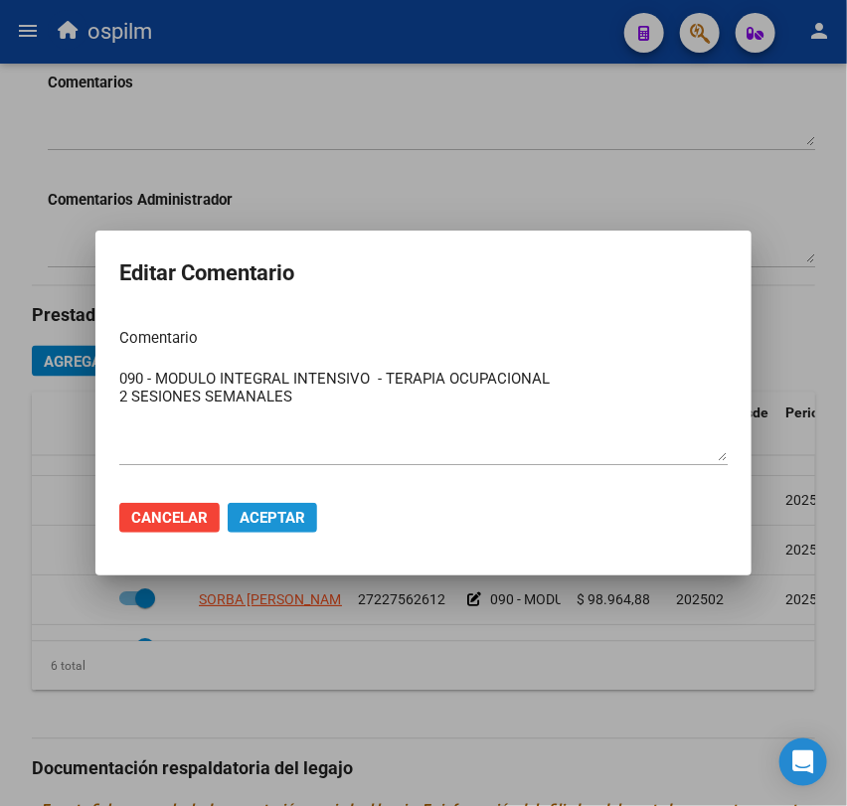
click at [268, 512] on span "Aceptar" at bounding box center [273, 518] width 66 height 18
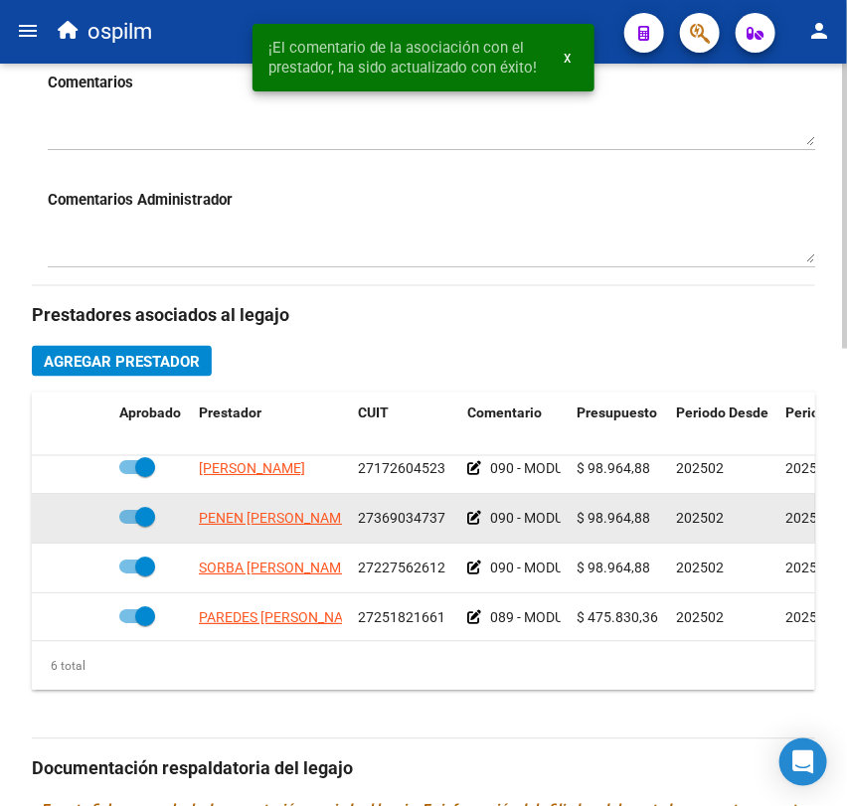
scroll to position [62, 0]
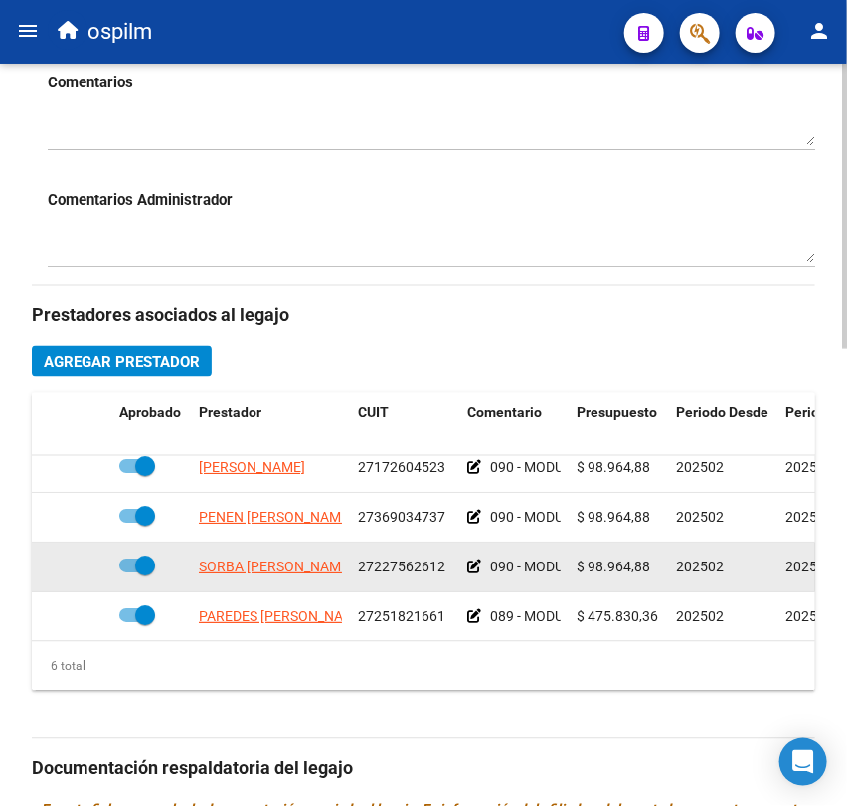
click at [479, 565] on icon at bounding box center [474, 568] width 14 height 14
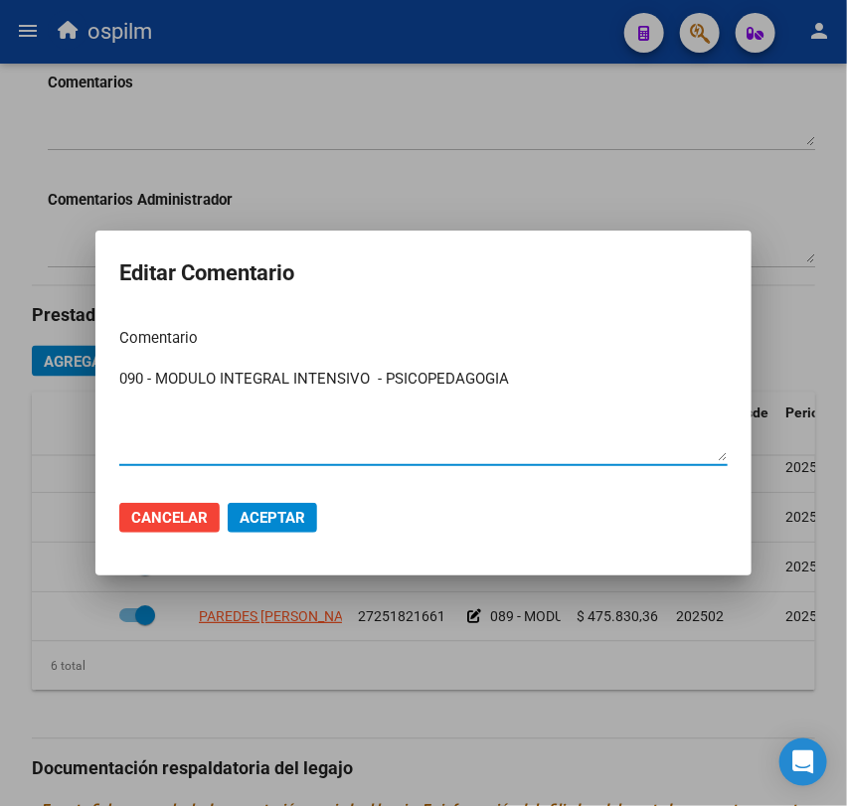
paste textarea "2 SESIONES SEMANALES"
type textarea "090 - MODULO INTEGRAL INTENSIVO - PSICOPEDAGOGIA 2 SESIONES SEMANALES"
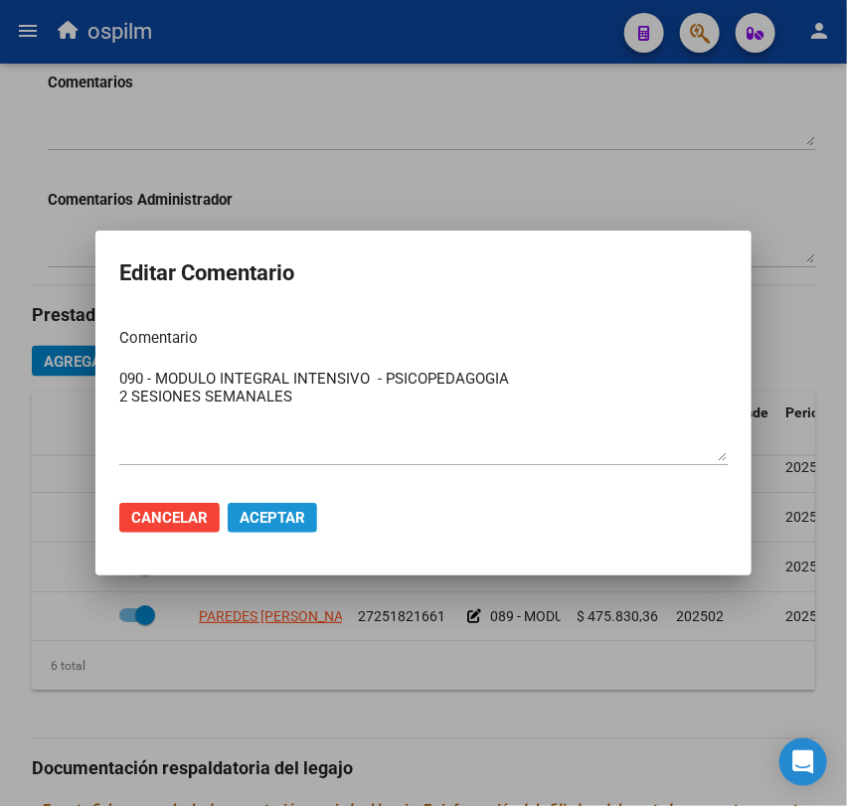
click at [263, 513] on span "Aceptar" at bounding box center [273, 518] width 66 height 18
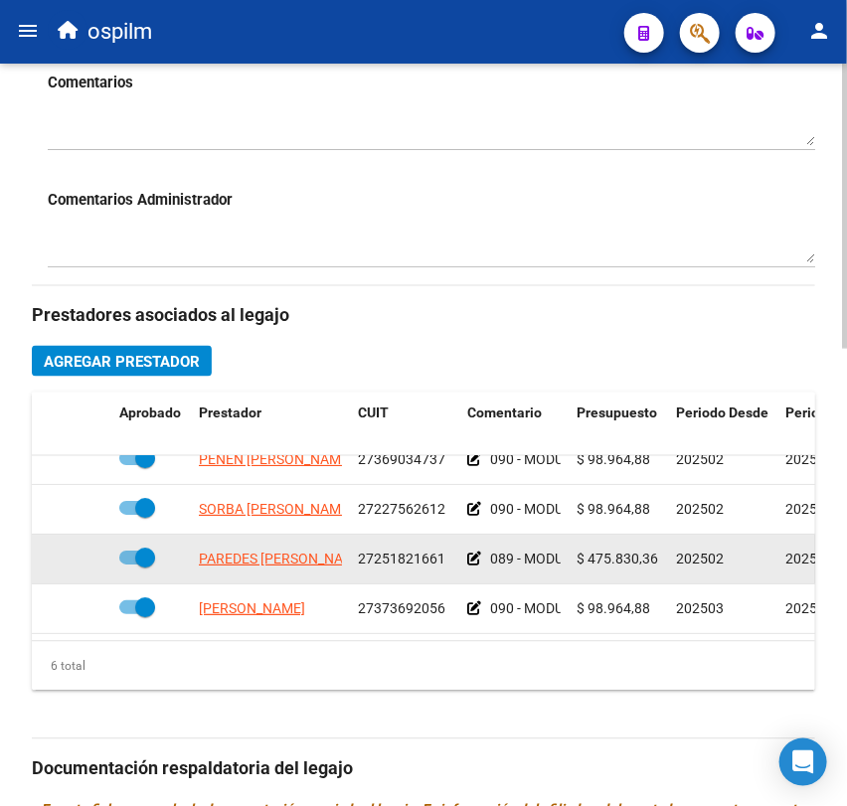
scroll to position [136, 0]
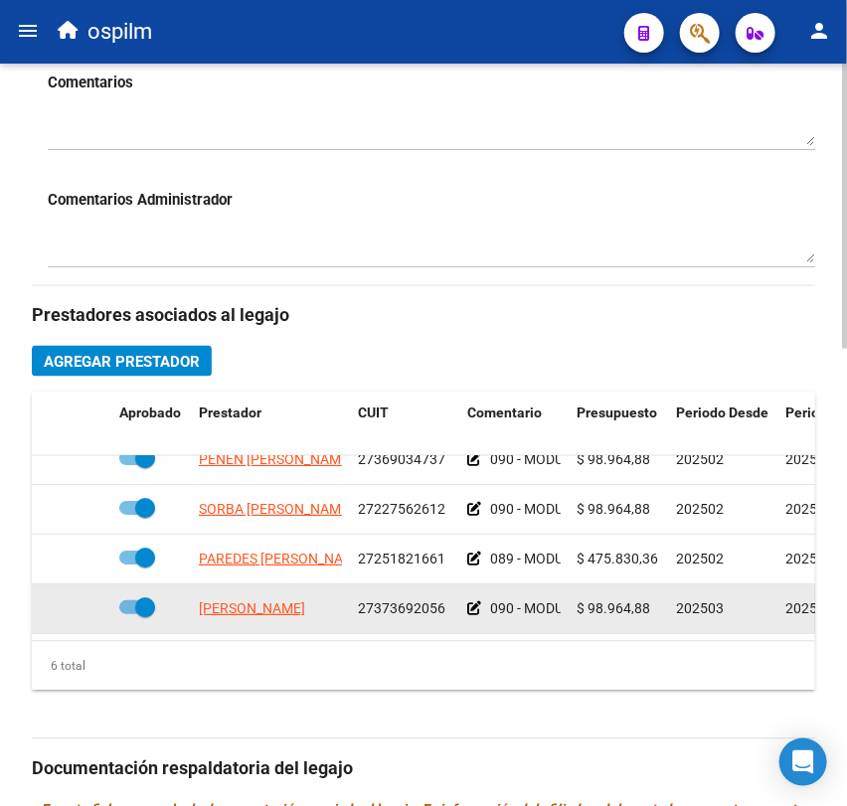
click at [476, 602] on icon at bounding box center [474, 609] width 14 height 14
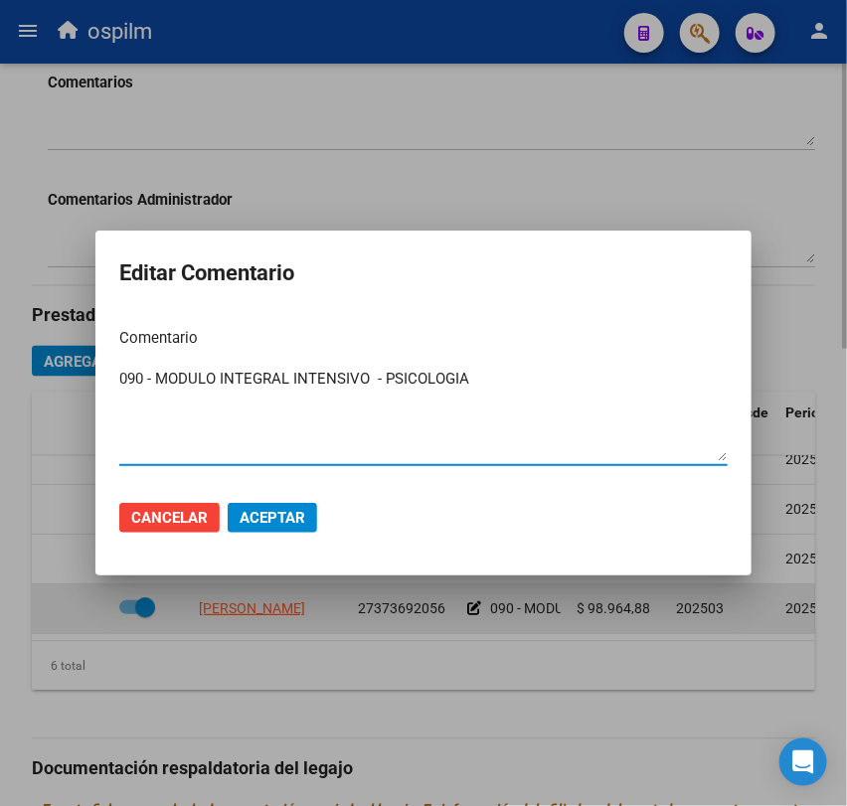
paste textarea "2 SESIONES SEMANALES"
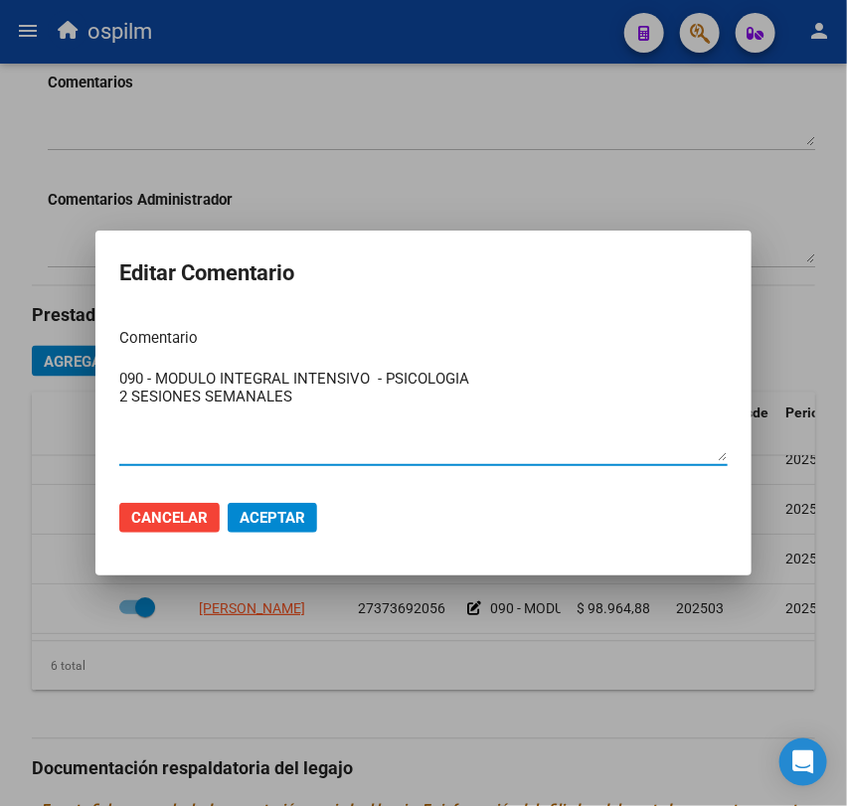
type textarea "090 - MODULO INTEGRAL INTENSIVO - PSICOLOGIA 2 SESIONES SEMANALES"
click at [252, 523] on span "Aceptar" at bounding box center [273, 518] width 66 height 18
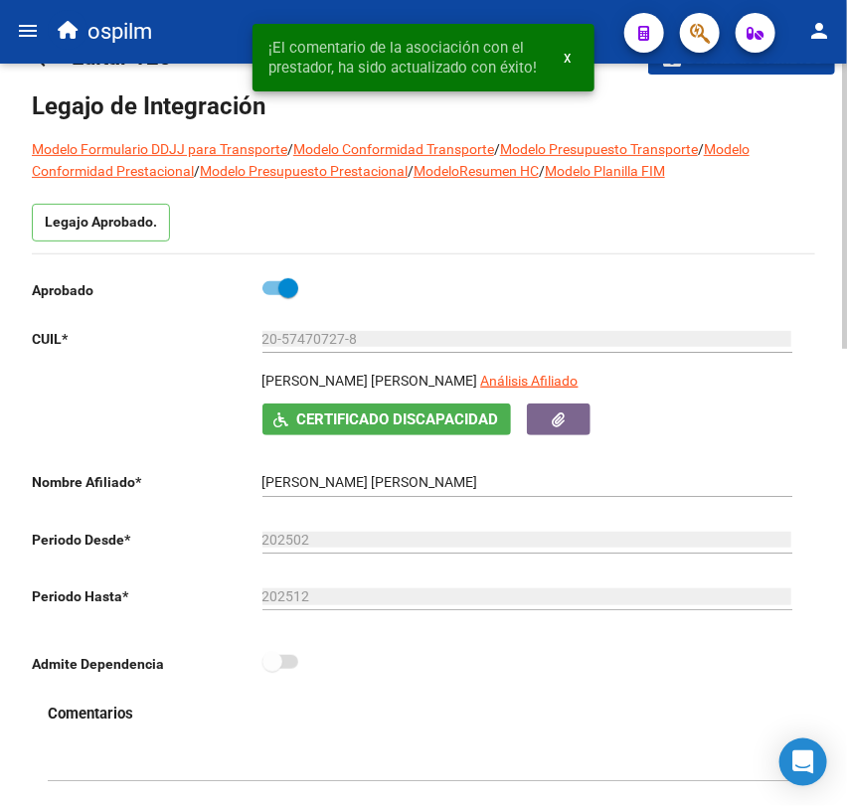
scroll to position [0, 0]
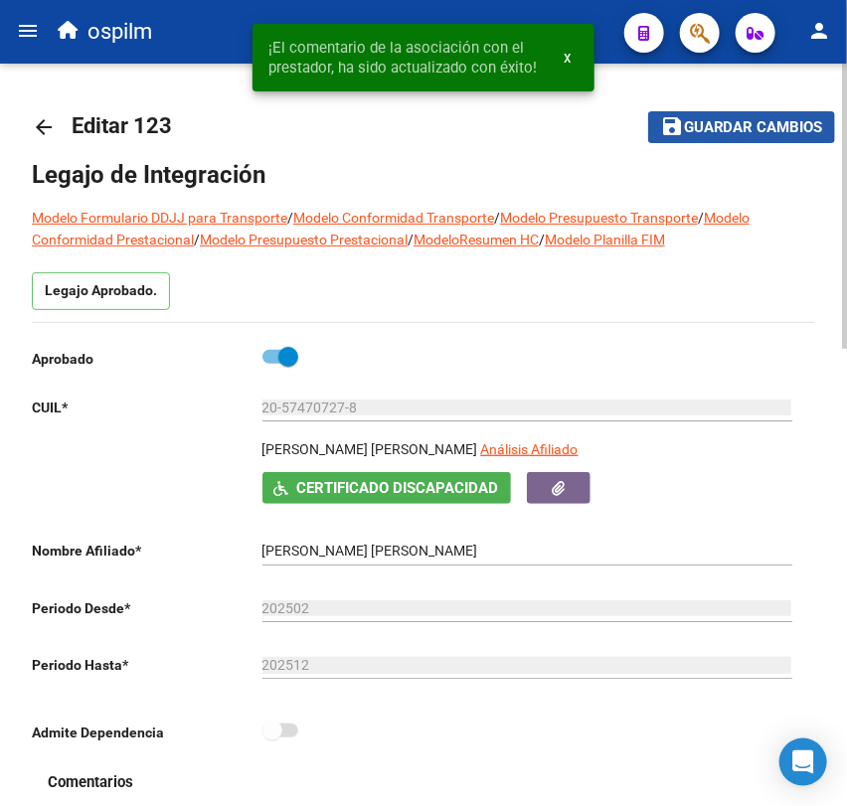
click at [707, 126] on span "Guardar cambios" at bounding box center [753, 128] width 139 height 18
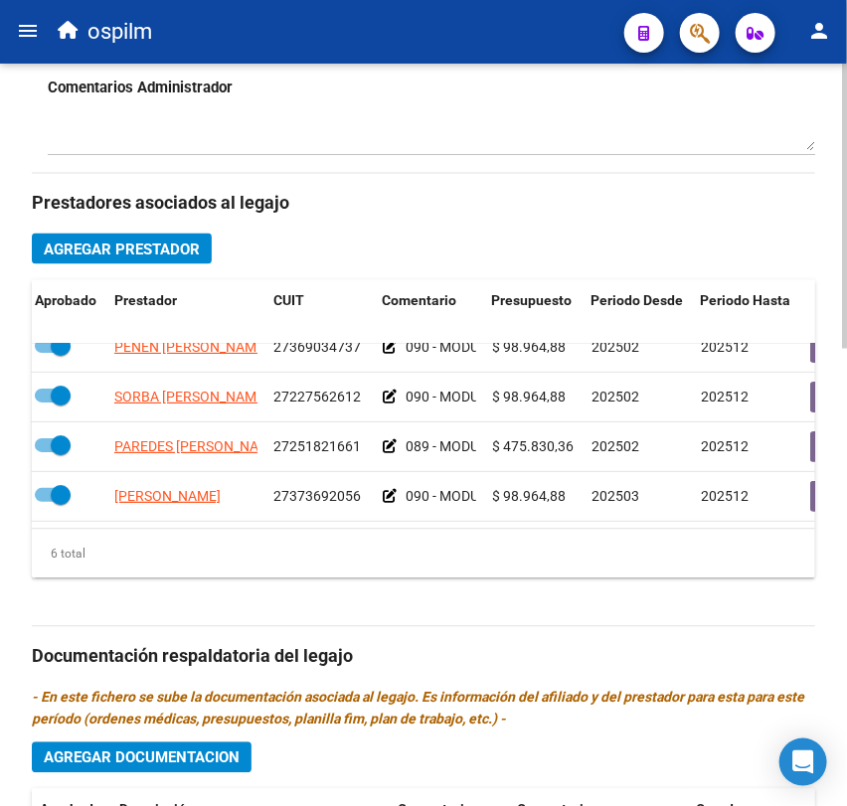
scroll to position [0, 85]
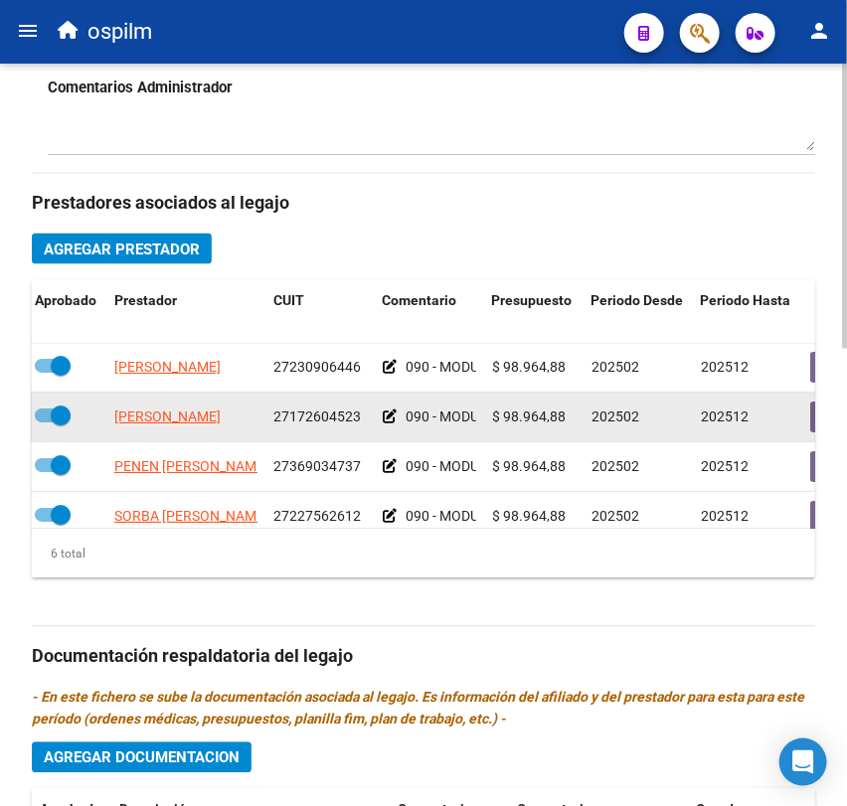
click at [83, 420] on div at bounding box center [67, 418] width 64 height 26
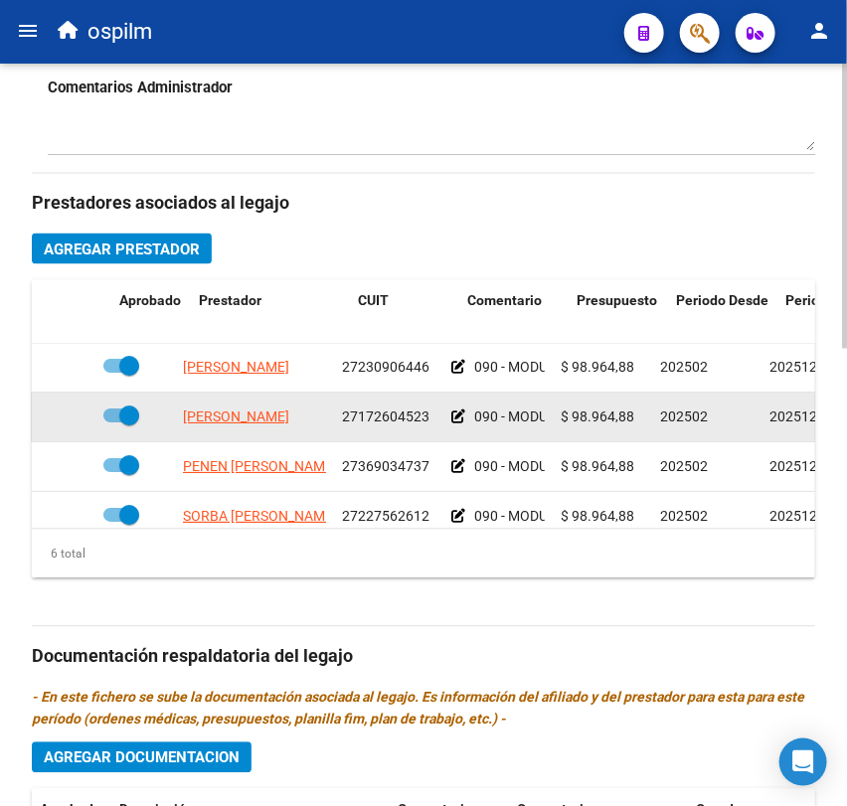
scroll to position [0, 0]
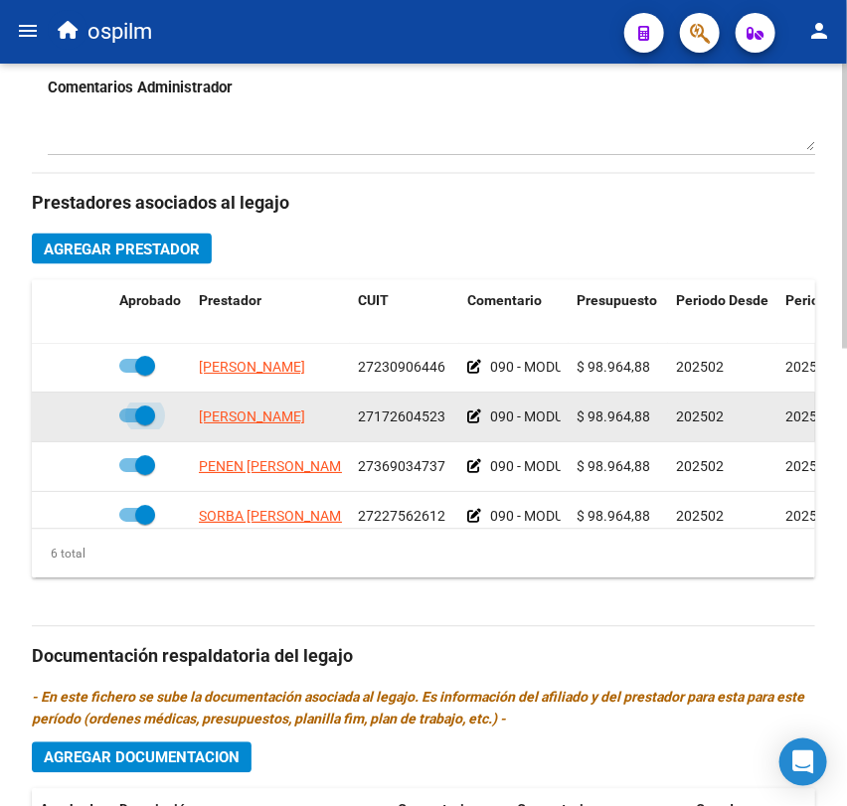
click at [137, 420] on span at bounding box center [145, 417] width 20 height 20
click at [129, 424] on input "checkbox" at bounding box center [128, 424] width 1 height 1
checkbox input "false"
click at [89, 422] on div at bounding box center [72, 418] width 64 height 23
click at [84, 421] on icon at bounding box center [83, 418] width 14 height 14
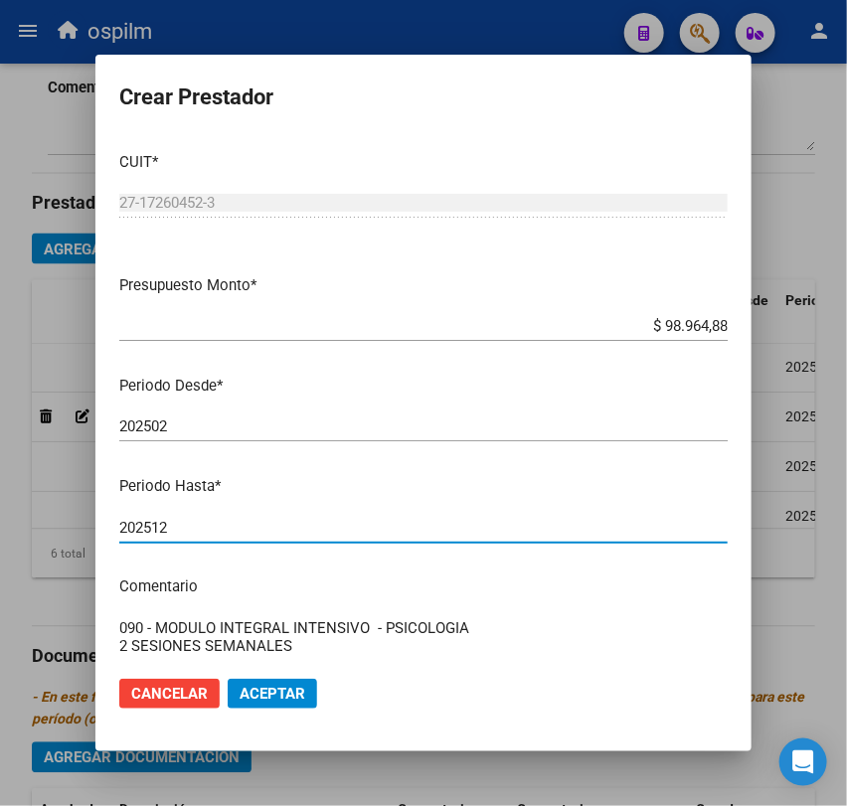
click at [200, 530] on input "202512" at bounding box center [423, 528] width 608 height 18
type input "202502"
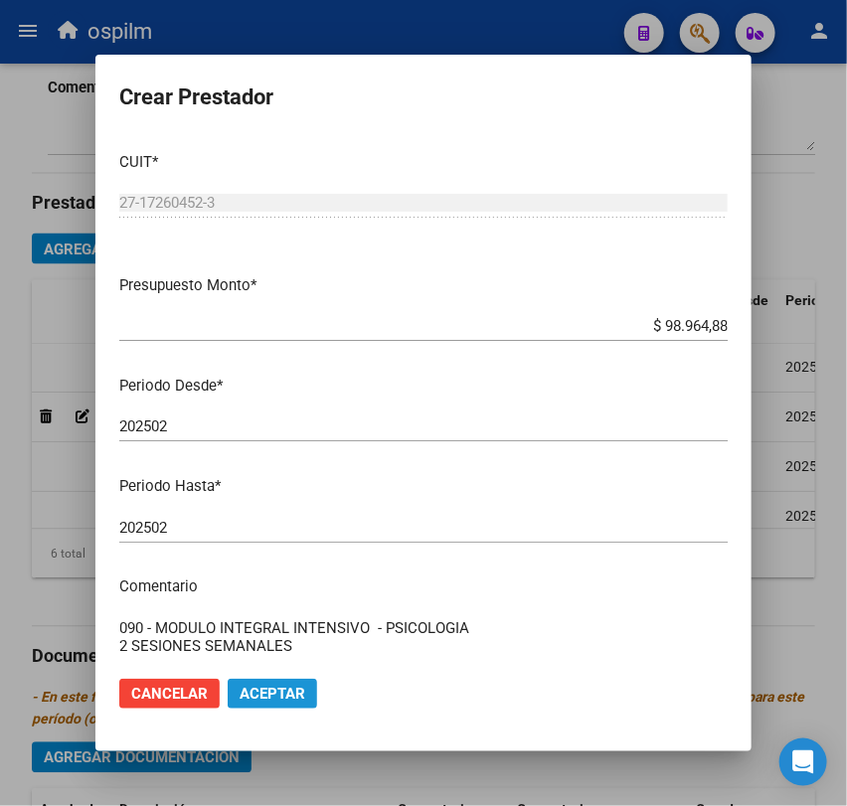
click at [298, 689] on span "Aceptar" at bounding box center [273, 694] width 66 height 18
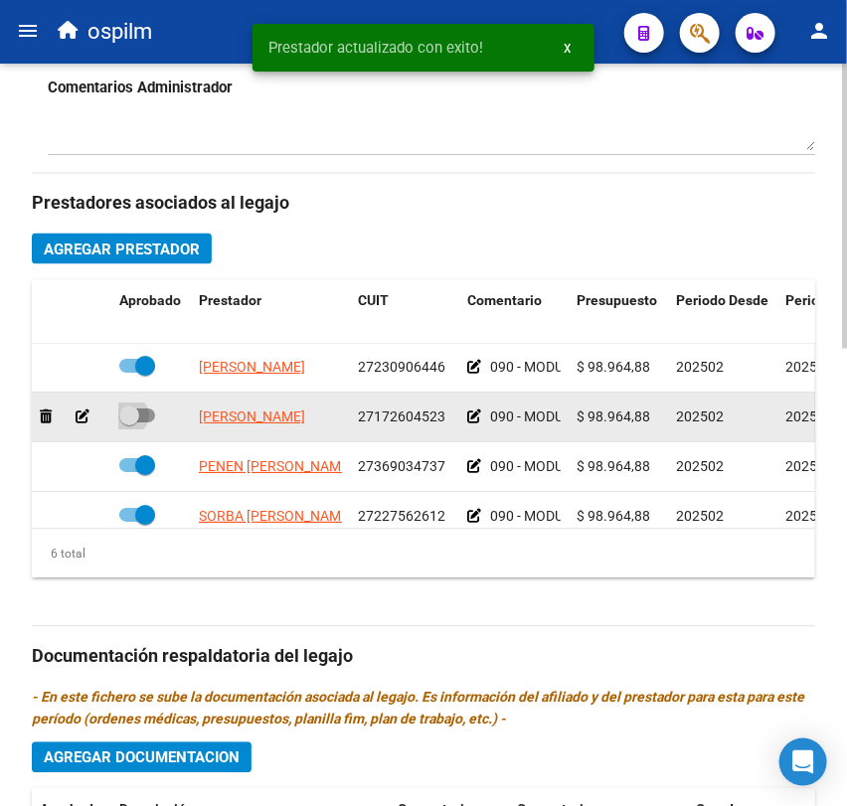
click at [143, 411] on label at bounding box center [137, 417] width 36 height 24
click at [129, 424] on input "checkbox" at bounding box center [128, 424] width 1 height 1
checkbox input "true"
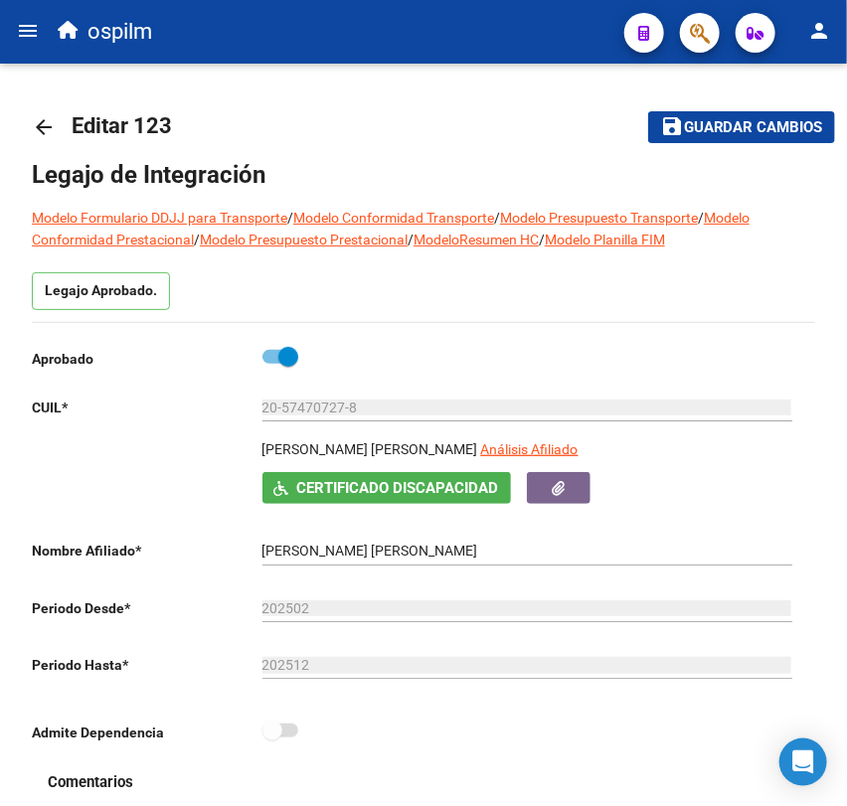
click at [713, 110] on mat-toolbar-row "save Guardar cambios" at bounding box center [708, 127] width 256 height 64
click at [691, 137] on button "save Guardar cambios" at bounding box center [741, 126] width 187 height 31
click at [41, 120] on mat-icon "arrow_back" at bounding box center [44, 127] width 24 height 24
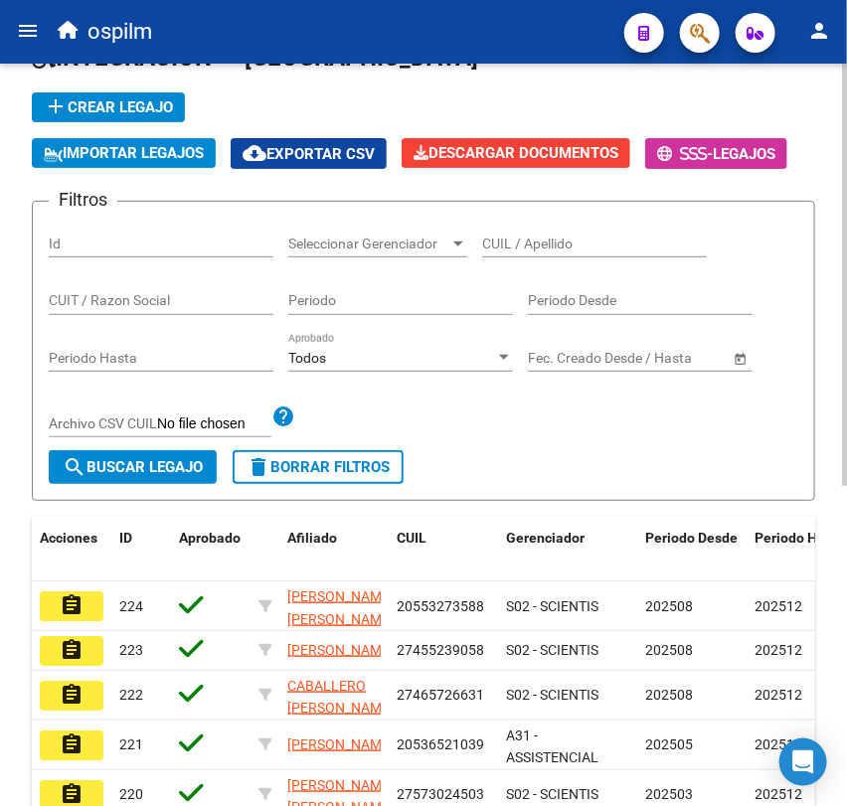
scroll to position [122, 0]
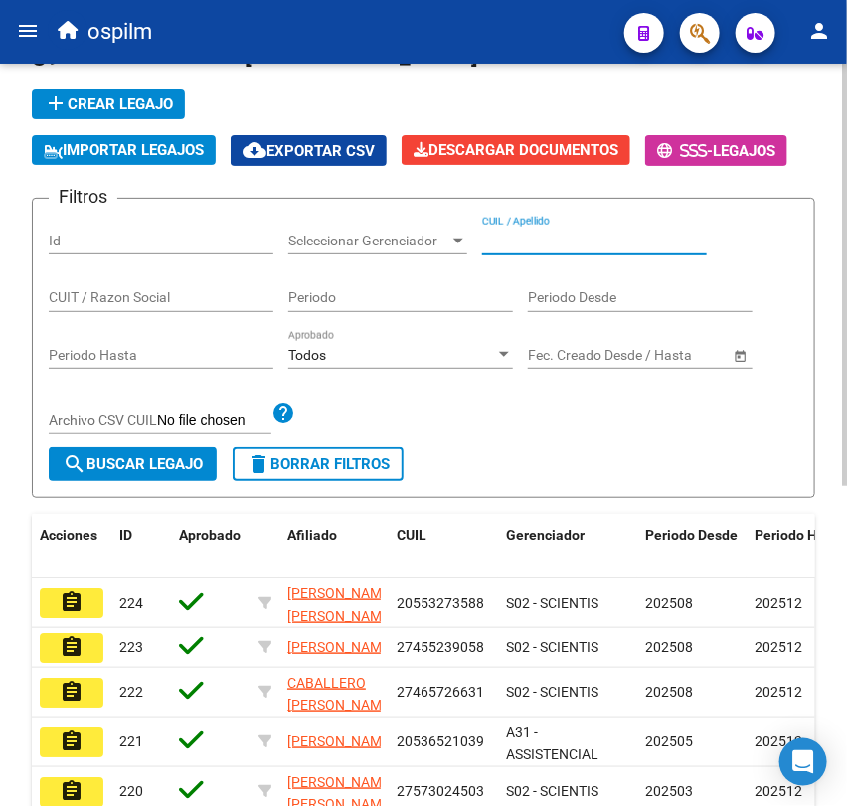
click at [564, 241] on input "CUIL / Apellido" at bounding box center [594, 241] width 225 height 17
paste input "20555652136"
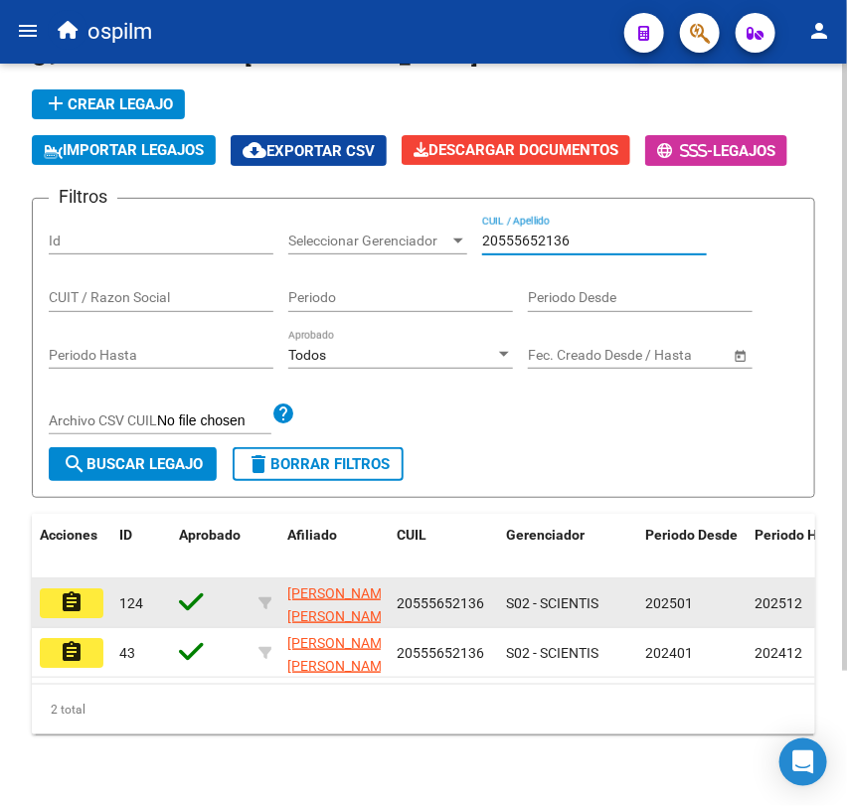
type input "20555652136"
click at [81, 591] on mat-icon "assignment" at bounding box center [72, 603] width 24 height 24
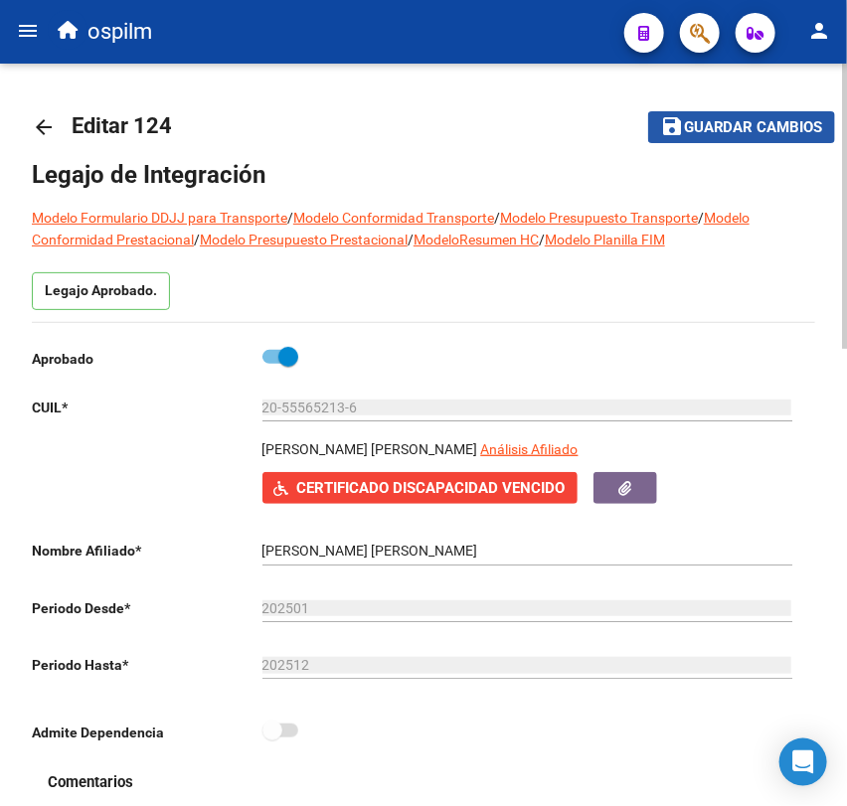
click at [733, 132] on span "Guardar cambios" at bounding box center [753, 128] width 139 height 18
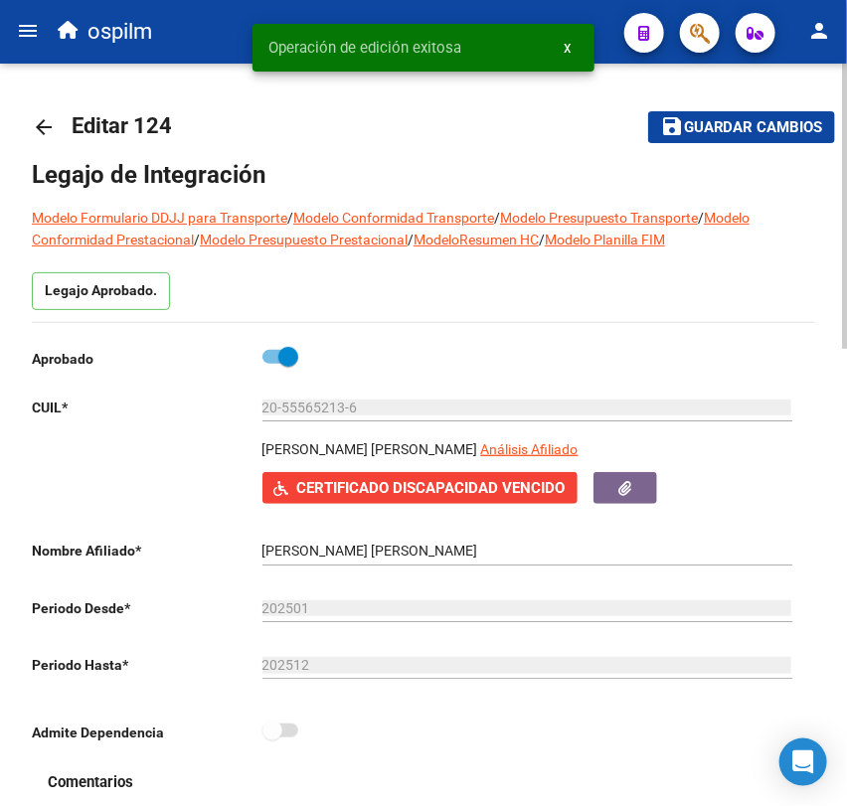
click at [47, 129] on mat-icon "arrow_back" at bounding box center [44, 127] width 24 height 24
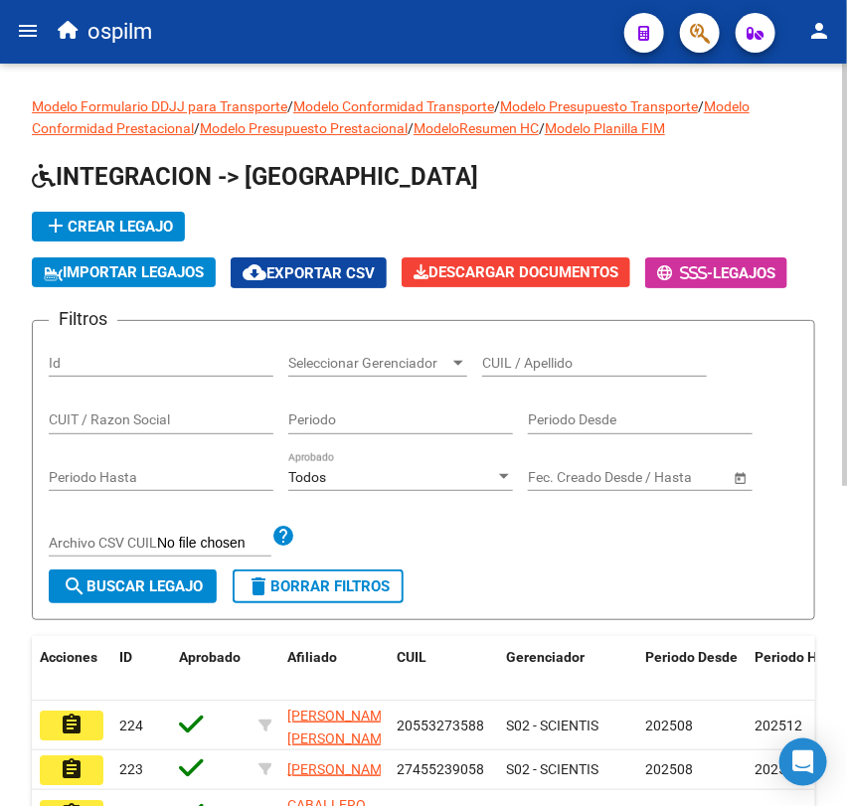
click at [526, 346] on div "CUIL / Apellido" at bounding box center [594, 357] width 225 height 40
paste input "23559522449"
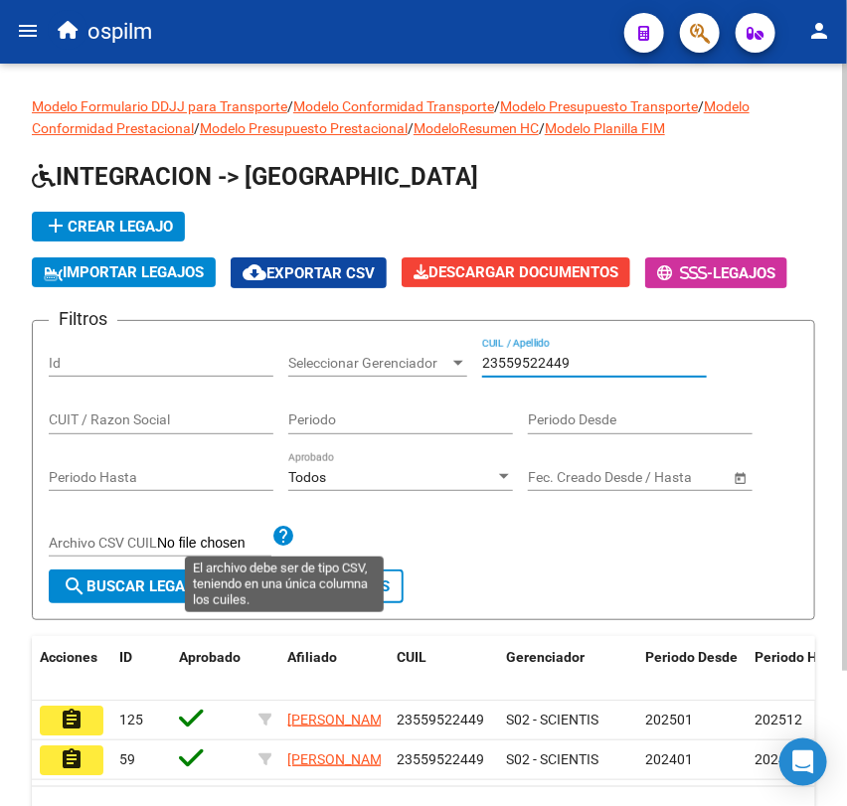
scroll to position [165, 0]
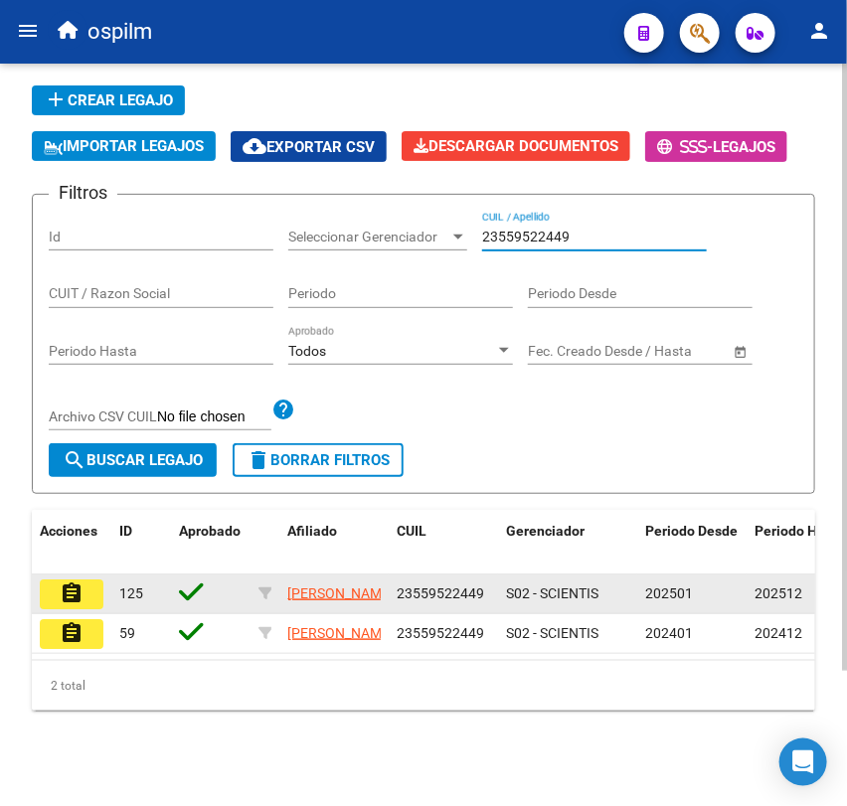
type input "23559522449"
click at [67, 582] on mat-icon "assignment" at bounding box center [72, 594] width 24 height 24
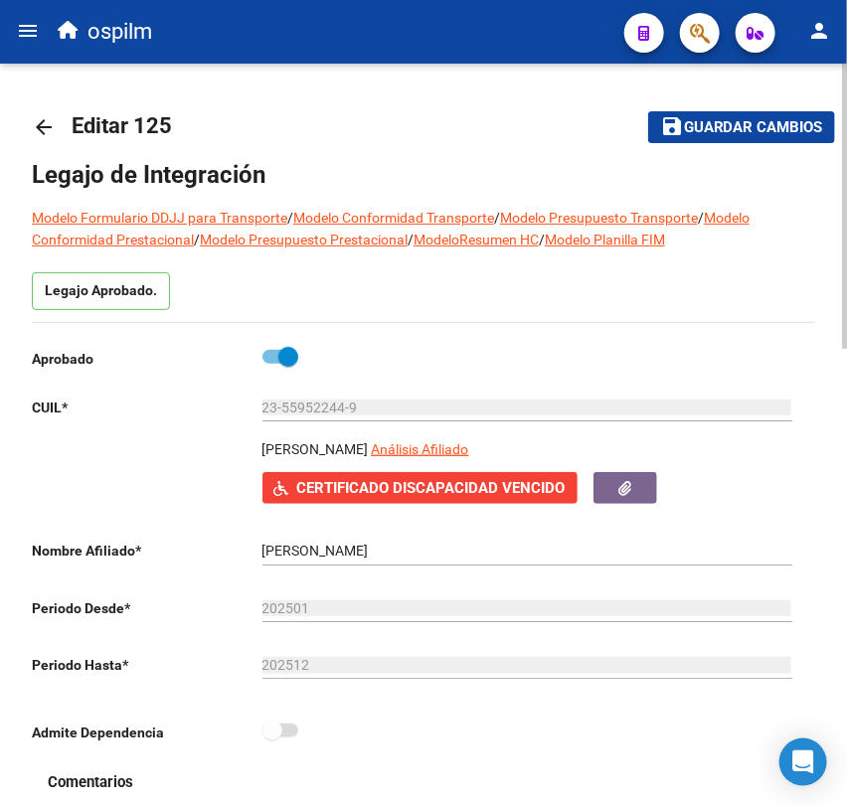
click at [46, 143] on link "arrow_back" at bounding box center [52, 126] width 40 height 47
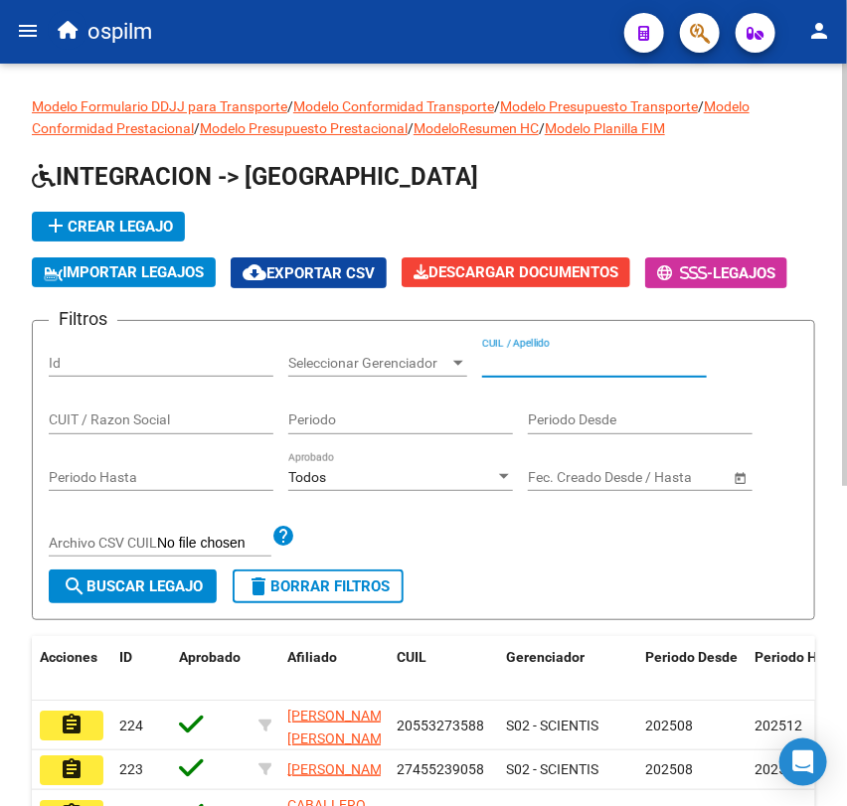
click at [521, 365] on input "CUIL / Apellido" at bounding box center [594, 363] width 225 height 17
paste input "20555652136"
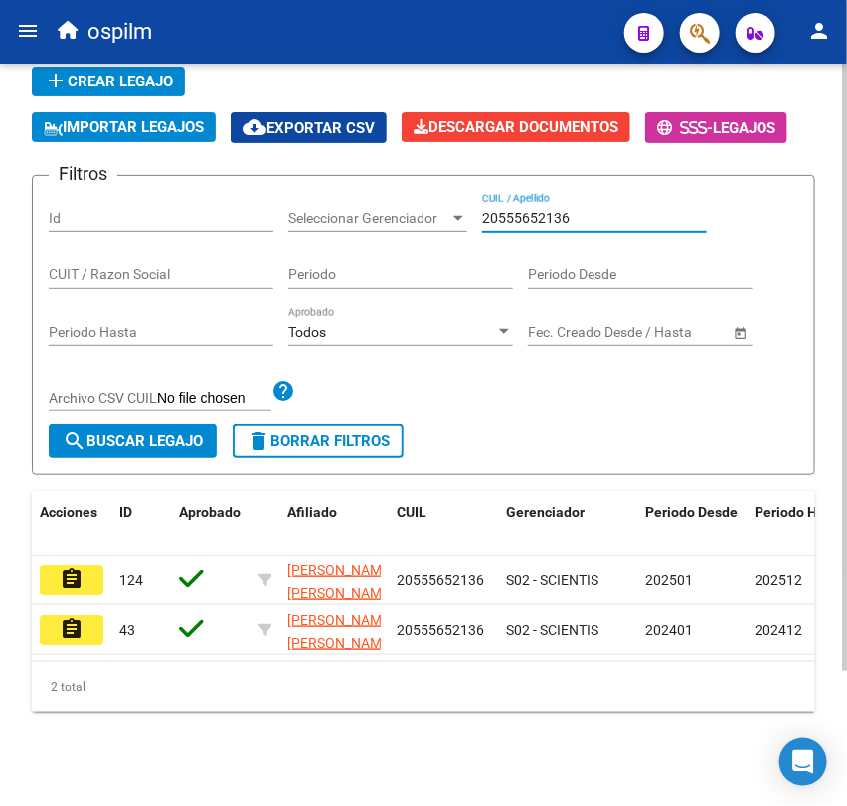
scroll to position [165, 0]
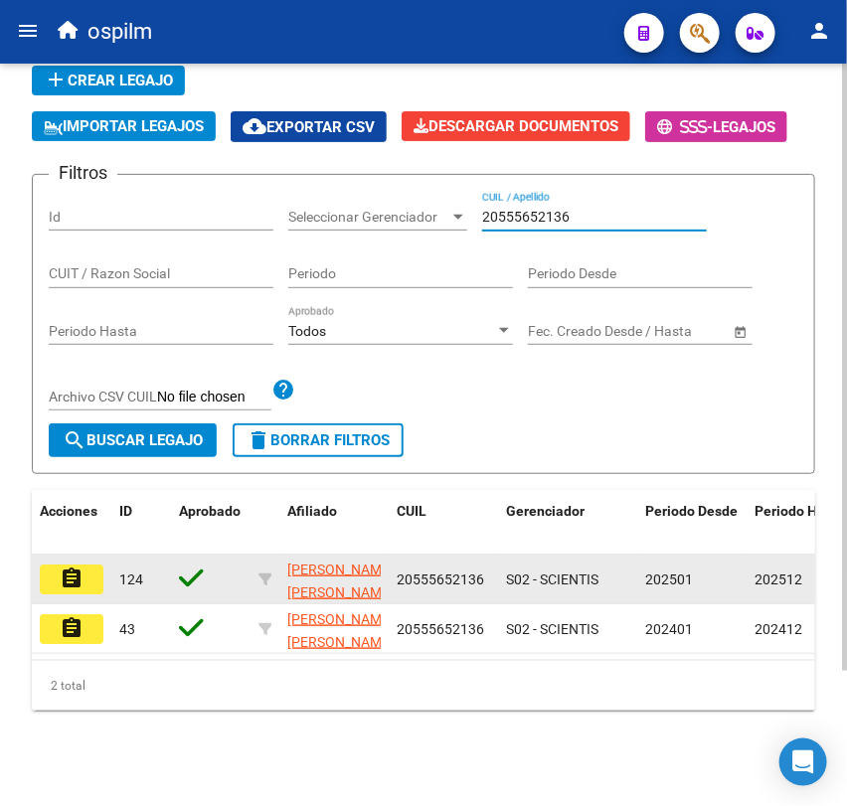
type input "20555652136"
click at [81, 567] on mat-icon "assignment" at bounding box center [72, 579] width 24 height 24
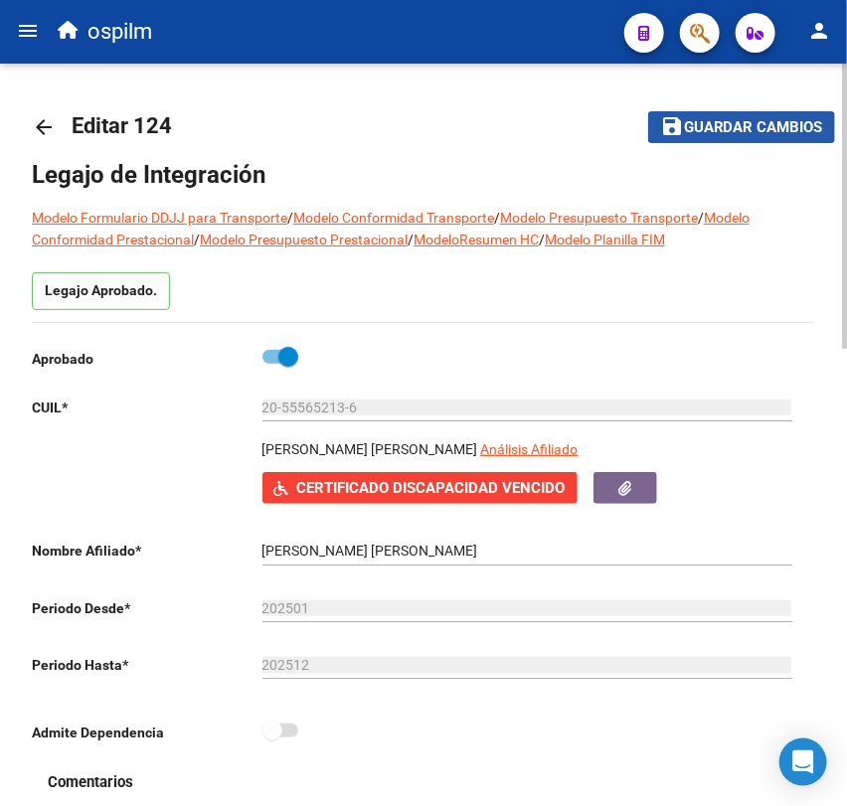
click at [704, 128] on span "Guardar cambios" at bounding box center [753, 128] width 139 height 18
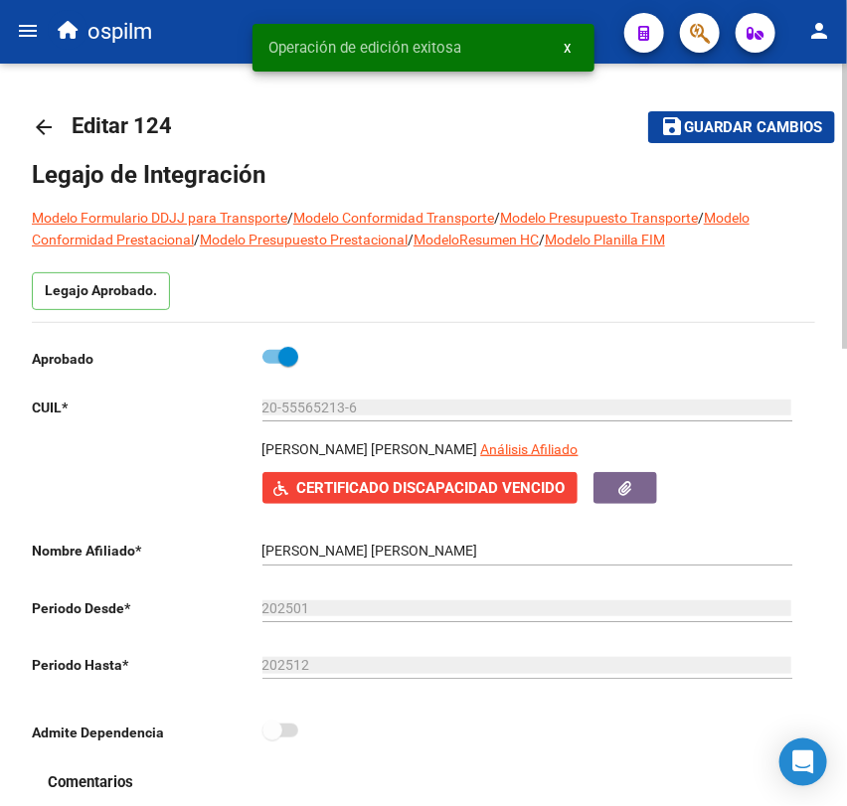
click at [54, 127] on mat-icon "arrow_back" at bounding box center [44, 127] width 24 height 24
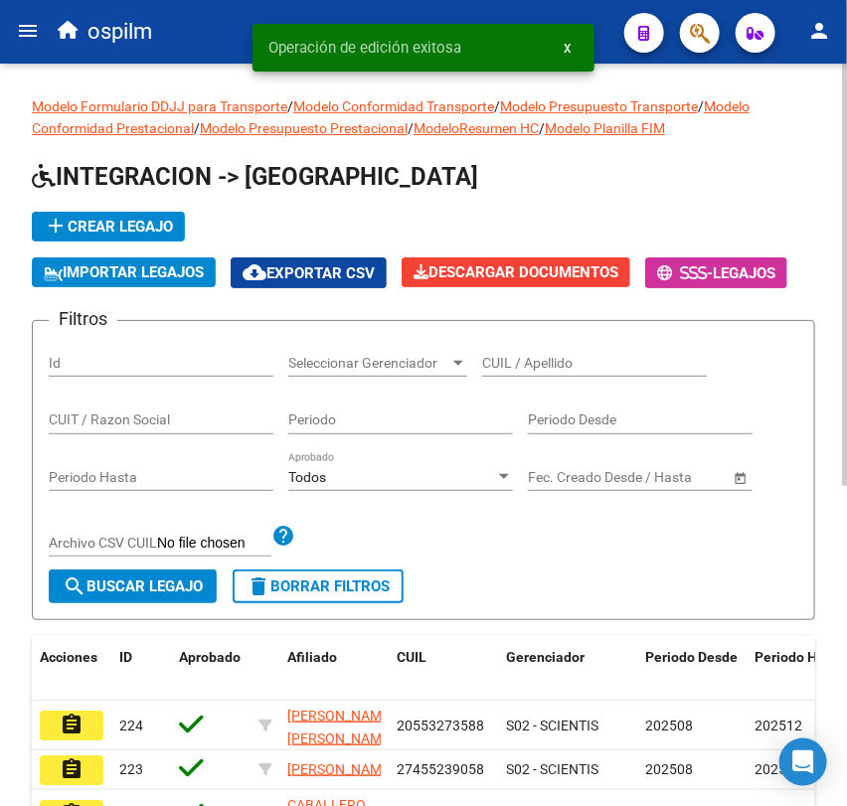
scroll to position [40, 0]
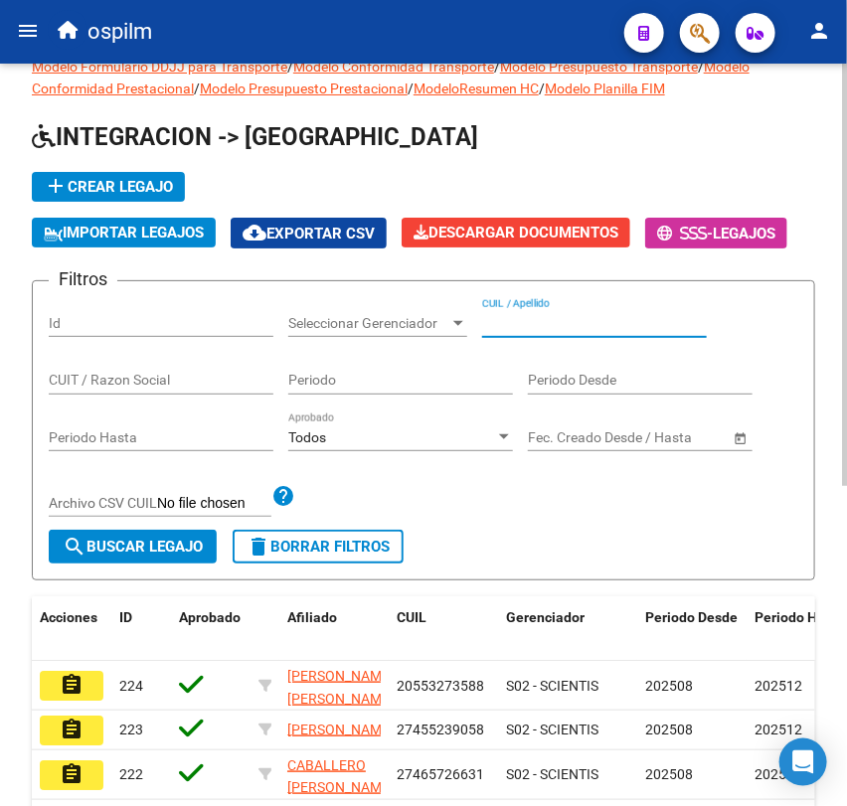
click at [563, 319] on input "CUIL / Apellido" at bounding box center [594, 323] width 225 height 17
paste input "23559522449"
type input "23559522449"
click at [179, 530] on div "Filtros Id Seleccionar Gerenciador Seleccionar Gerenciador 23559522449 CUIL / A…" at bounding box center [424, 413] width 750 height 233
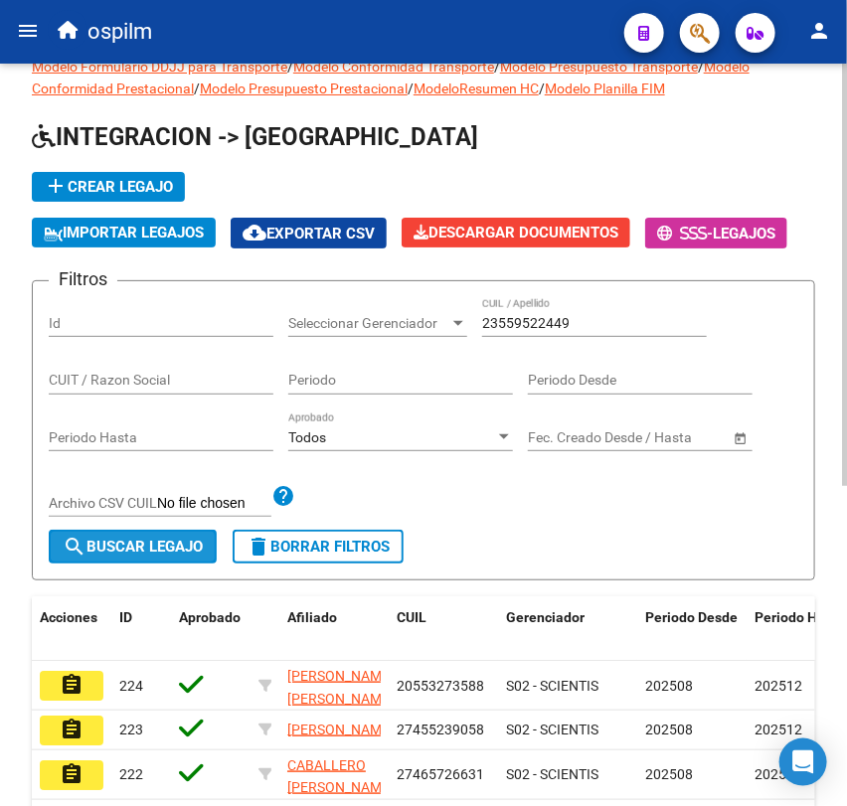
click at [178, 535] on button "search Buscar Legajo" at bounding box center [133, 547] width 168 height 34
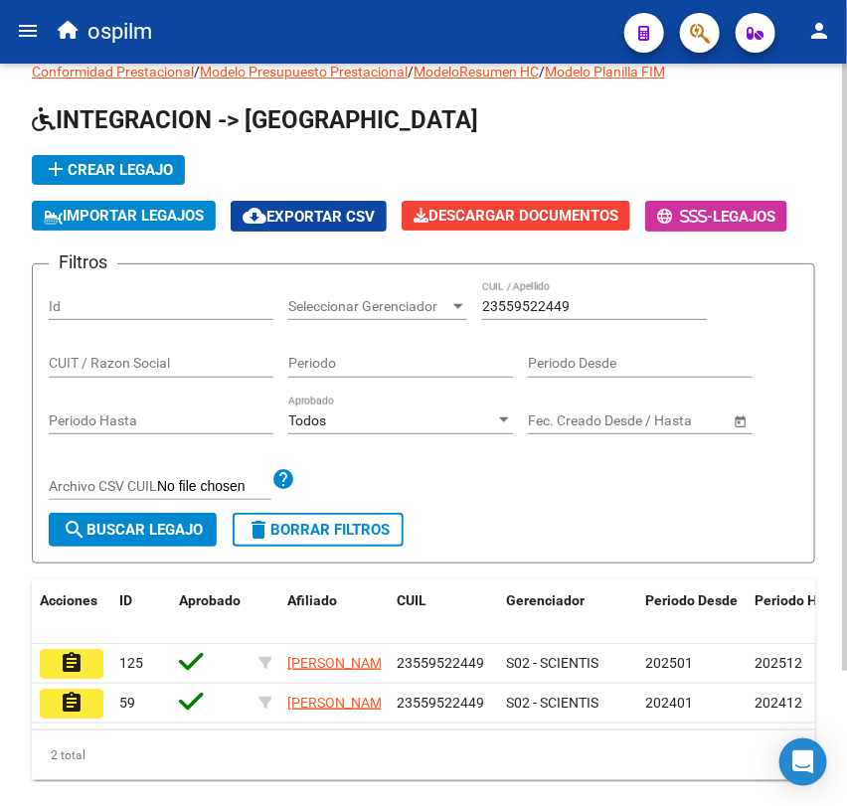
scroll to position [111, 0]
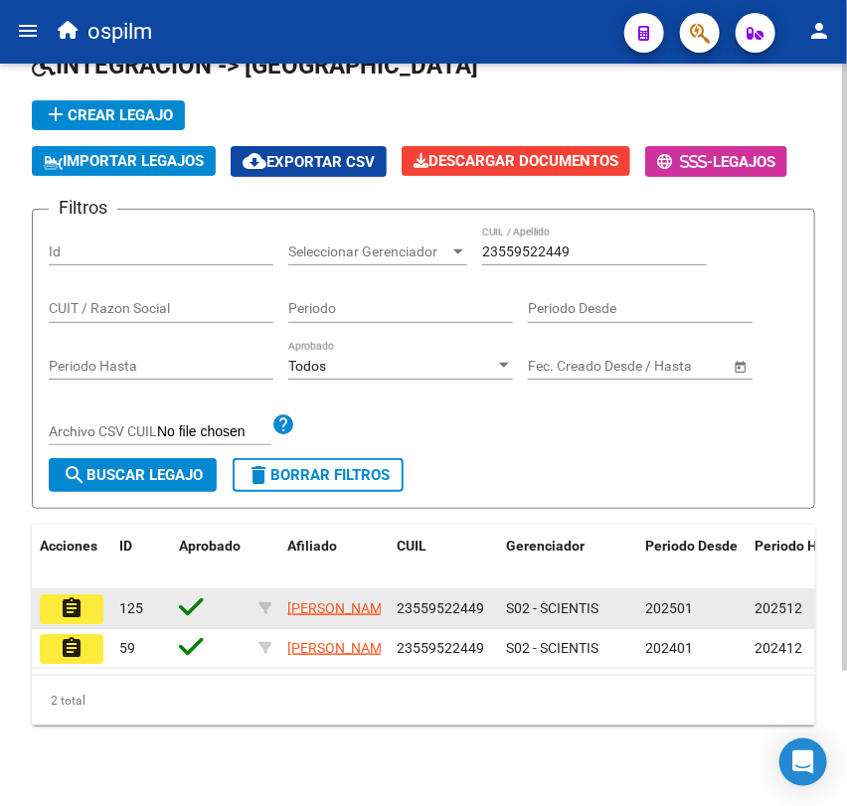
click at [93, 622] on button "assignment" at bounding box center [72, 610] width 64 height 30
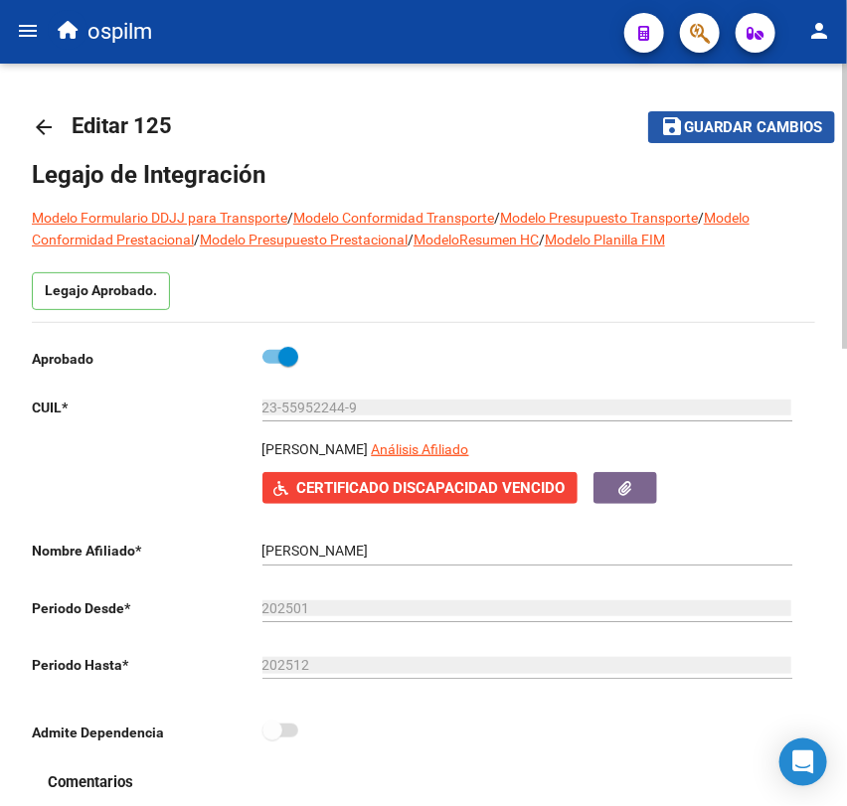
click at [675, 120] on mat-icon "save" at bounding box center [672, 126] width 24 height 24
click at [48, 121] on mat-icon "arrow_back" at bounding box center [44, 127] width 24 height 24
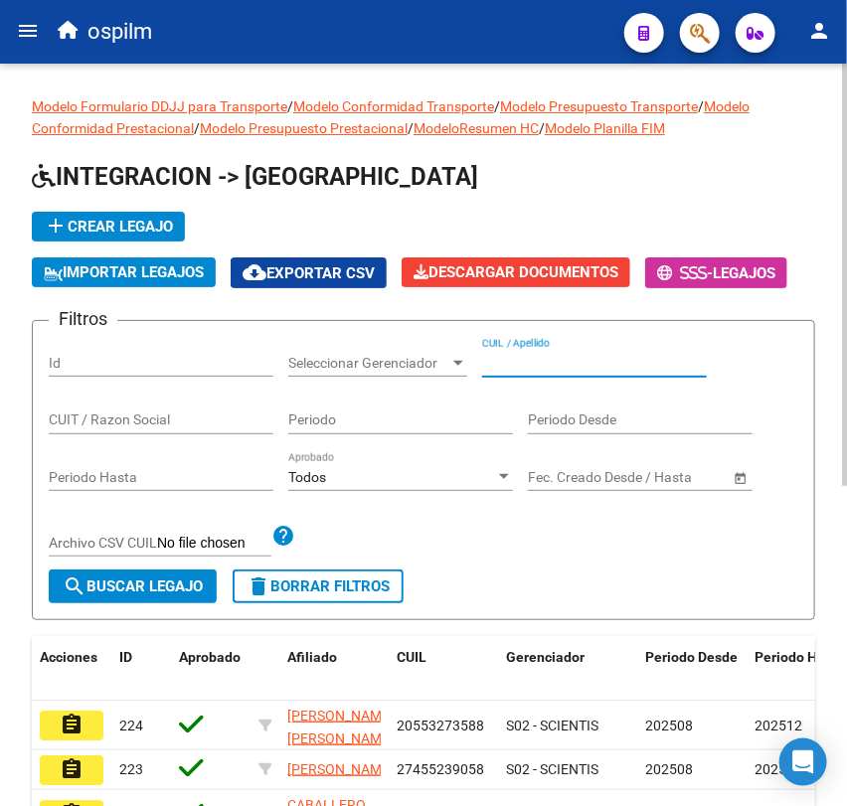
click at [547, 359] on input "CUIL / Apellido" at bounding box center [594, 363] width 225 height 17
paste input "27556097572"
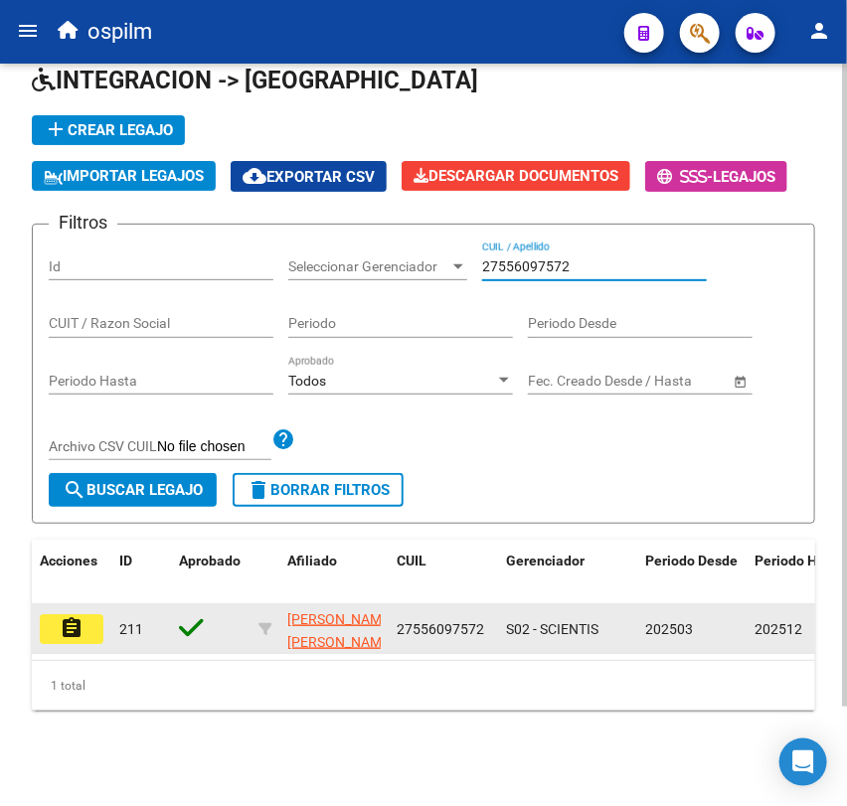
type input "27556097572"
click at [60, 616] on mat-icon "assignment" at bounding box center [72, 628] width 24 height 24
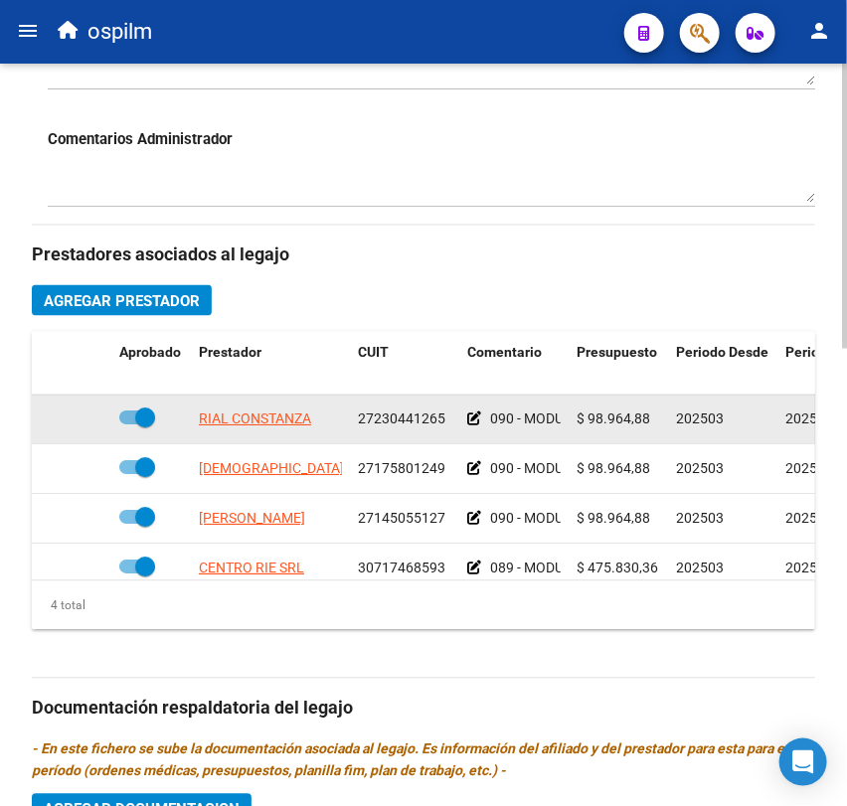
click at [476, 417] on icon at bounding box center [474, 420] width 14 height 14
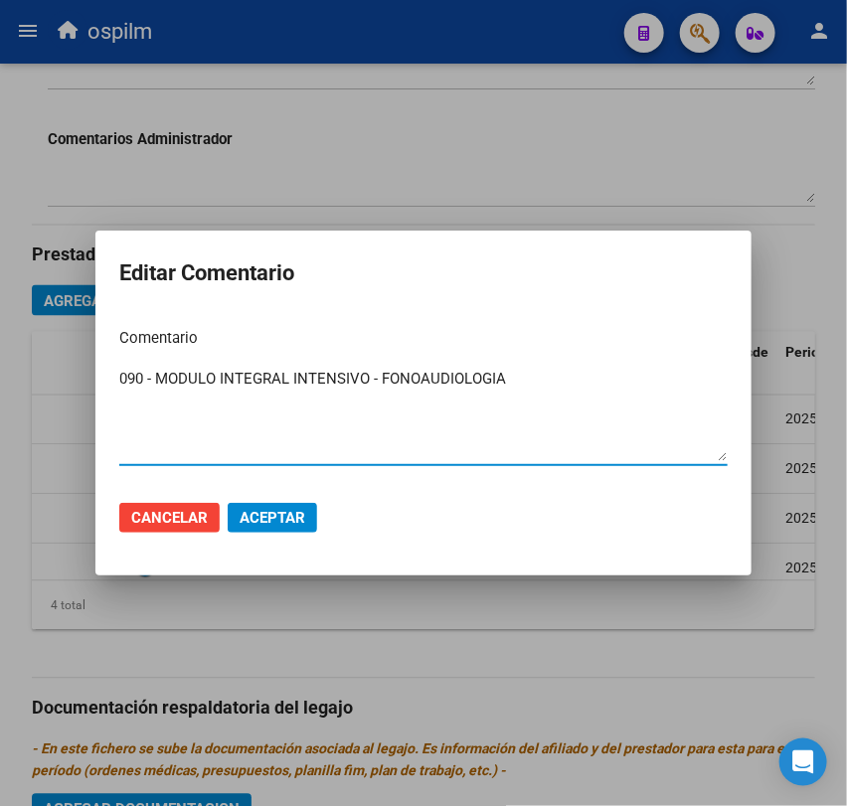
paste textarea "2 SESIONES SEMANALES"
click at [151, 391] on textarea "090 - MODULO INTEGRAL INTENSIVO - FONOAUDIOLOGIA 2 SESIONES SEMANALES" at bounding box center [423, 414] width 608 height 93
type textarea "090 - MODULO INTEGRAL INTENSIVO - FONOAUDIOLOGIA 2 SESIONES SEMANALES"
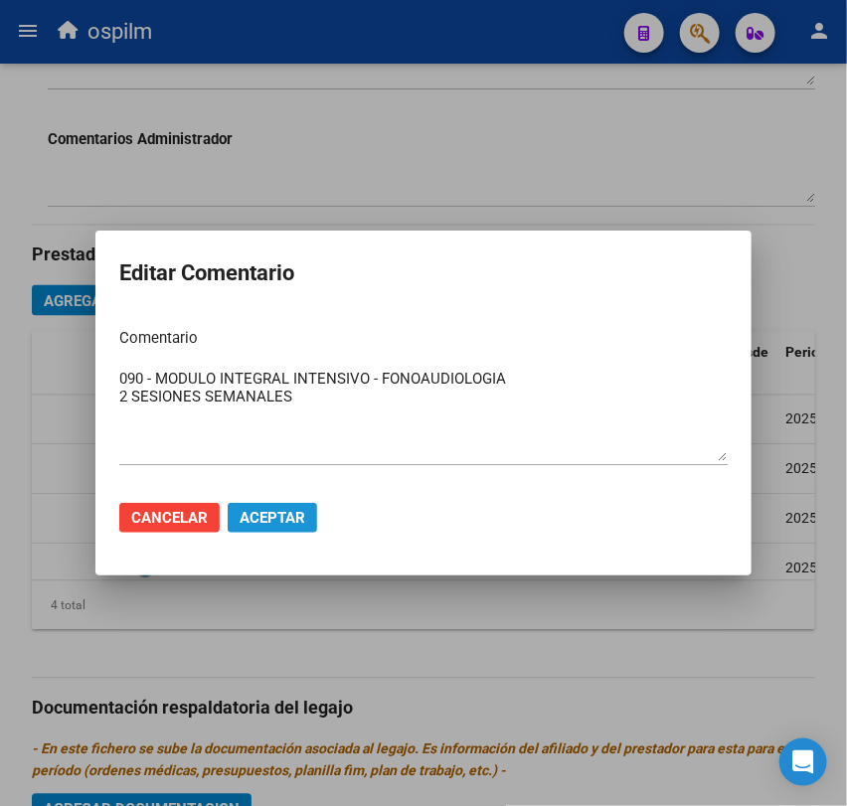
click at [255, 519] on span "Aceptar" at bounding box center [273, 518] width 66 height 18
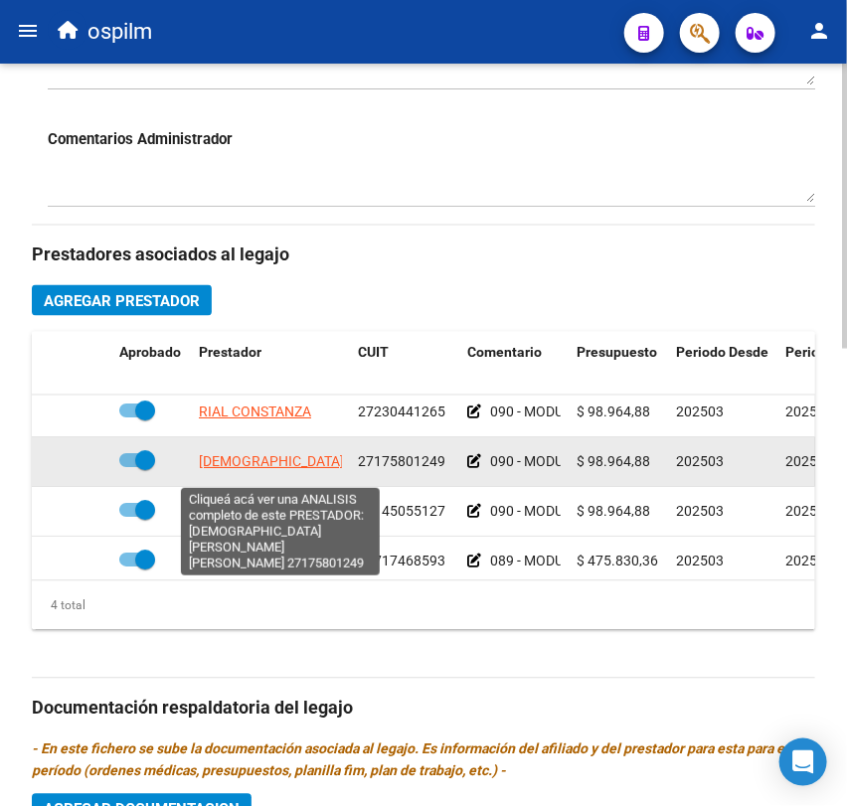
scroll to position [8, 0]
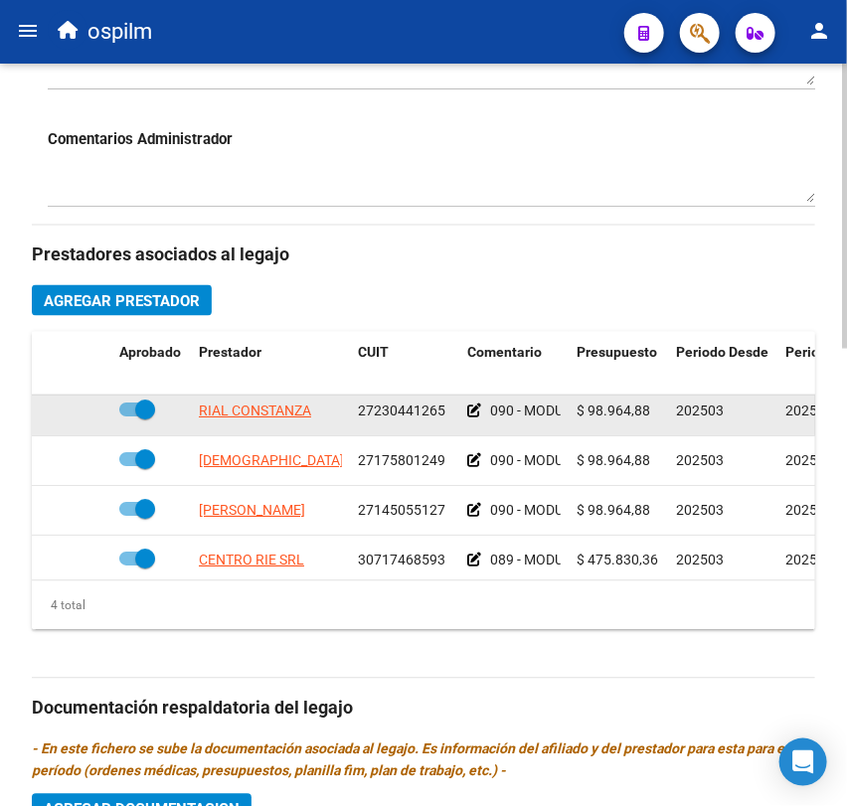
click at [471, 416] on icon at bounding box center [474, 412] width 14 height 14
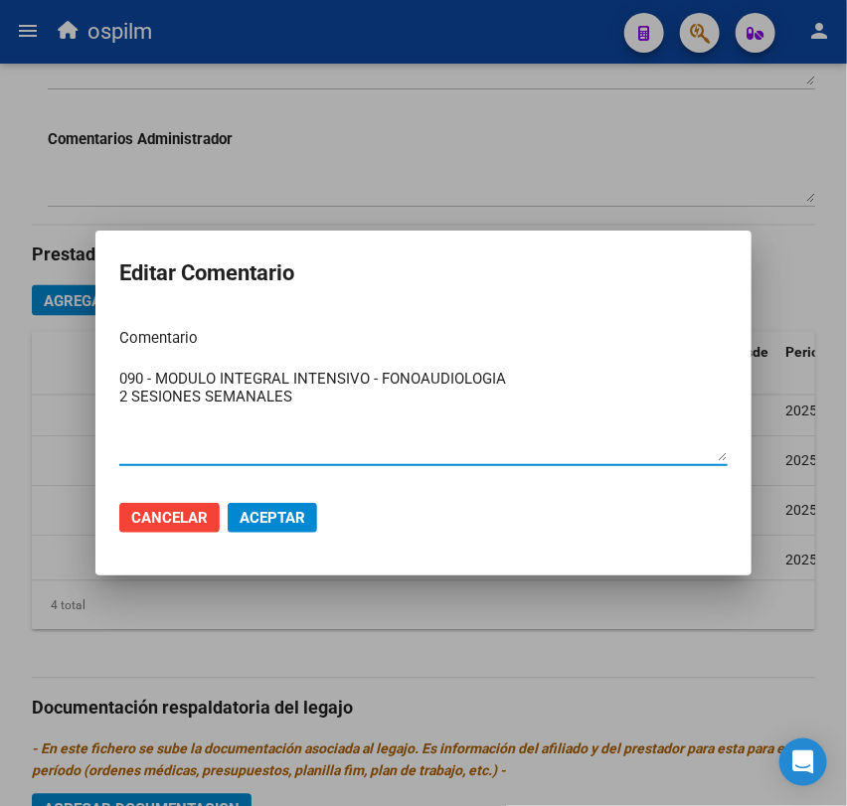
drag, startPoint x: 332, startPoint y: 400, endPoint x: 87, endPoint y: 440, distance: 248.0
click at [87, 440] on div "Editar Comentario Comentario 090 - MODULO INTEGRAL INTENSIVO - FONOAUDIOLOGIA 2…" at bounding box center [423, 403] width 847 height 806
click at [258, 517] on span "Aceptar" at bounding box center [273, 518] width 66 height 18
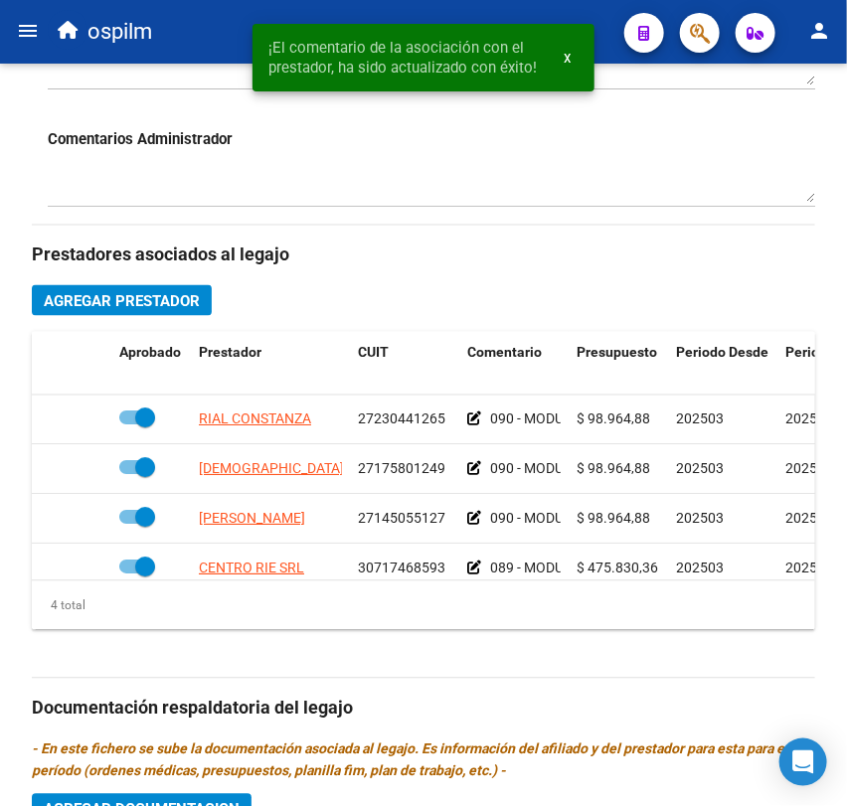
click at [217, 639] on div "Prestadores asociados al legajo Agregar Prestador Aprobado Prestador CUIT Comen…" at bounding box center [423, 706] width 783 height 961
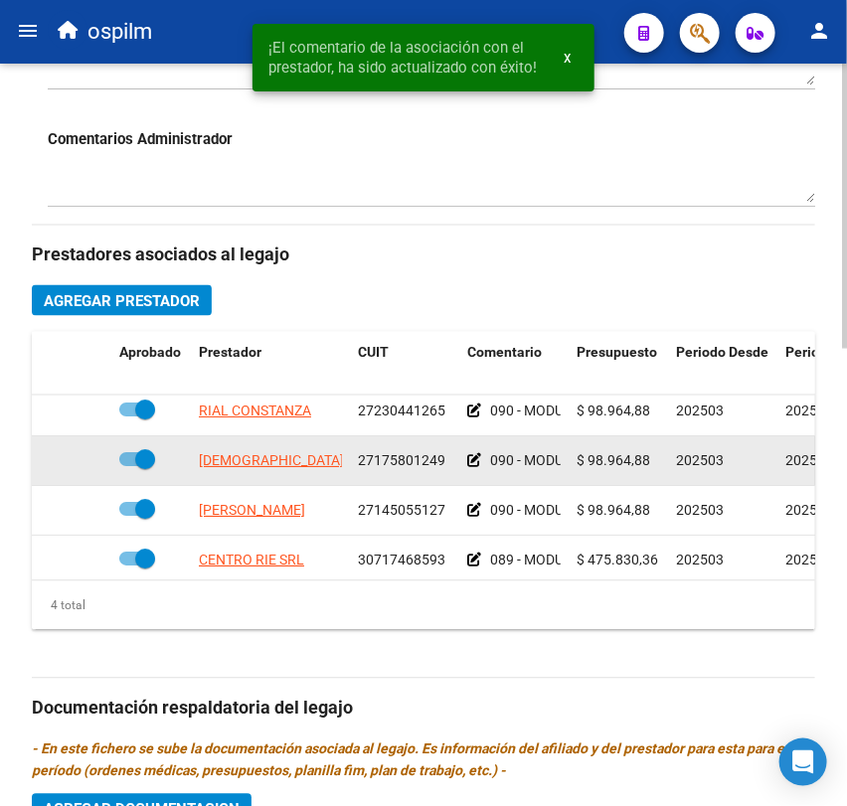
scroll to position [8, 0]
click at [467, 461] on icon at bounding box center [474, 461] width 14 height 14
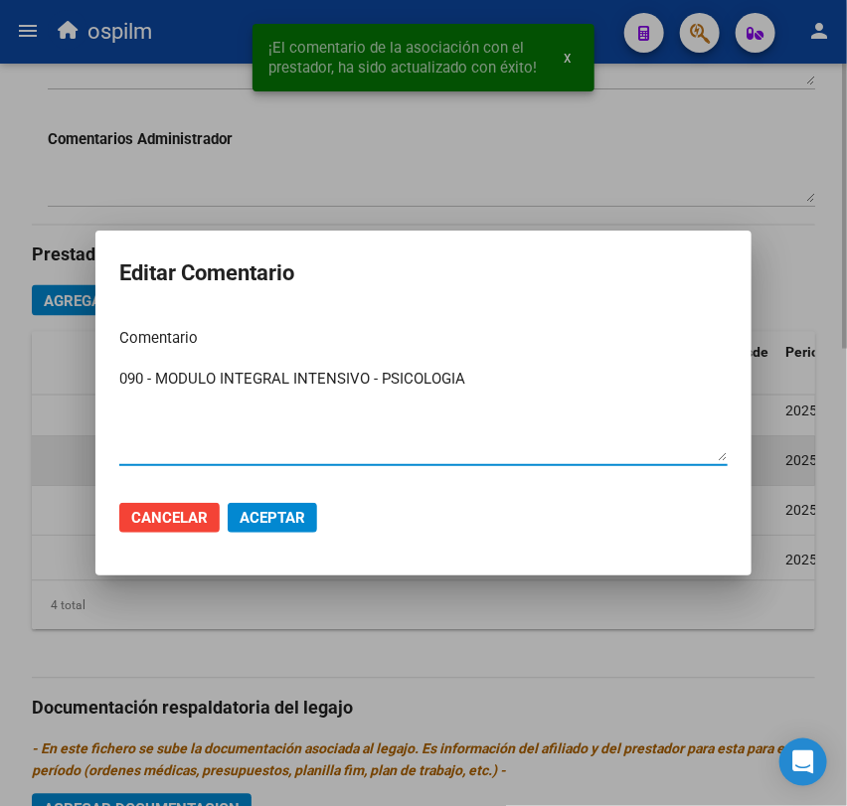
paste textarea "2 SESIONES SEMANALES"
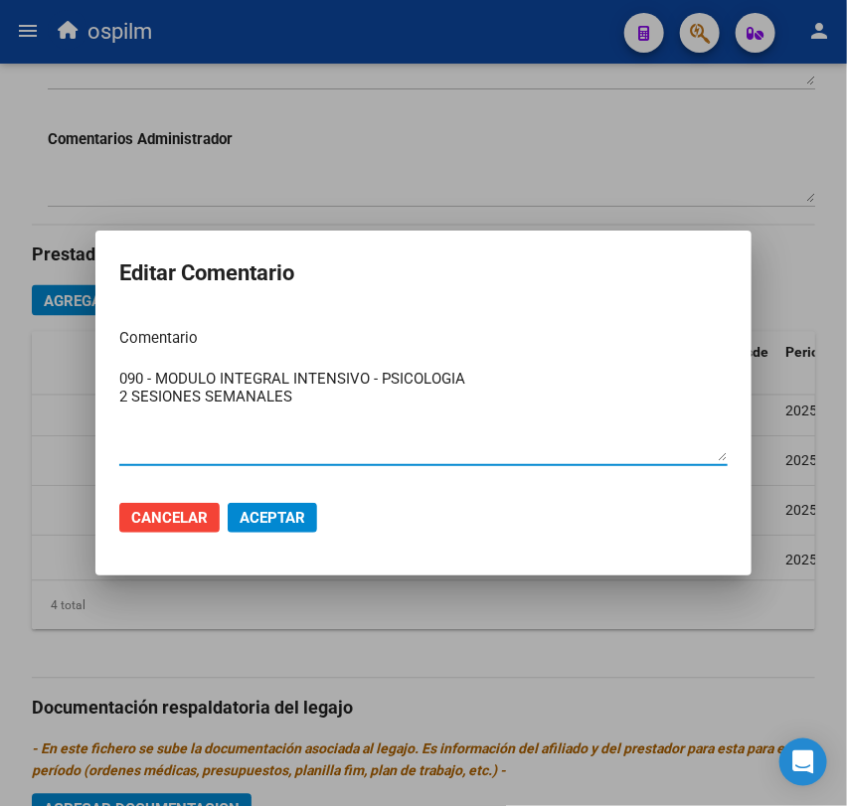
type textarea "090 - MODULO INTEGRAL INTENSIVO - PSICOLOGIA 2 SESIONES SEMANALES"
click at [300, 509] on span "Aceptar" at bounding box center [273, 518] width 66 height 18
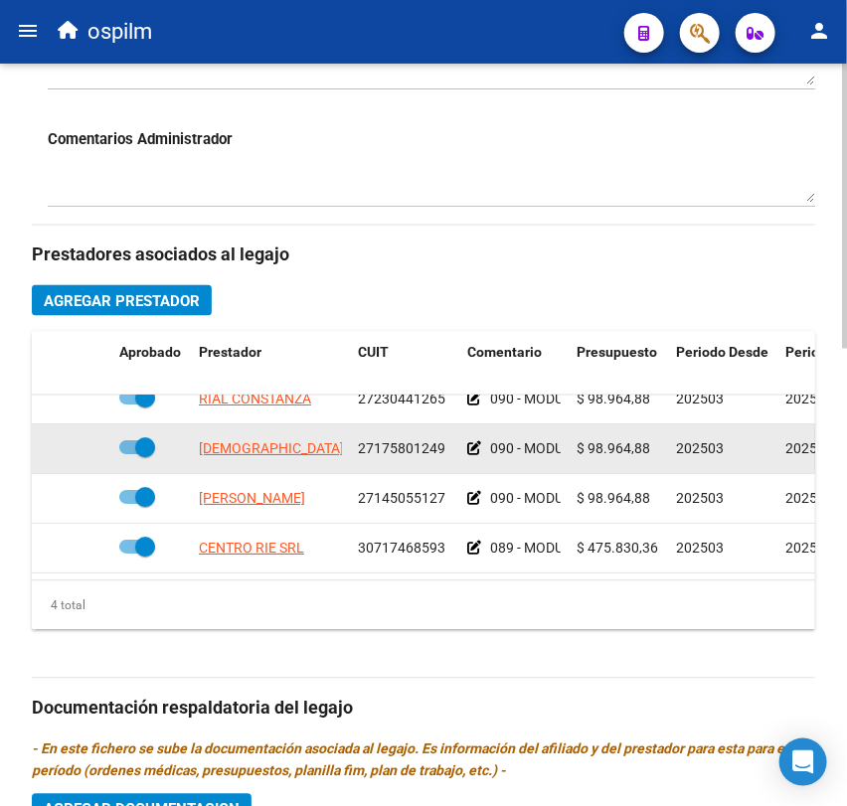
scroll to position [33, 0]
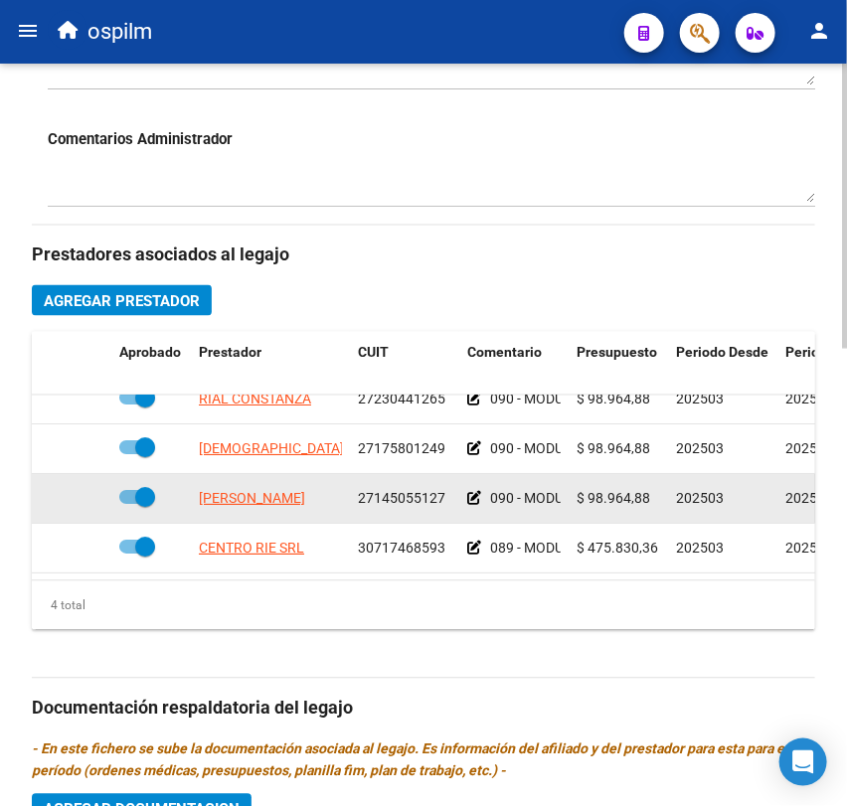
click at [479, 492] on icon at bounding box center [474, 499] width 14 height 14
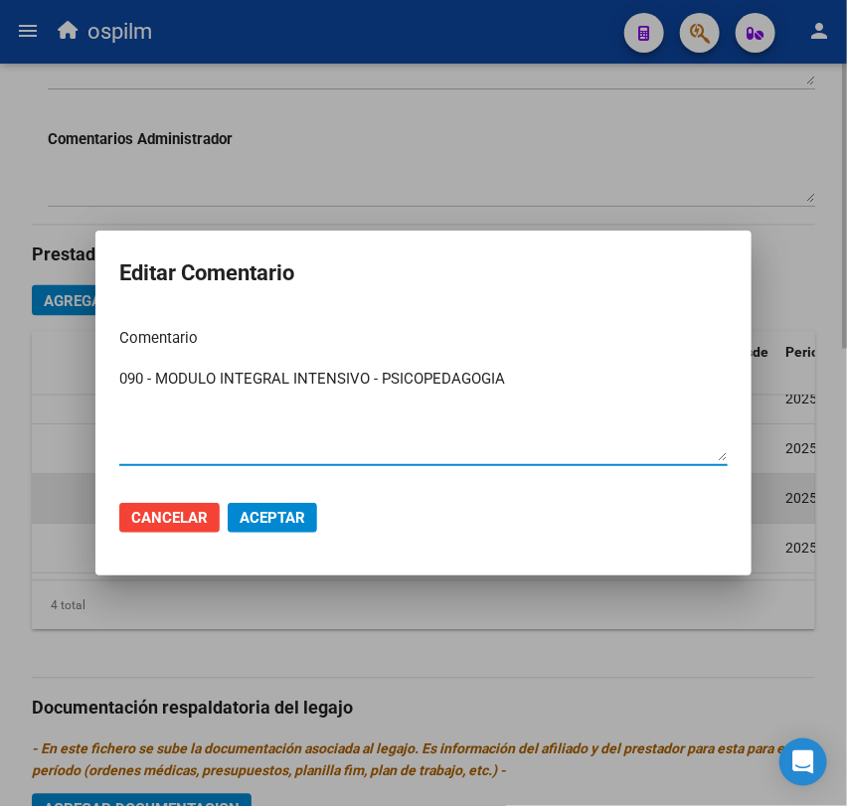
paste textarea "2 SESIONES SEMANALES"
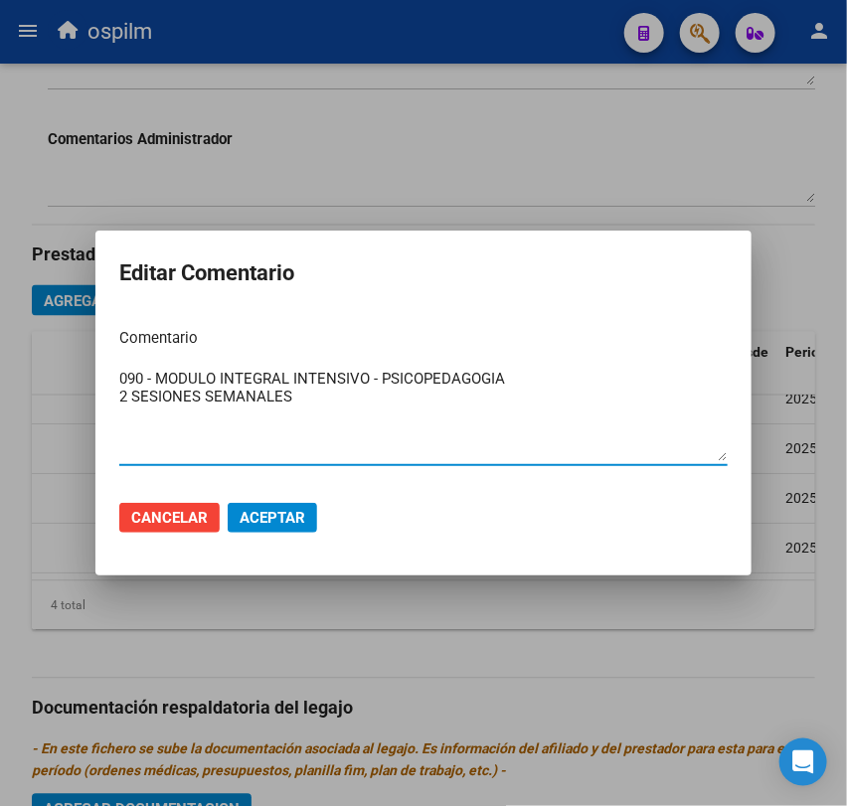
type textarea "090 - MODULO INTEGRAL INTENSIVO - PSICOPEDAGOGIA 2 SESIONES SEMANALES"
click at [287, 509] on span "Aceptar" at bounding box center [273, 518] width 66 height 18
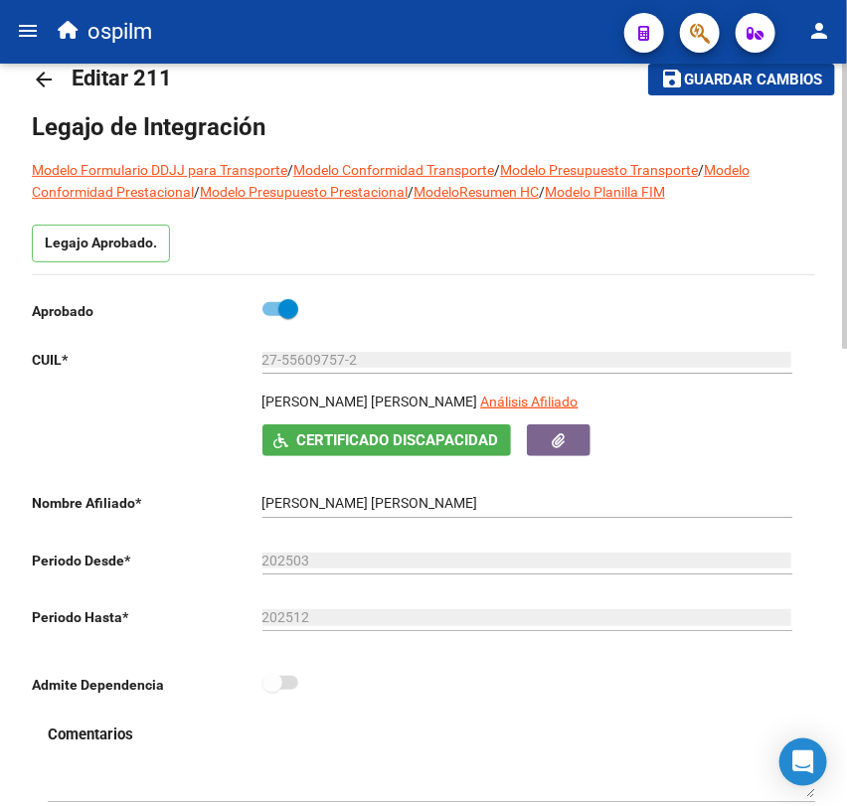
scroll to position [0, 0]
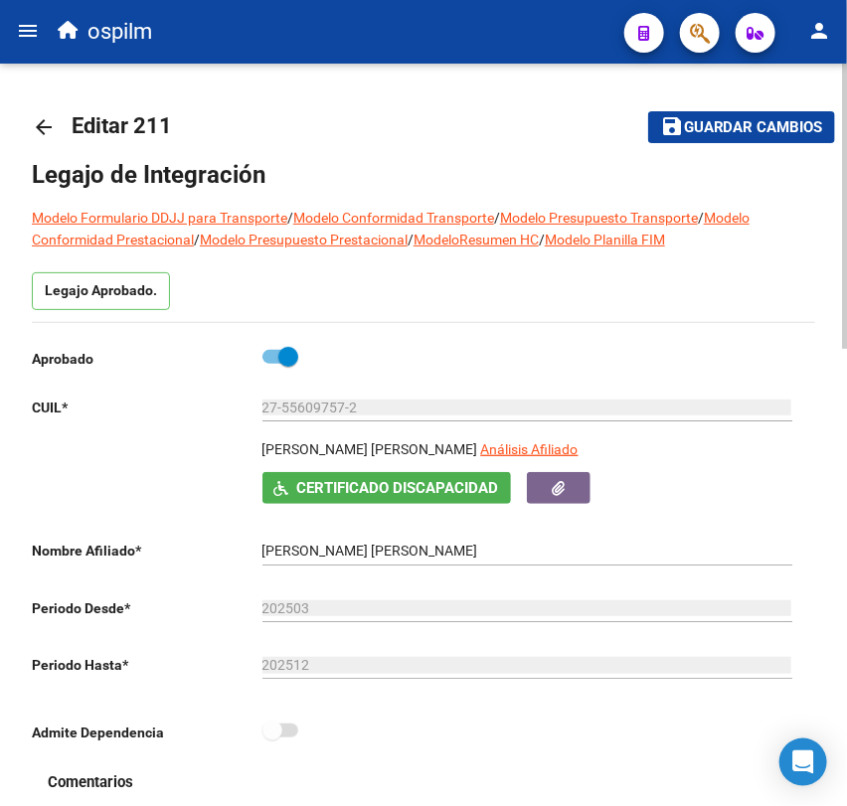
click at [728, 143] on mat-toolbar-row "save Guardar cambios" at bounding box center [708, 127] width 256 height 64
click at [733, 136] on button "save Guardar cambios" at bounding box center [741, 126] width 187 height 31
click at [722, 133] on span "Guardar cambios" at bounding box center [753, 128] width 139 height 18
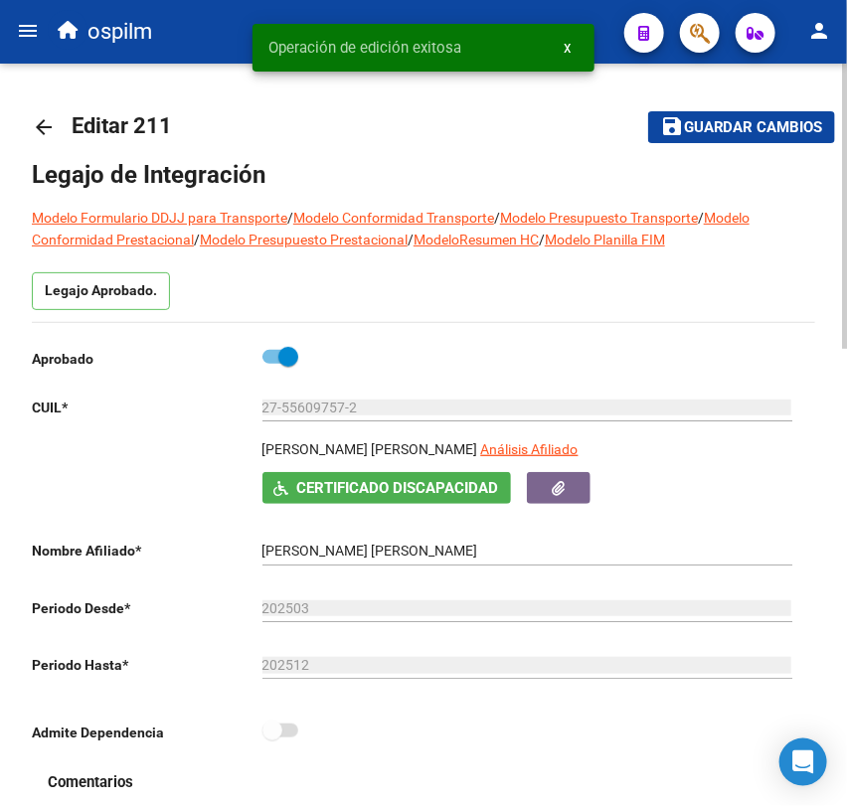
click at [59, 126] on link "arrow_back" at bounding box center [52, 126] width 40 height 47
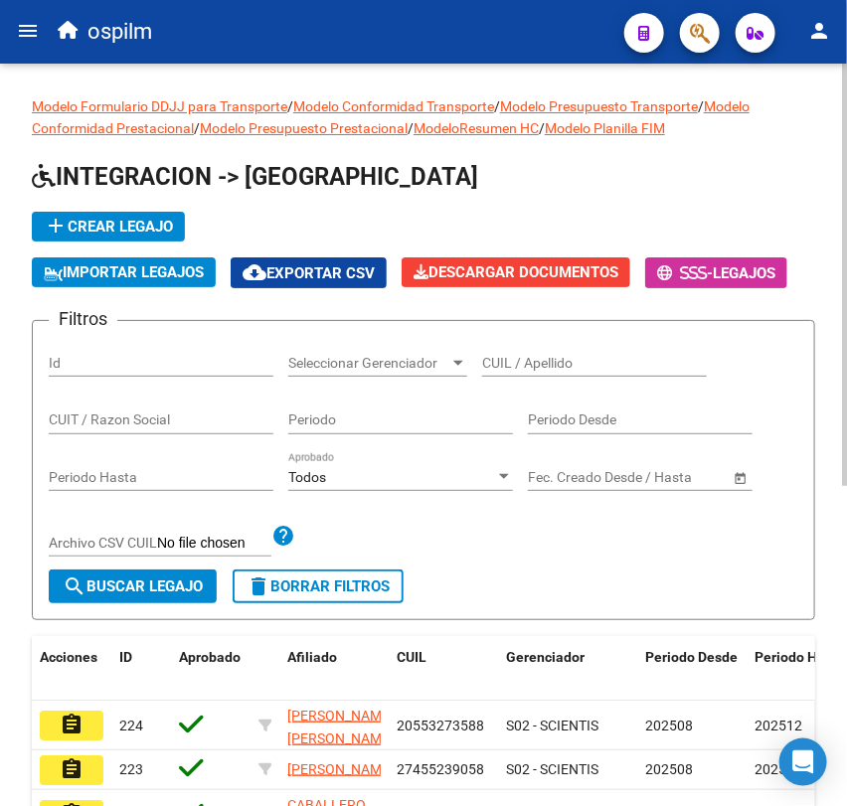
click at [537, 352] on div "CUIL / Apellido" at bounding box center [594, 357] width 225 height 40
paste input "20536924192"
type input "20536924192"
click at [119, 596] on span "search Buscar Legajo" at bounding box center [133, 587] width 140 height 18
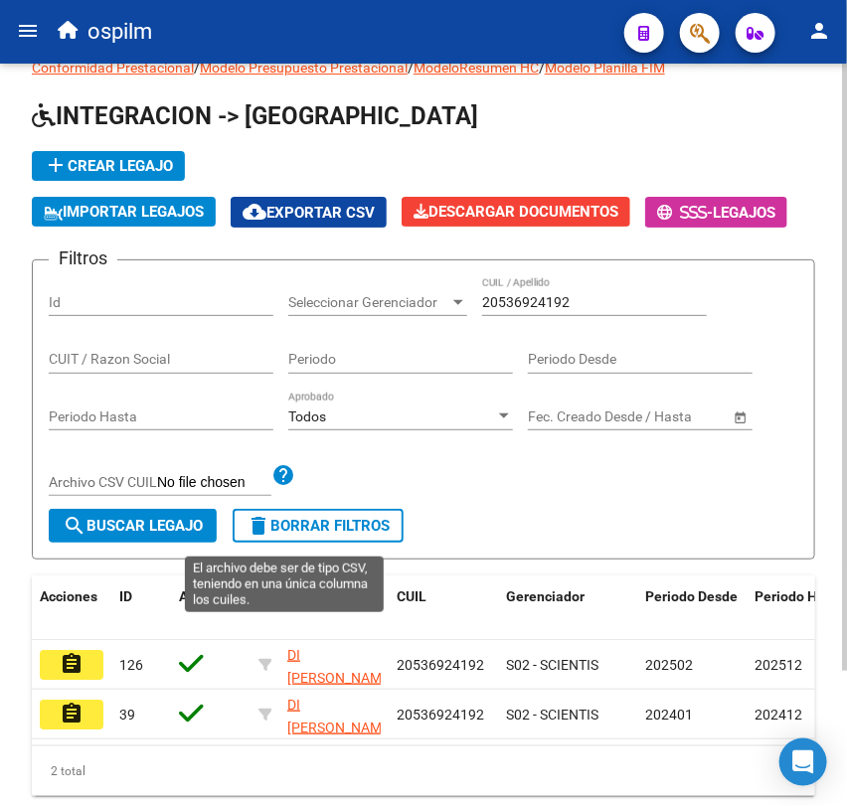
scroll to position [73, 0]
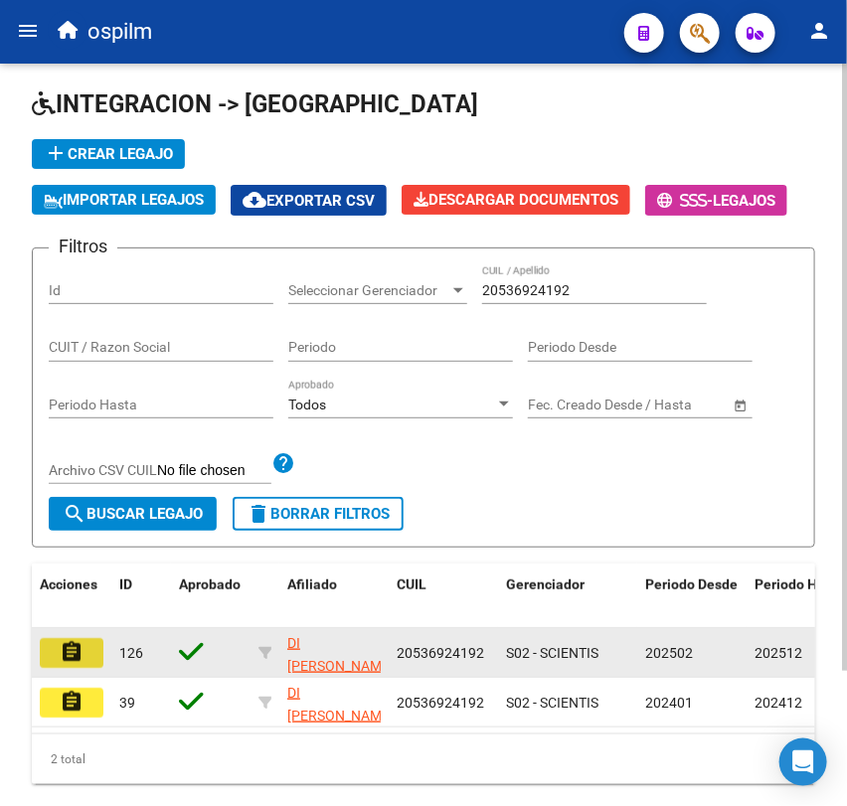
click at [72, 648] on mat-icon "assignment" at bounding box center [72, 652] width 24 height 24
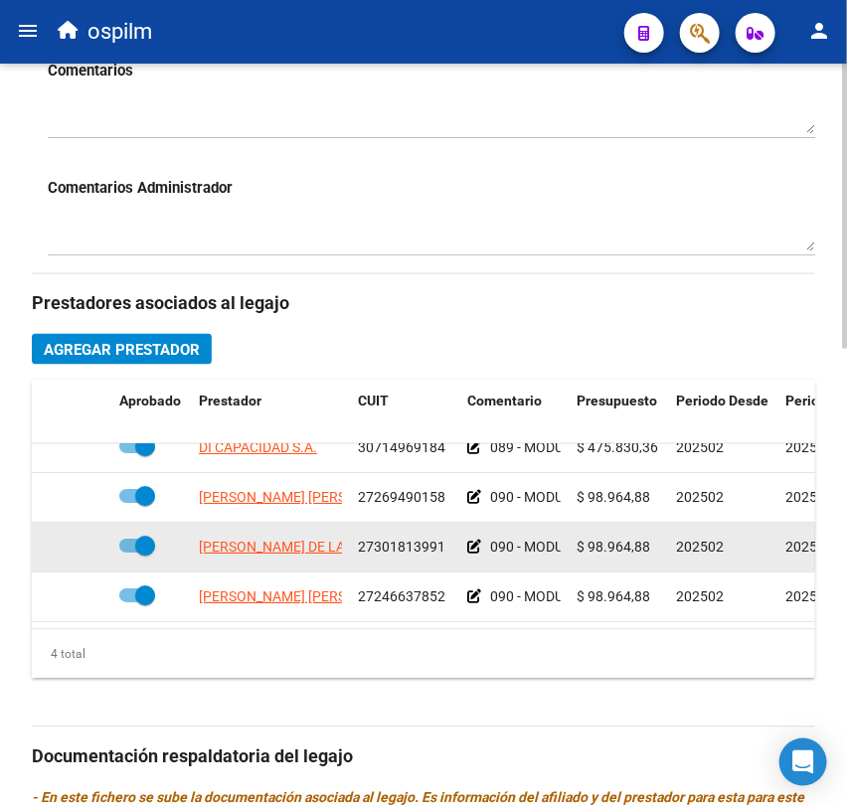
scroll to position [723, 0]
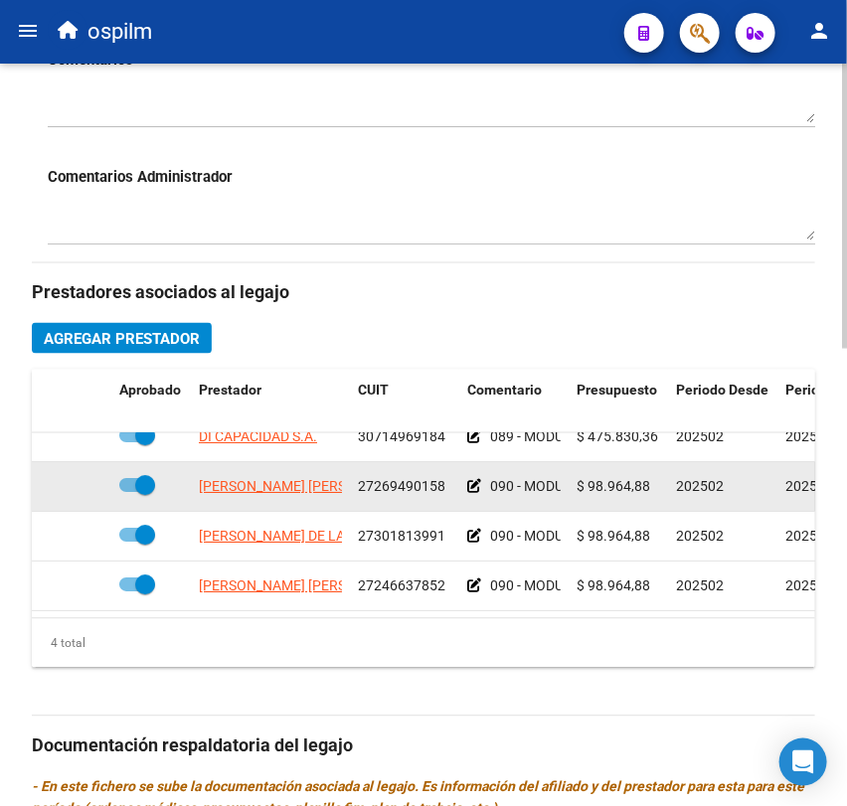
click at [471, 480] on icon at bounding box center [474, 487] width 14 height 14
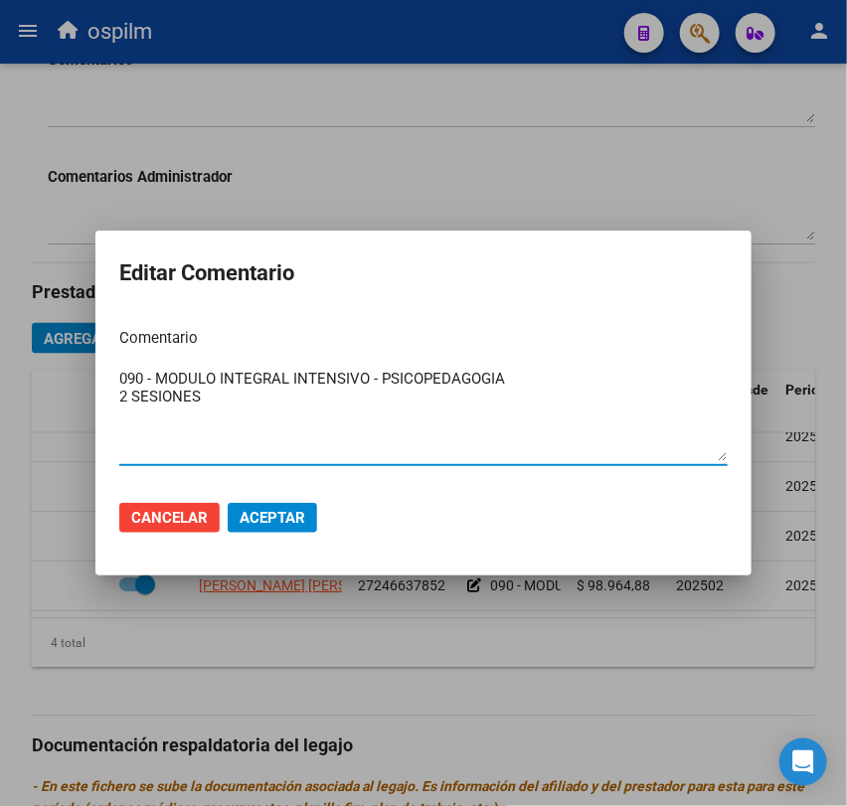
click at [346, 416] on textarea "090 - MODULO INTEGRAL INTENSIVO - PSICOPEDAGOGIA 2 SESIONES" at bounding box center [423, 414] width 608 height 93
drag, startPoint x: 346, startPoint y: 416, endPoint x: 114, endPoint y: 409, distance: 231.8
click at [114, 409] on mat-dialog-content "Comentario 090 - MODULO INTEGRAL INTENSIVO - PSICOPEDAGOGIA 2 SESIONES SEMANALE…" at bounding box center [423, 398] width 656 height 172
type textarea "090 - MODULO INTEGRAL INTENSIVO - PSICOPEDAGOGIA 2 SESIONES SEMANALES"
click at [279, 516] on span "Aceptar" at bounding box center [273, 518] width 66 height 18
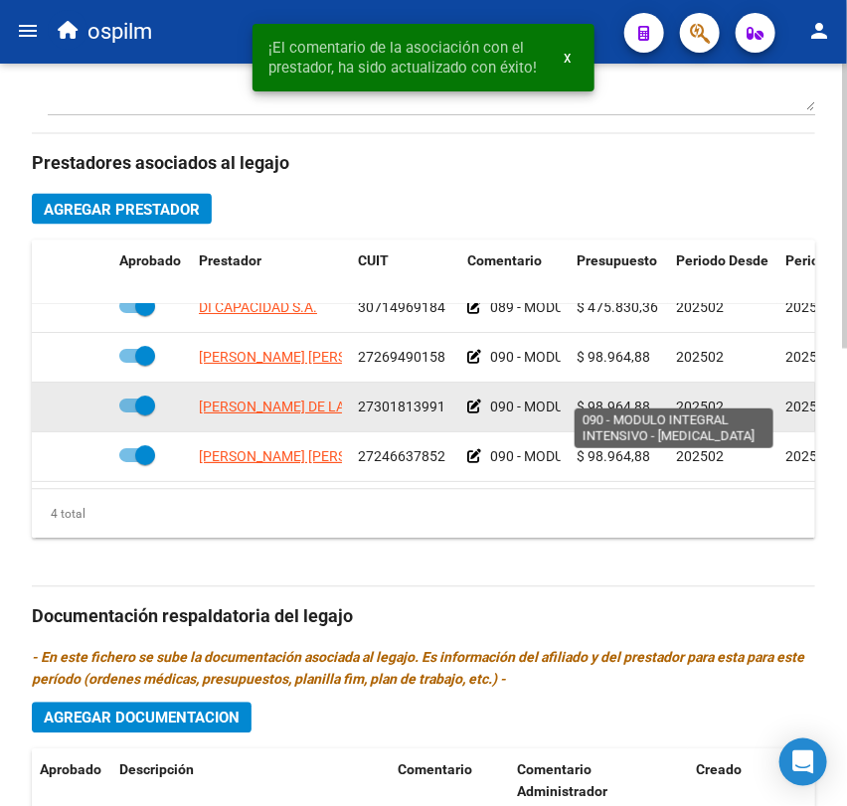
scroll to position [0, 0]
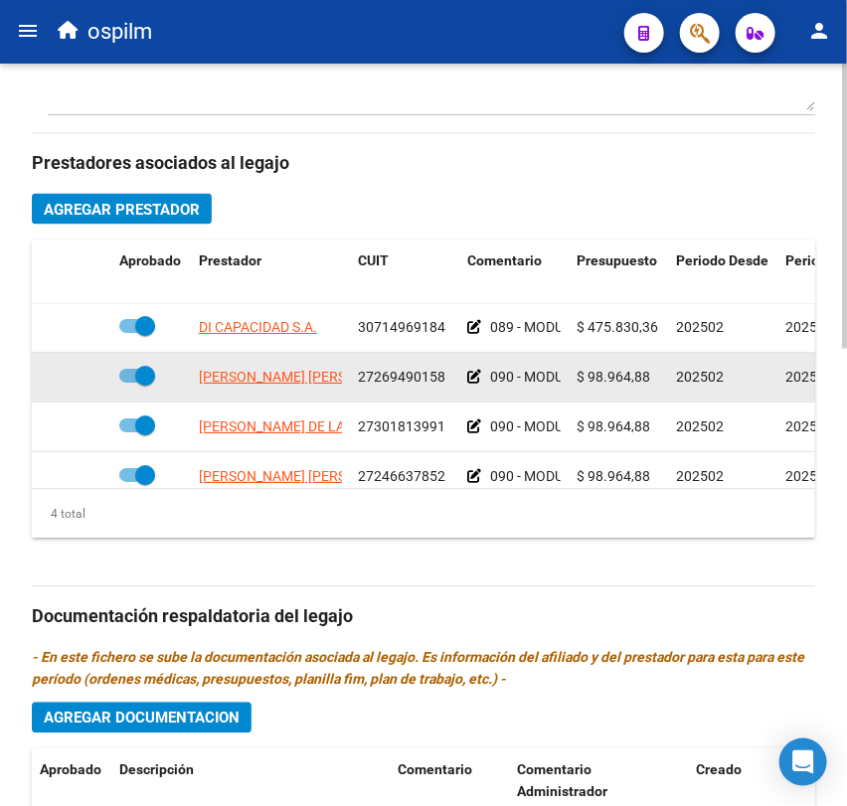
click at [475, 379] on icon at bounding box center [474, 378] width 14 height 14
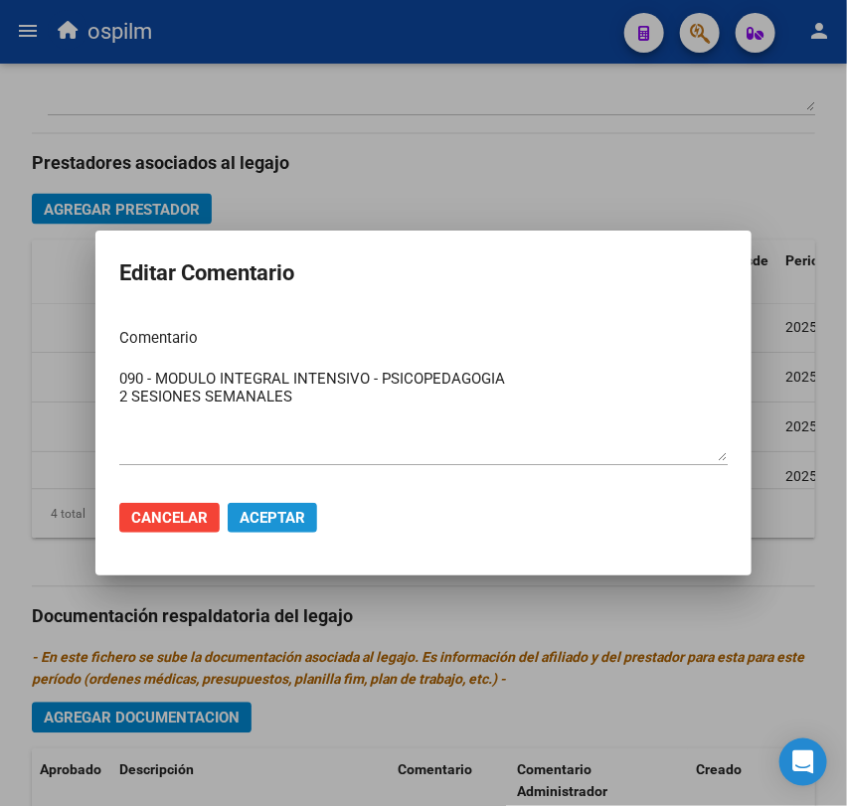
click at [266, 527] on button "Aceptar" at bounding box center [272, 518] width 89 height 30
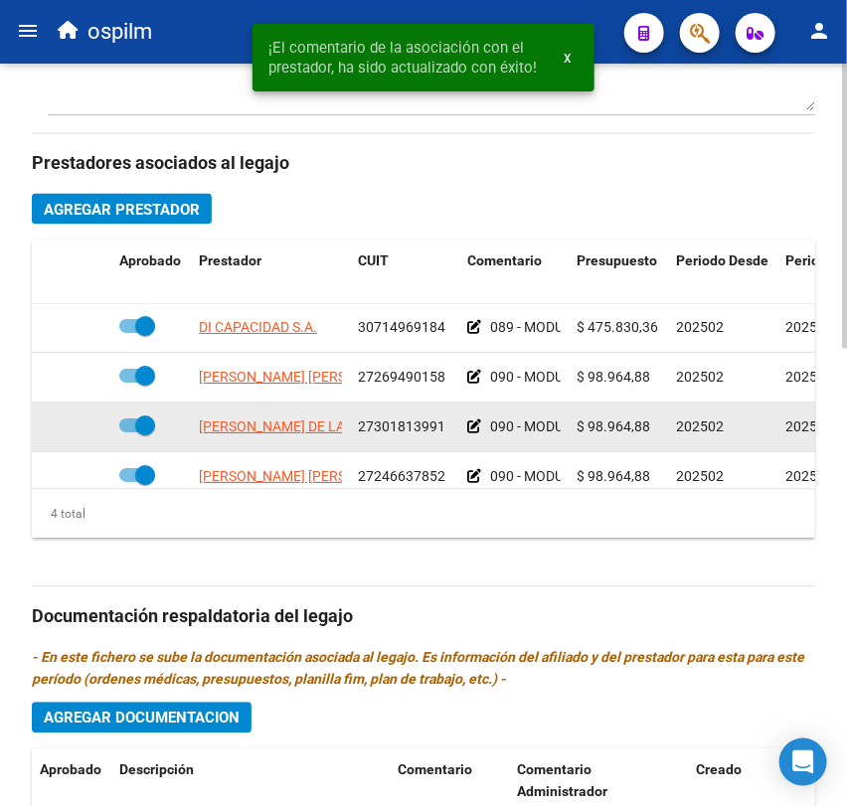
click at [469, 427] on icon at bounding box center [474, 428] width 14 height 14
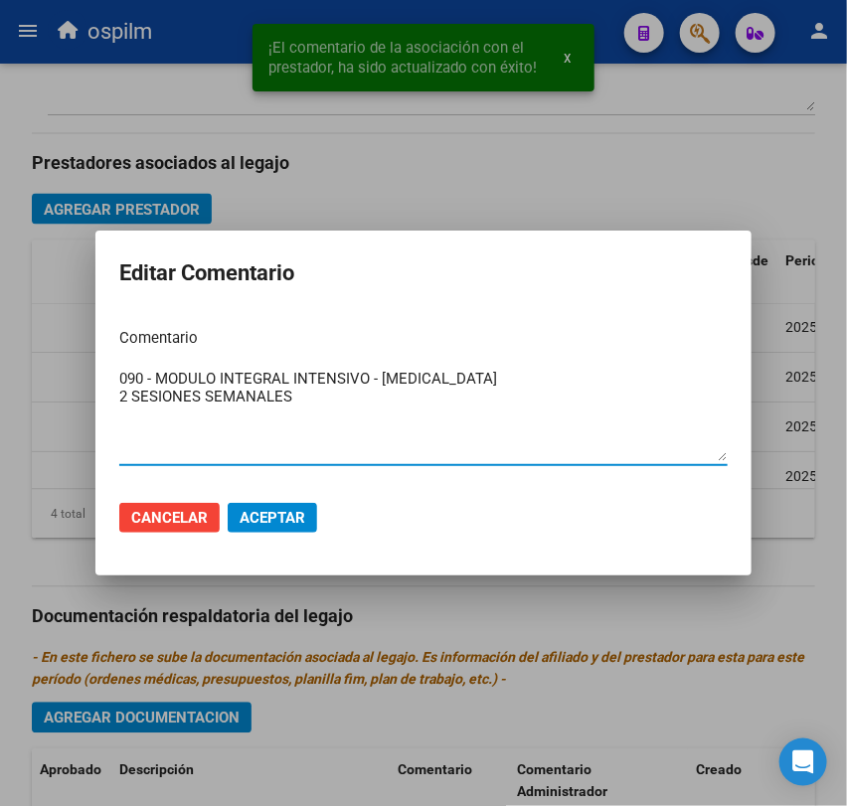
type textarea "090 - MODULO INTEGRAL INTENSIVO - [MEDICAL_DATA] 2 SESIONES SEMANALES"
click at [260, 519] on span "Aceptar" at bounding box center [273, 518] width 66 height 18
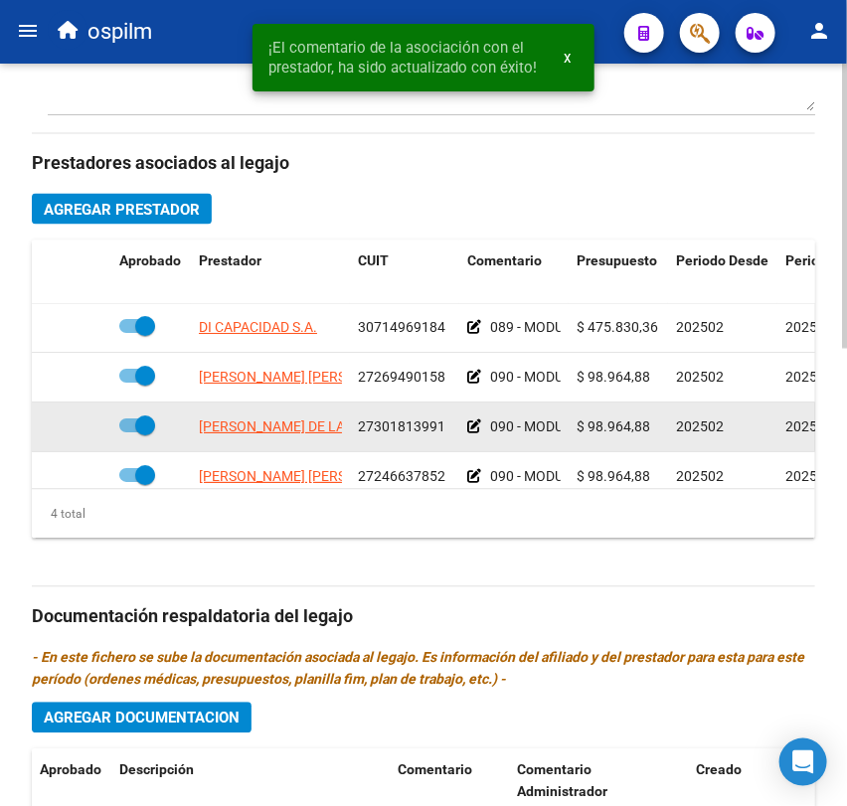
scroll to position [18, 0]
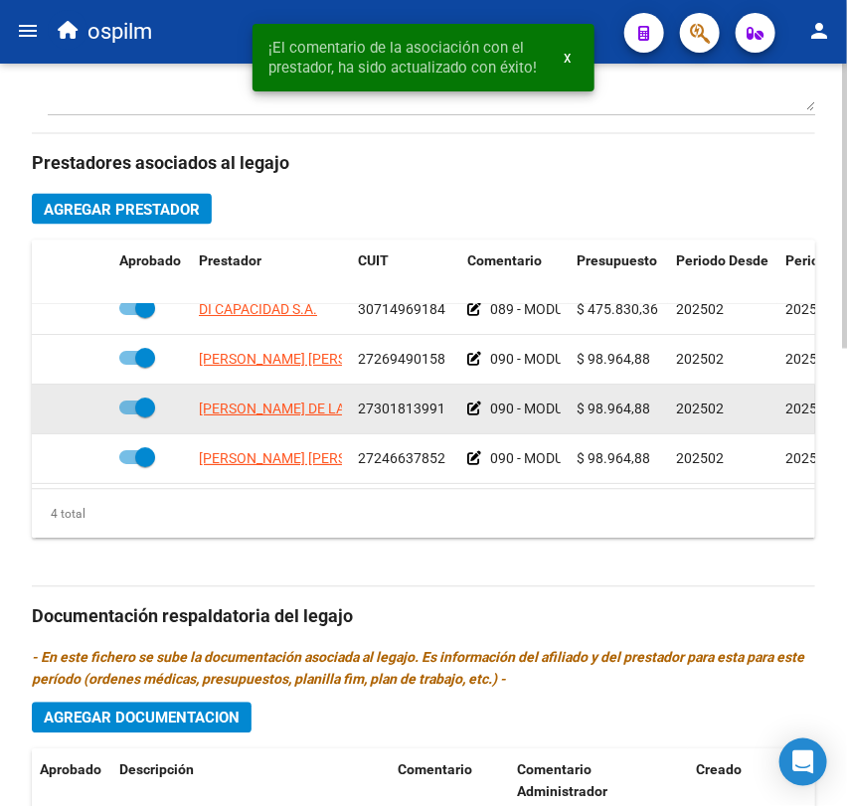
click at [473, 408] on icon at bounding box center [474, 410] width 14 height 14
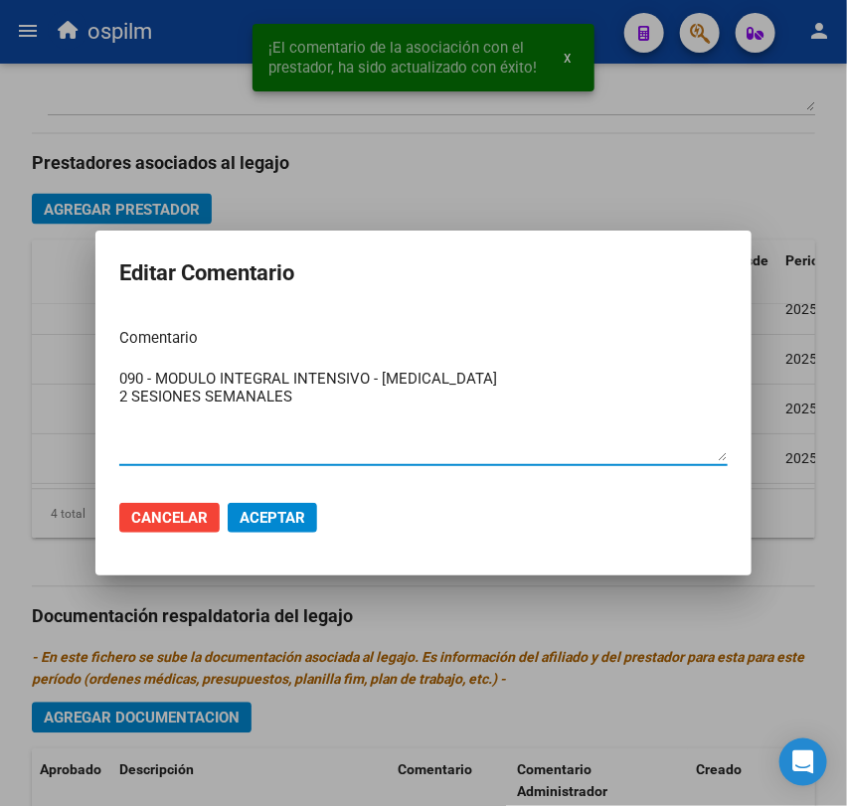
click at [286, 511] on span "Aceptar" at bounding box center [273, 518] width 66 height 18
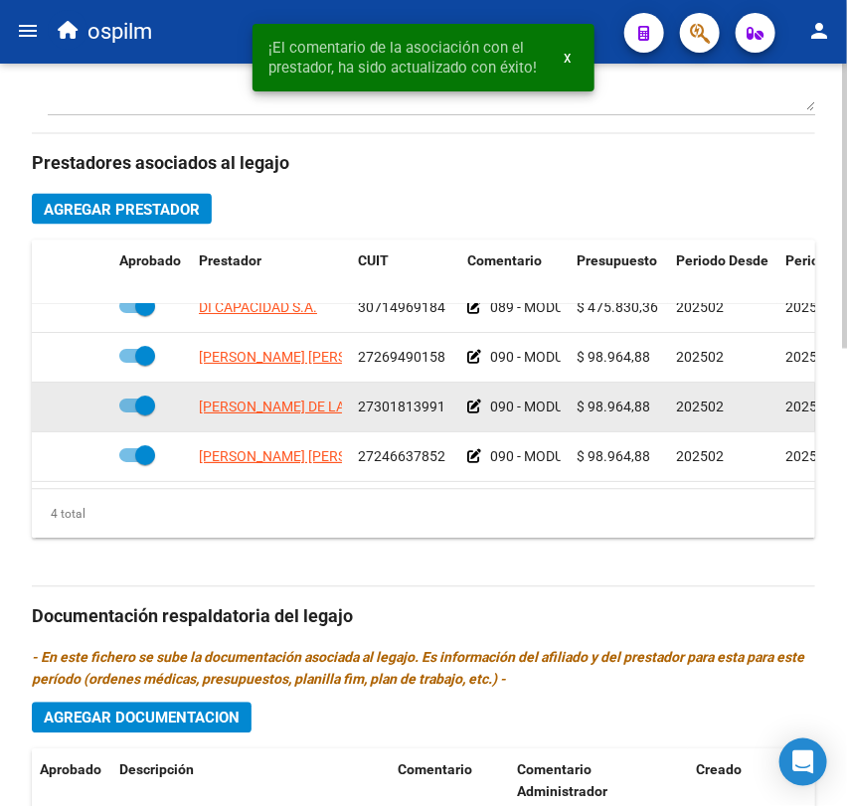
scroll to position [36, 0]
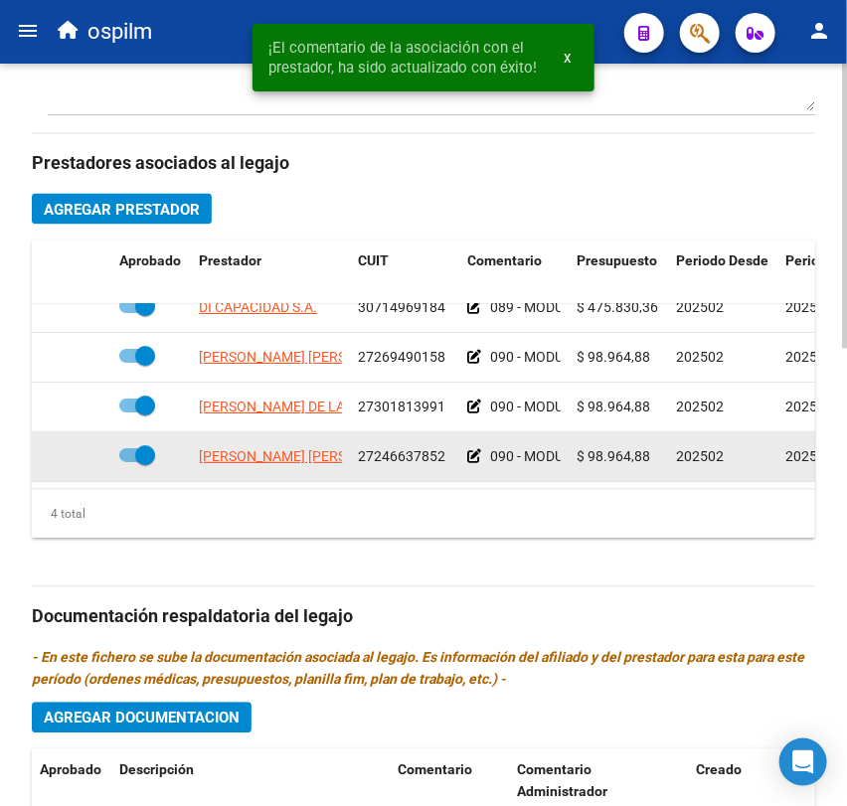
click at [471, 450] on icon at bounding box center [474, 457] width 14 height 14
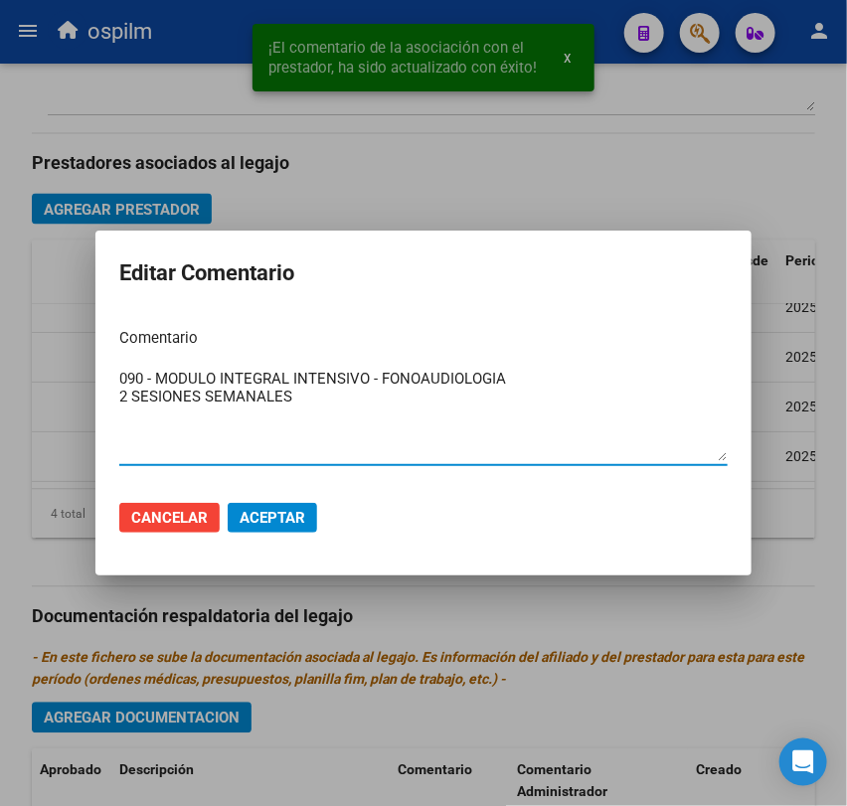
type textarea "090 - MODULO INTEGRAL INTENSIVO - FONOAUDIOLOGIA 2 SESIONES SEMANALES"
click at [271, 524] on span "Aceptar" at bounding box center [273, 518] width 66 height 18
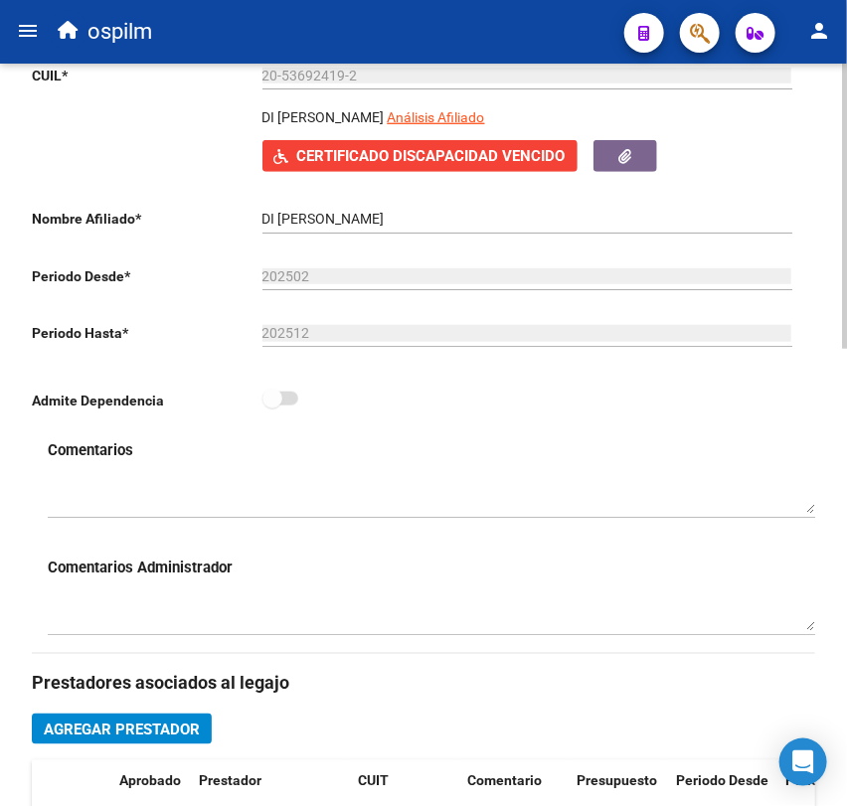
scroll to position [0, 0]
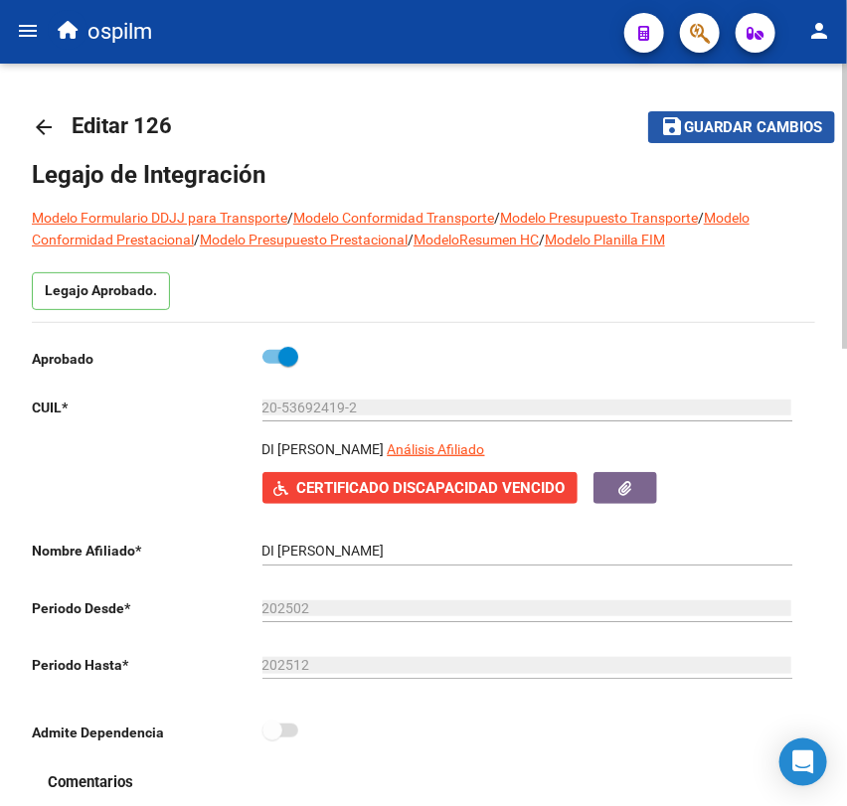
click at [697, 137] on button "save Guardar cambios" at bounding box center [741, 126] width 187 height 31
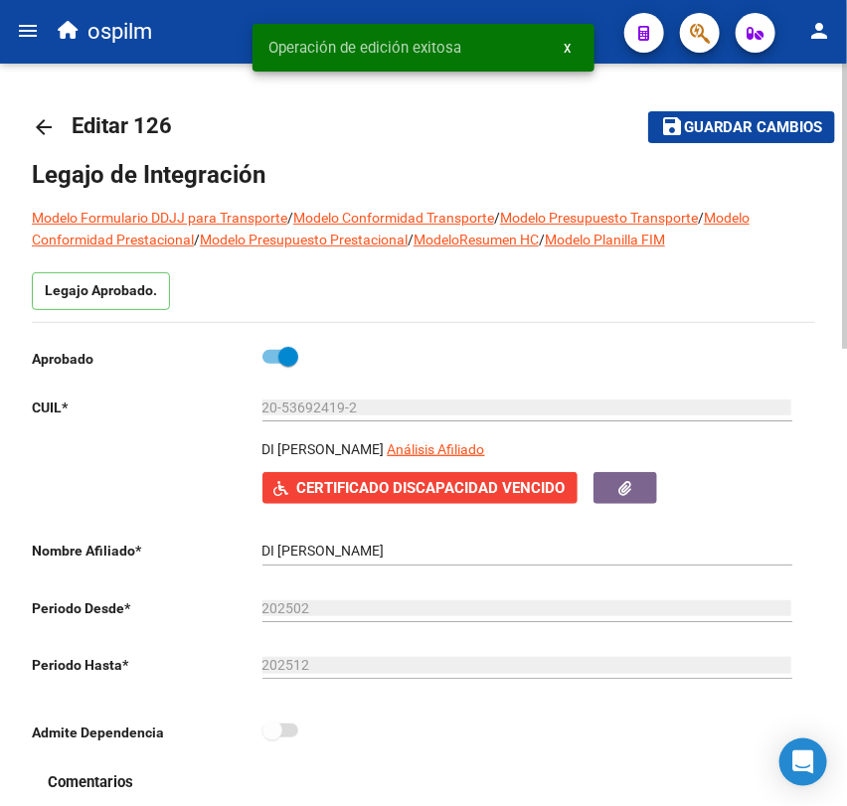
click at [51, 139] on link "arrow_back" at bounding box center [52, 126] width 40 height 47
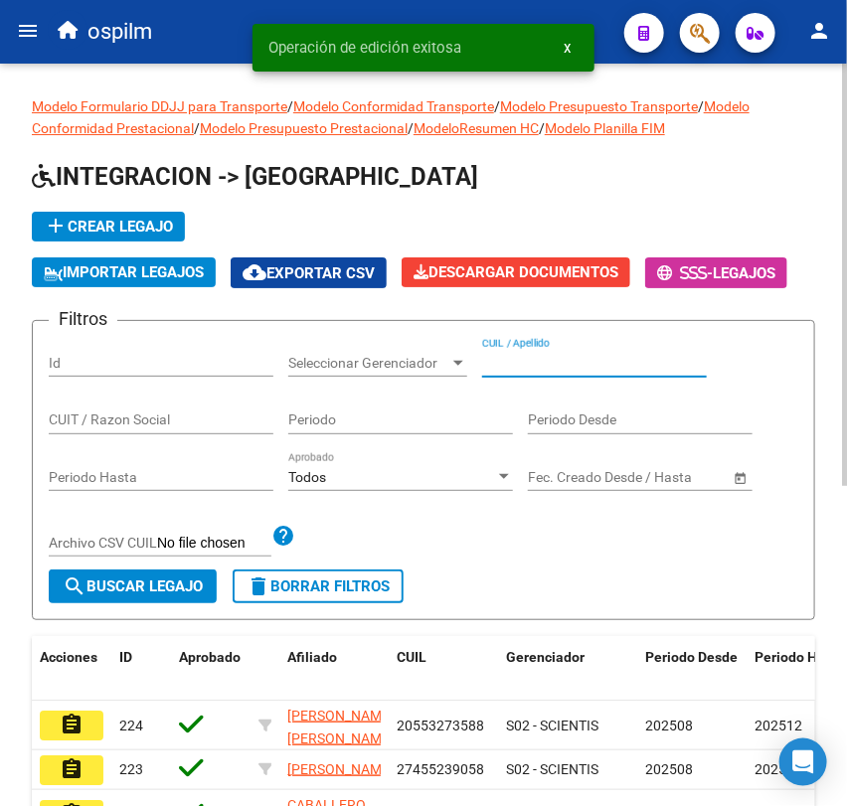
click at [509, 357] on input "CUIL / Apellido" at bounding box center [594, 363] width 225 height 17
paste input "27556097572"
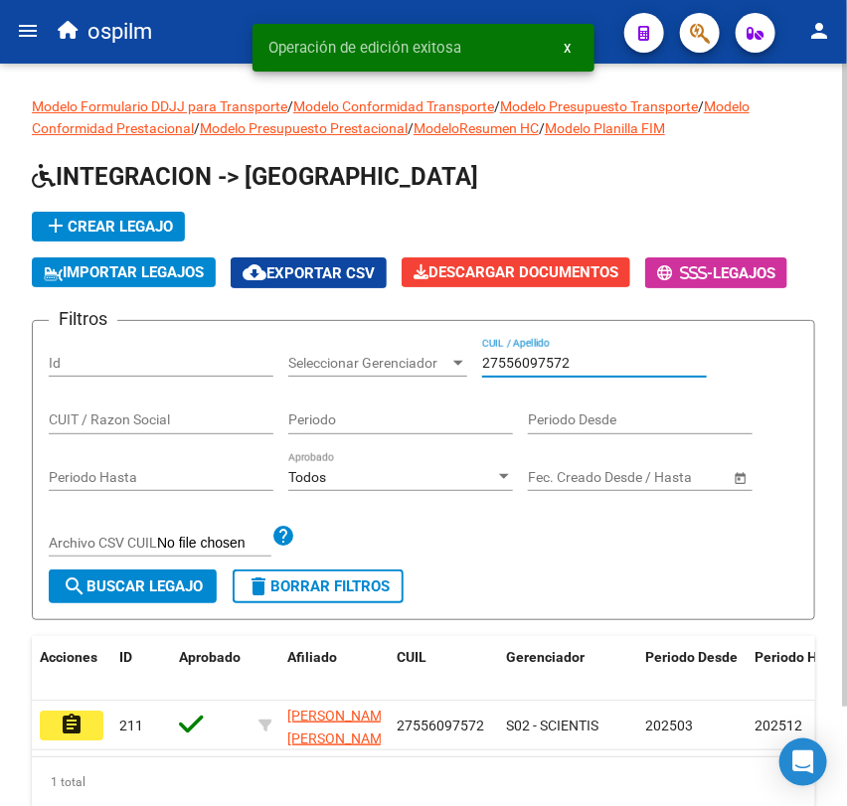
scroll to position [115, 0]
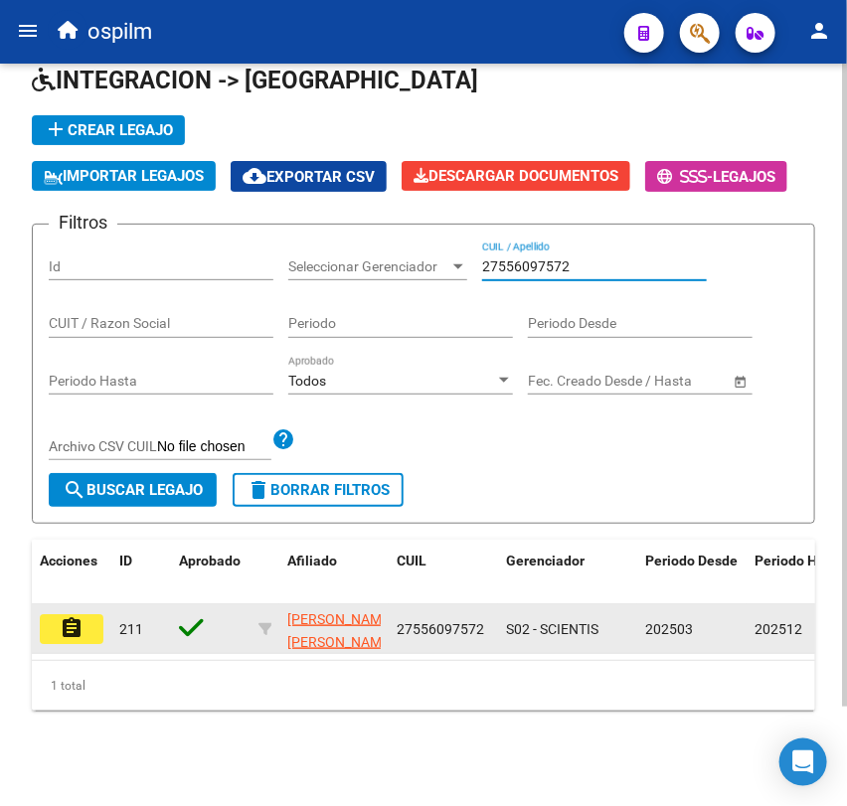
type input "27556097572"
click at [89, 614] on button "assignment" at bounding box center [72, 629] width 64 height 30
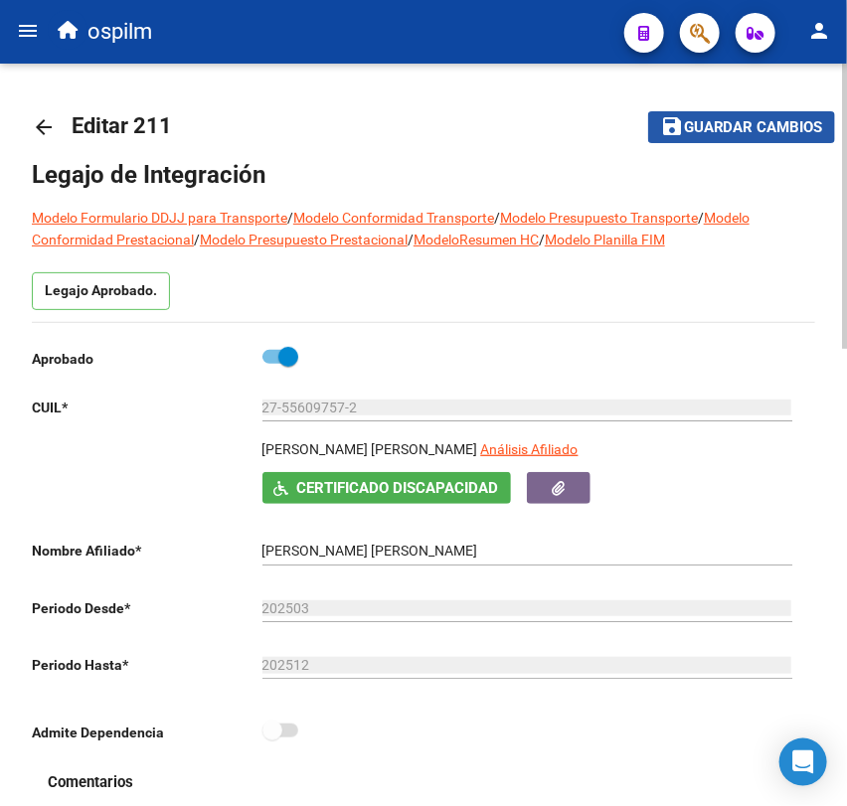
click at [697, 129] on span "Guardar cambios" at bounding box center [753, 128] width 139 height 18
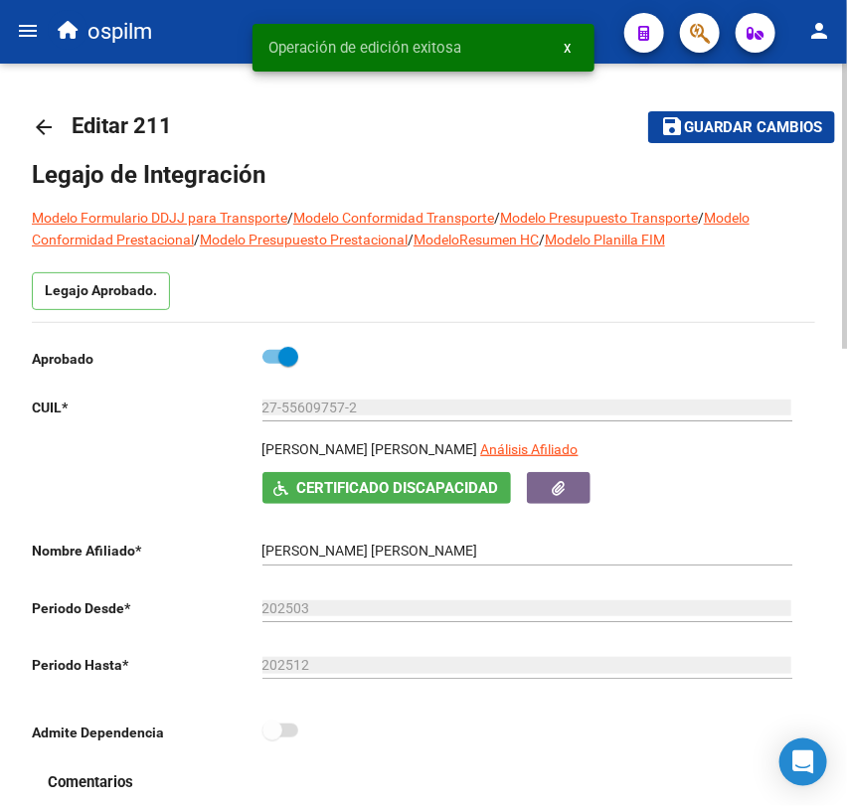
click at [50, 126] on mat-icon "arrow_back" at bounding box center [44, 127] width 24 height 24
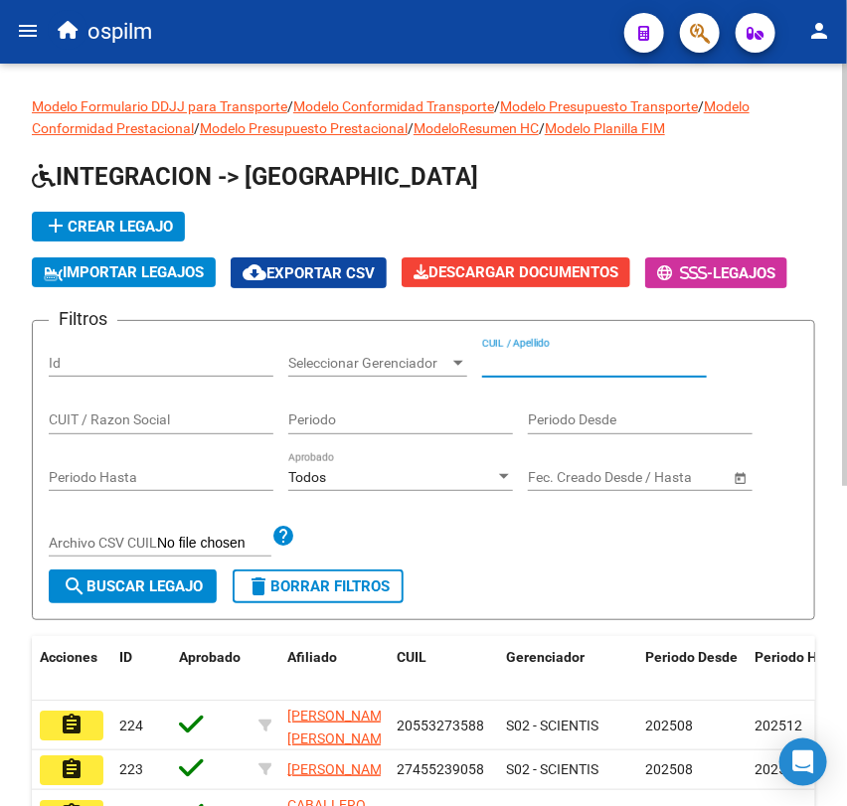
click at [524, 364] on input "CUIL / Apellido" at bounding box center [594, 363] width 225 height 17
paste input "27575212455"
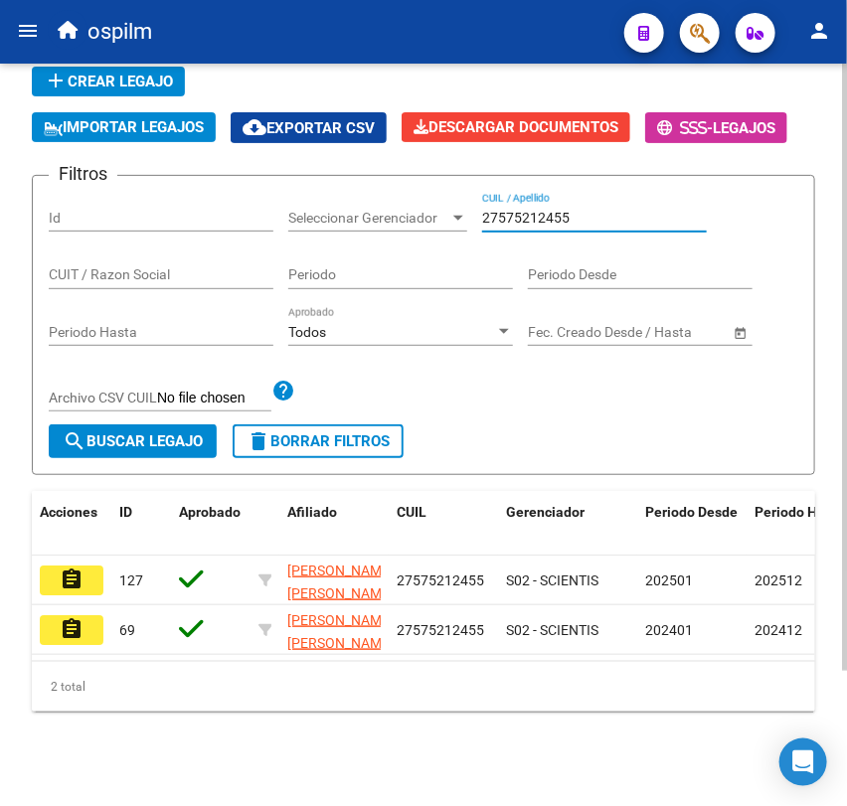
scroll to position [152, 0]
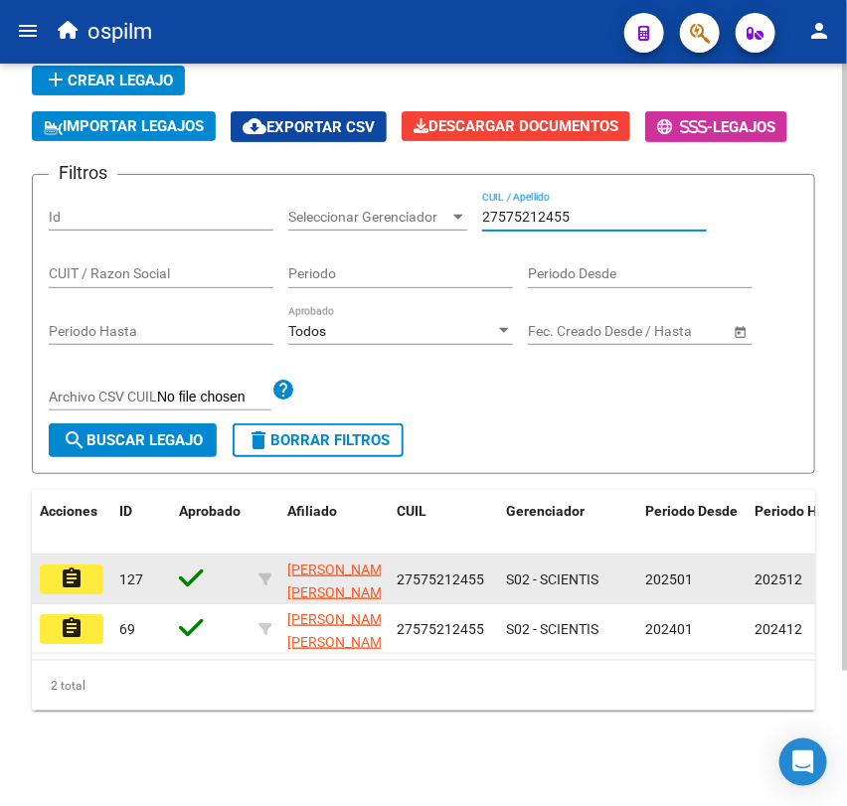
type input "27575212455"
click at [87, 567] on button "assignment" at bounding box center [72, 580] width 64 height 30
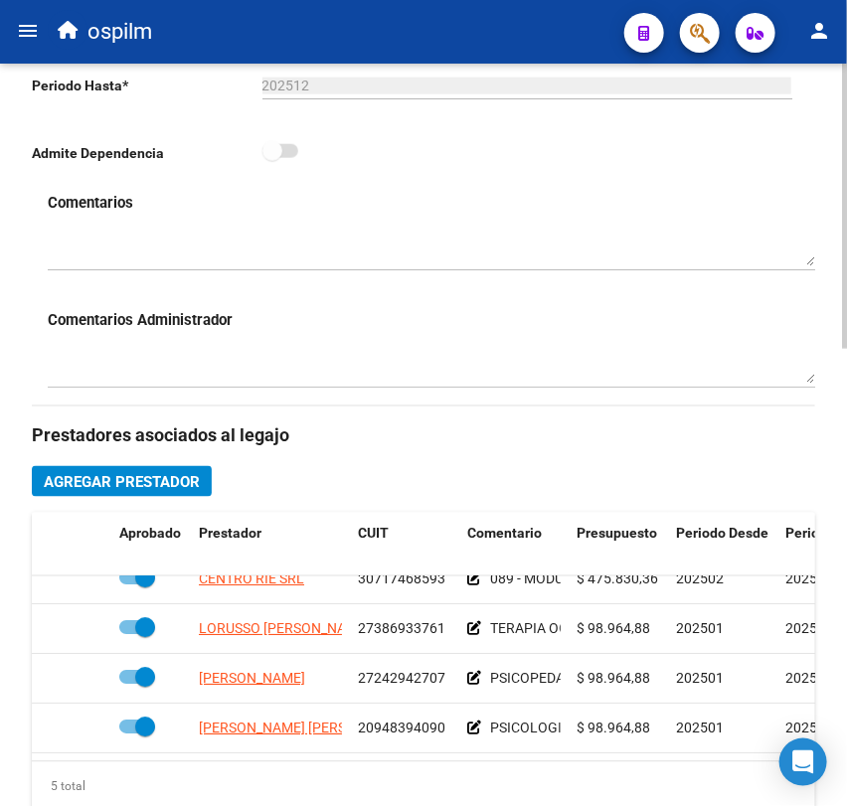
scroll to position [26, 0]
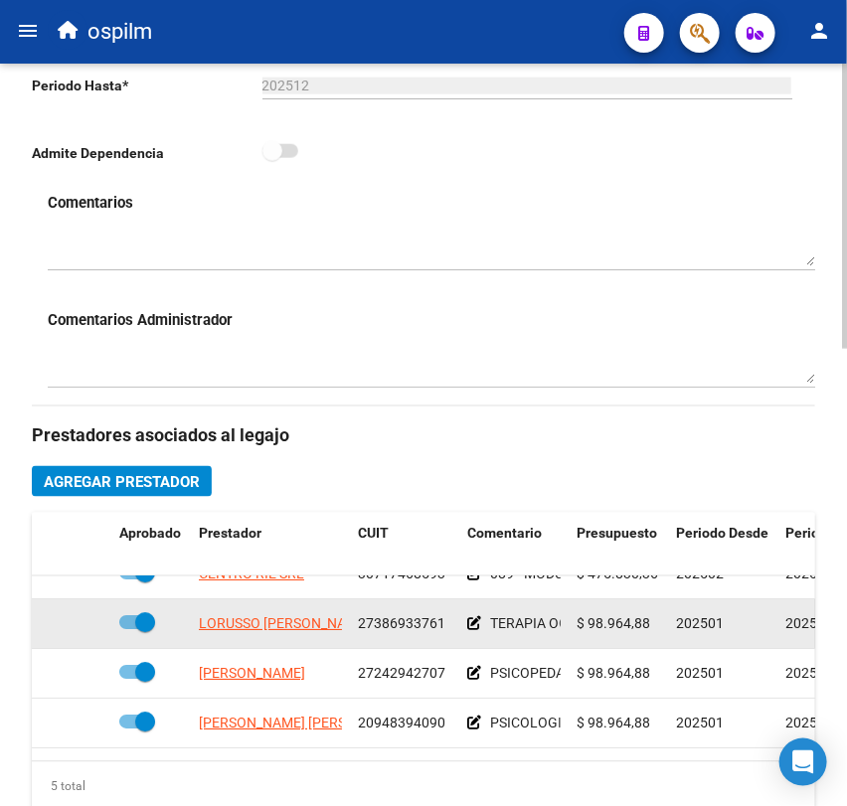
click at [475, 628] on icon at bounding box center [474, 624] width 14 height 14
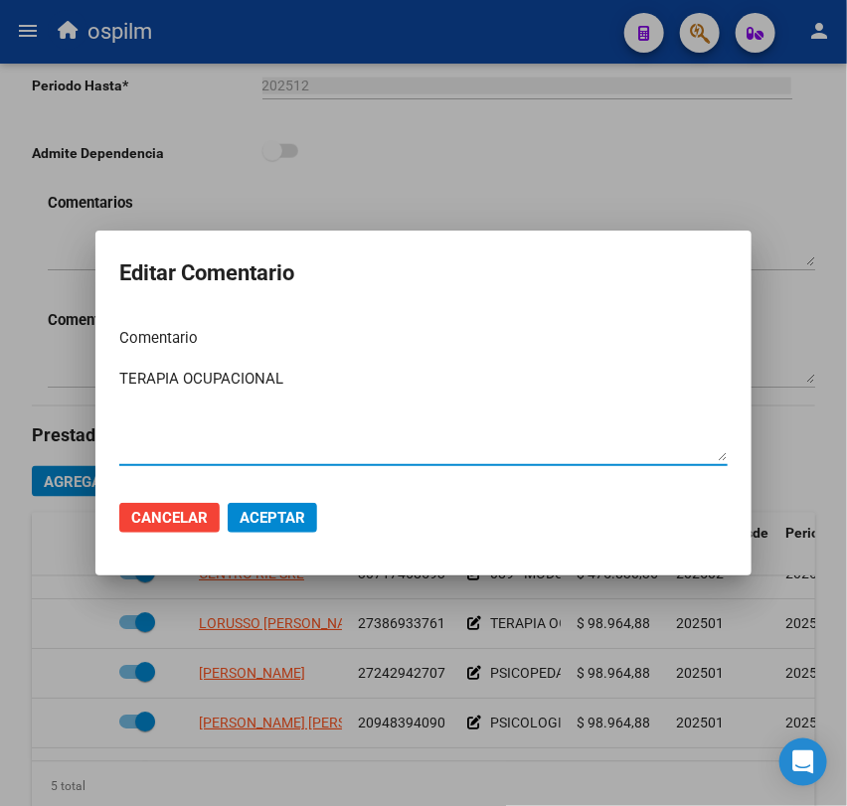
drag, startPoint x: 317, startPoint y: 374, endPoint x: 79, endPoint y: 403, distance: 240.3
click at [79, 403] on div "Editar Comentario Comentario TERAPIA OCUPACIONAL Ingresar el comentario Cancela…" at bounding box center [423, 403] width 847 height 806
paste textarea "090 - REHABILITACIÓN - MODULO INTEGRAL INTENSIVO TERAPIA OCUPACIONAL 2 SESIONES…"
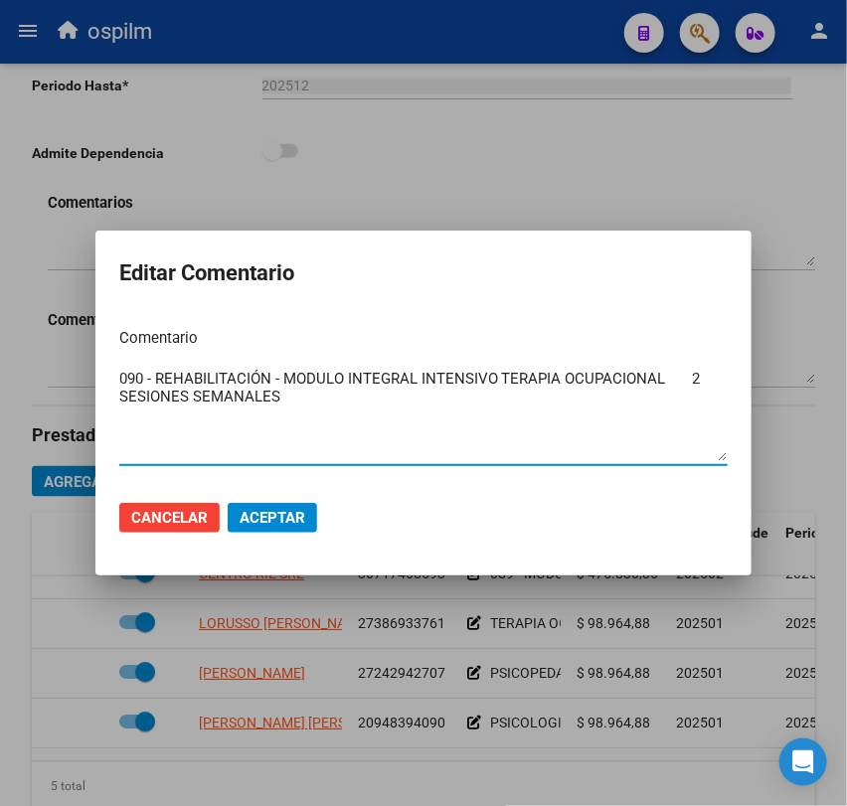
click at [502, 377] on textarea "090 - REHABILITACIÓN - MODULO INTEGRAL INTENSIVO TERAPIA OCUPACIONAL 2 SESIONES…" at bounding box center [423, 414] width 608 height 93
click at [296, 396] on textarea "090 - REHABILITACIÓN - MODULO INTEGRAL INTENSIVO TERAPIA OCUPACIONAL 2 SESIONES…" at bounding box center [423, 414] width 608 height 93
drag, startPoint x: 330, startPoint y: 420, endPoint x: 82, endPoint y: 380, distance: 251.7
click at [82, 380] on div "Editar Comentario Comentario 090 - REHABILITACIÓN - MODULO INTEGRAL INTENSIVO T…" at bounding box center [423, 403] width 847 height 806
type textarea "090 - REHABILITACIÓN - MODULO INTEGRAL INTENSIVO TERAPIA OCUPACIONAL 2 SESIONES…"
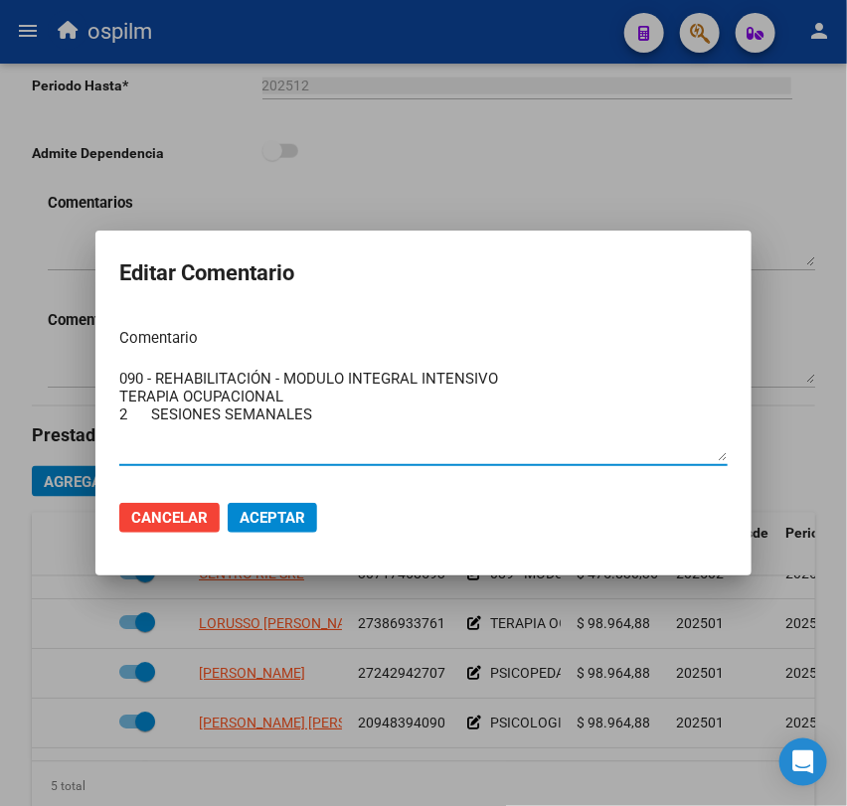
click at [266, 513] on span "Aceptar" at bounding box center [273, 518] width 66 height 18
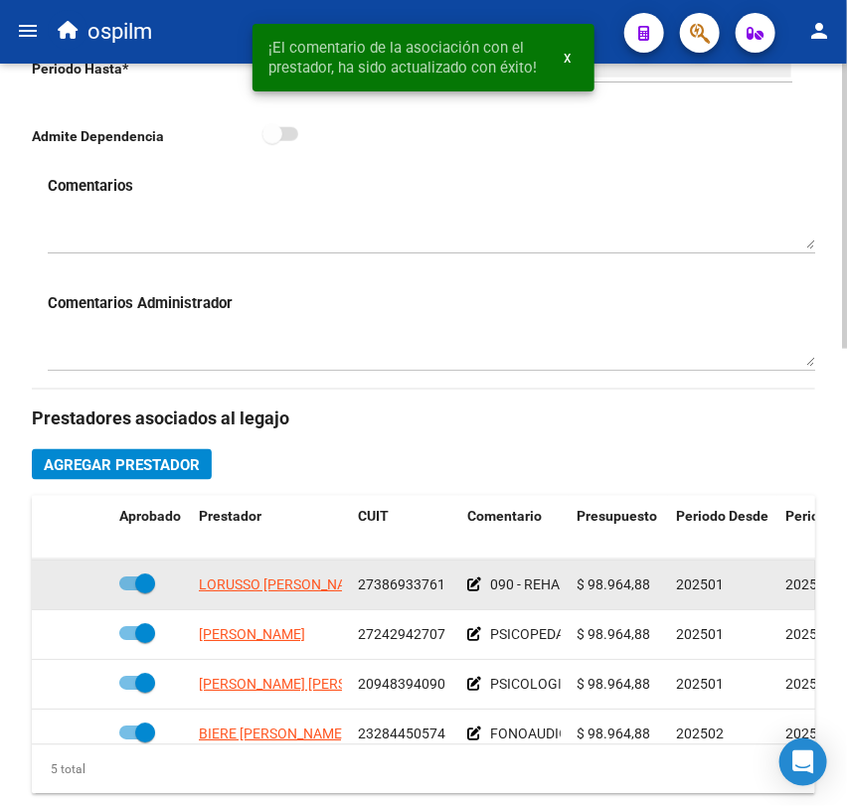
scroll to position [48, 0]
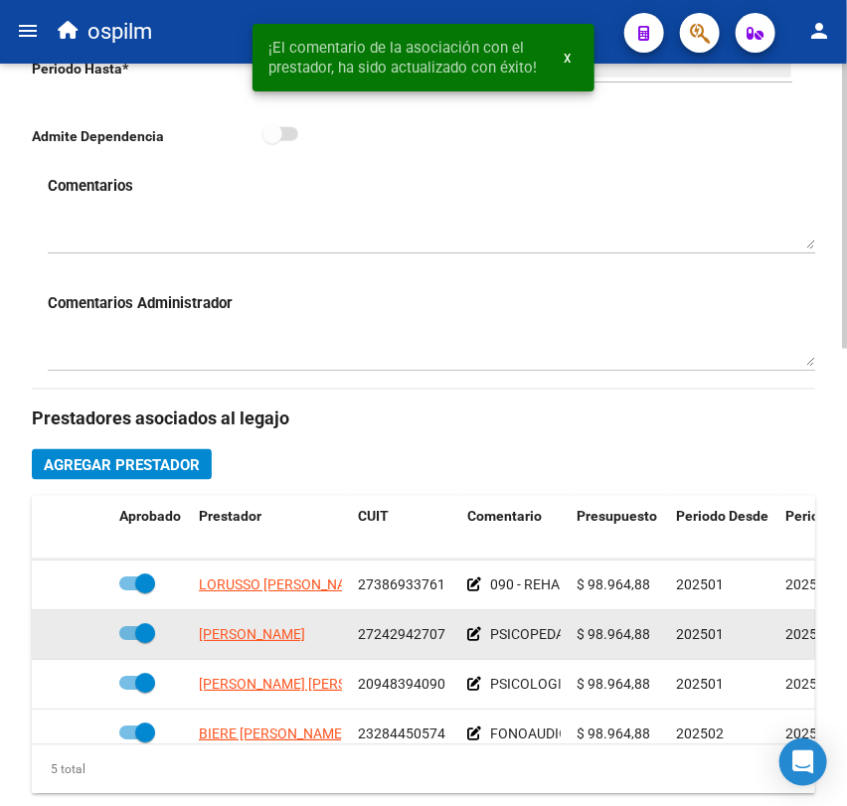
click at [467, 641] on icon at bounding box center [474, 635] width 14 height 14
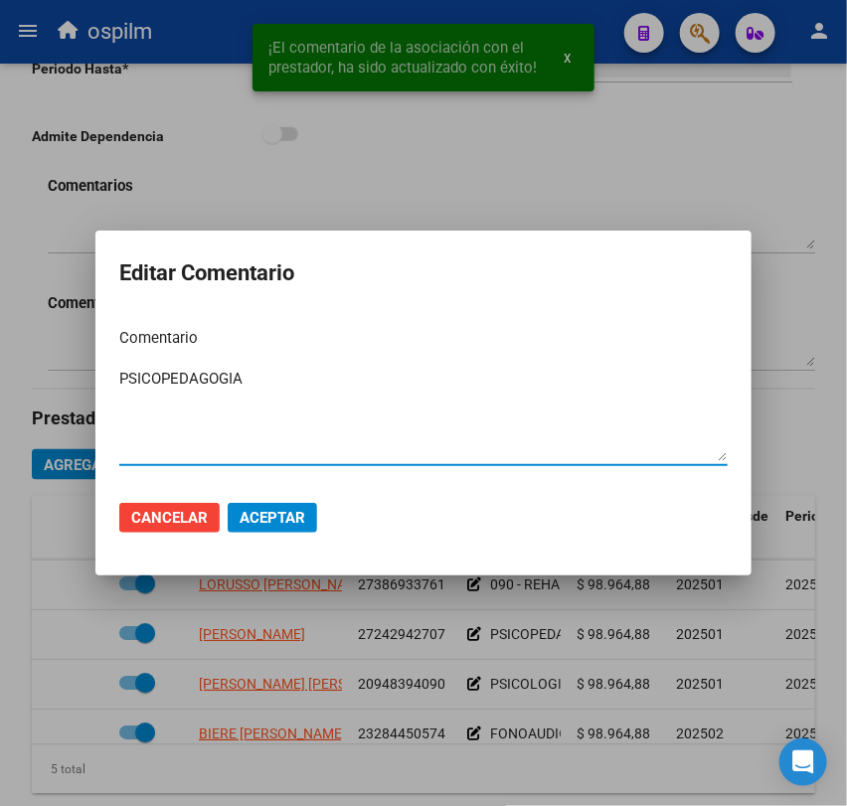
drag, startPoint x: 306, startPoint y: 385, endPoint x: 58, endPoint y: 378, distance: 248.7
click at [58, 378] on div "¡El comentario de la asociación con el prestador, ha sido actualizado con éxito…" at bounding box center [423, 403] width 847 height 806
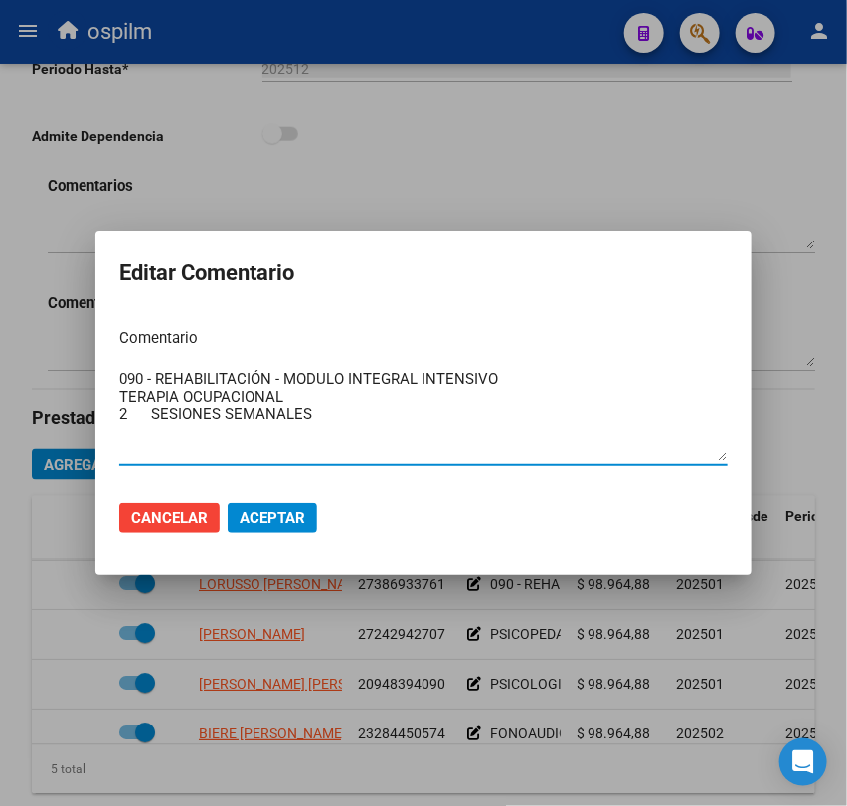
drag, startPoint x: 295, startPoint y: 400, endPoint x: 116, endPoint y: 392, distance: 179.1
click at [116, 392] on mat-dialog-content "Comentario 090 - REHABILITACIÓN - MODULO INTEGRAL INTENSIVO TERAPIA OCUPACIONAL…" at bounding box center [423, 398] width 656 height 172
type textarea "090 - REHABILITACIÓN - MODULO INTEGRAL INTENSIVO PSICOPEDAGOGIA 2 SESIONES SEMA…"
click at [247, 509] on span "Aceptar" at bounding box center [273, 518] width 66 height 18
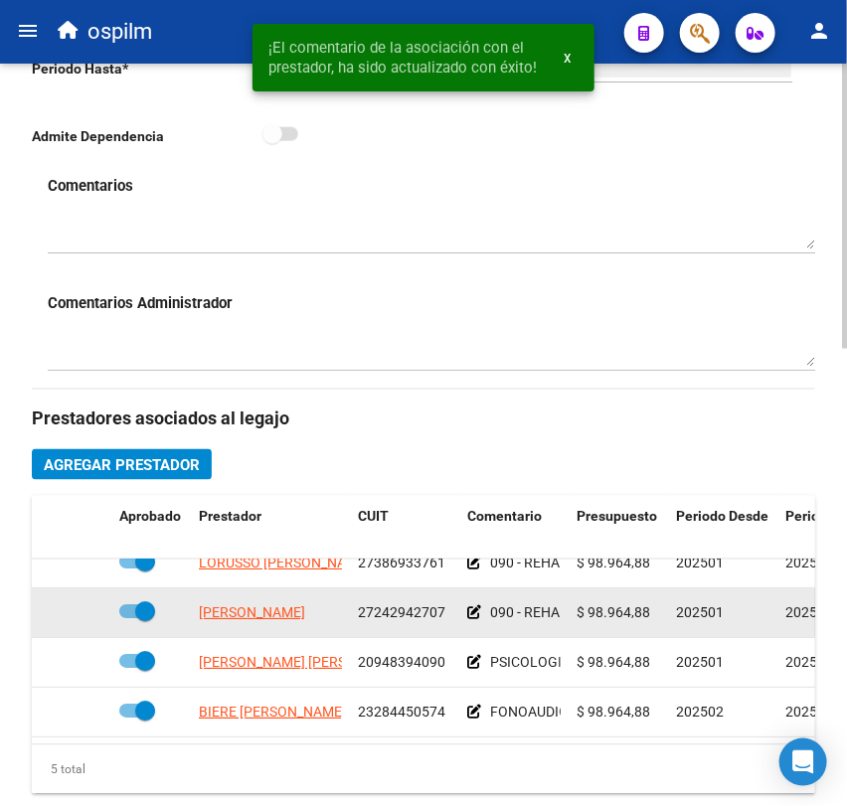
scroll to position [86, 0]
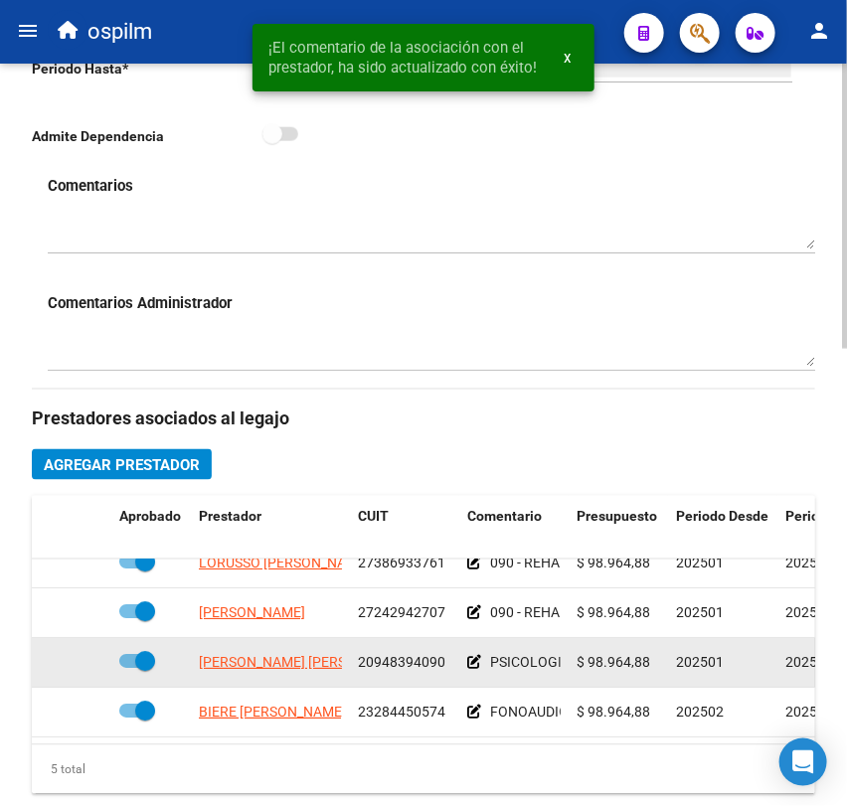
click at [471, 656] on icon at bounding box center [474, 663] width 14 height 14
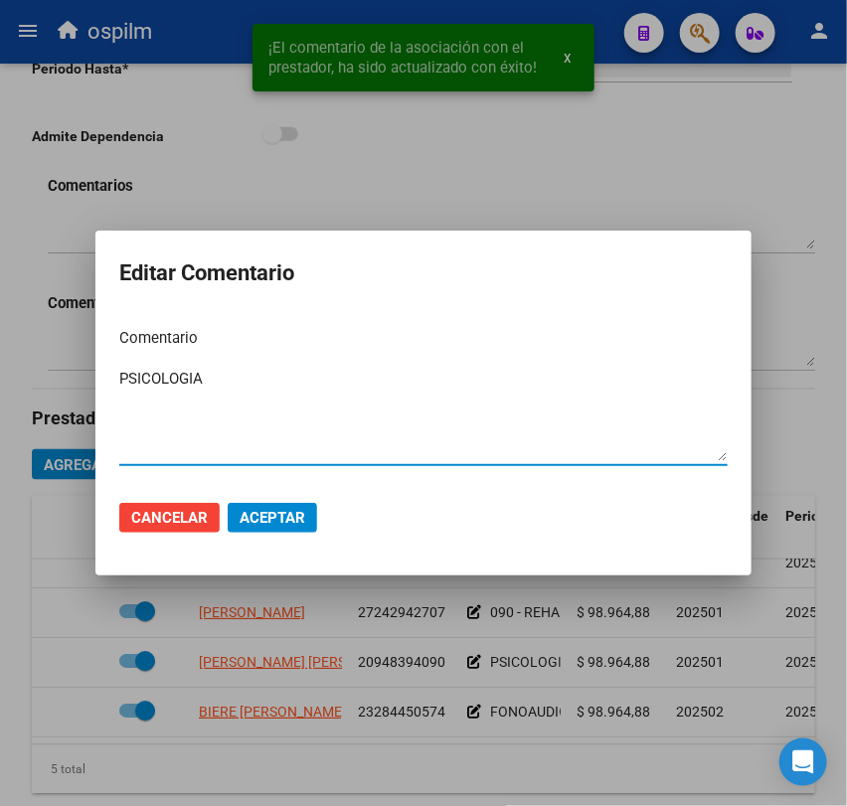
drag, startPoint x: 283, startPoint y: 406, endPoint x: 81, endPoint y: 394, distance: 203.2
click at [81, 394] on div "¡El comentario de la asociación con el prestador, ha sido actualizado con éxito…" at bounding box center [423, 403] width 847 height 806
paste textarea "090 - REHABILITACIÓN - MODULO INTEGRAL INTENSIVO TERAPIA OCUPACIONAL 2 SESIONES…"
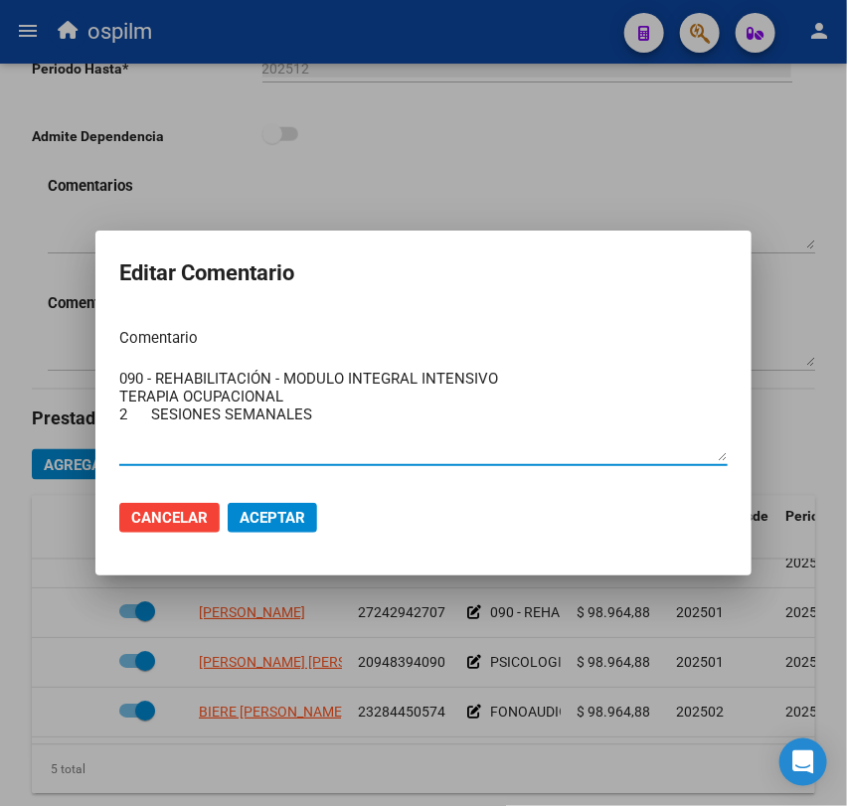
drag, startPoint x: 122, startPoint y: 392, endPoint x: 309, endPoint y: 388, distance: 187.0
click at [309, 388] on textarea "090 - REHABILITACIÓN - MODULO INTEGRAL INTENSIVO TERAPIA OCUPACIONAL 2 SESIONES…" at bounding box center [423, 414] width 608 height 93
type textarea "090 - REHABILITACIÓN - MODULO INTEGRAL INTENSIVO PSICOLOGIA 2 SESIONES SEMANALES"
click at [278, 527] on button "Aceptar" at bounding box center [272, 518] width 89 height 30
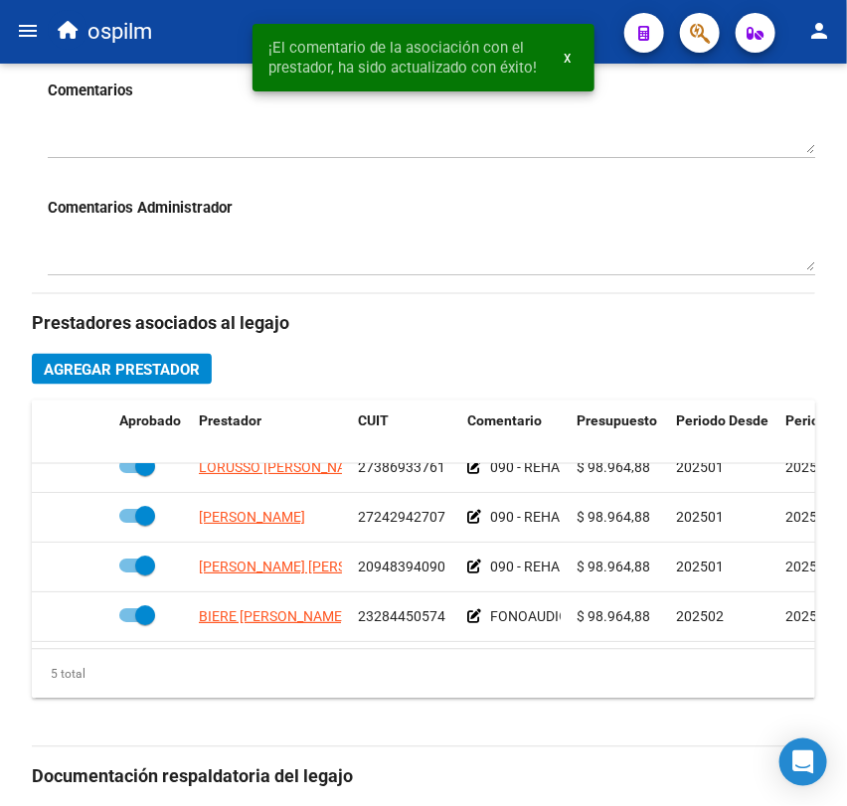
scroll to position [697, 0]
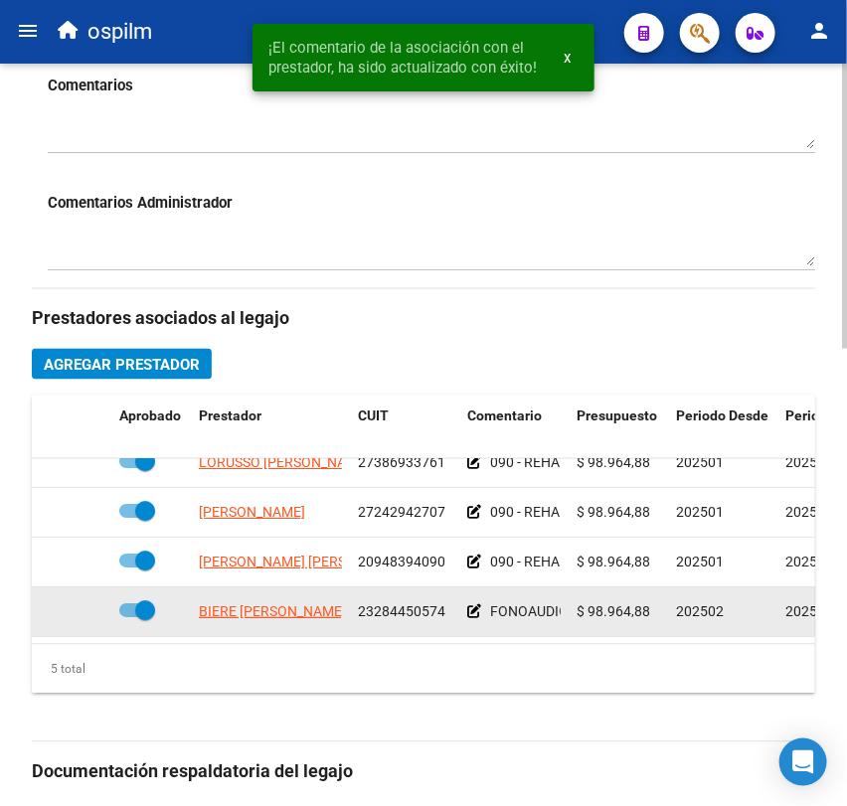
click at [476, 605] on icon at bounding box center [474, 612] width 14 height 14
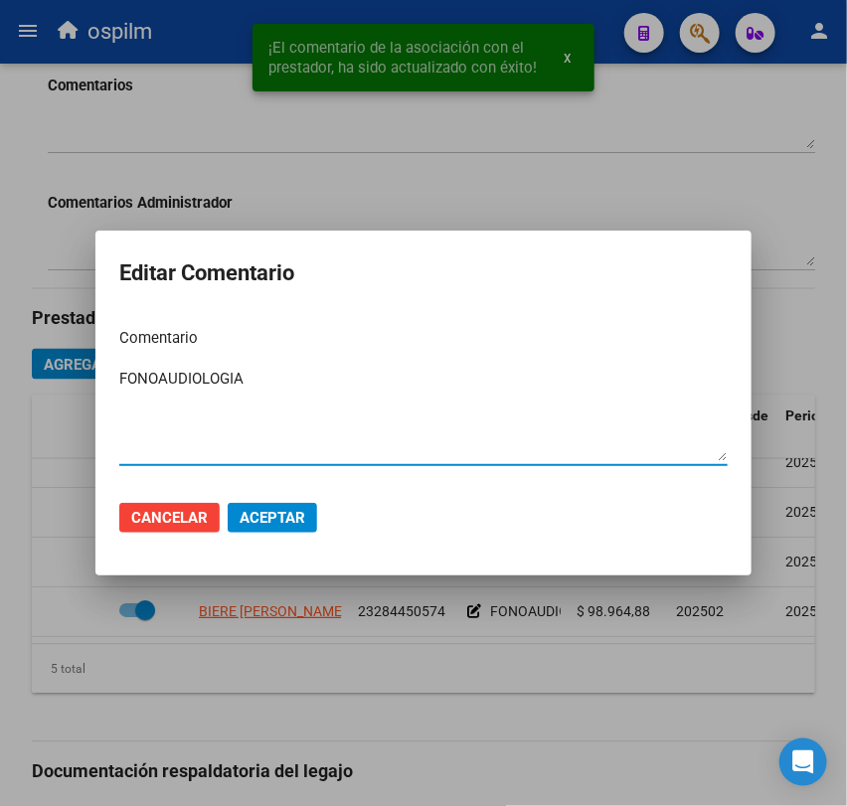
drag, startPoint x: 343, startPoint y: 408, endPoint x: 103, endPoint y: 381, distance: 241.1
click at [103, 381] on mat-dialog-content "Comentario FONOAUDIOLOGIA Ingresar el comentario" at bounding box center [423, 398] width 656 height 172
paste textarea "090 - REHABILITACIÓN - MODULO INTEGRAL INTENSIVO TERAPIA OCUPACIONAL 2 SESIONES…"
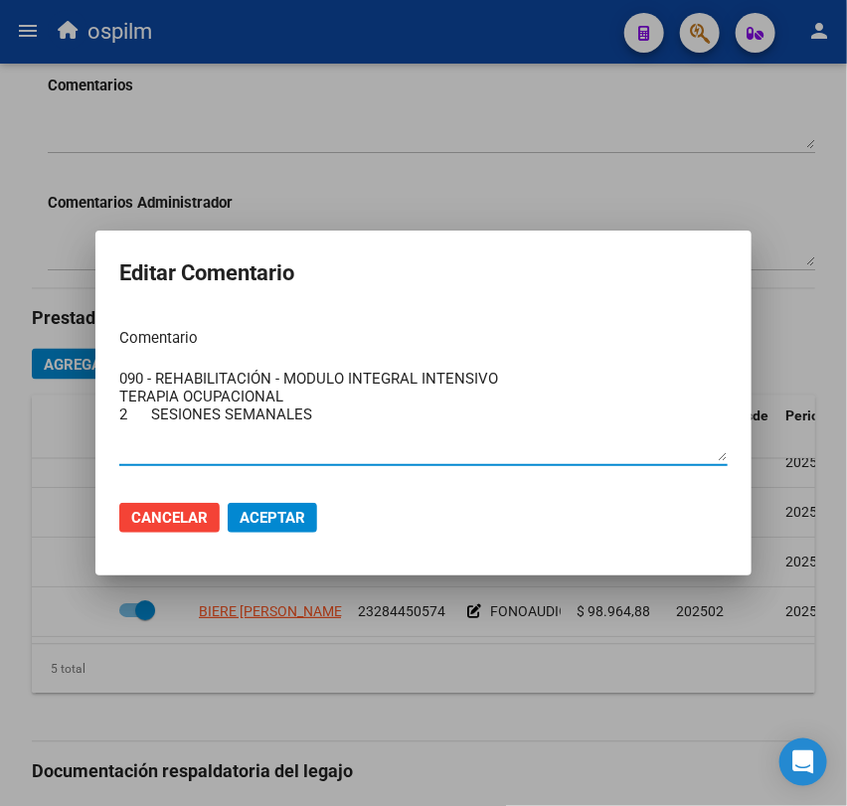
drag, startPoint x: 278, startPoint y: 392, endPoint x: 119, endPoint y: 393, distance: 159.1
click at [119, 393] on textarea "090 - REHABILITACIÓN - MODULO INTEGRAL INTENSIVO TERAPIA OCUPACIONAL 2 SESIONES…" at bounding box center [423, 414] width 608 height 93
type textarea "090 - REHABILITACIÓN - MODULO INTEGRAL INTENSIVO FONOAUDIOLOGIA 2 SESIONES SEMA…"
click at [294, 515] on span "Aceptar" at bounding box center [273, 518] width 66 height 18
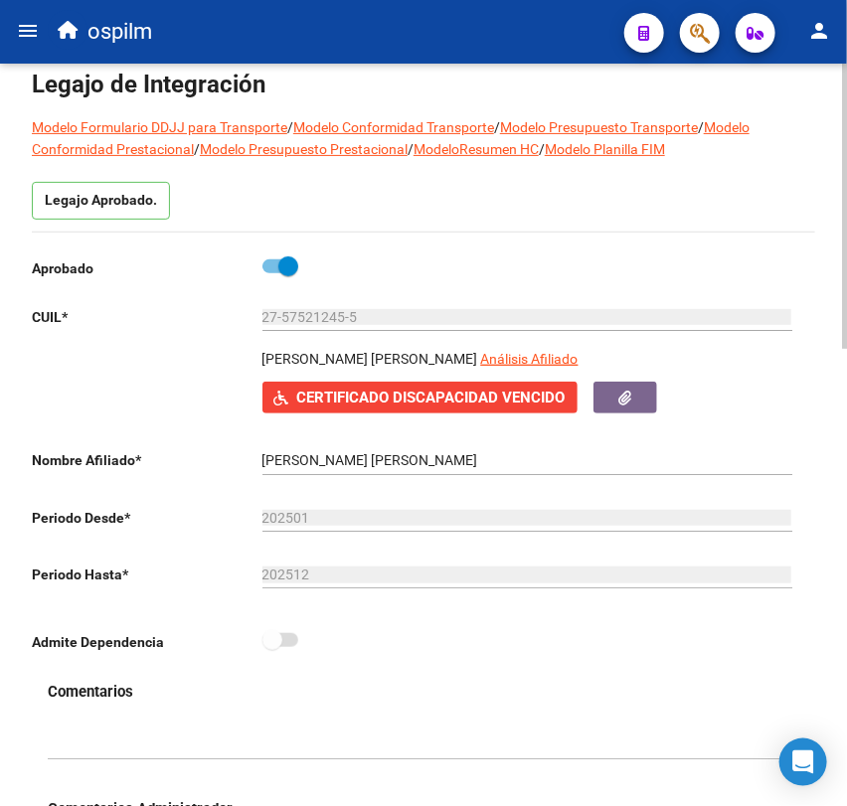
scroll to position [0, 0]
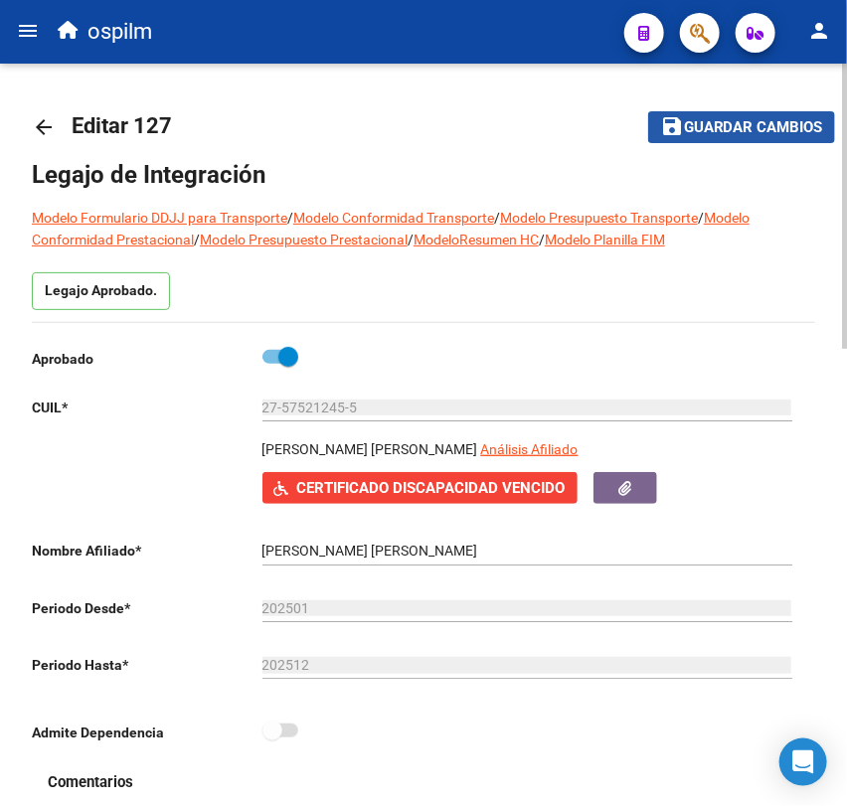
click at [716, 141] on button "save Guardar cambios" at bounding box center [741, 126] width 187 height 31
click at [698, 114] on button "save Guardar cambios" at bounding box center [741, 126] width 187 height 31
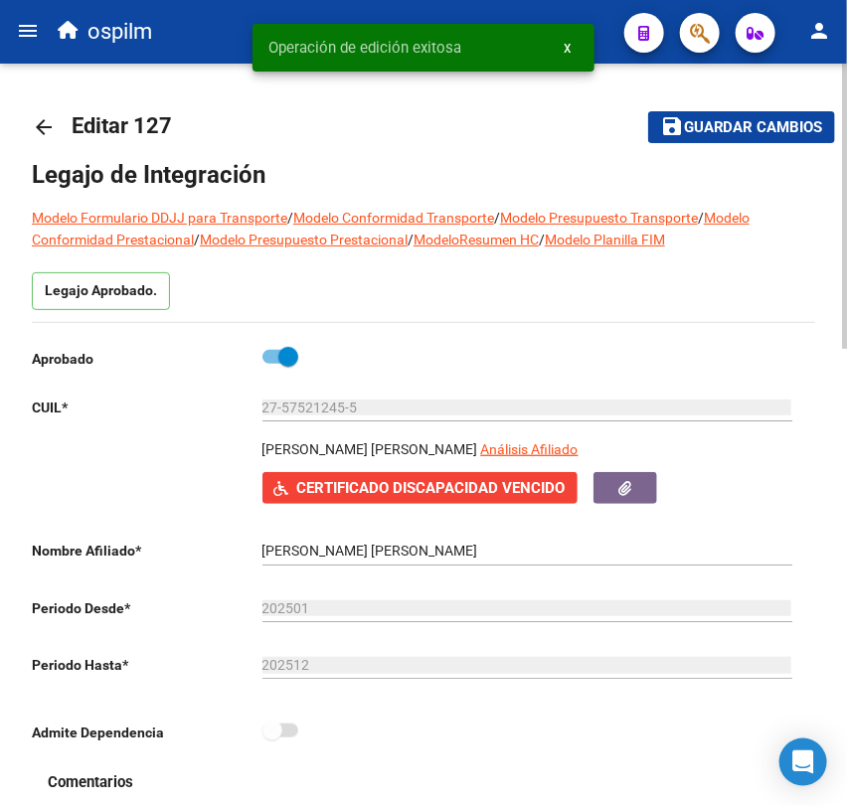
click at [35, 121] on mat-icon "arrow_back" at bounding box center [44, 127] width 24 height 24
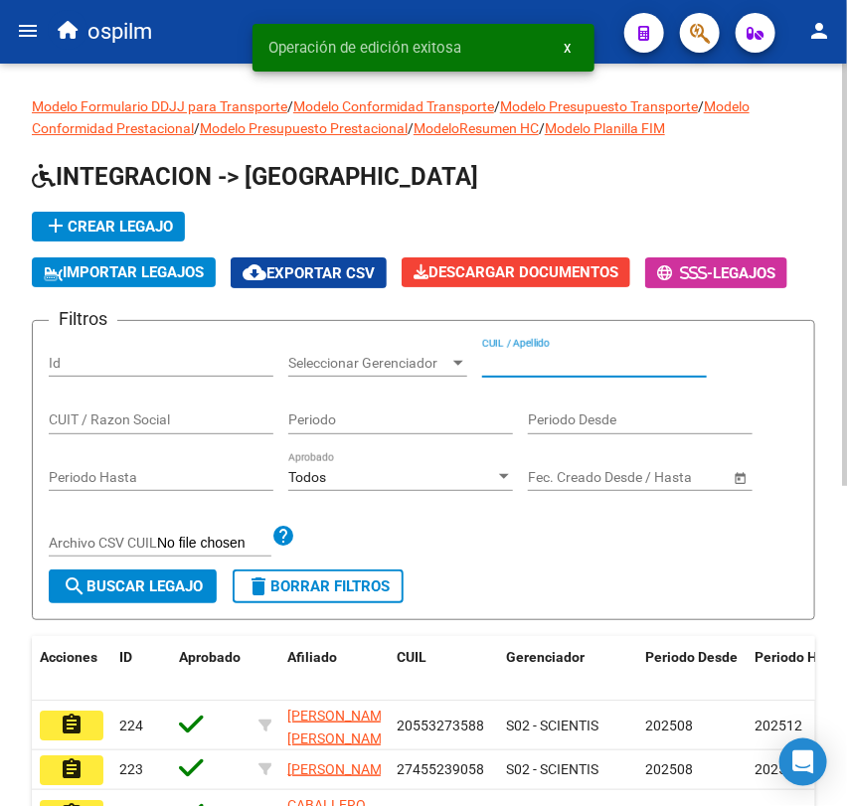
click at [595, 362] on input "CUIL / Apellido" at bounding box center [594, 363] width 225 height 17
paste input "20574626456"
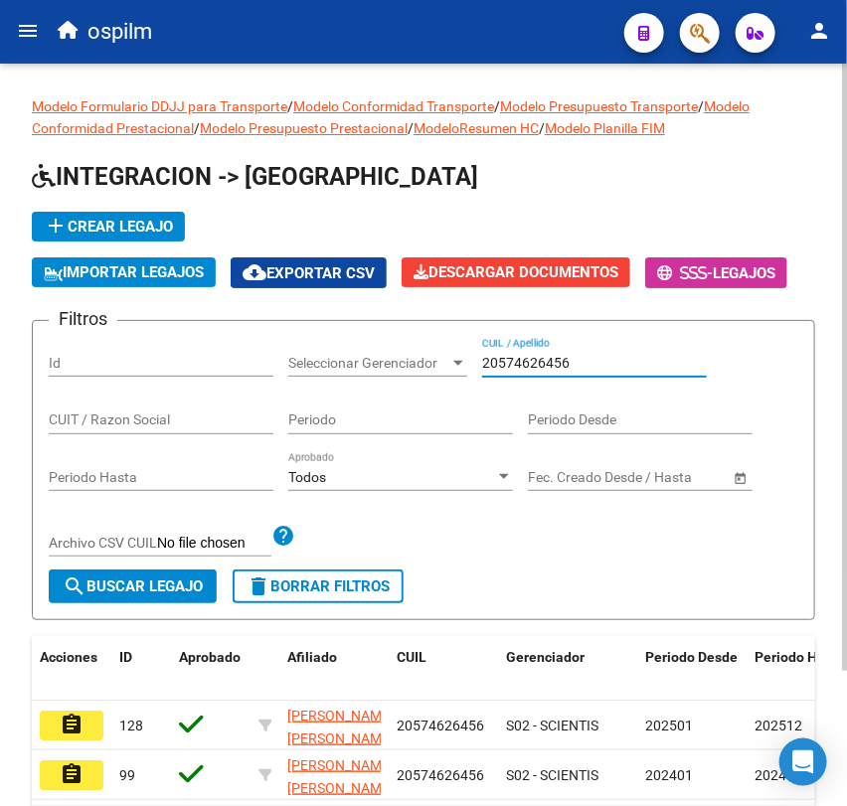
scroll to position [165, 0]
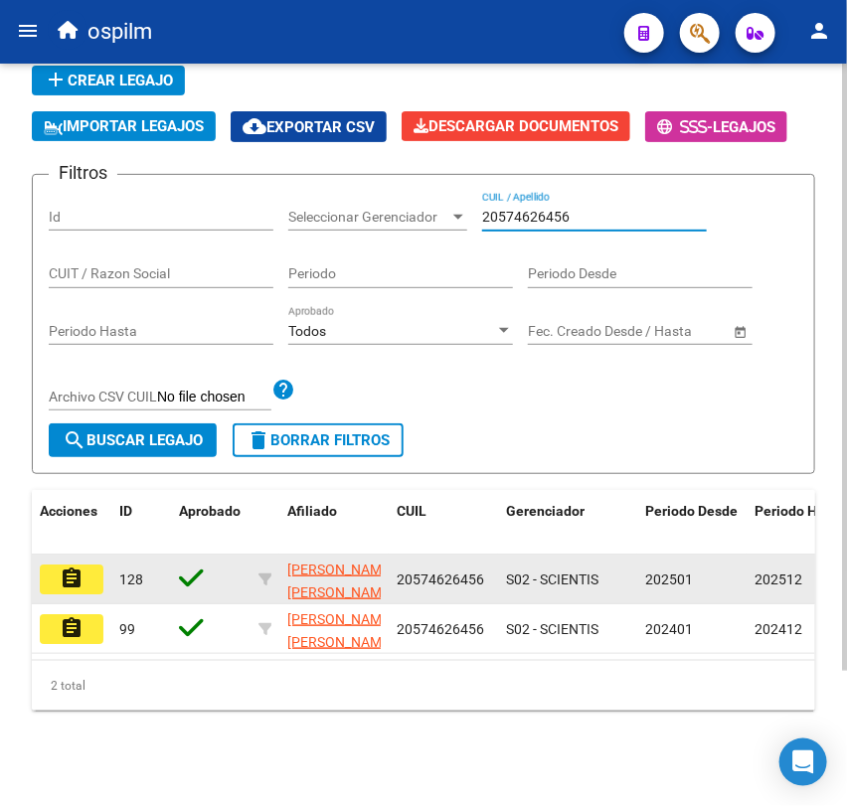
type input "20574626456"
click at [68, 567] on mat-icon "assignment" at bounding box center [72, 579] width 24 height 24
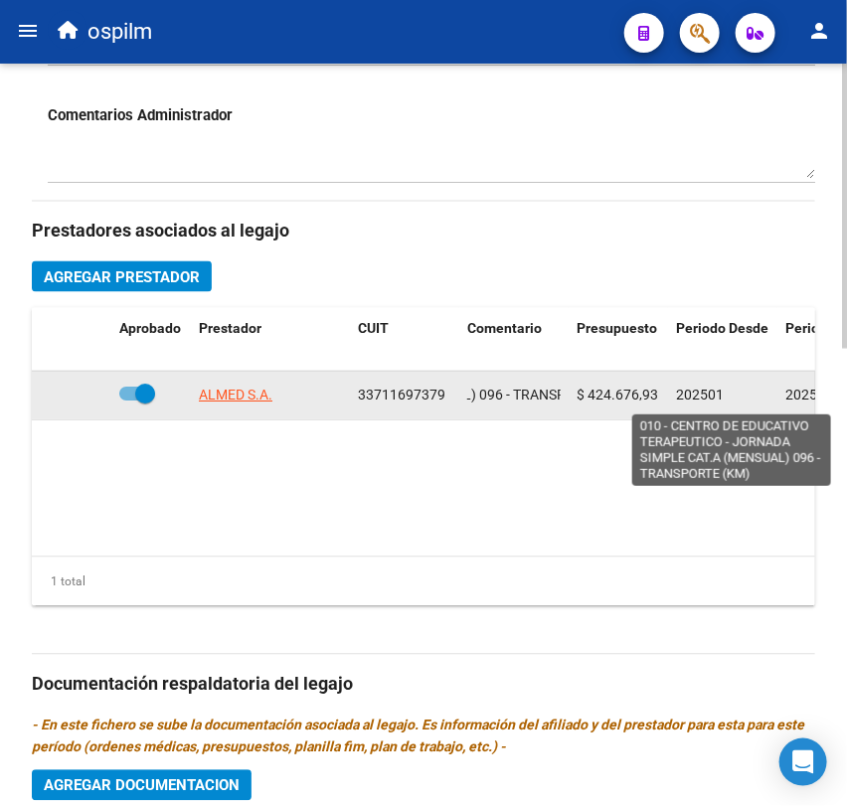
scroll to position [0, 609]
click at [505, 396] on span "010 - CENTRO DE EDUCATIVO TERAPEUTICO - JORNADA SIMPLE CAT.A (MENSUAL) 096 - TR…" at bounding box center [223, 396] width 676 height 16
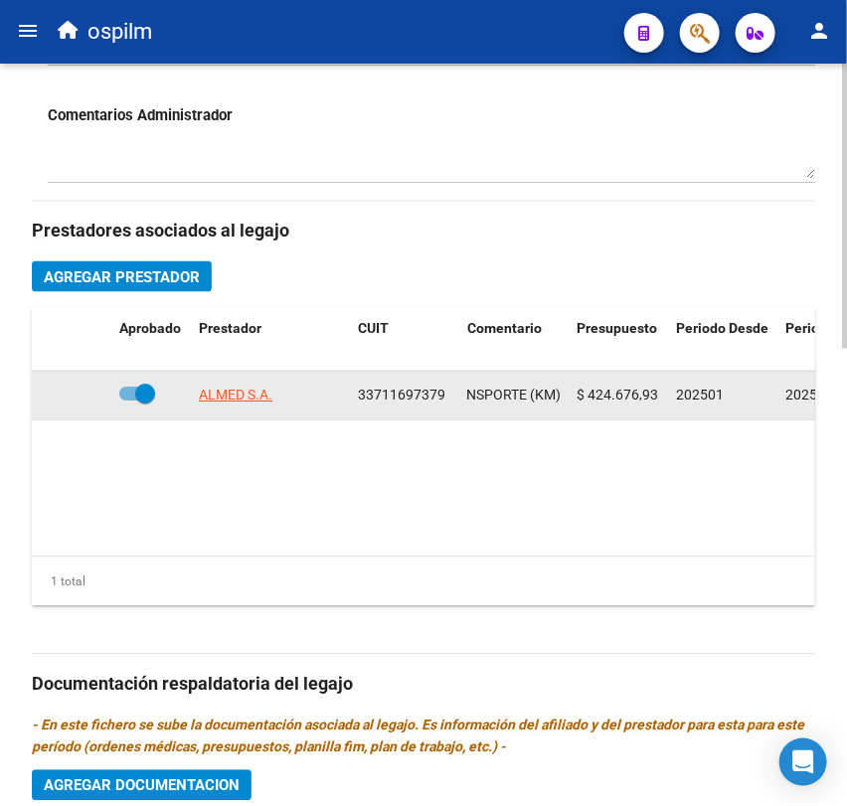
click at [505, 396] on span "010 - CENTRO DE EDUCATIVO TERAPEUTICO - JORNADA SIMPLE CAT.A (MENSUAL) 096 - TR…" at bounding box center [223, 396] width 676 height 16
click at [479, 401] on icon at bounding box center [474, 396] width 14 height 14
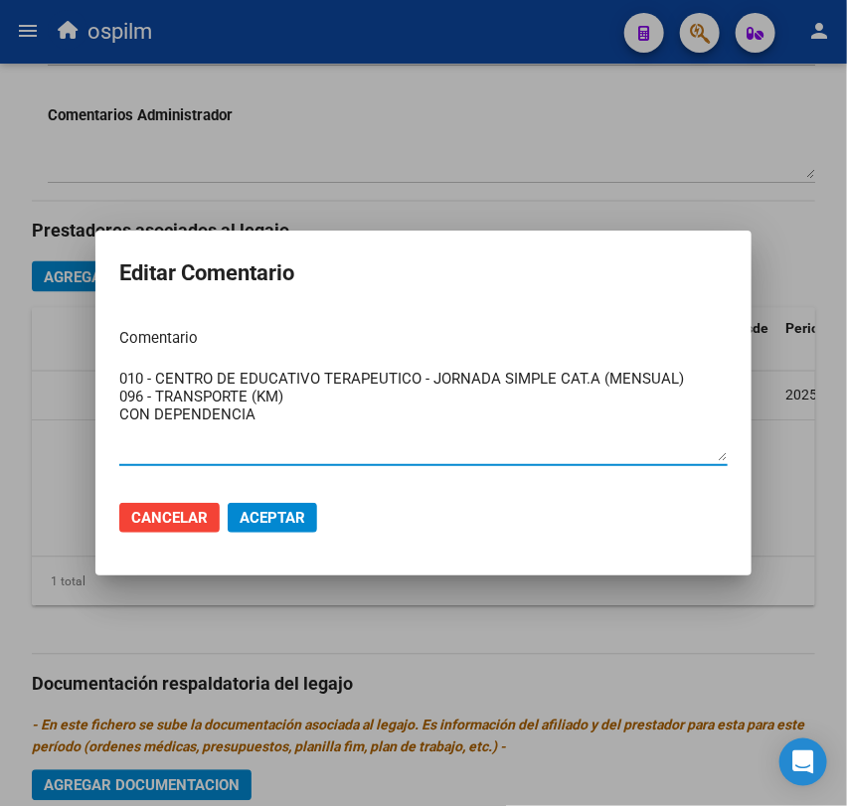
type textarea "010 - CENTRO DE EDUCATIVO TERAPEUTICO - JORNADA SIMPLE CAT.A (MENSUAL) 096 - TR…"
click at [255, 519] on span "Aceptar" at bounding box center [273, 518] width 66 height 18
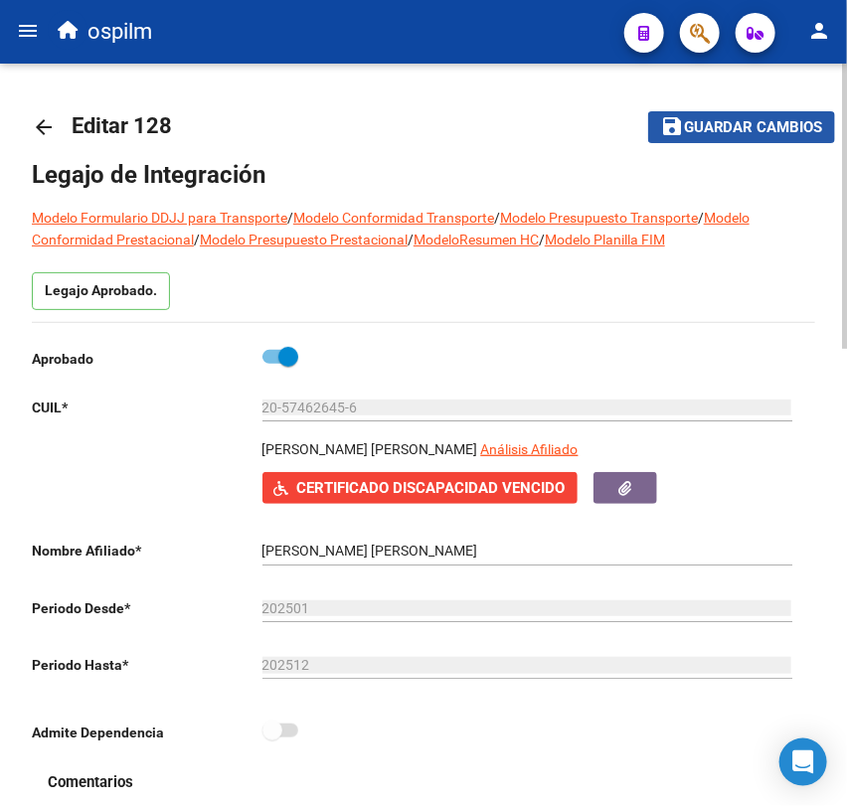
click at [703, 130] on span "Guardar cambios" at bounding box center [753, 128] width 139 height 18
click at [751, 111] on button "save Guardar cambios" at bounding box center [741, 126] width 187 height 31
click at [45, 127] on mat-icon "arrow_back" at bounding box center [44, 127] width 24 height 24
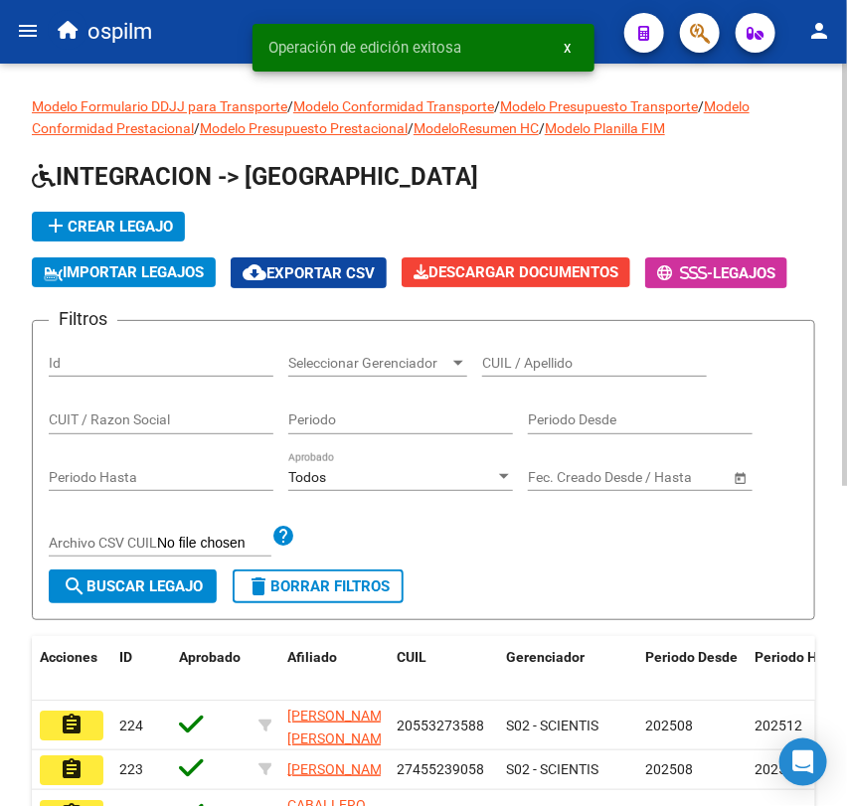
scroll to position [8, 0]
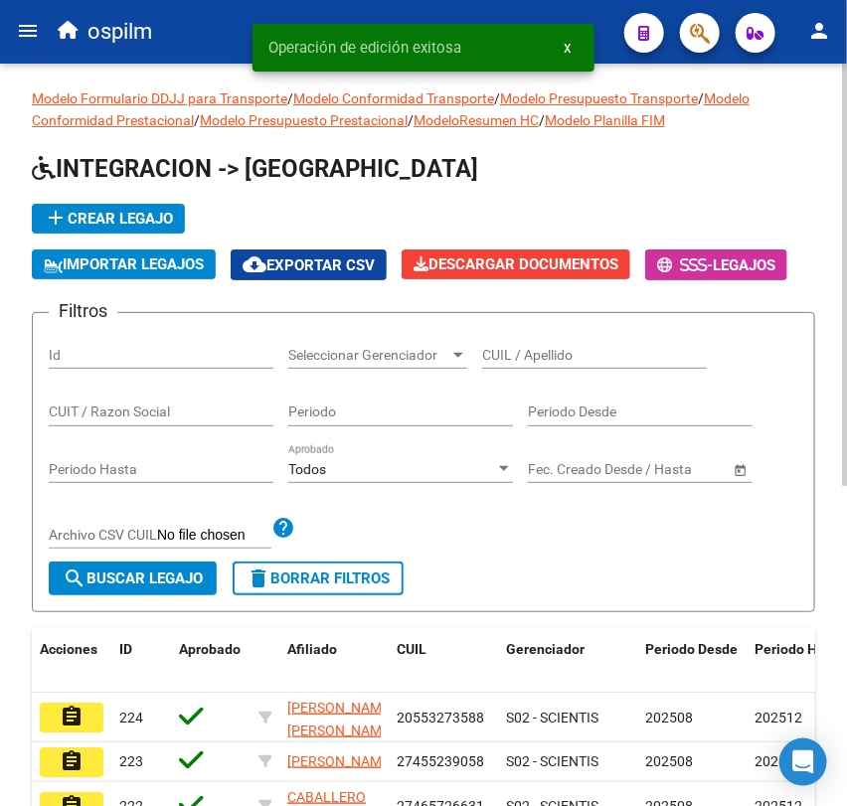
click at [530, 342] on div "CUIL / Apellido" at bounding box center [594, 349] width 225 height 40
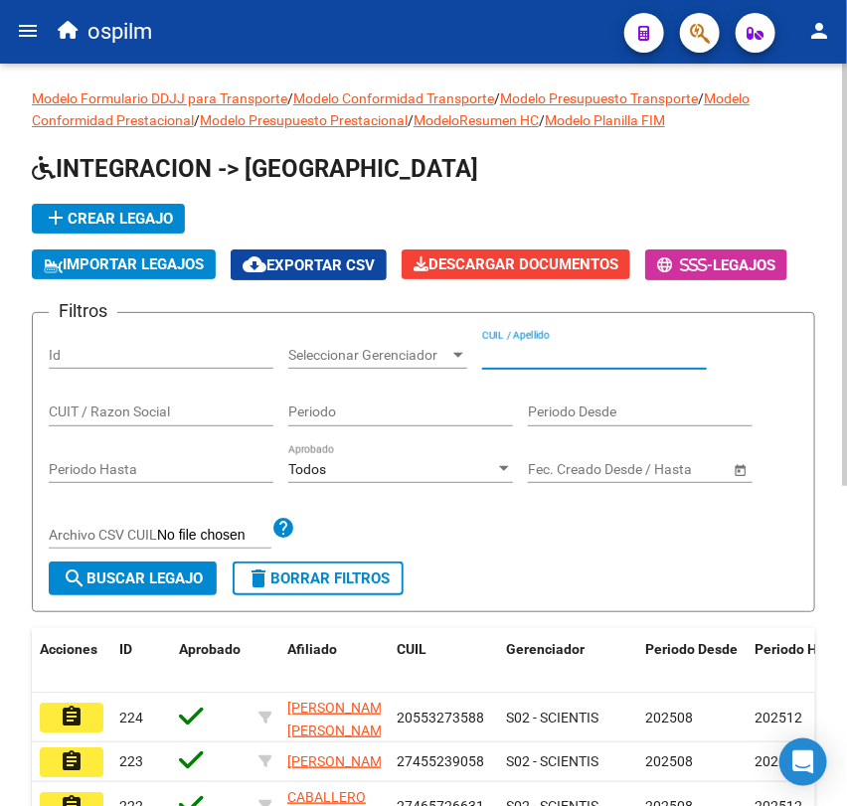
click at [520, 354] on input "CUIL / Apellido" at bounding box center [594, 355] width 225 height 17
paste input "20534710020"
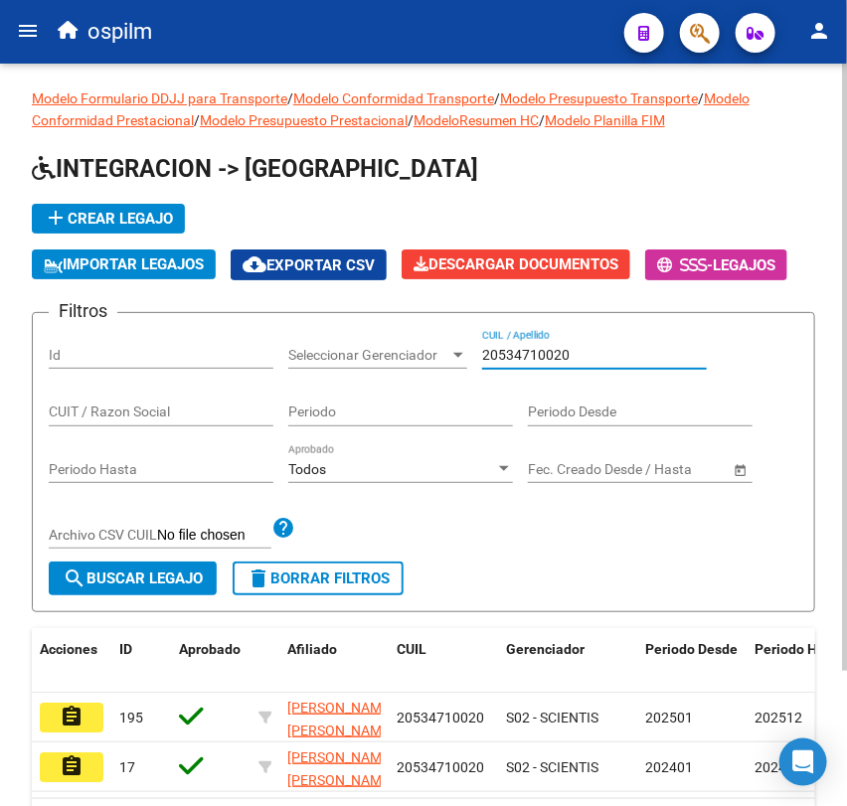
scroll to position [165, 0]
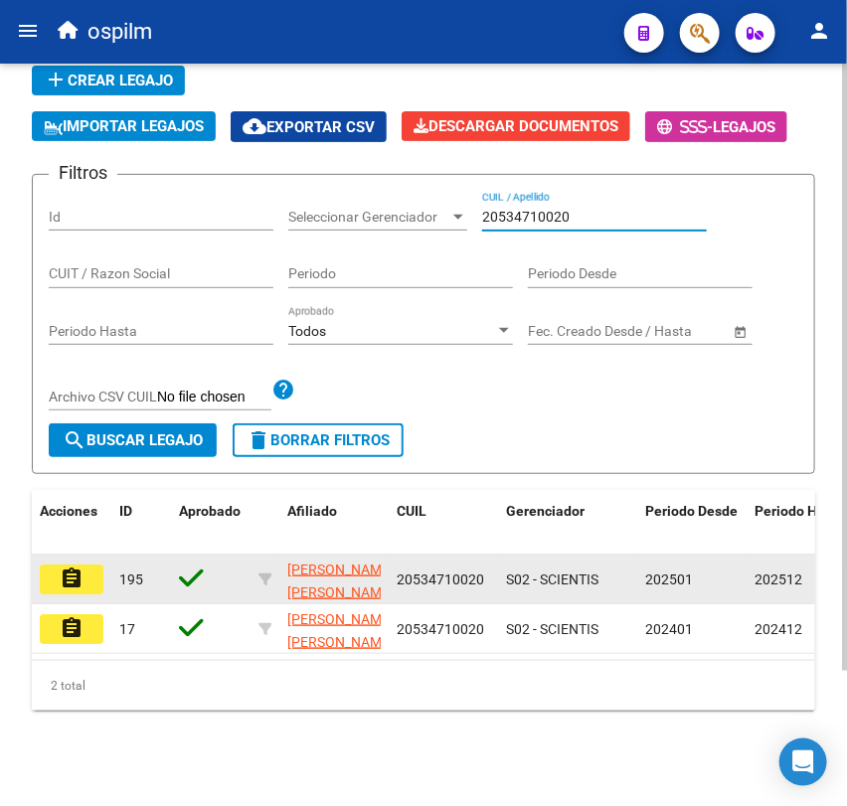
type input "20534710020"
click at [88, 565] on button "assignment" at bounding box center [72, 580] width 64 height 30
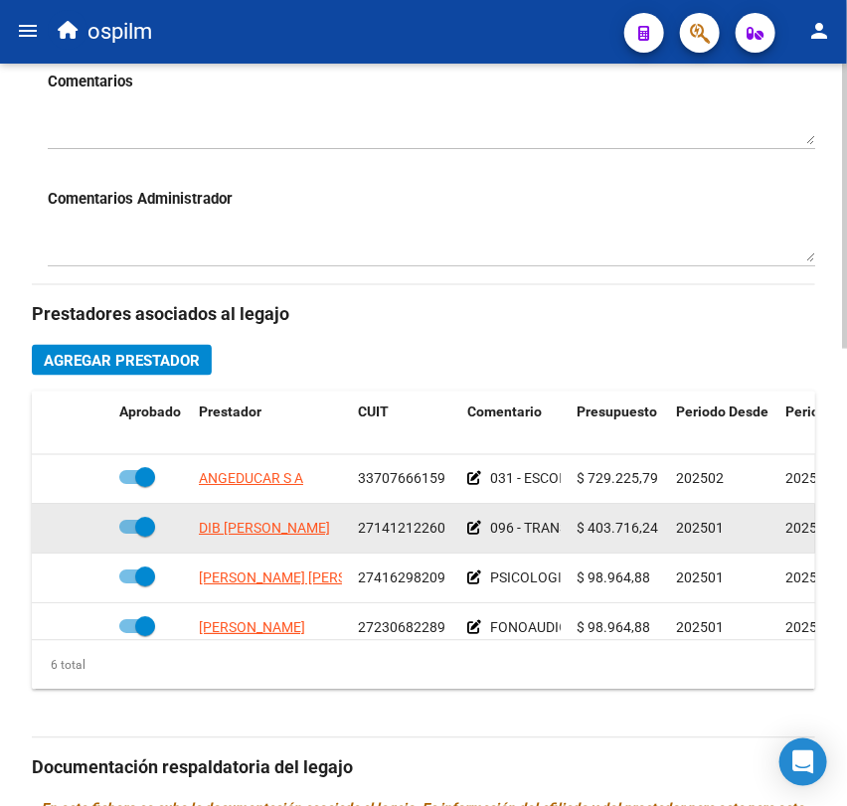
click at [473, 530] on icon at bounding box center [474, 529] width 14 height 14
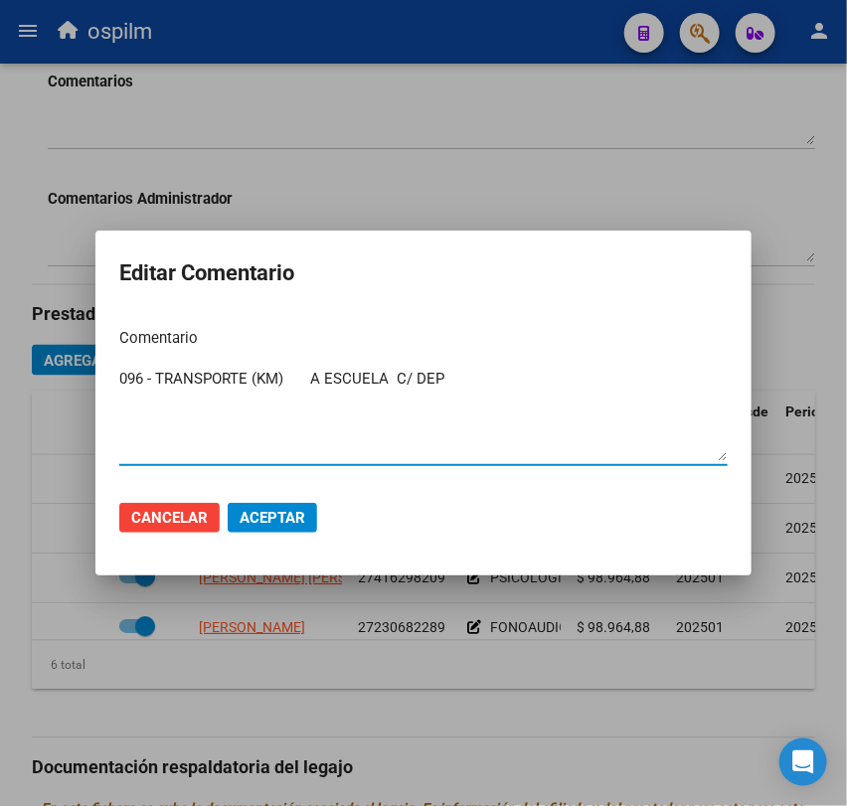
type textarea "096 - TRANSPORTE (KM) A ESCUELA C/ DEP"
click at [279, 511] on span "Aceptar" at bounding box center [273, 518] width 66 height 18
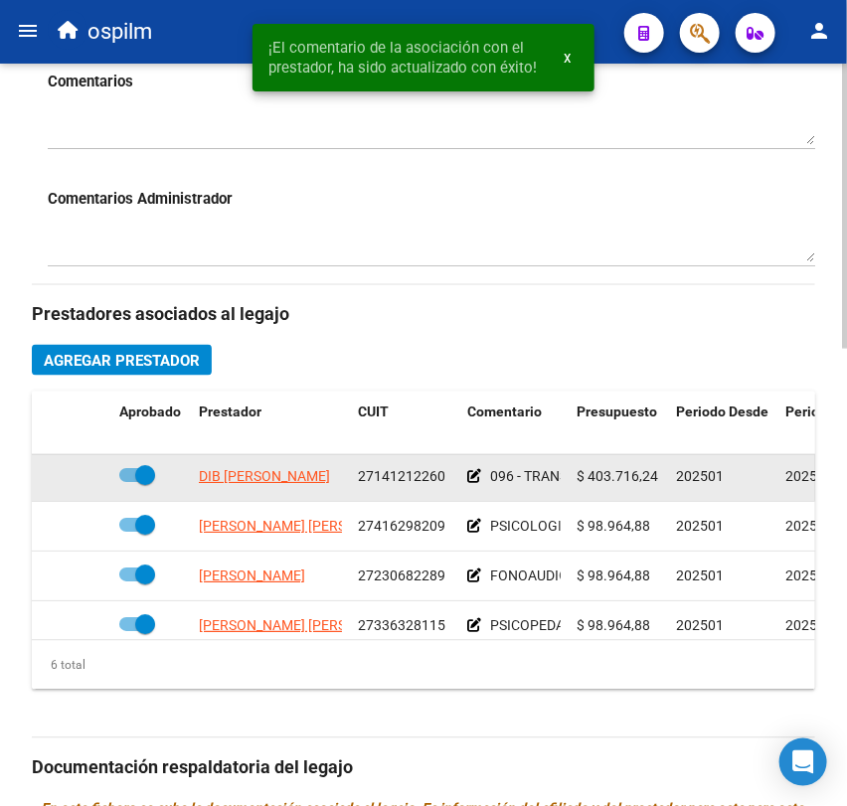
scroll to position [63, 0]
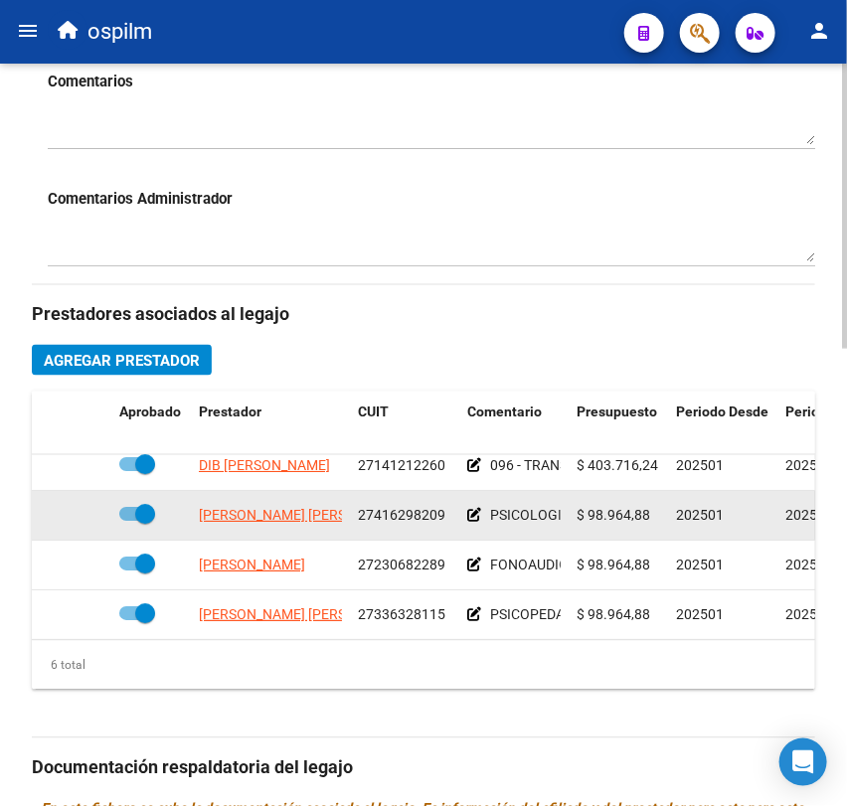
click at [473, 510] on icon at bounding box center [474, 516] width 14 height 14
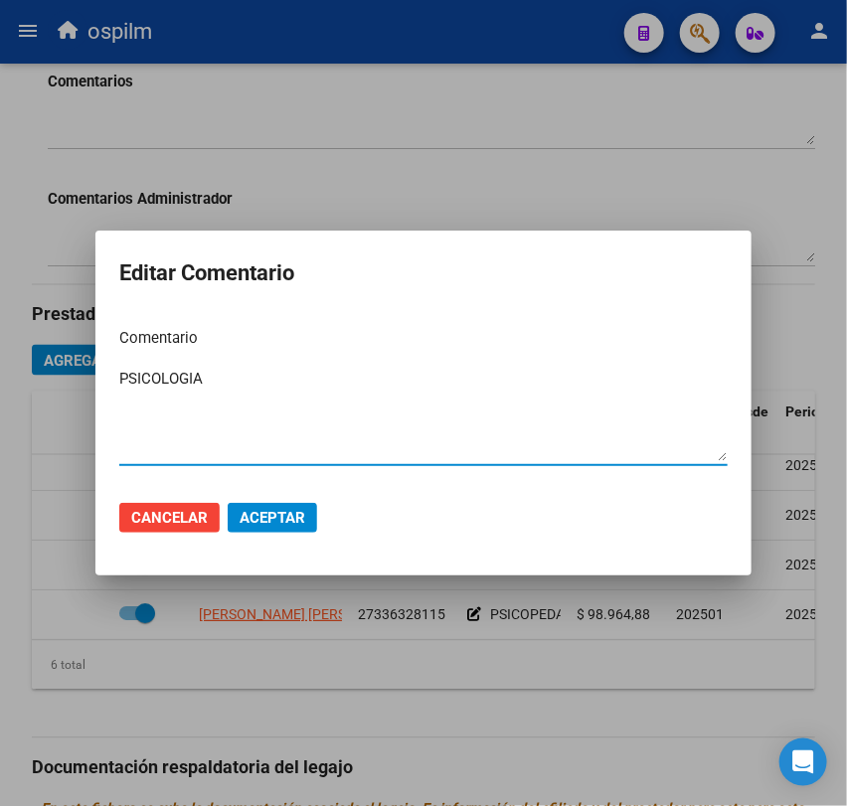
drag, startPoint x: 310, startPoint y: 391, endPoint x: 65, endPoint y: 371, distance: 246.4
click at [65, 371] on div "Editar Comentario Comentario PSICOLOGIA Ingresar el comentario Cancelar Aceptar" at bounding box center [423, 403] width 847 height 806
paste textarea "090 - REHABILITACIÓN - MODULO INTEGRAL INTENSIVO PSICOLOGIA 2 SESIONES SEMANALES"
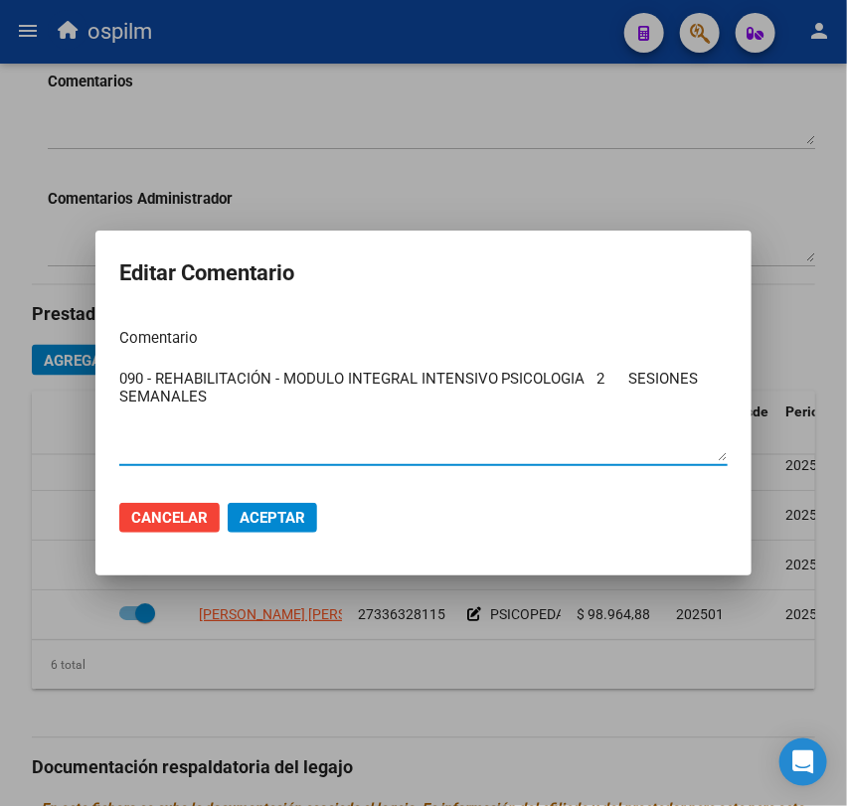
click at [584, 382] on textarea "090 - REHABILITACIÓN - MODULO INTEGRAL INTENSIVO PSICOLOGIA 2 SESIONES SEMANALES" at bounding box center [423, 414] width 608 height 93
type textarea "090 - REHABILITACIÓN - MODULO INTEGRAL INTENSIVO PSICOLOGIA 2 SESIONES SEMANALES"
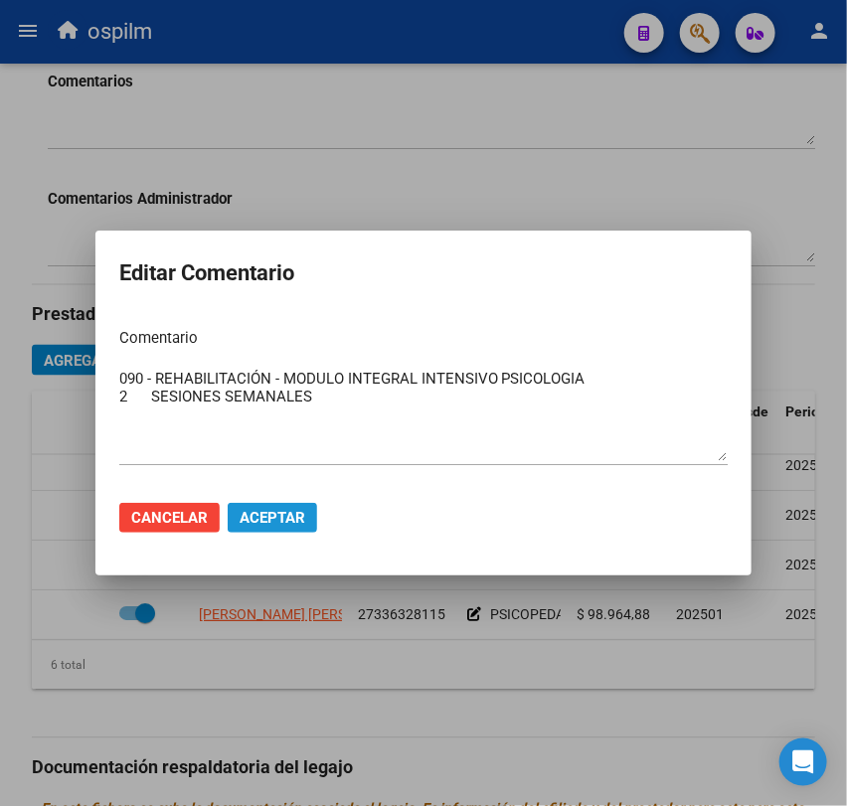
click at [290, 517] on span "Aceptar" at bounding box center [273, 518] width 66 height 18
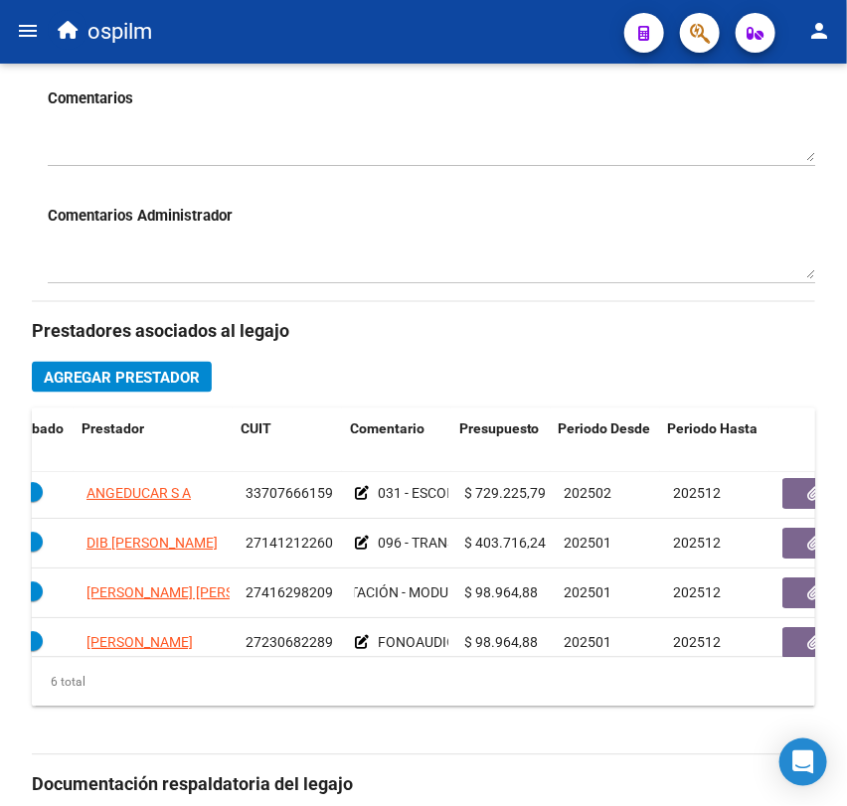
scroll to position [29, 119]
